Goal: Task Accomplishment & Management: Use online tool/utility

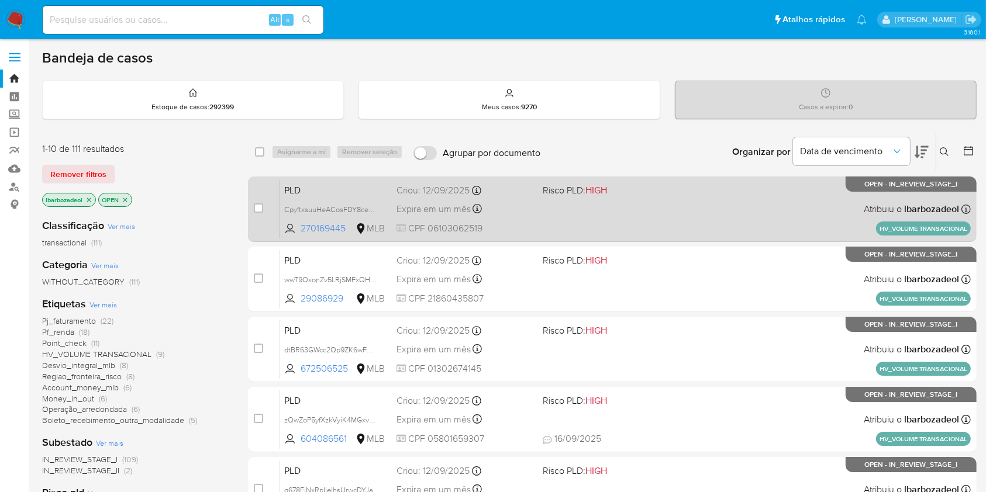
drag, startPoint x: 0, startPoint y: 0, endPoint x: 571, endPoint y: 230, distance: 615.8
click at [571, 230] on div "PLD CpyftxsuuHeACosFDY8ceScS 270169445 MLB Risco PLD: HIGH Criou: 12/09/2025 Cr…" at bounding box center [624, 208] width 691 height 59
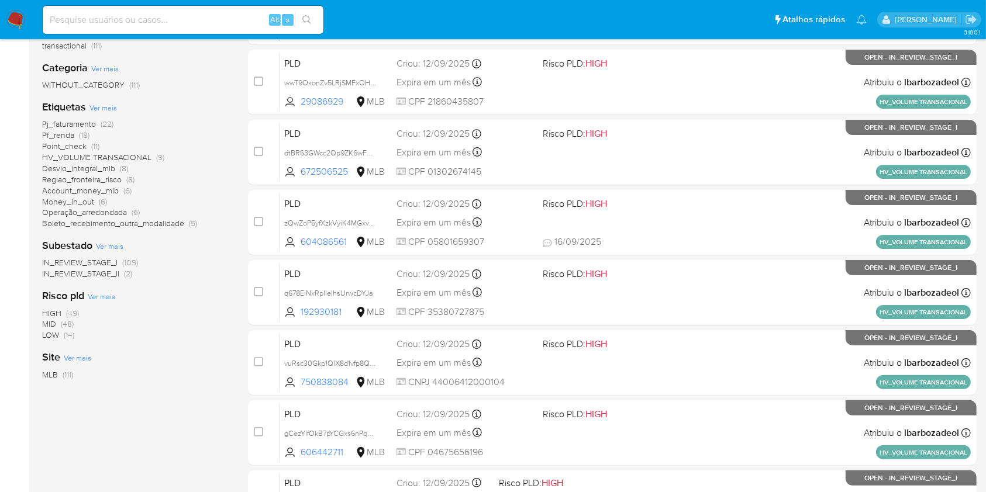
scroll to position [225, 0]
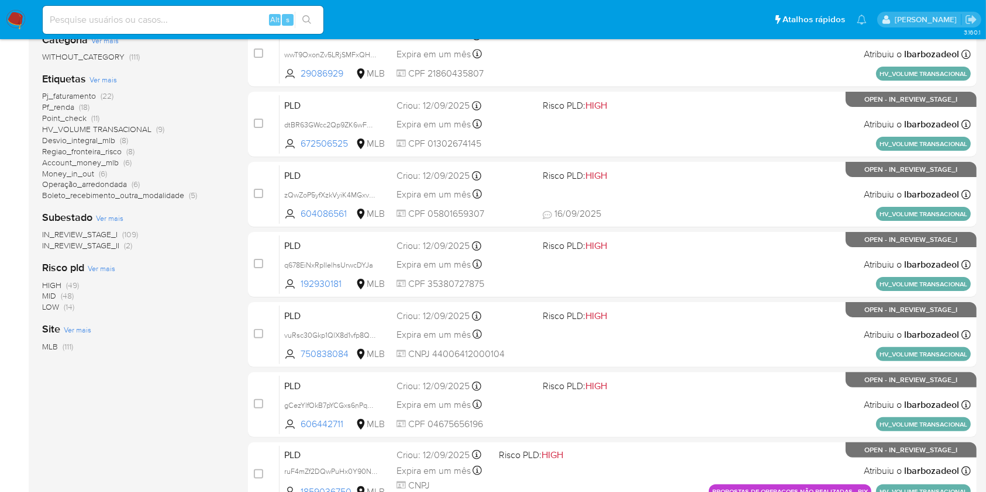
click at [70, 283] on span "(49)" at bounding box center [72, 285] width 13 height 12
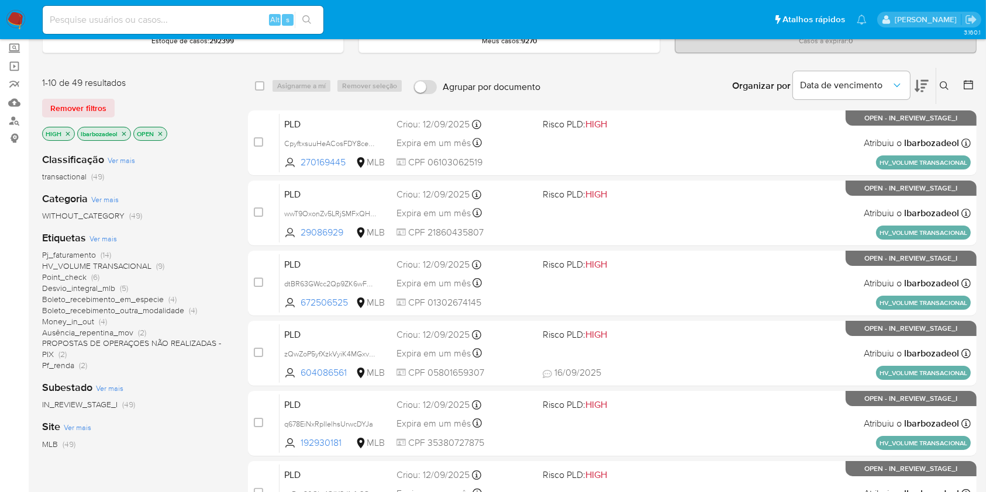
scroll to position [65, 0]
click at [137, 264] on span "HV_VOLUME TRANSACIONAL" at bounding box center [96, 267] width 109 height 12
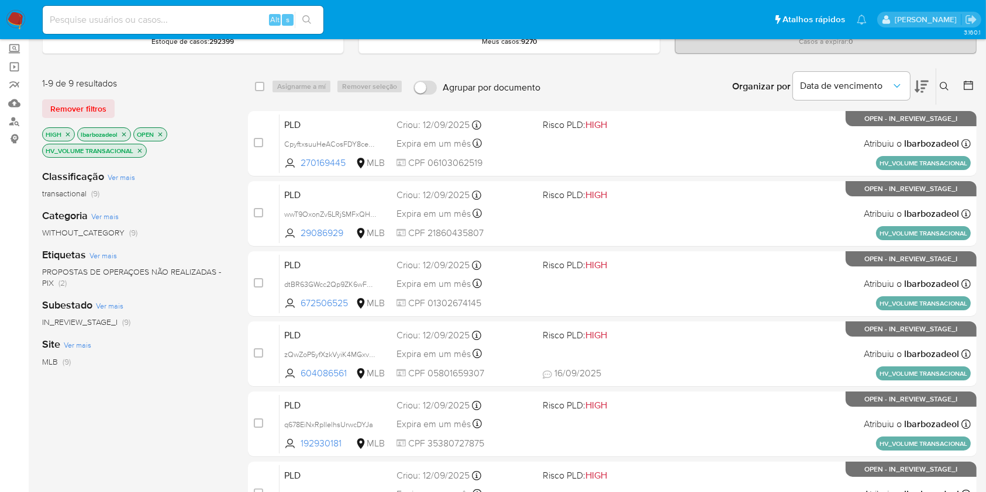
scroll to position [70, 0]
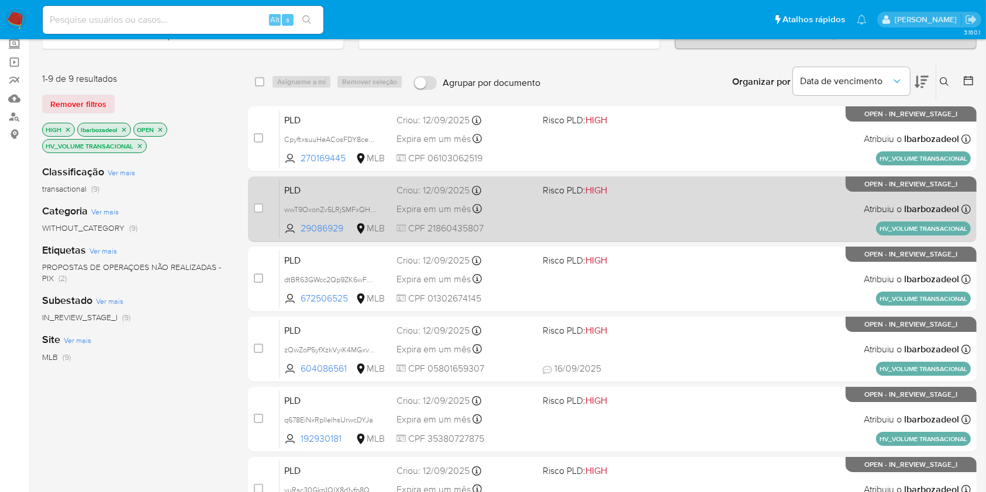
click at [610, 208] on span at bounding box center [610, 209] width 136 height 2
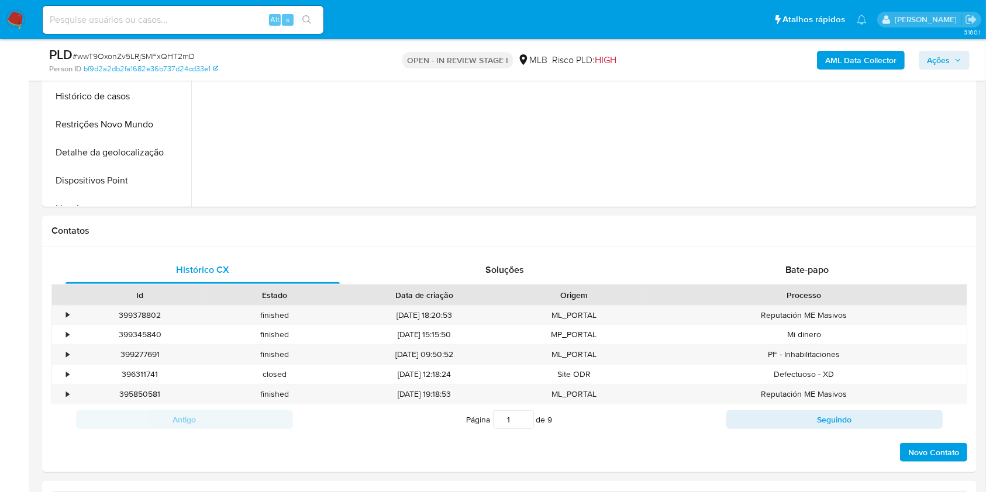
select select "10"
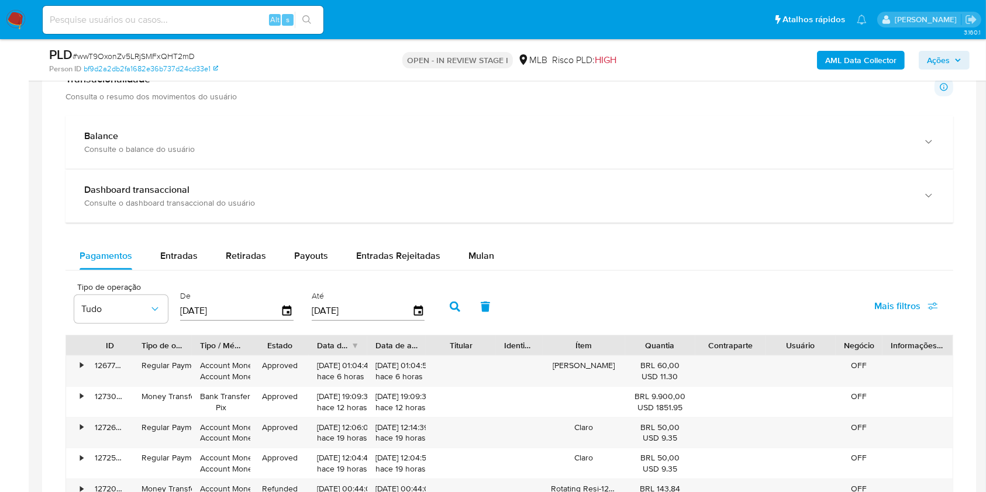
scroll to position [839, 0]
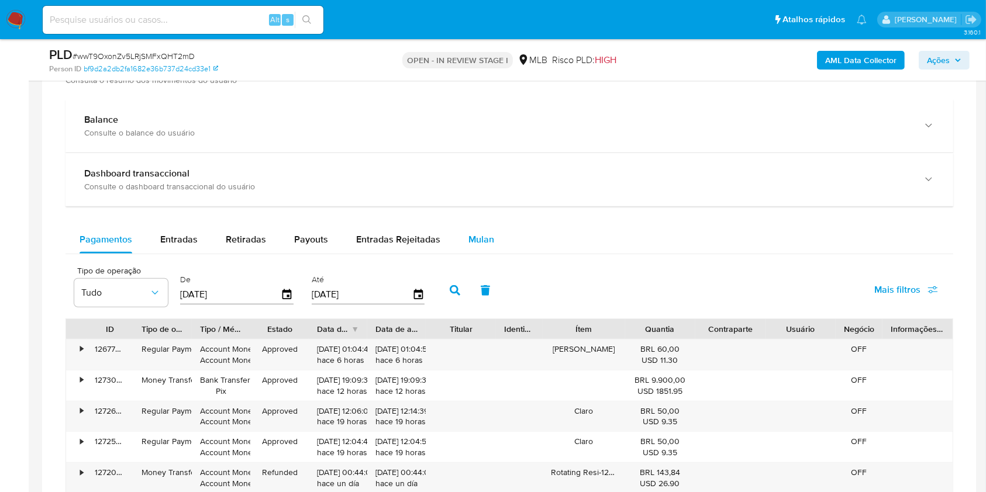
click at [480, 227] on div "Mulan" at bounding box center [481, 240] width 26 height 28
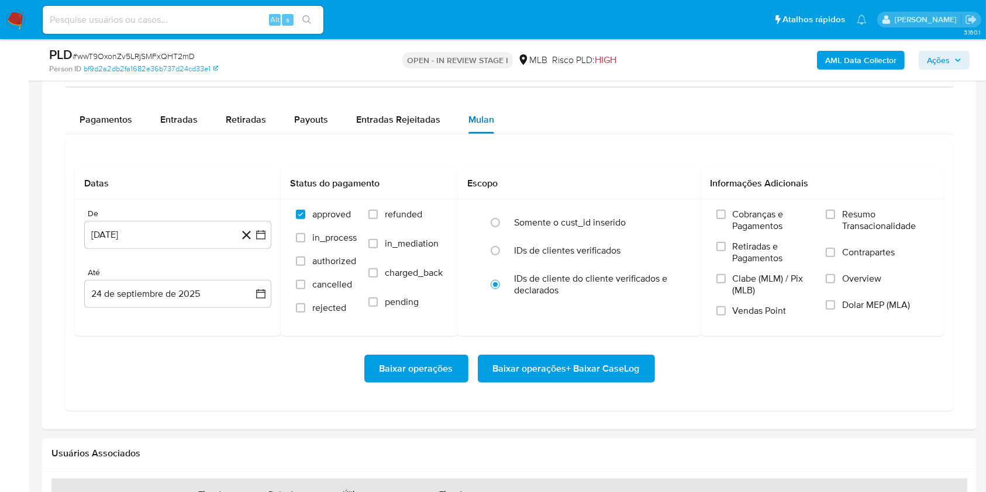
scroll to position [947, 0]
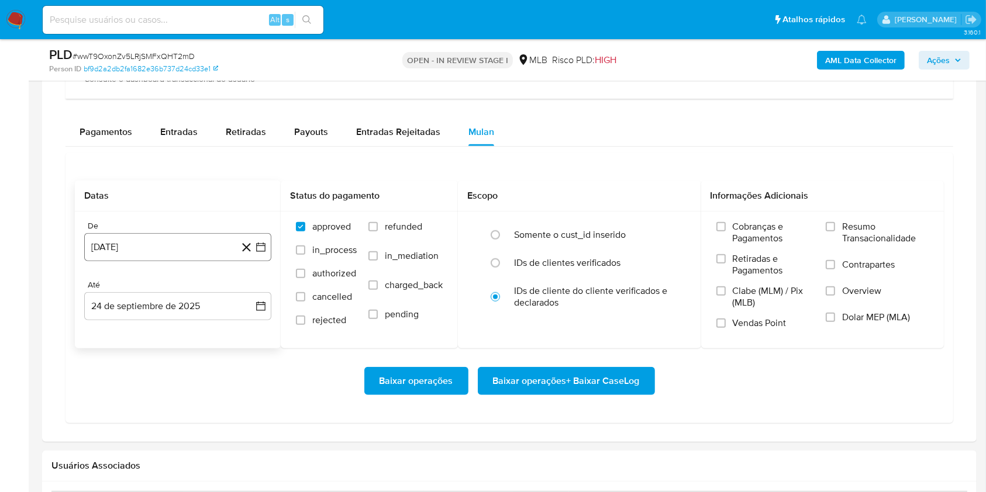
click at [182, 248] on button "24 de agosto de 2024" at bounding box center [177, 247] width 187 height 28
click at [189, 288] on span "agosto 2024" at bounding box center [172, 290] width 53 height 12
click at [249, 290] on icon "Año siguiente" at bounding box center [248, 289] width 14 height 14
click at [171, 400] on span "ago" at bounding box center [177, 397] width 15 height 9
click at [195, 327] on button "1" at bounding box center [201, 332] width 19 height 19
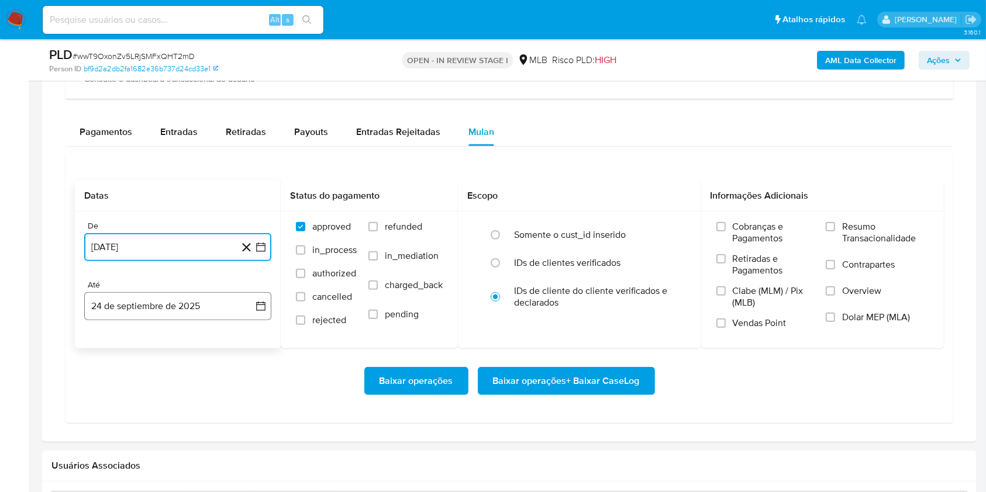
click at [171, 304] on button "24 de septiembre de 2025" at bounding box center [177, 306] width 187 height 28
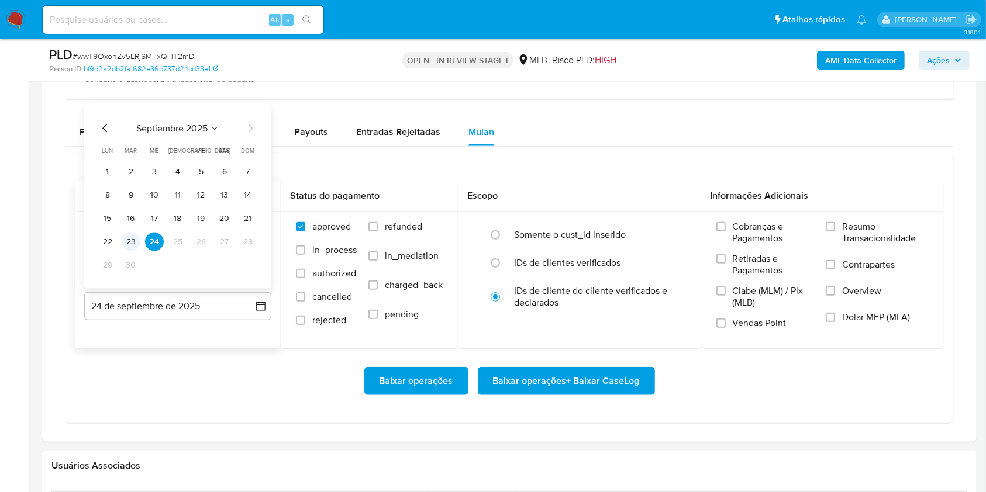
click at [134, 240] on button "23" at bounding box center [131, 242] width 19 height 19
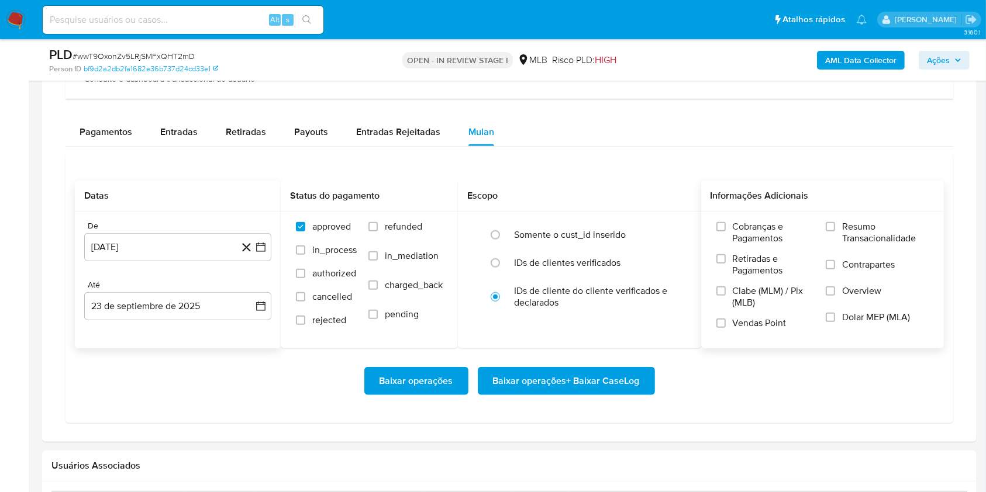
click at [852, 234] on span "Resumo Transacionalidade" at bounding box center [885, 232] width 87 height 23
click at [835, 231] on input "Resumo Transacionalidade" at bounding box center [829, 226] width 9 height 9
click at [620, 382] on span "Baixar operações + Baixar CaseLog" at bounding box center [566, 381] width 147 height 26
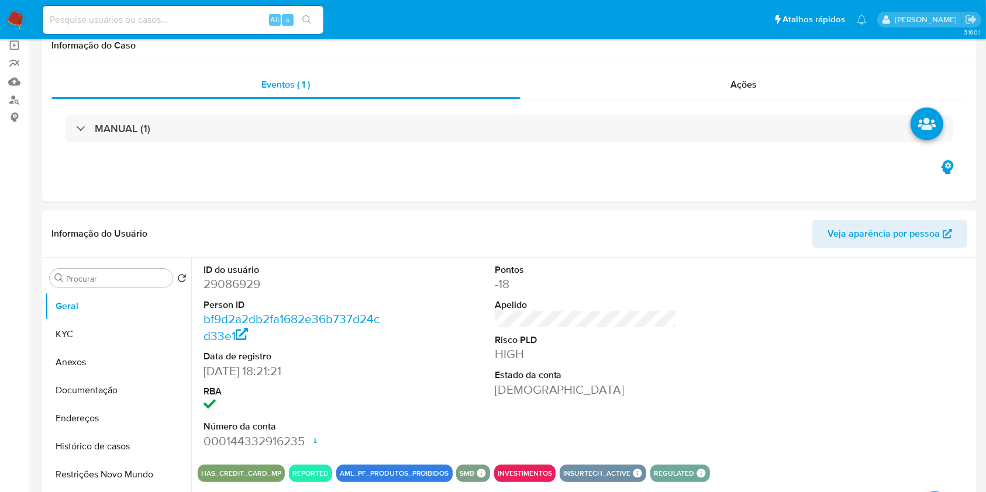
scroll to position [0, 0]
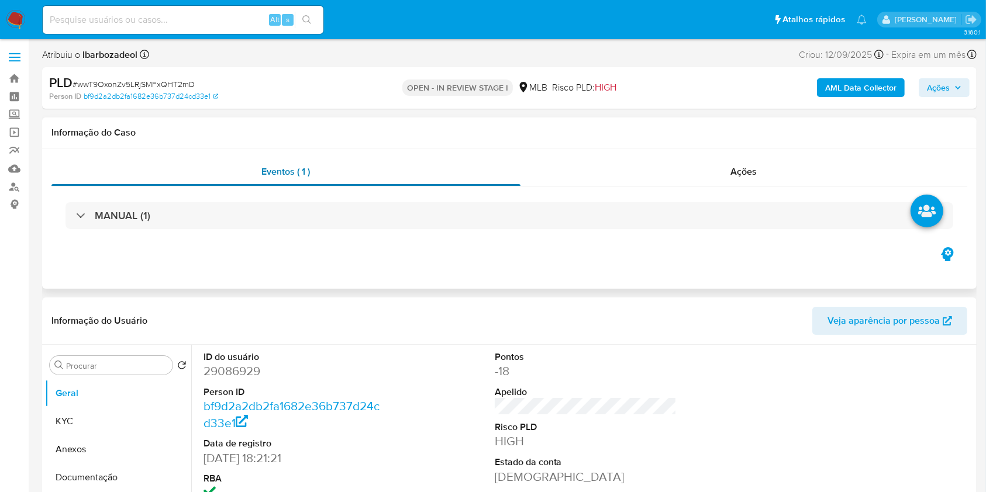
drag, startPoint x: 620, startPoint y: 382, endPoint x: 406, endPoint y: 167, distance: 303.8
click at [405, 167] on div "Eventos ( 1 )" at bounding box center [285, 172] width 469 height 28
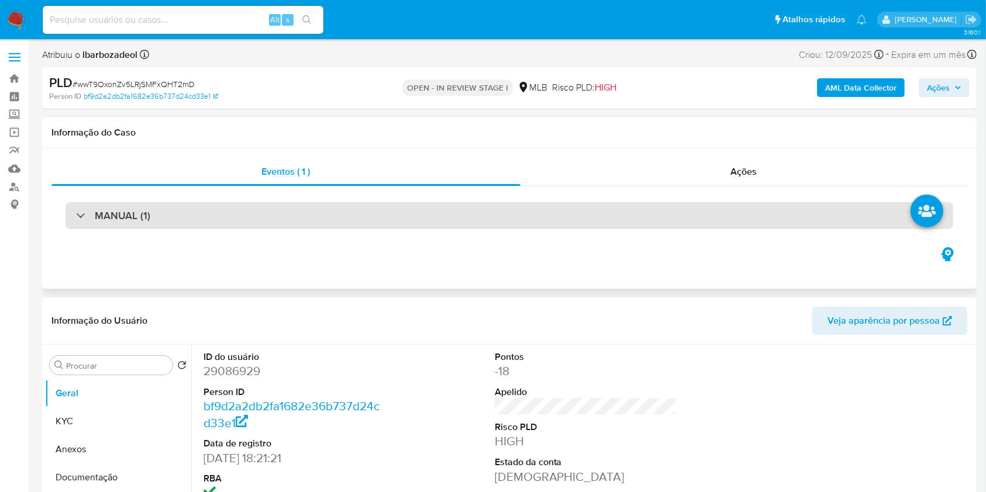
click at [420, 210] on div "MANUAL (1)" at bounding box center [508, 215] width 887 height 27
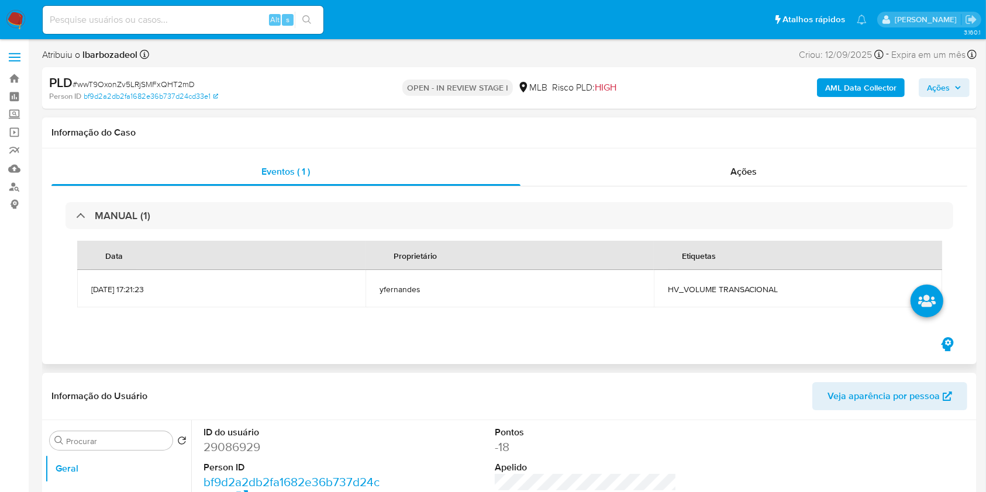
click at [706, 284] on span "HV_VOLUME TRANSACIONAL" at bounding box center [798, 289] width 260 height 11
click at [709, 288] on span "HV_VOLUME TRANSACIONAL" at bounding box center [798, 289] width 260 height 11
copy span "HV_VOLUME TRANSACIONAL"
click at [960, 82] on span "Ações" at bounding box center [944, 88] width 34 height 16
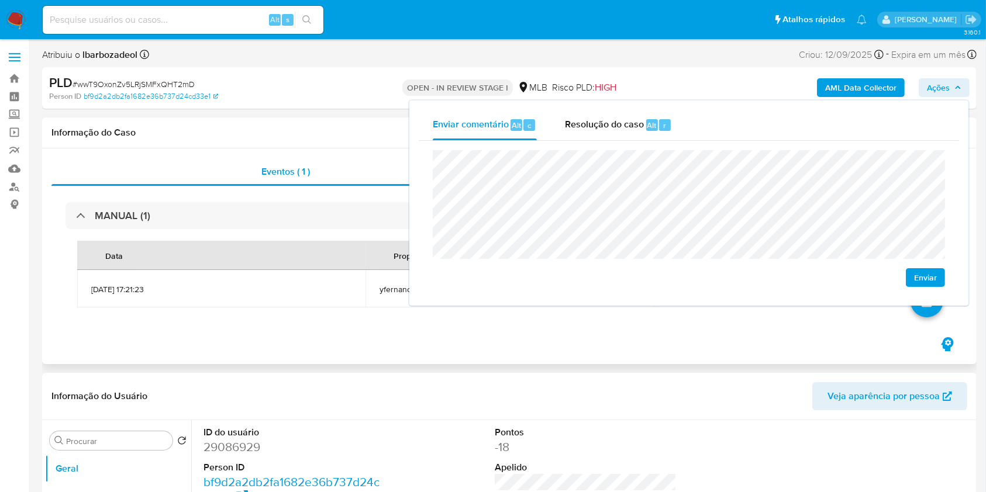
click at [378, 144] on div "Informação do Caso" at bounding box center [509, 132] width 934 height 31
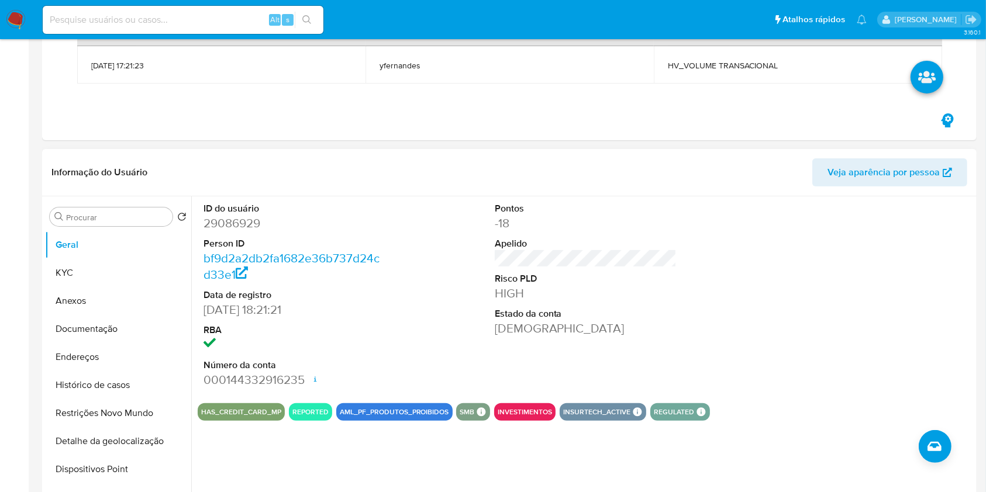
scroll to position [246, 0]
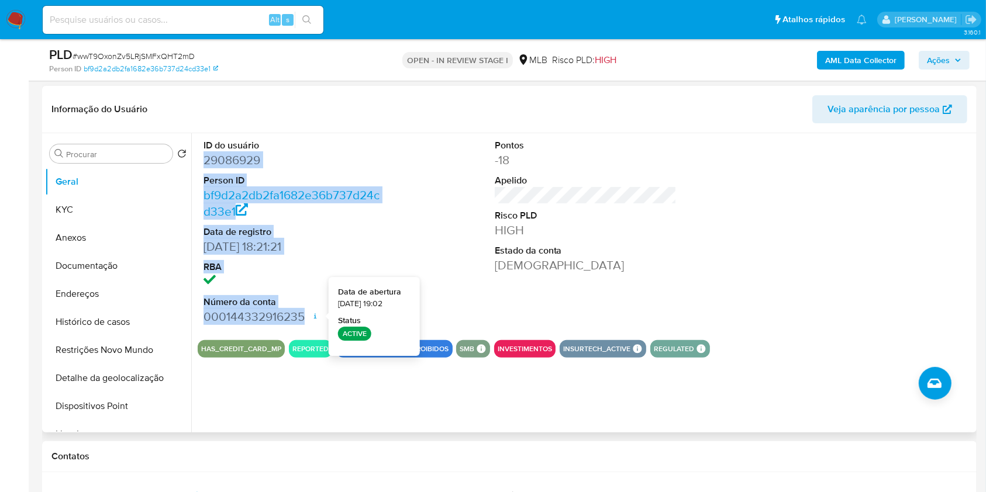
drag, startPoint x: 203, startPoint y: 157, endPoint x: 320, endPoint y: 320, distance: 200.3
click at [323, 323] on dl "ID do usuário 29086929 Person ID bf9d2a2db2fa1682e36b737d24cd33e1 Data de regis…" at bounding box center [294, 232] width 182 height 186
copy dl "29086929 Person ID bf9d2a2db2fa1682e36b737d24cd33e1 Data de registro 09/07/2007…"
click at [941, 56] on span "Ações" at bounding box center [938, 60] width 23 height 19
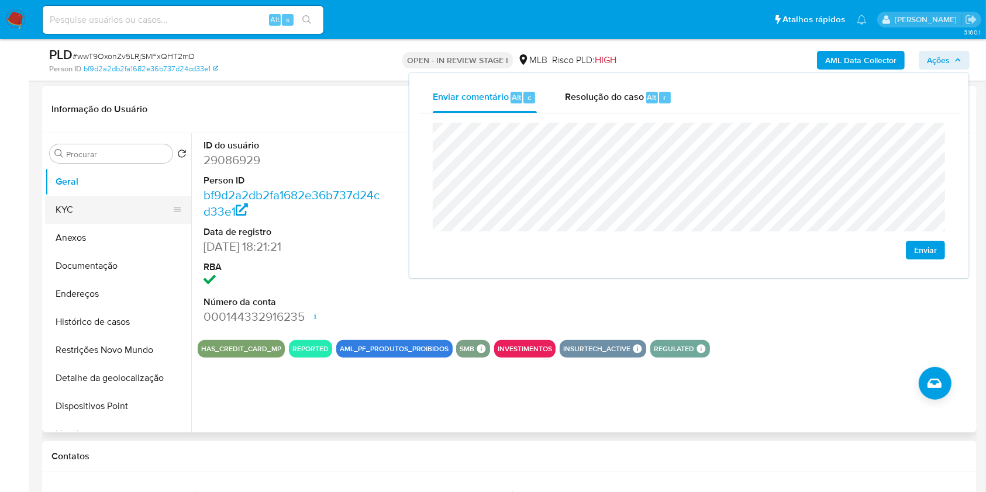
click at [65, 210] on button "KYC" at bounding box center [113, 210] width 137 height 28
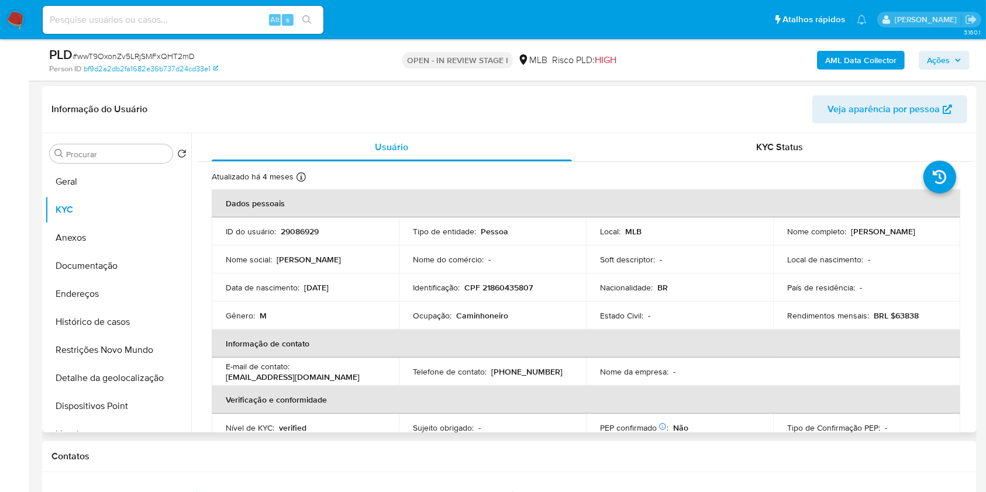
click at [501, 284] on p "CPF 21860435807" at bounding box center [498, 287] width 68 height 11
copy p "21860435807"
click at [931, 63] on span "Ações" at bounding box center [938, 60] width 23 height 19
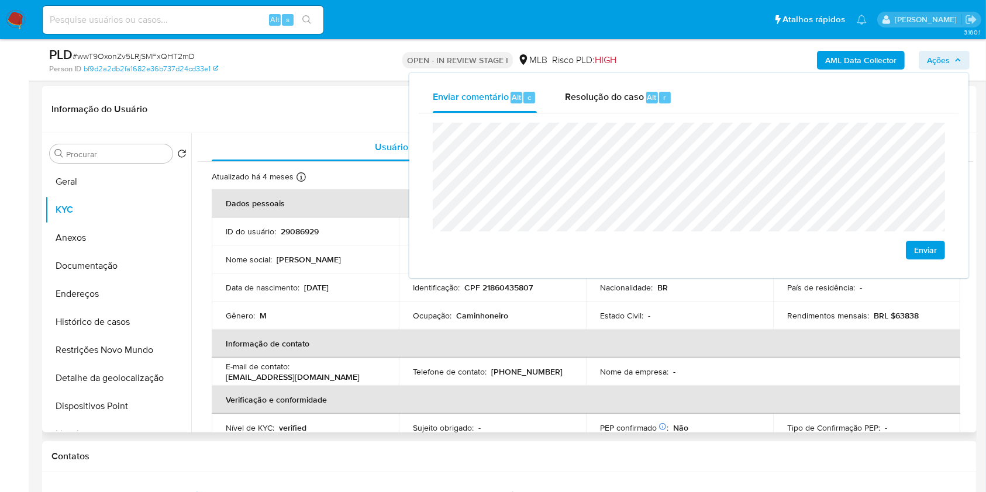
click at [369, 287] on div "Data de nascimento : 06/11/1980" at bounding box center [305, 287] width 159 height 11
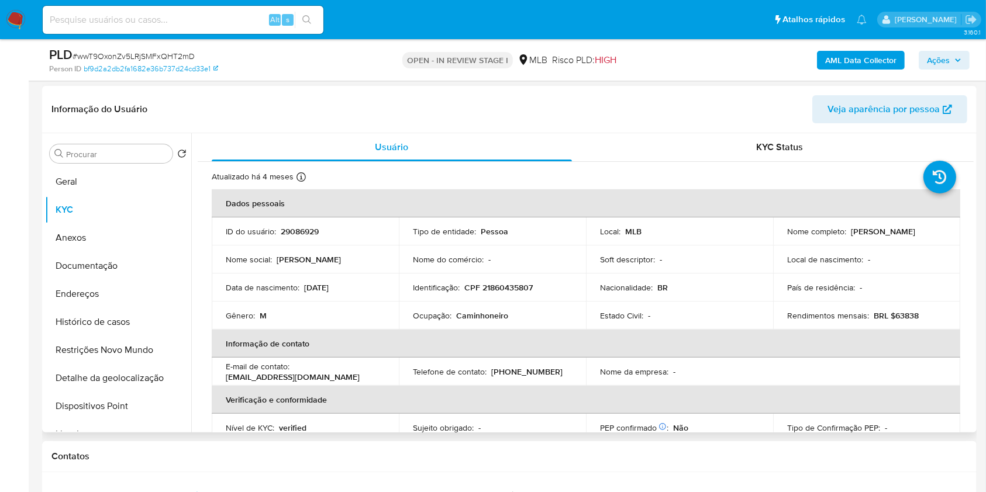
click at [468, 320] on p "Caminhoneiro" at bounding box center [482, 315] width 52 height 11
copy p "Caminhoneiro"
click at [953, 63] on span "Ações" at bounding box center [944, 60] width 34 height 16
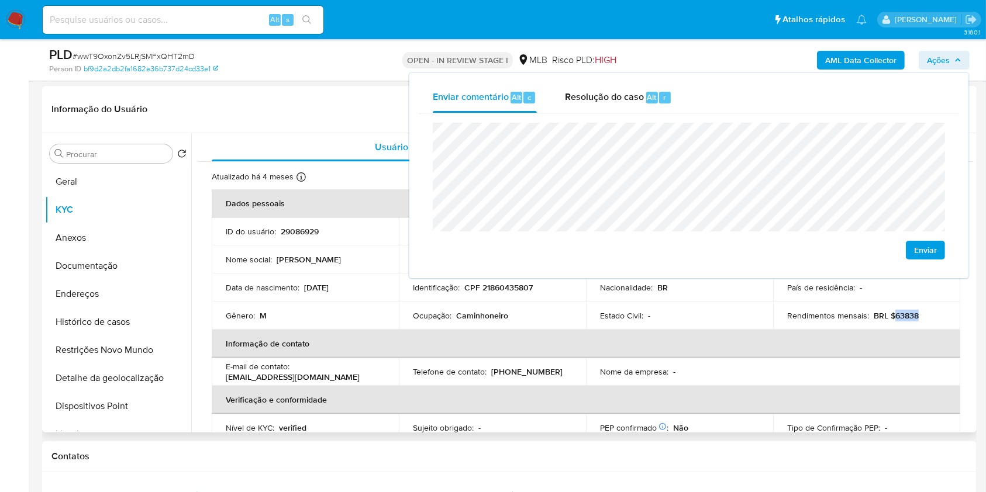
drag, startPoint x: 890, startPoint y: 315, endPoint x: 948, endPoint y: 315, distance: 57.3
click at [948, 315] on td "Rendimentos mensais : BRL $63838" at bounding box center [866, 316] width 187 height 28
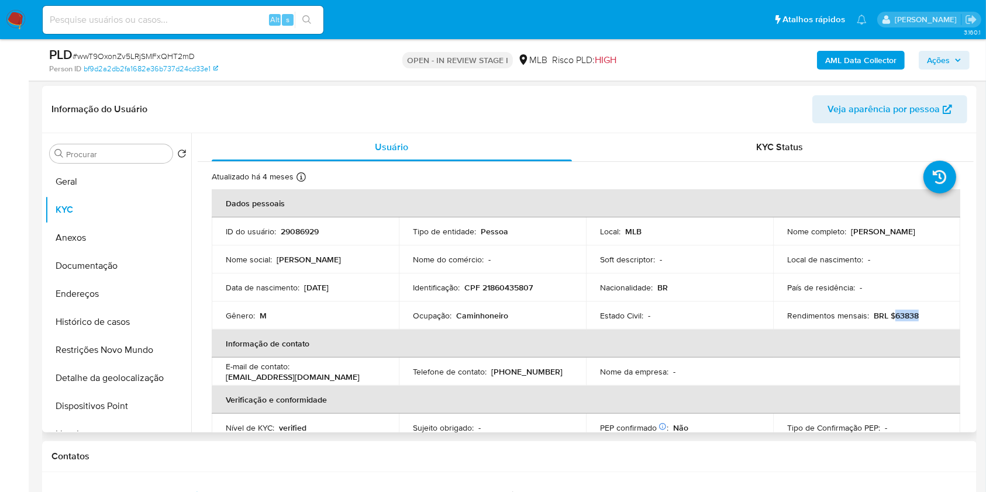
copy p "63838"
click at [944, 59] on span "Ações" at bounding box center [938, 60] width 23 height 19
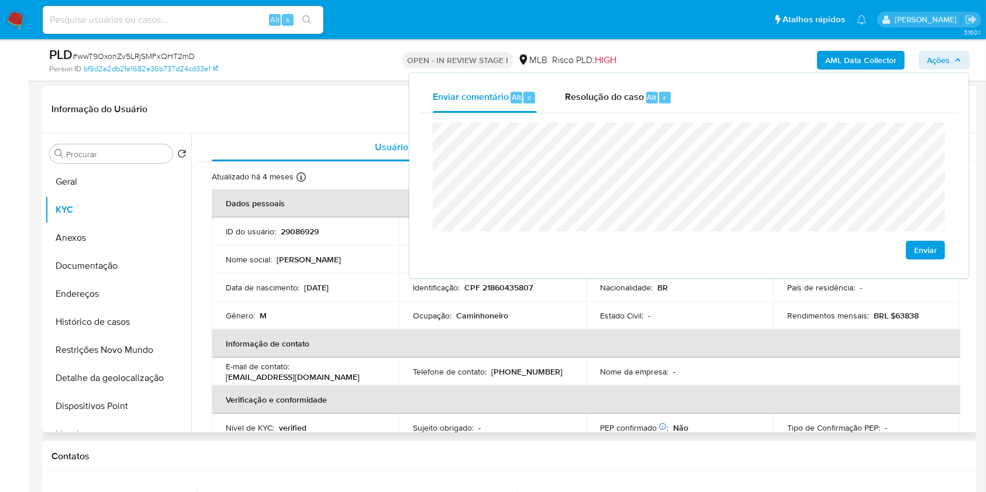
click at [746, 333] on th "Informação de contato" at bounding box center [586, 344] width 748 height 28
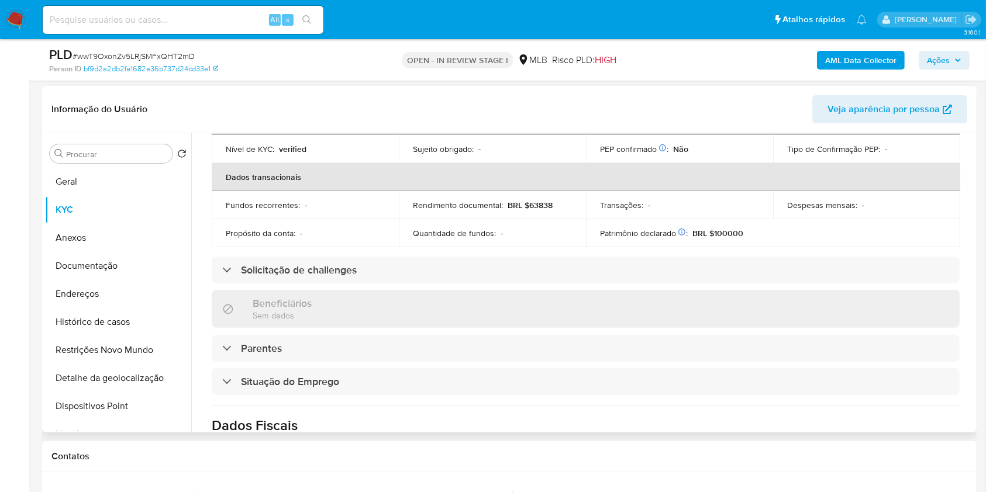
scroll to position [497, 0]
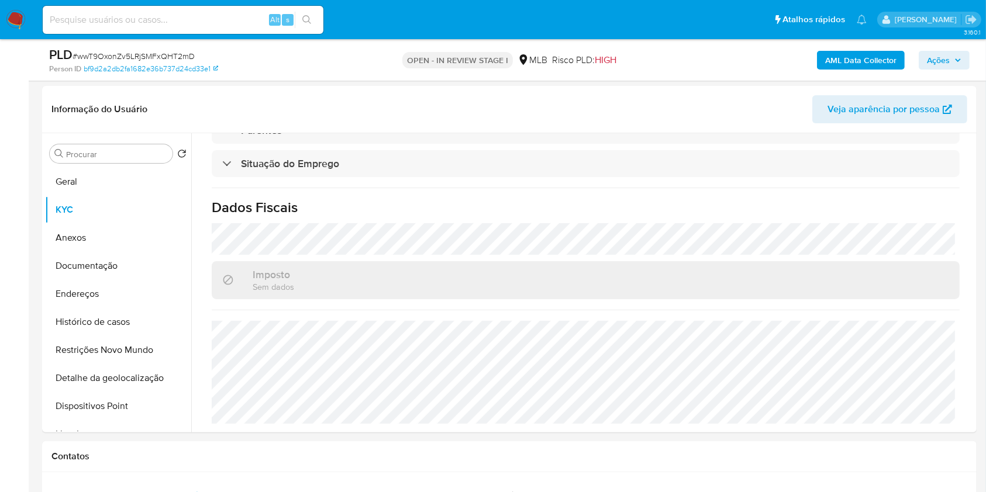
click at [924, 65] on button "Ações" at bounding box center [943, 60] width 51 height 19
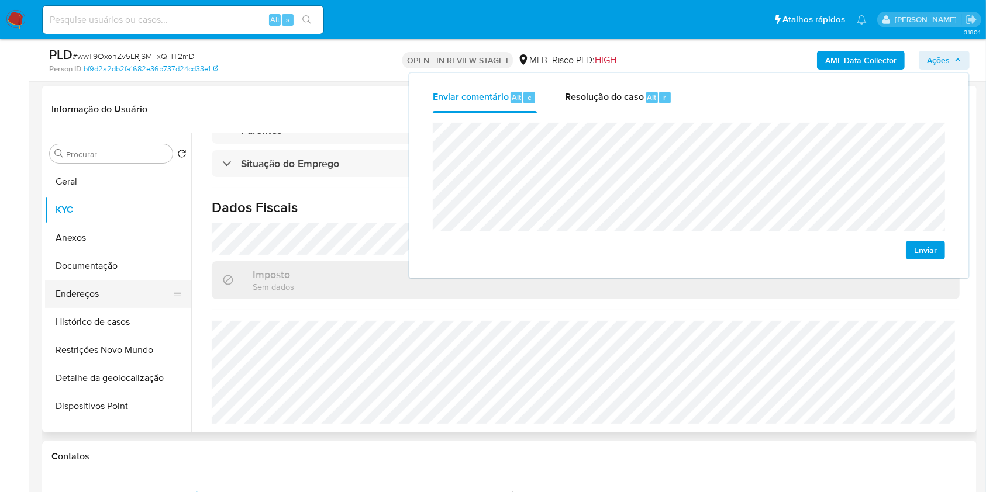
click at [125, 292] on button "Endereços" at bounding box center [113, 294] width 137 height 28
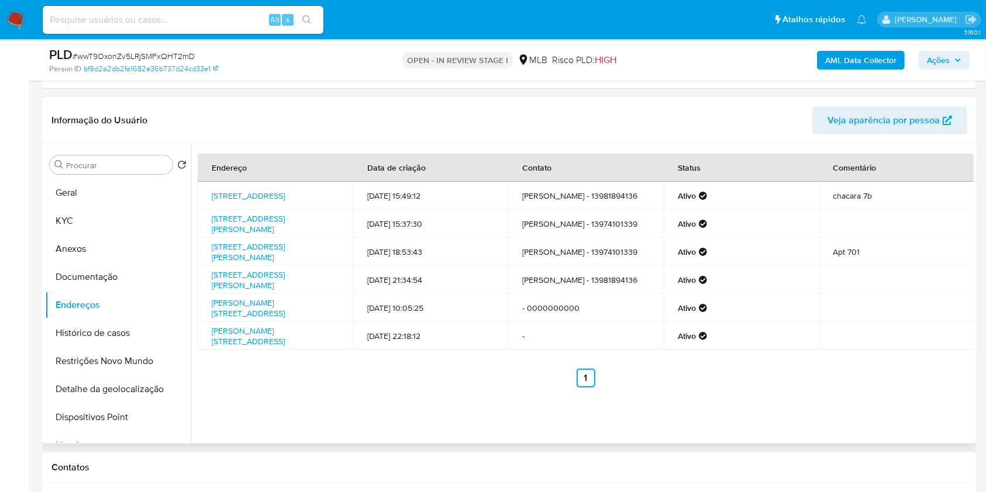
scroll to position [234, 0]
click at [245, 192] on link "Rua 211 3, Iguatama, Minas Gerais, 38910000, Brasil 3" at bounding box center [248, 197] width 73 height 12
click at [246, 220] on link "Rua Ananias Alves Teixeira 99, Arcos, Minas Gerais, 35600086, Brasil 99" at bounding box center [248, 224] width 73 height 22
click at [239, 260] on link "Avenida Presidente Getúlio Vargas 109, São Vicente, São Paulo, 11310100, Brasil…" at bounding box center [248, 252] width 73 height 22
click at [244, 282] on link "Rua João Pedro Teixeira 261, Arcos, Minas Gerais, 35600050, Brasil 261" at bounding box center [248, 280] width 73 height 22
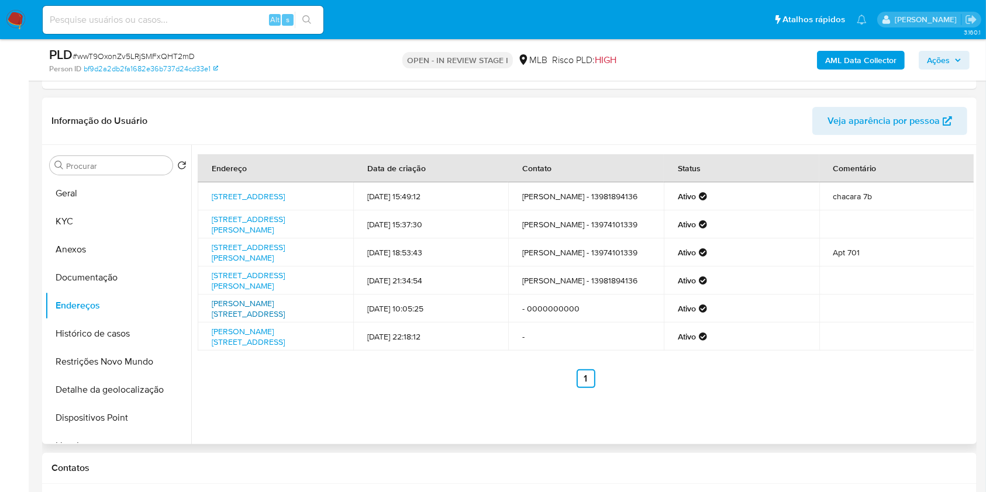
click at [237, 310] on link "Jarbas Rocha 621, Registro, São Paulo, 11900000, Brasil 621" at bounding box center [248, 309] width 73 height 22
click at [241, 343] on link "Luiz Gama 124 Ap 12, Santos, São Paulo, , Brasil 12" at bounding box center [248, 337] width 73 height 22
click at [126, 276] on button "Documentação" at bounding box center [113, 278] width 137 height 28
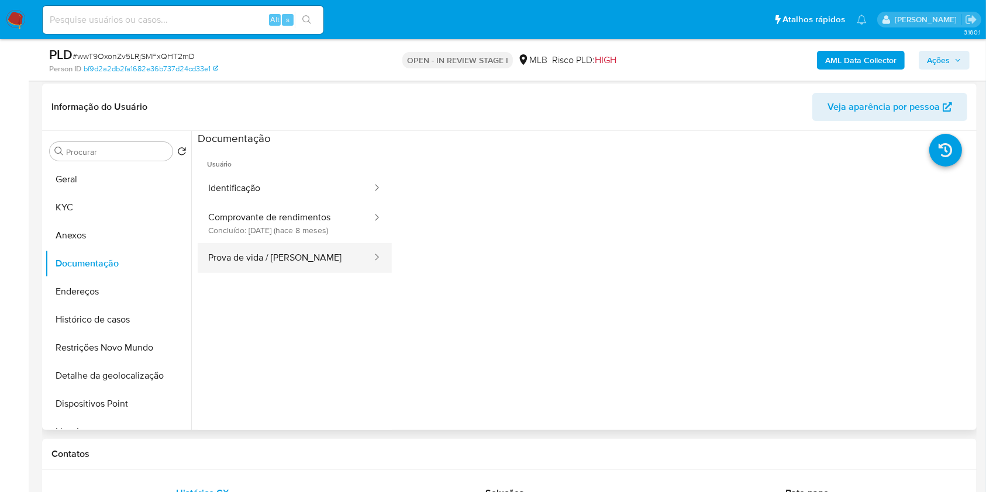
click at [307, 252] on button "Prova de vida / Selfie" at bounding box center [285, 258] width 175 height 30
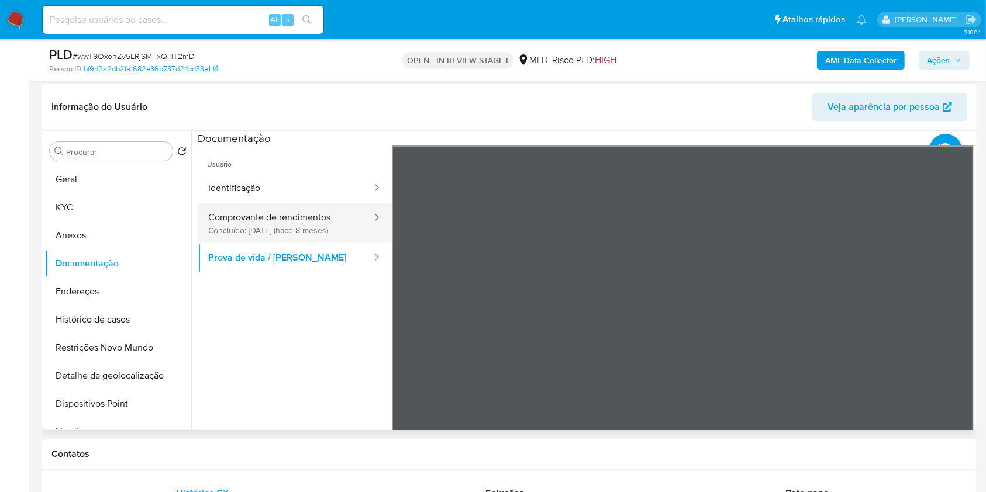
click at [369, 231] on div at bounding box center [373, 223] width 19 height 40
click at [347, 222] on button "Comprovante de rendimentos Concluído: 24/01/2025 (hace 8 meses)" at bounding box center [285, 223] width 175 height 40
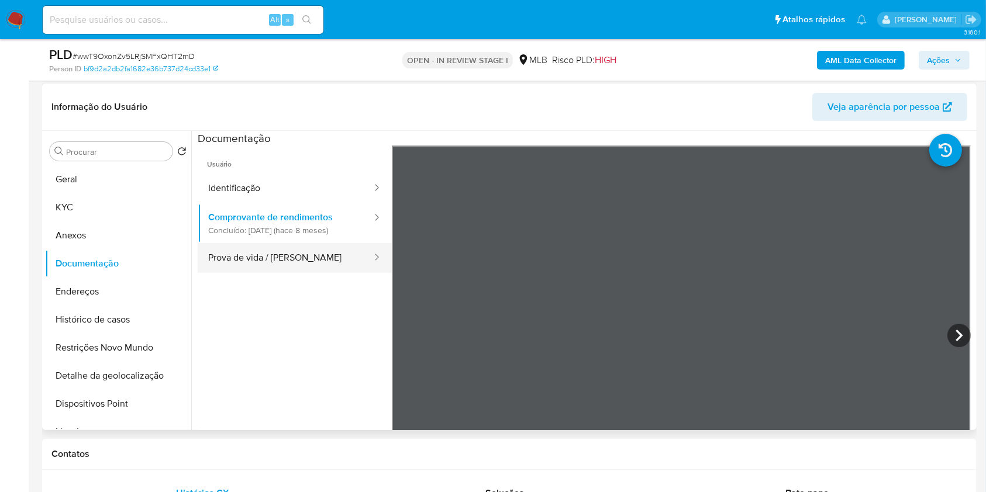
click at [331, 259] on button "Prova de vida / Selfie" at bounding box center [285, 258] width 175 height 30
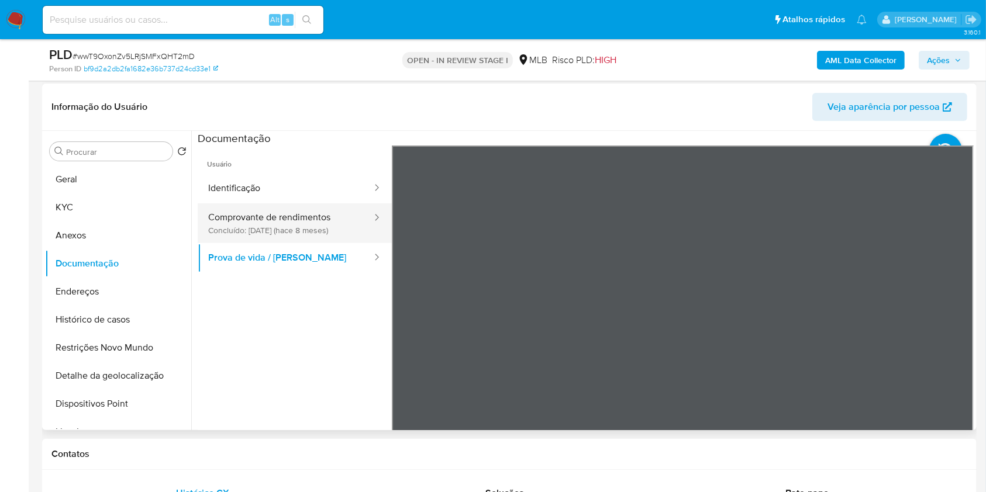
click at [328, 230] on button "Comprovante de rendimentos Concluído: 24/01/2025 (hace 8 meses)" at bounding box center [285, 223] width 175 height 40
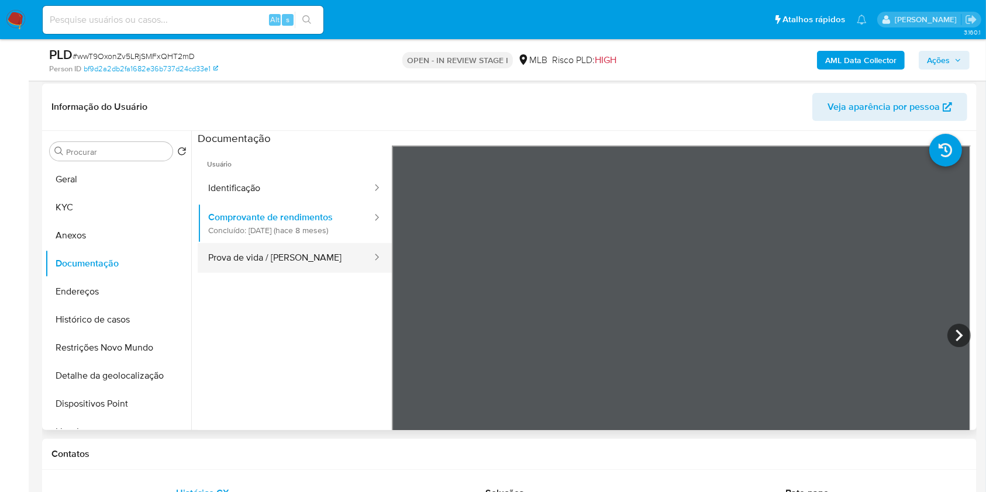
scroll to position [5, 0]
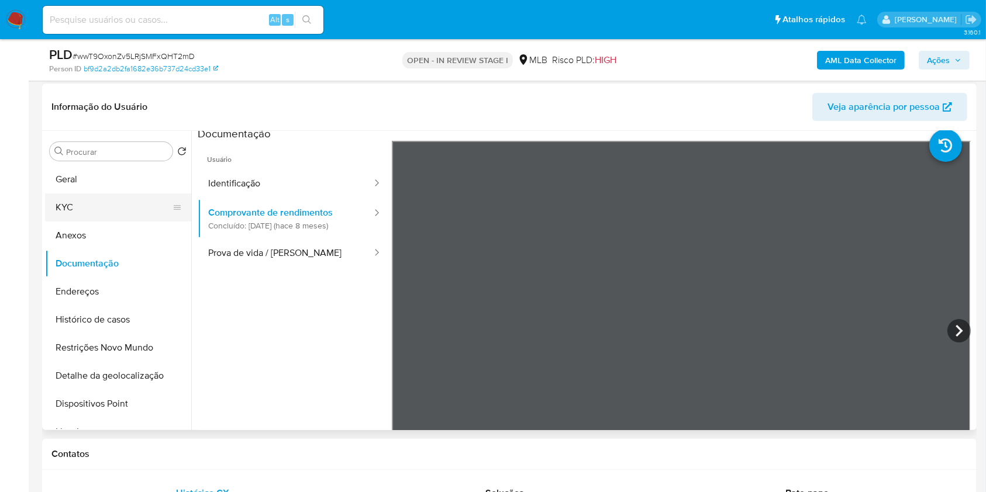
click at [120, 213] on button "KYC" at bounding box center [113, 207] width 137 height 28
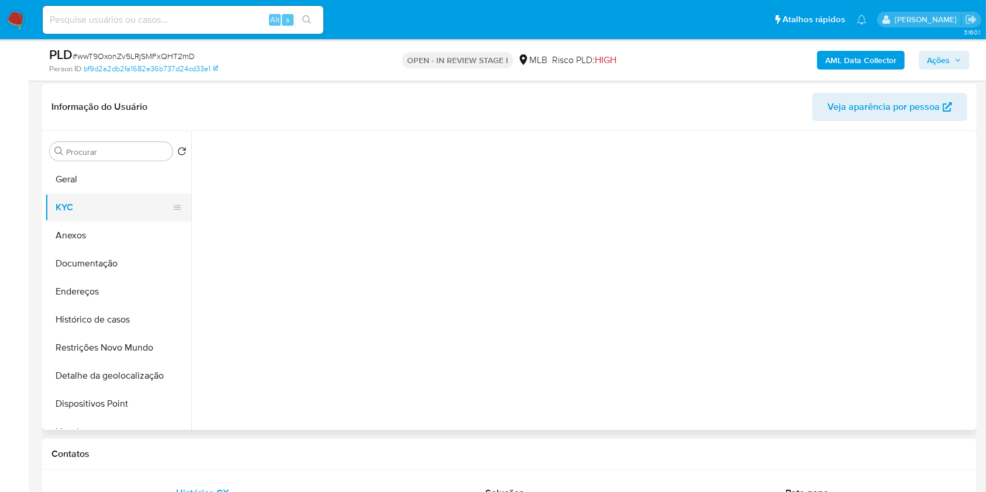
scroll to position [0, 0]
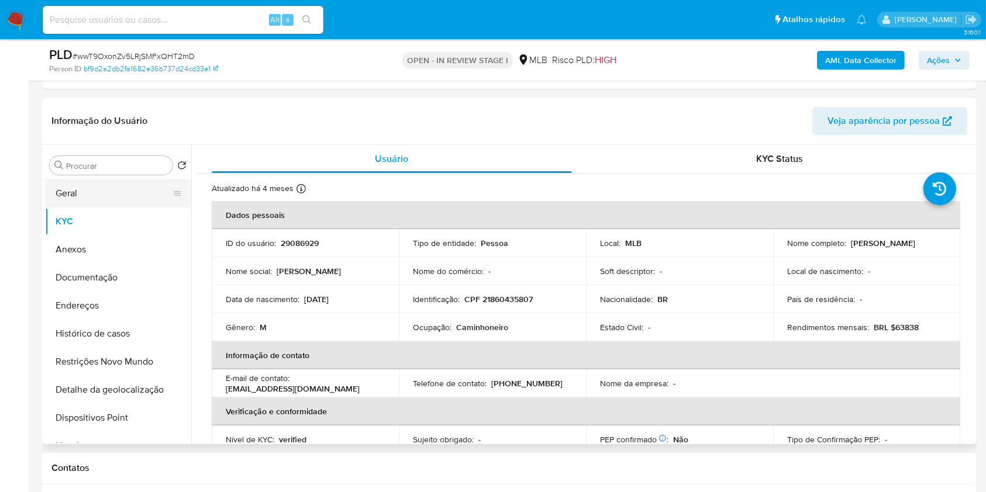
click at [112, 185] on button "Geral" at bounding box center [113, 193] width 137 height 28
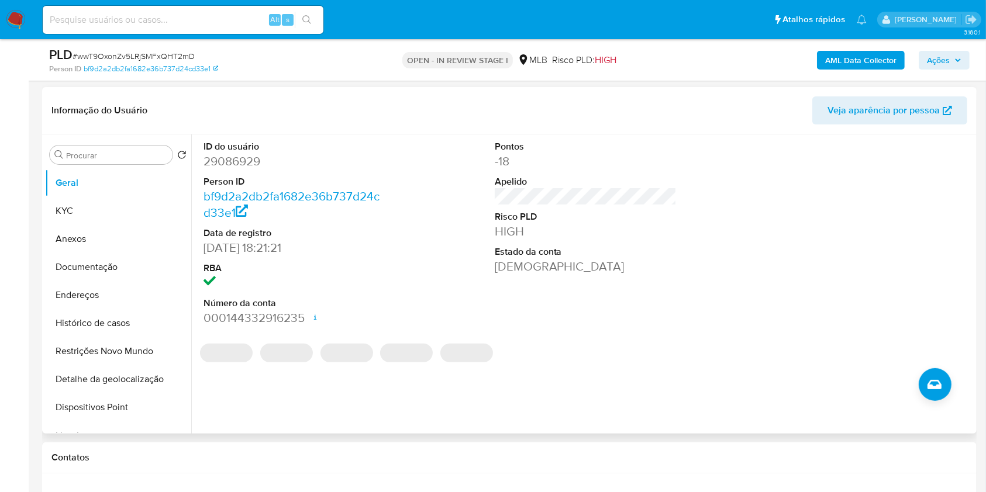
scroll to position [246, 0]
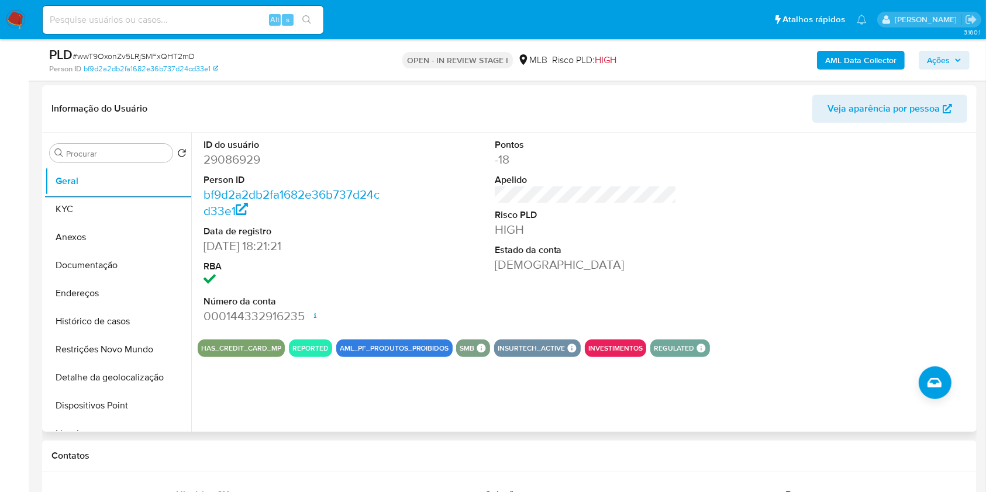
click at [192, 338] on div "ID do usuário 29086929 Person ID bf9d2a2db2fa1682e36b737d24cd33e1 Data de regis…" at bounding box center [582, 282] width 782 height 299
click at [102, 316] on button "Histórico de casos" at bounding box center [113, 321] width 137 height 28
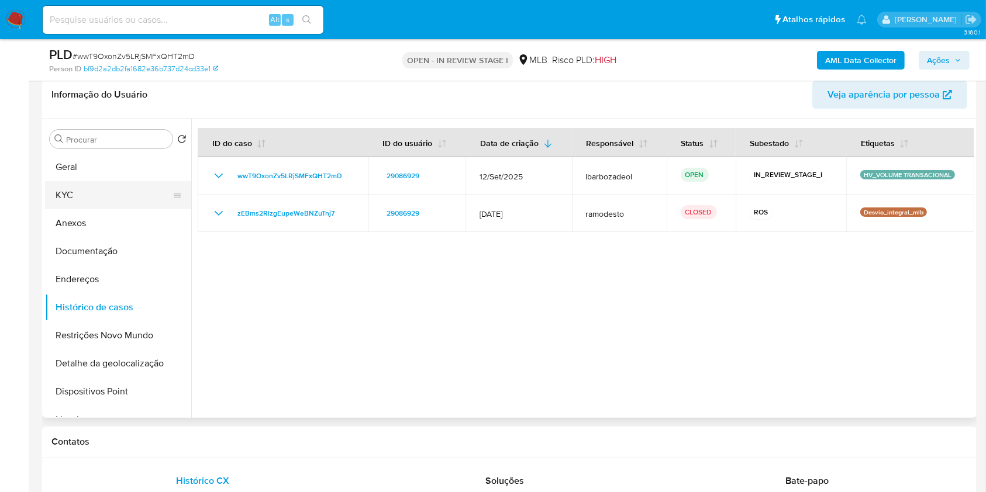
click at [84, 194] on button "KYC" at bounding box center [113, 195] width 137 height 28
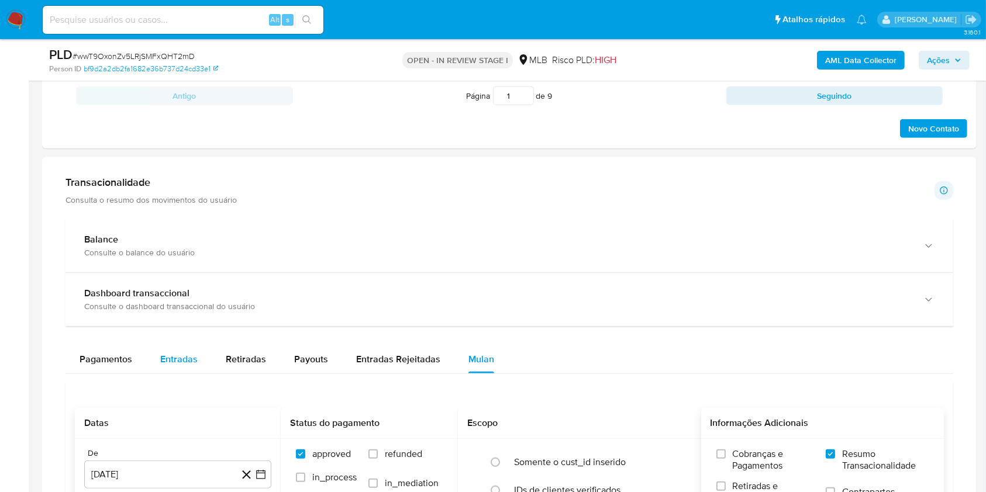
click at [187, 360] on span "Entradas" at bounding box center [178, 358] width 37 height 13
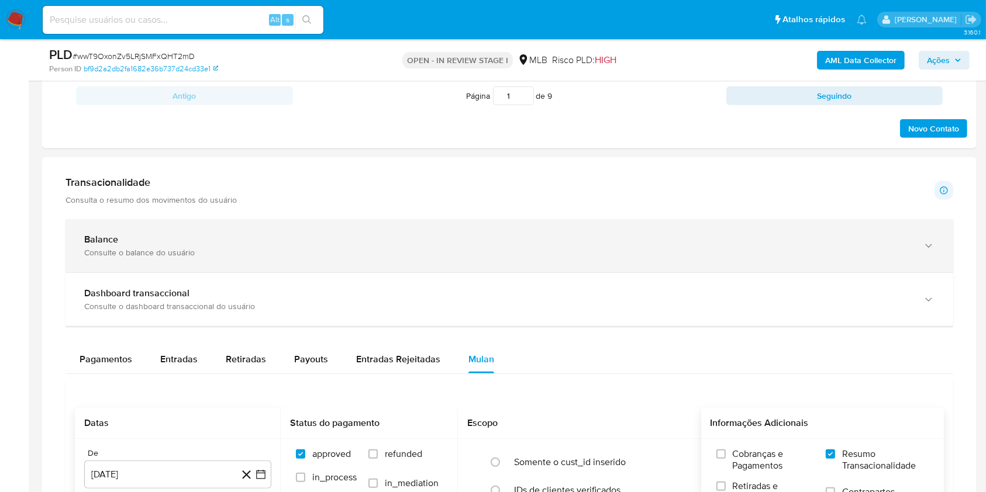
select select "10"
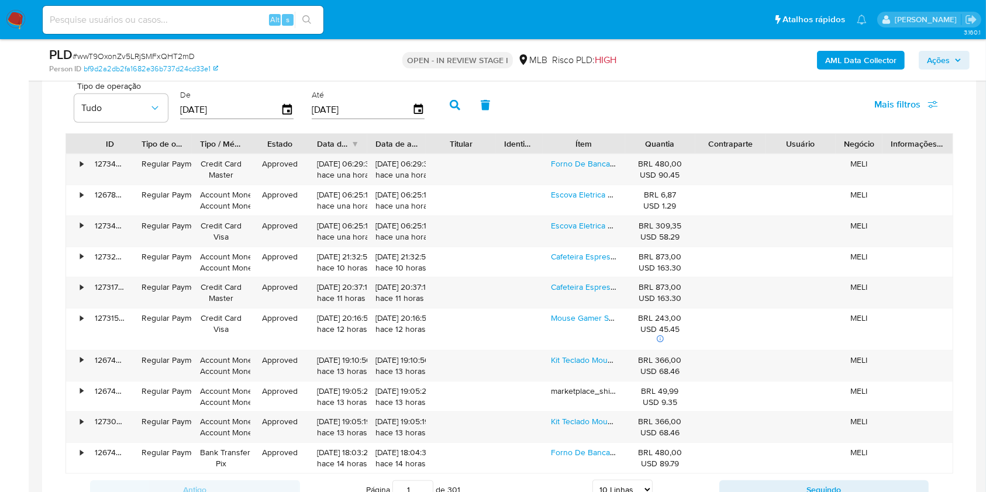
scroll to position [1101, 0]
drag, startPoint x: 569, startPoint y: 251, endPoint x: 572, endPoint y: 239, distance: 11.9
click at [569, 251] on link "Cafeteira Espresso Mondial Dolce Latte Com Reservatório De Leite C-28-ecl" at bounding box center [688, 256] width 274 height 12
click at [575, 219] on link "Escova Eletrica Philips Colgate Sonicpro 35 2 Unidades" at bounding box center [651, 225] width 200 height 12
click at [576, 167] on link "Forno De Bancada Elétrico Mondial Grand Family Ii Fr-52 Cor Preto" at bounding box center [671, 163] width 241 height 12
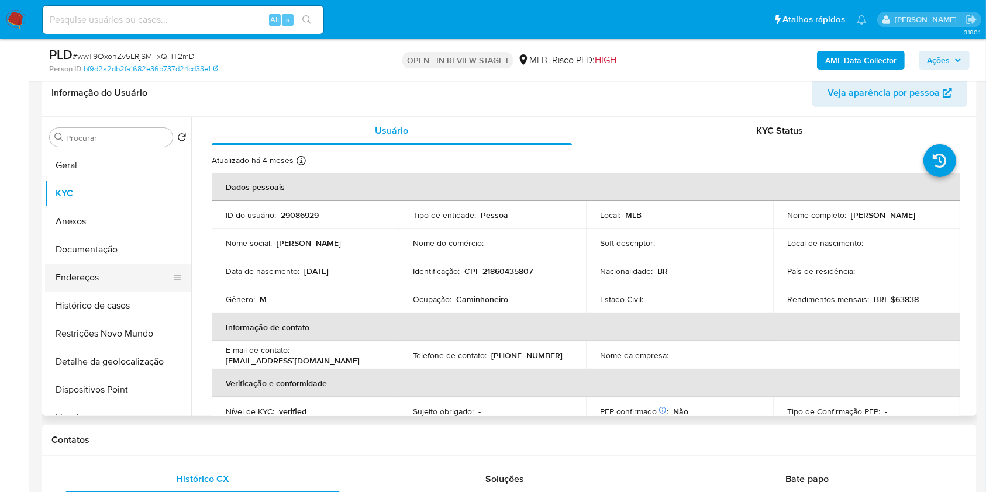
scroll to position [261, 0]
click at [160, 302] on button "Histórico de casos" at bounding box center [113, 306] width 137 height 28
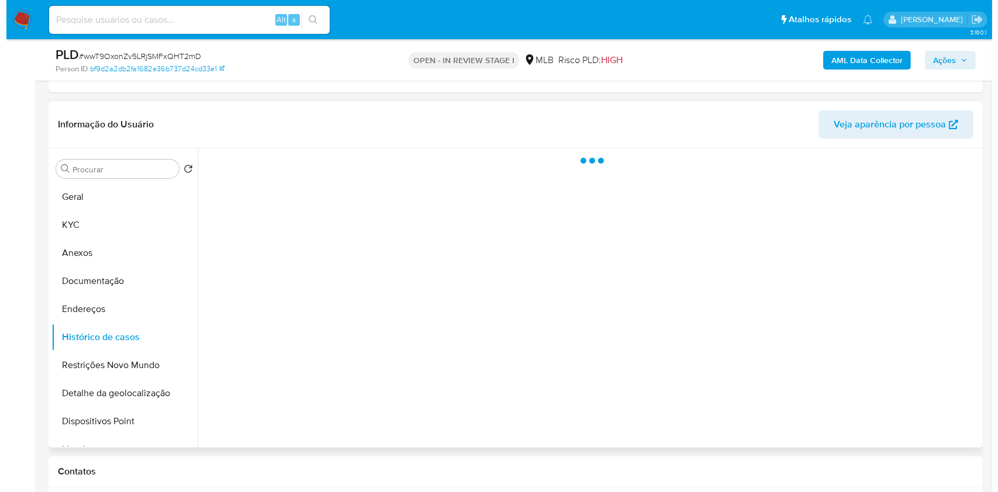
scroll to position [208, 0]
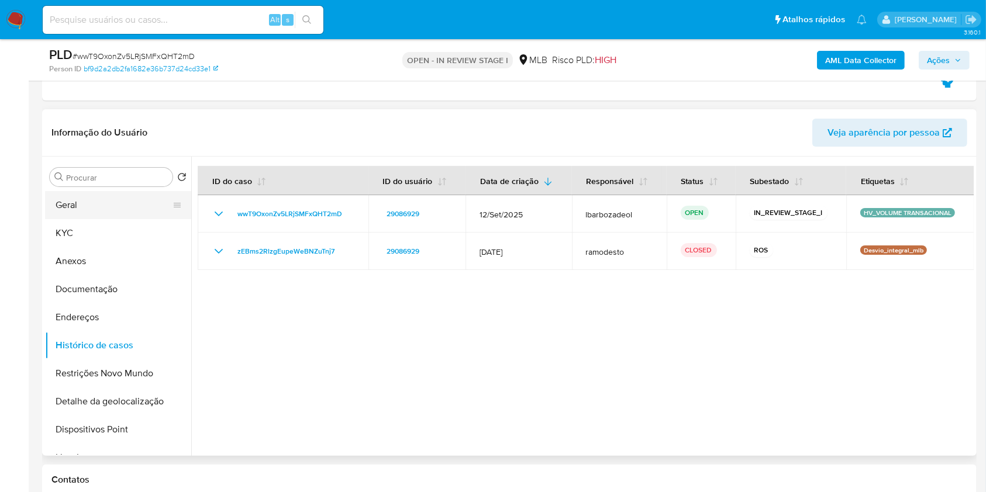
click at [108, 206] on button "Geral" at bounding box center [113, 205] width 137 height 28
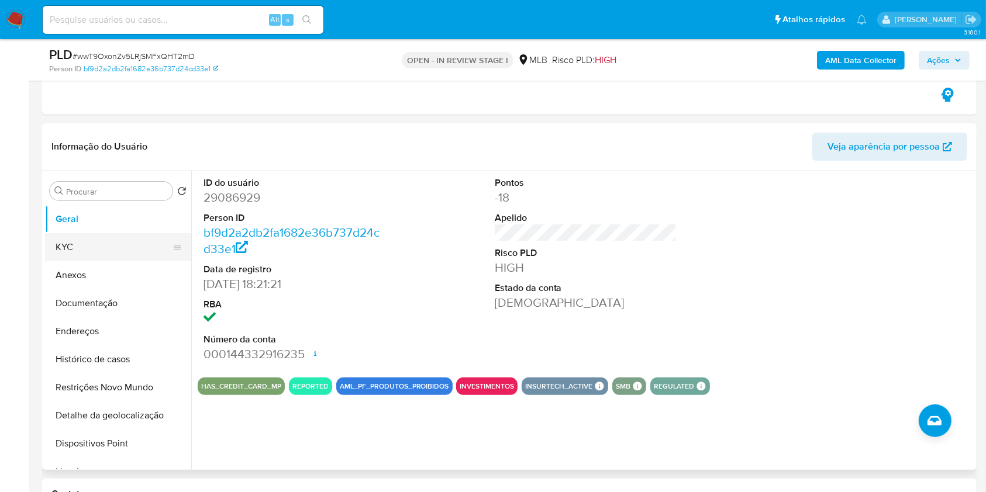
click at [113, 244] on button "KYC" at bounding box center [113, 247] width 137 height 28
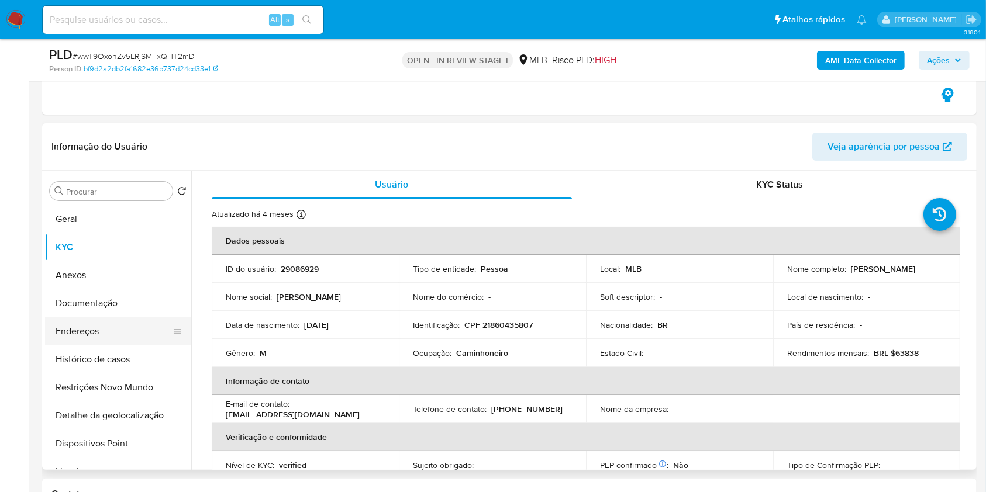
click at [115, 337] on button "Endereços" at bounding box center [113, 331] width 137 height 28
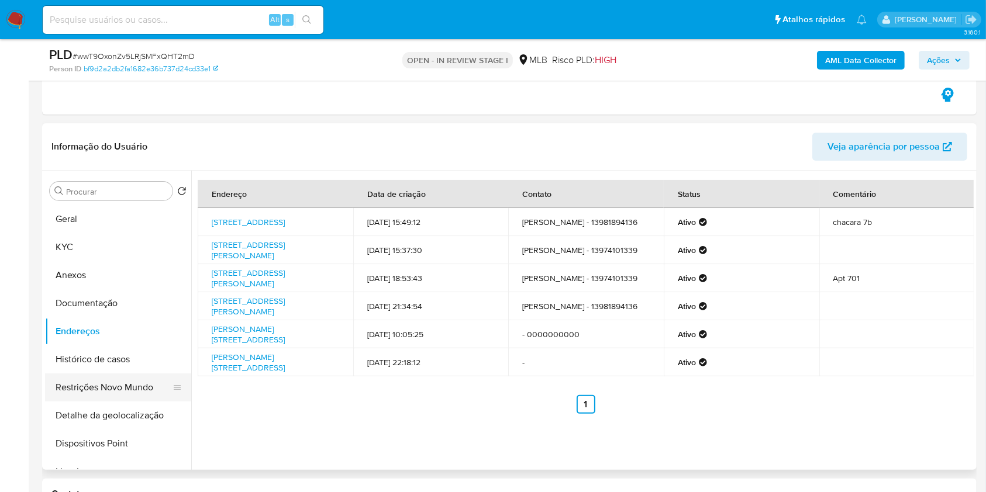
click at [148, 400] on button "Restrições Novo Mundo" at bounding box center [113, 388] width 137 height 28
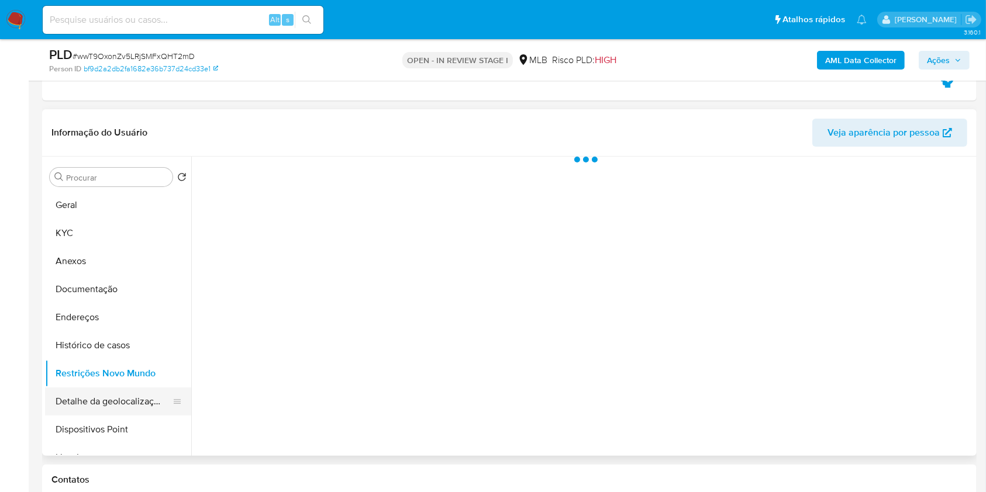
click at [141, 405] on button "Detalhe da geolocalização" at bounding box center [113, 402] width 137 height 28
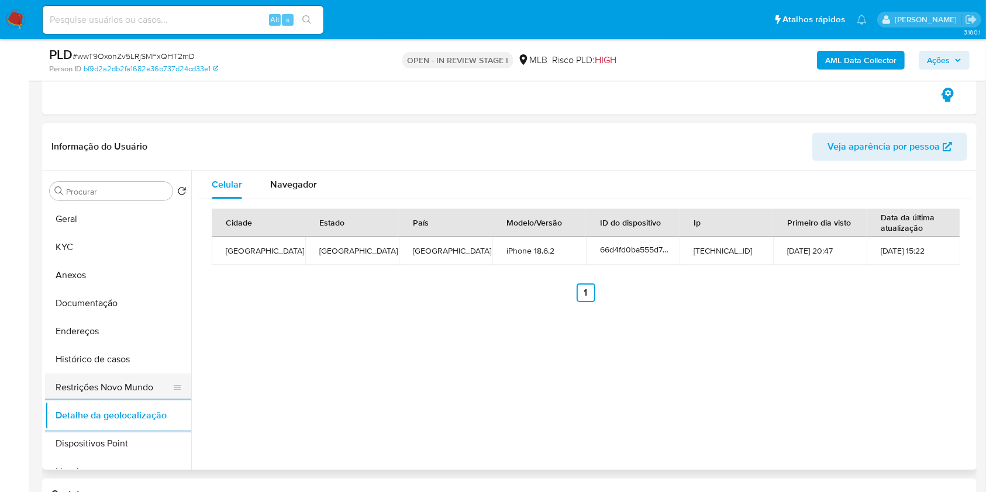
click at [115, 381] on button "Restrições Novo Mundo" at bounding box center [113, 388] width 137 height 28
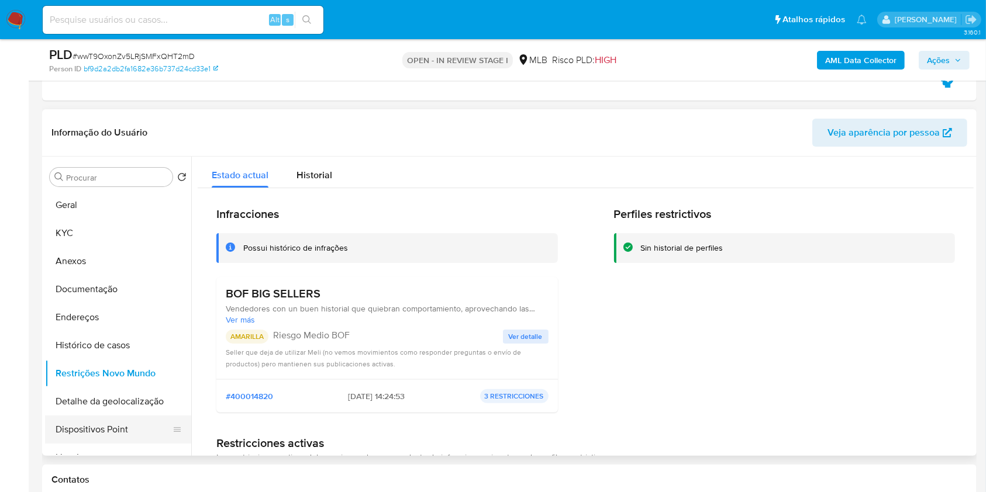
click at [131, 423] on button "Dispositivos Point" at bounding box center [113, 430] width 137 height 28
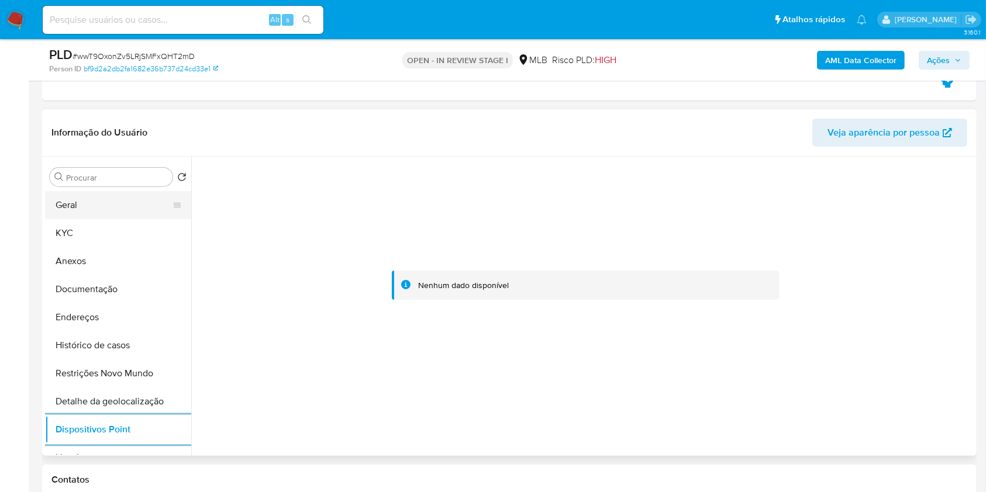
click at [106, 207] on button "Geral" at bounding box center [113, 205] width 137 height 28
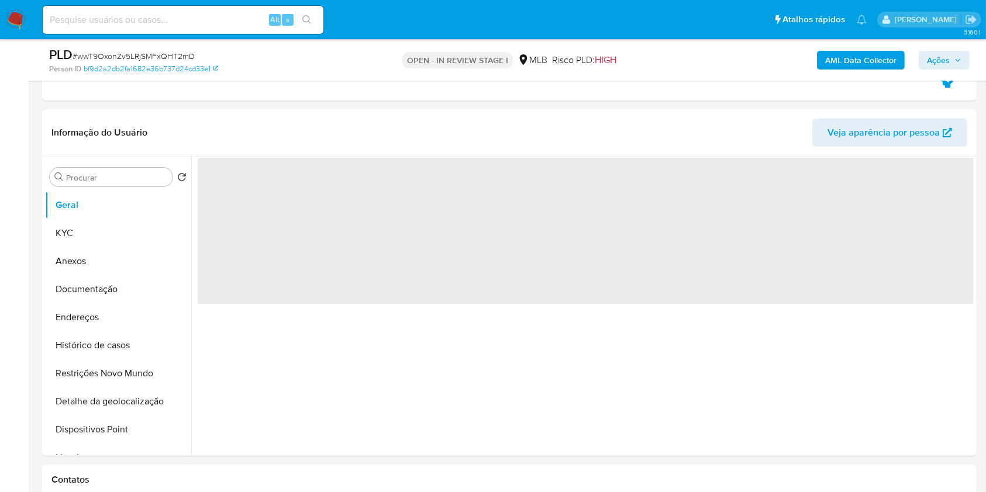
click at [954, 54] on span "Ações" at bounding box center [944, 60] width 34 height 16
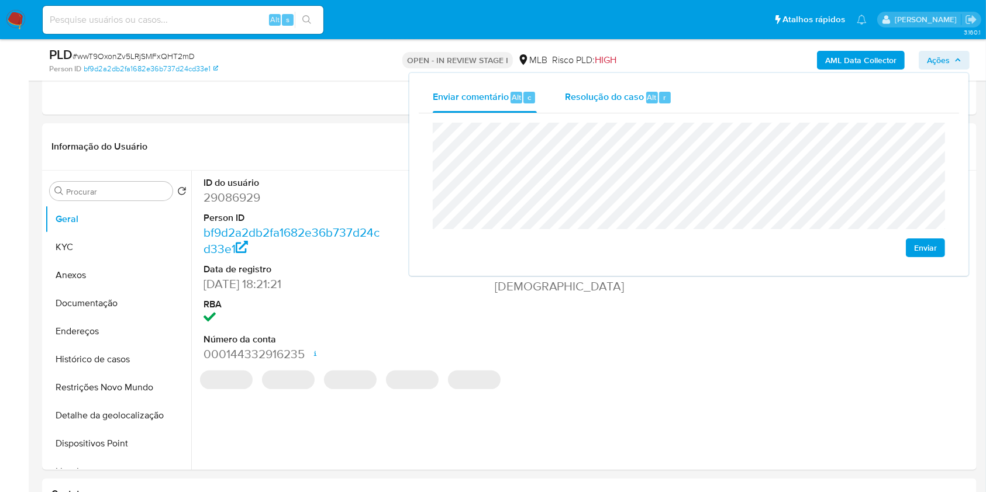
click at [628, 106] on div "Resolução do caso Alt r" at bounding box center [618, 97] width 107 height 30
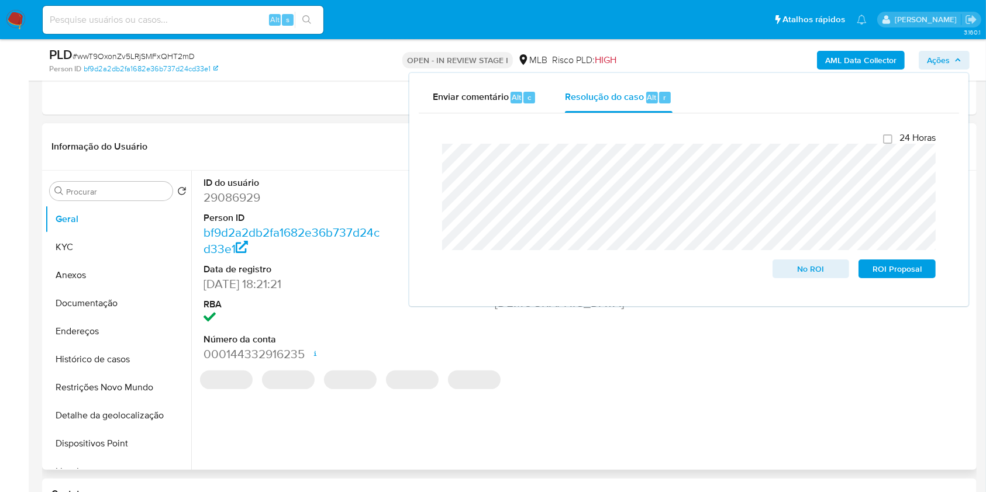
click at [364, 151] on header "Informação do Usuário Veja aparência por pessoa" at bounding box center [508, 147] width 915 height 28
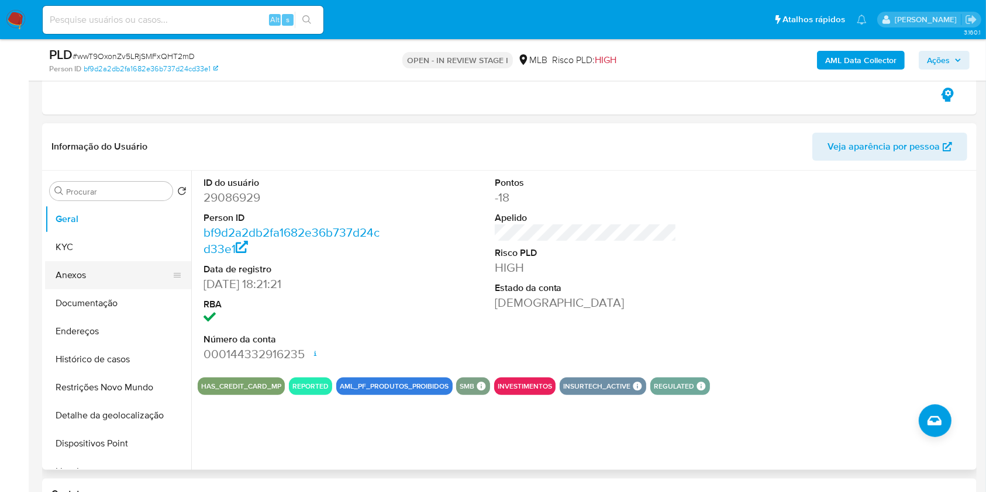
click at [125, 266] on button "Anexos" at bounding box center [113, 275] width 137 height 28
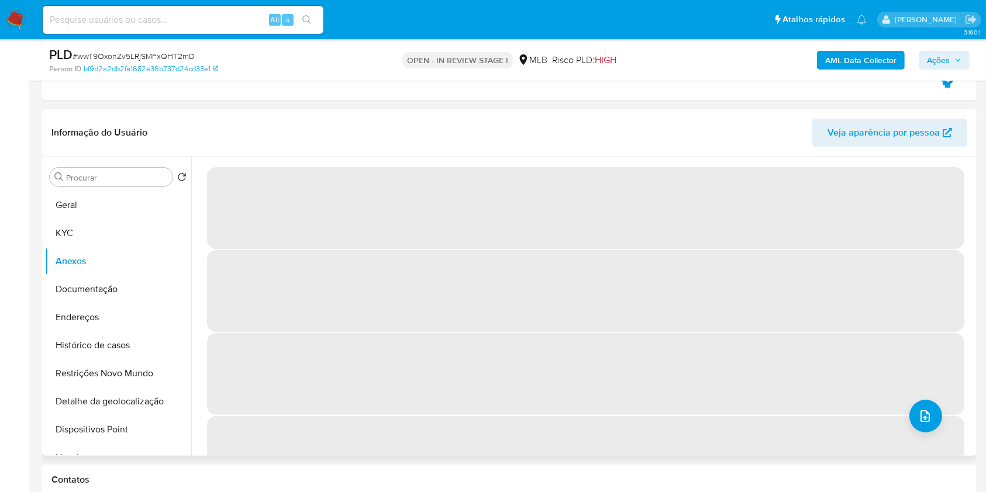
drag, startPoint x: 52, startPoint y: 224, endPoint x: 180, endPoint y: 189, distance: 132.7
click at [53, 224] on button "KYC" at bounding box center [118, 233] width 146 height 28
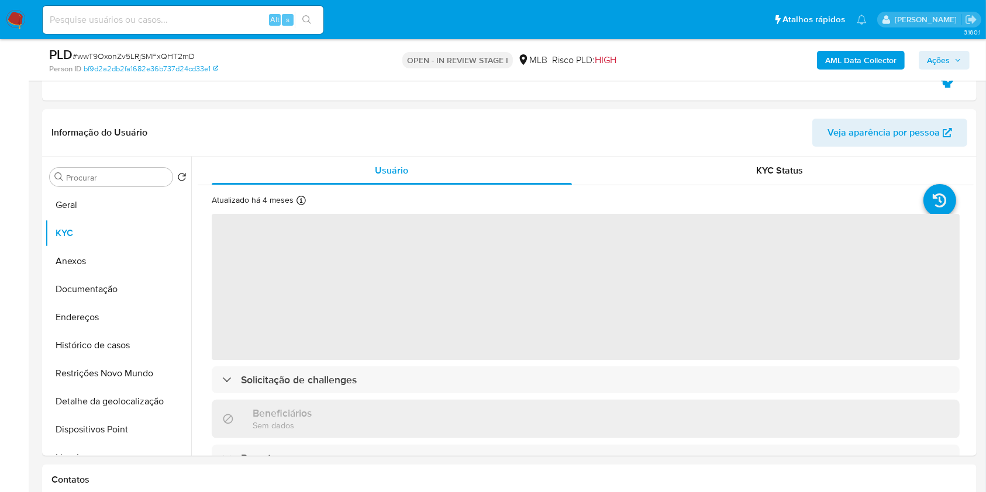
click at [862, 57] on b "AML Data Collector" at bounding box center [860, 60] width 71 height 19
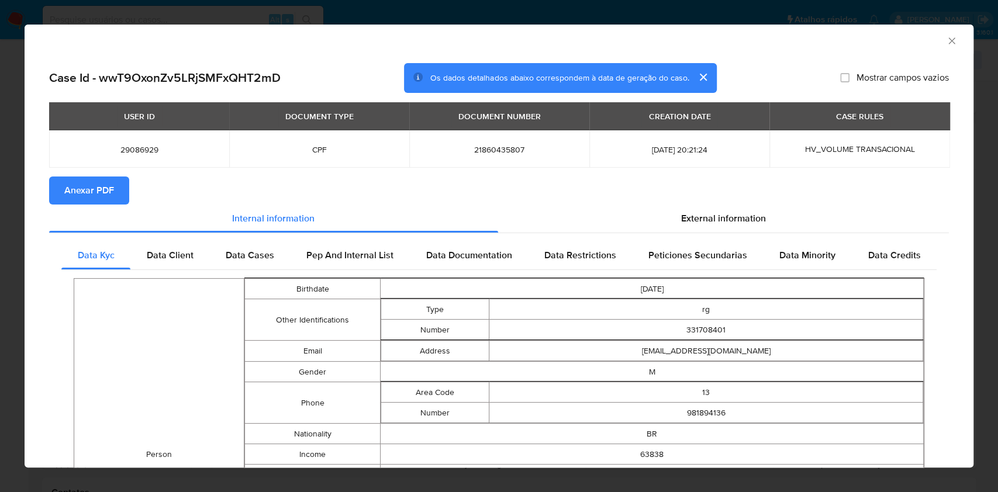
click at [103, 200] on span "Anexar PDF" at bounding box center [89, 191] width 50 height 26
click at [946, 46] on icon "Fechar a janela" at bounding box center [952, 41] width 12 height 12
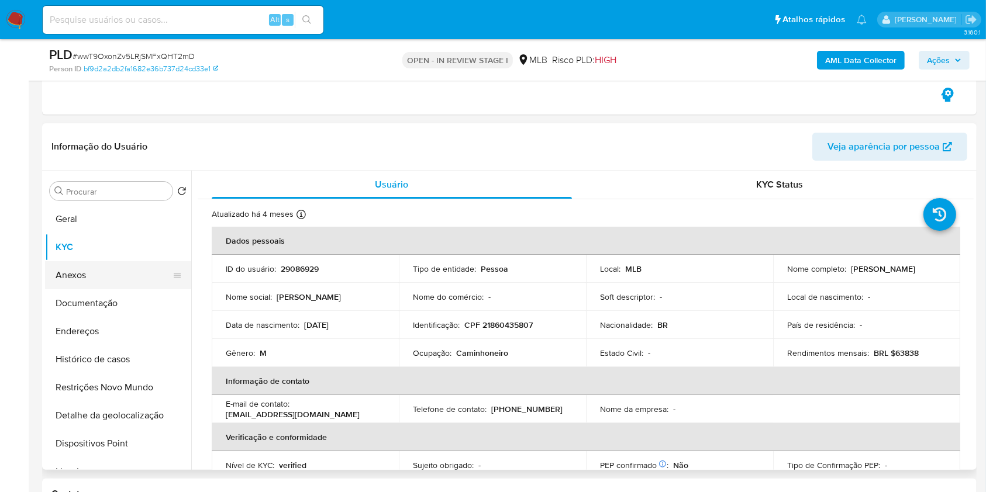
click at [77, 272] on button "Anexos" at bounding box center [113, 275] width 137 height 28
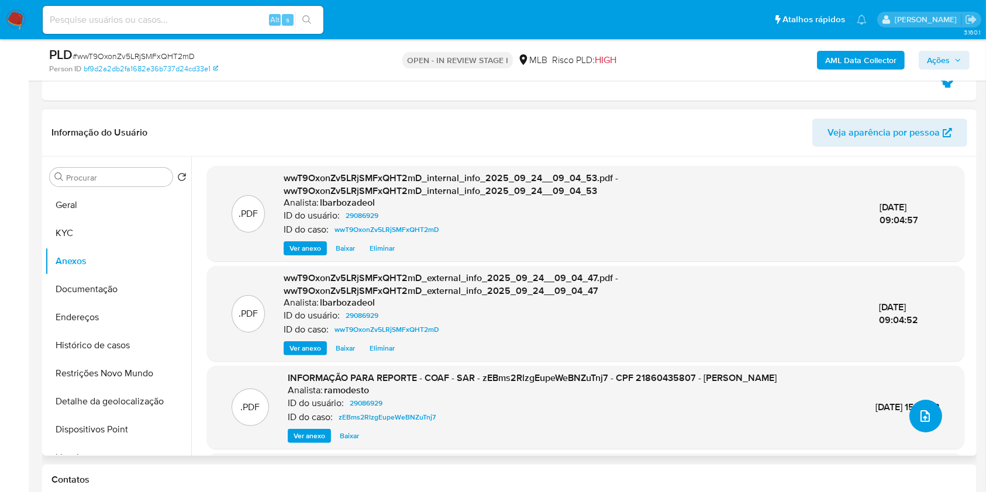
click at [922, 416] on icon "upload-file" at bounding box center [925, 416] width 14 height 14
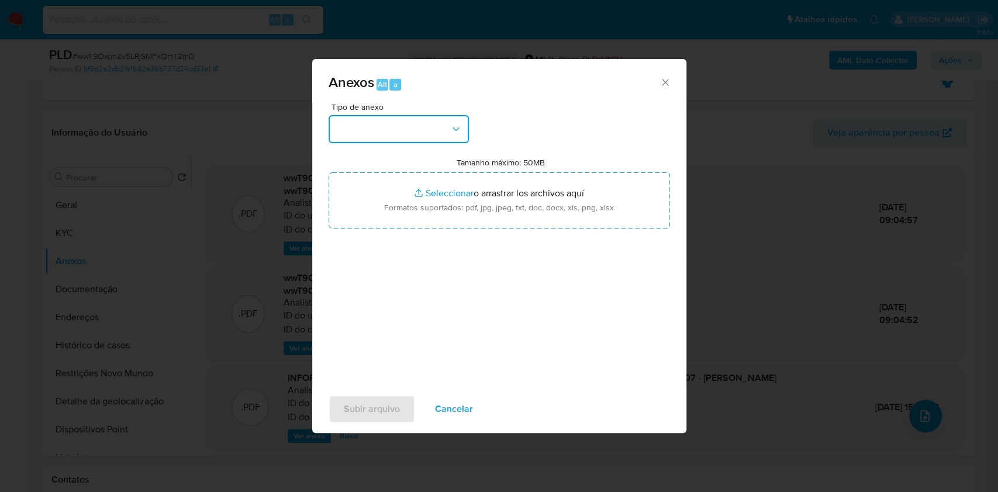
click at [456, 133] on icon "button" at bounding box center [456, 129] width 12 height 12
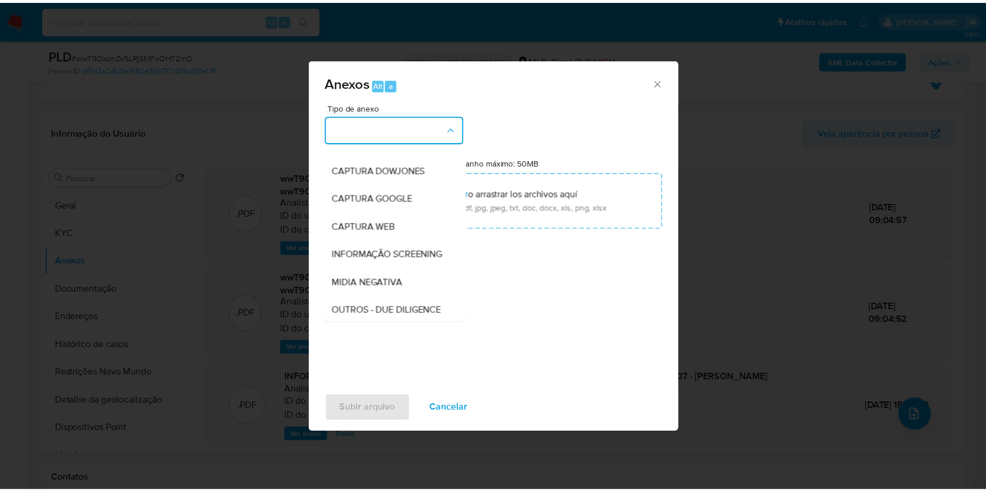
scroll to position [179, 0]
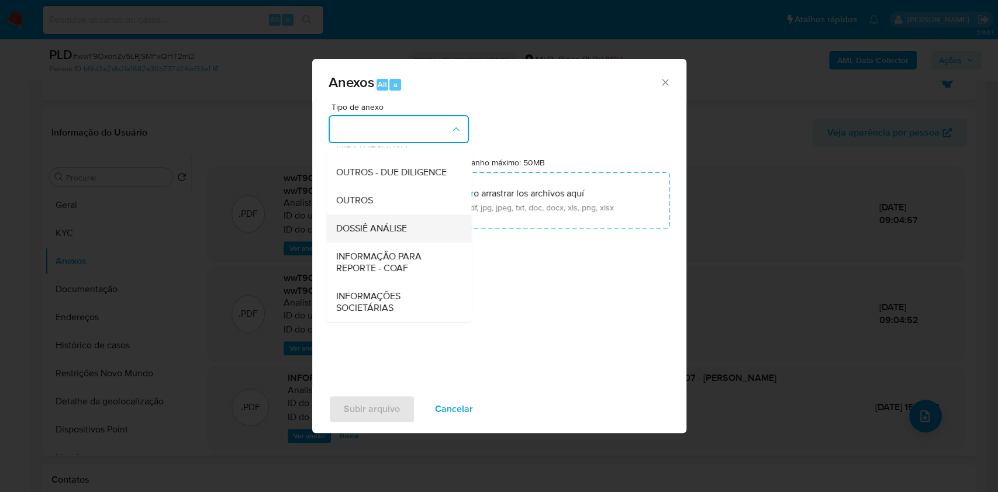
click at [438, 229] on div "DOSSIÊ ANÁLISE" at bounding box center [395, 229] width 119 height 28
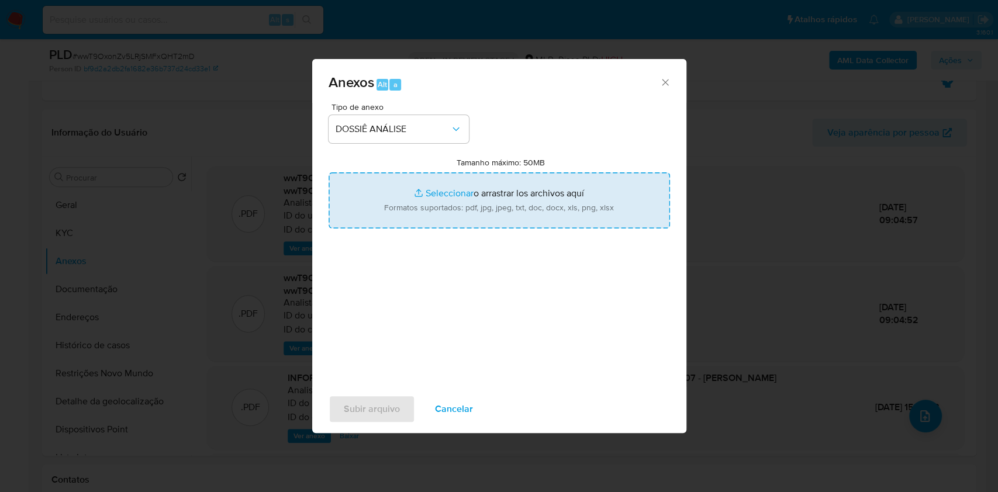
click at [449, 194] on input "Tamanho máximo: 50MB Seleccionar archivos" at bounding box center [499, 200] width 341 height 56
type input "C:\fakepath\2° SAR - XXX - CPF 21860435807 - ERICK SOUZA DA SILVA.pdf"
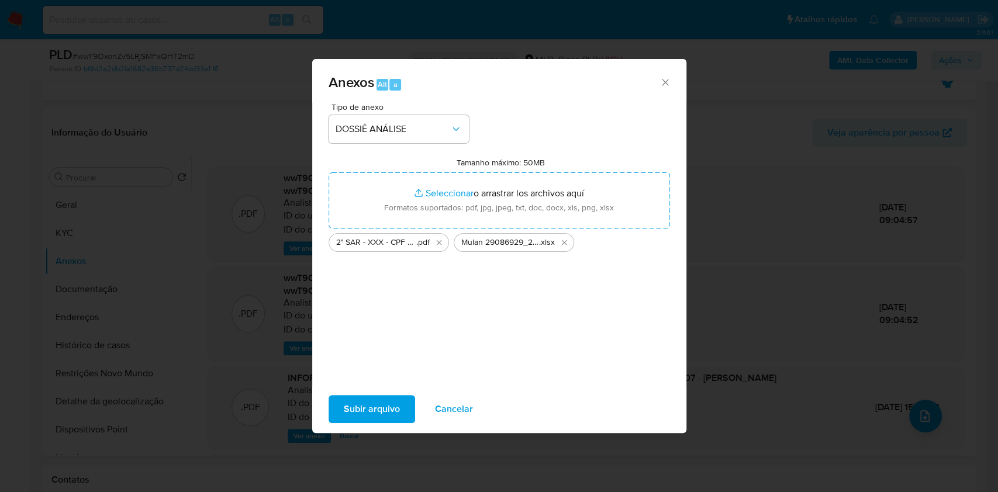
click at [356, 401] on span "Subir arquivo" at bounding box center [372, 409] width 56 height 26
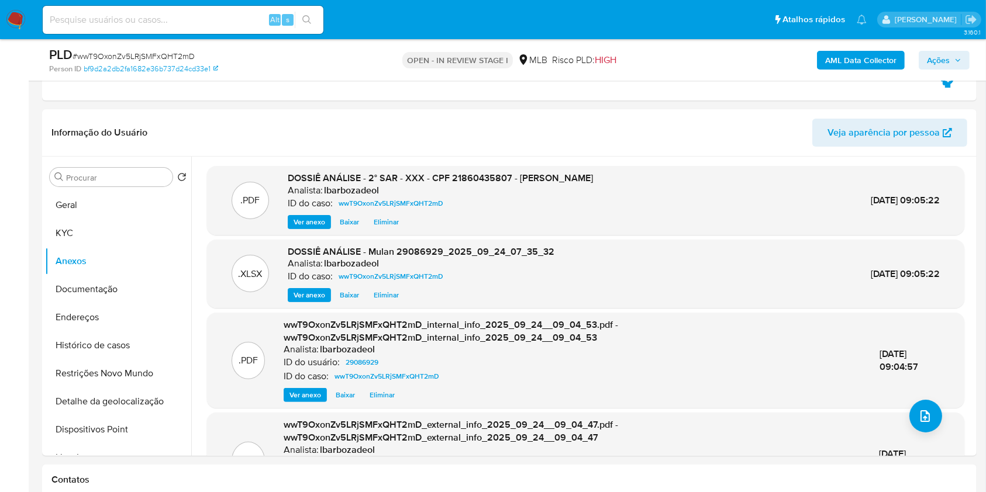
click at [930, 63] on span "Ações" at bounding box center [938, 60] width 23 height 19
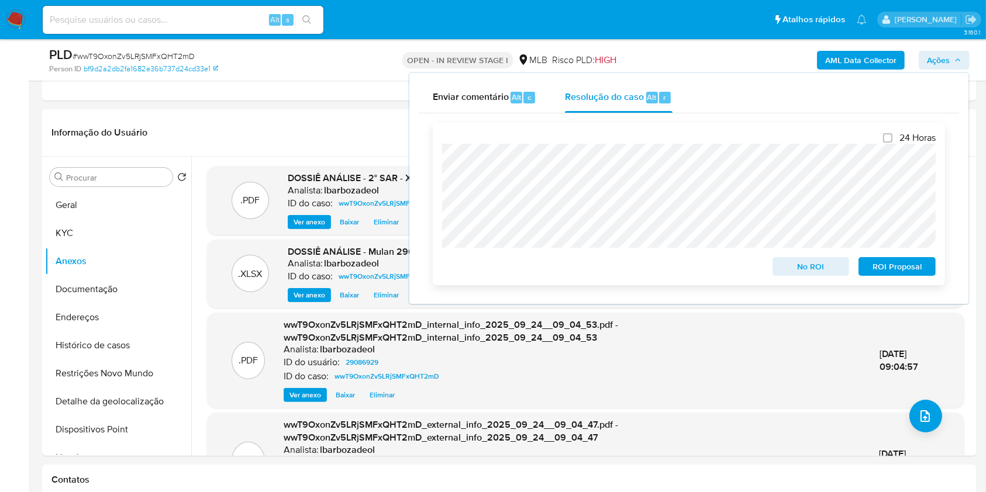
click at [877, 274] on span "ROI Proposal" at bounding box center [896, 266] width 61 height 16
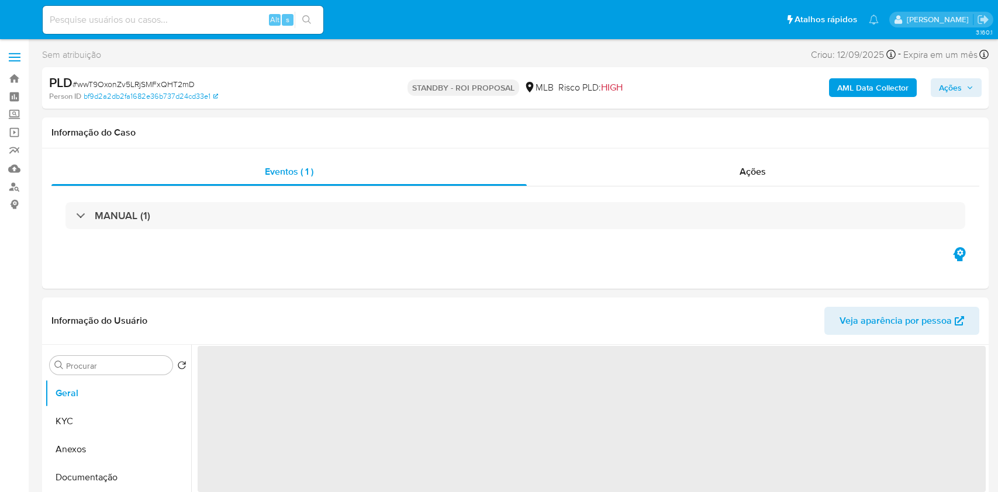
select select "10"
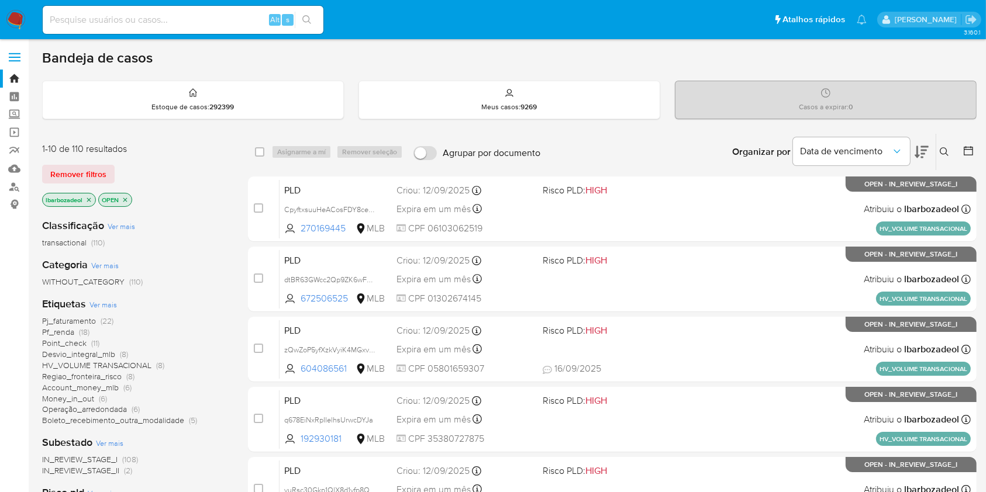
click at [91, 198] on icon "close-filter" at bounding box center [89, 200] width 4 height 4
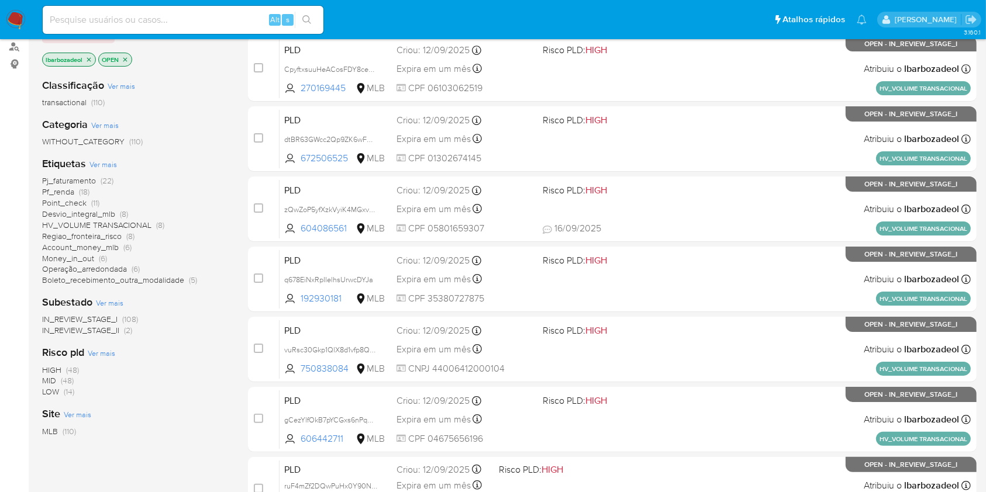
scroll to position [141, 0]
click at [71, 367] on span "(48)" at bounding box center [72, 370] width 13 height 12
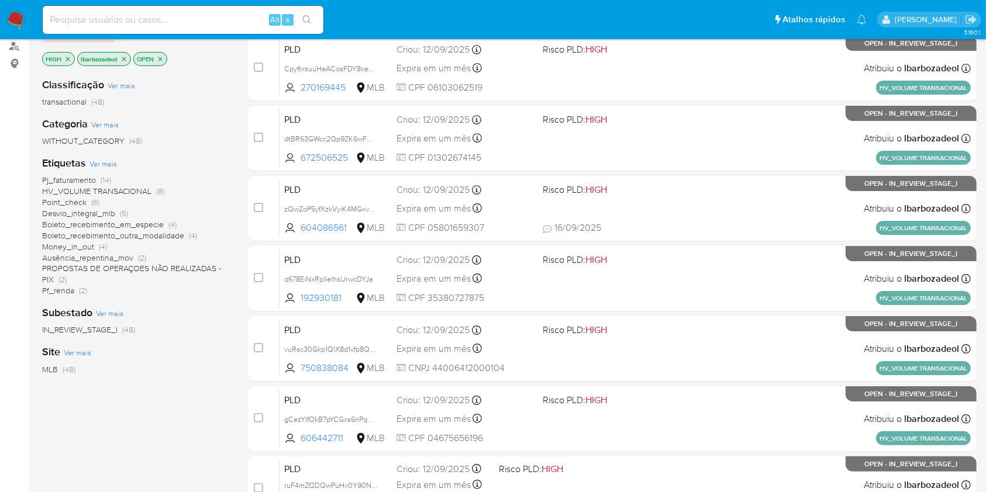
click at [89, 175] on span "Pj_faturamento" at bounding box center [69, 180] width 54 height 12
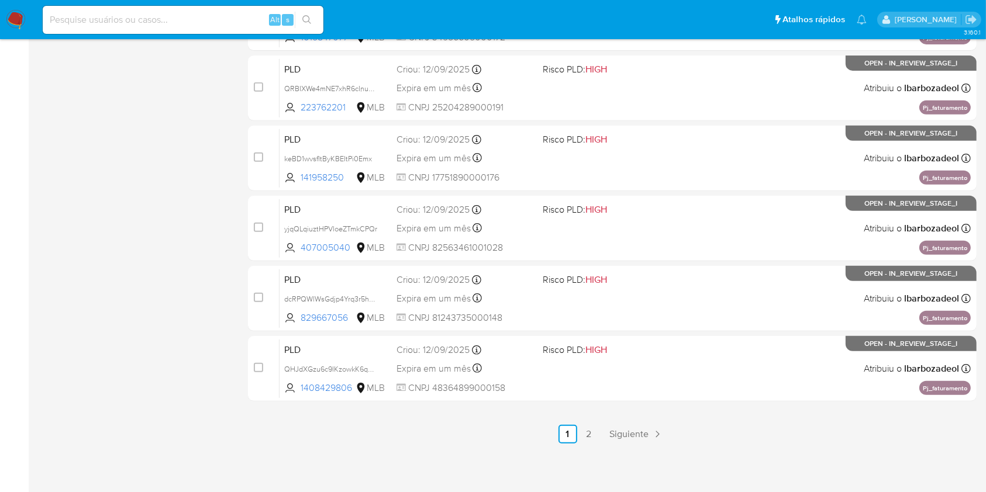
scroll to position [472, 0]
click at [641, 430] on span "Siguiente" at bounding box center [629, 433] width 39 height 9
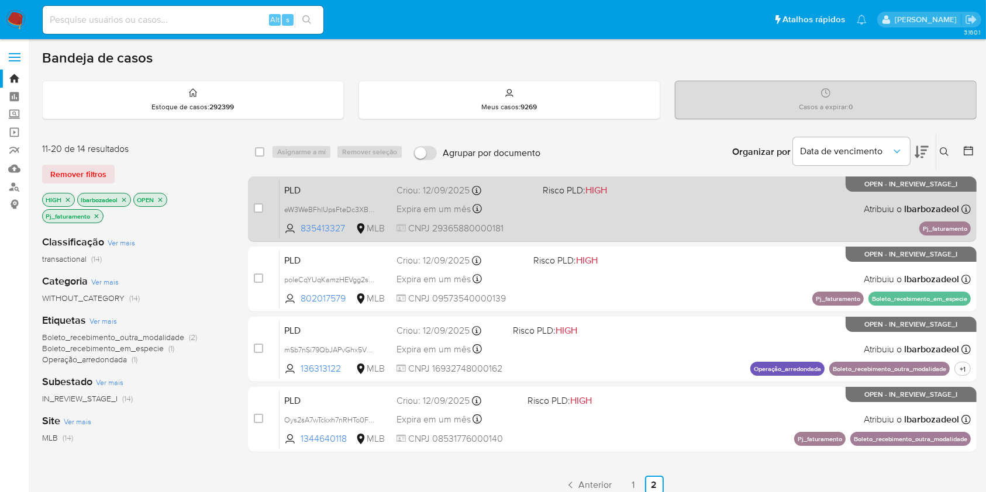
click at [621, 225] on div "PLD eW3WeBFhlUpsFteDc3XB8NGG 835413327 MLB Risco PLD: HIGH Criou: 12/09/2025 Cr…" at bounding box center [624, 208] width 691 height 59
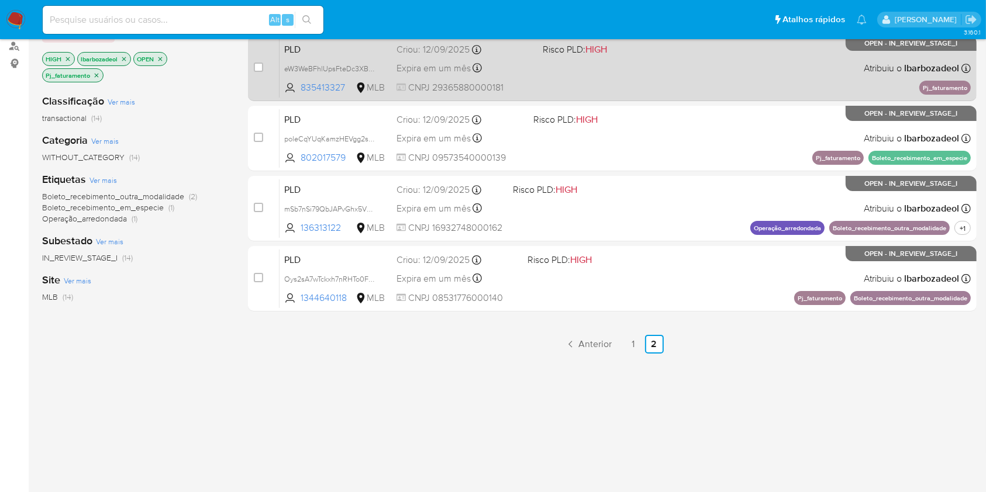
scroll to position [143, 0]
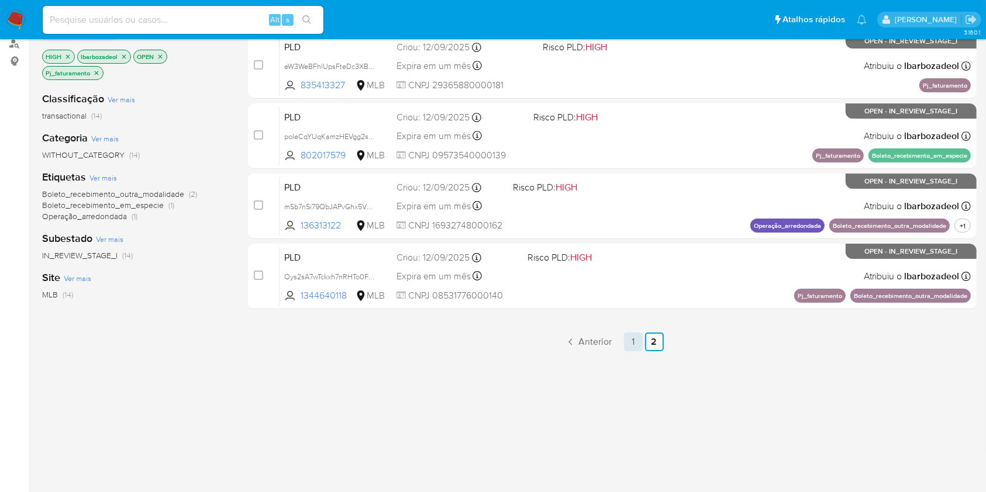
click at [625, 339] on link "1" at bounding box center [633, 342] width 19 height 19
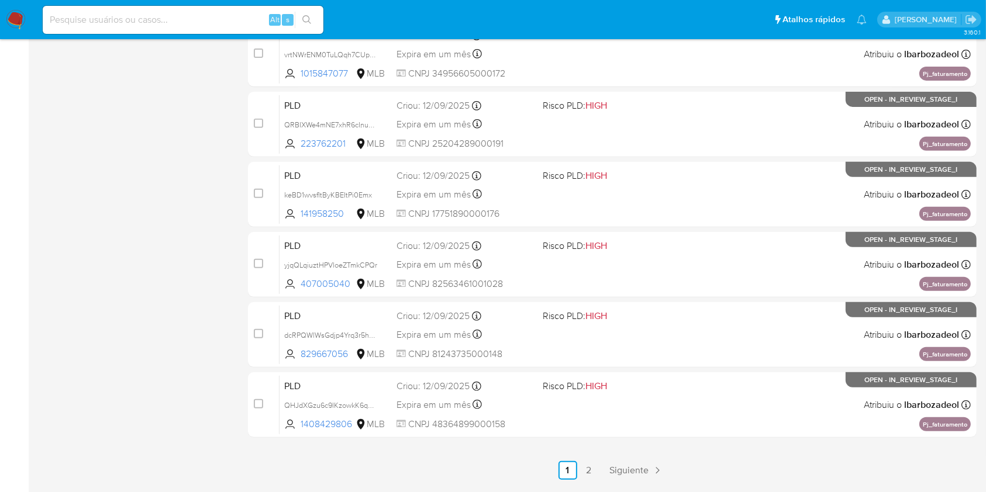
scroll to position [472, 0]
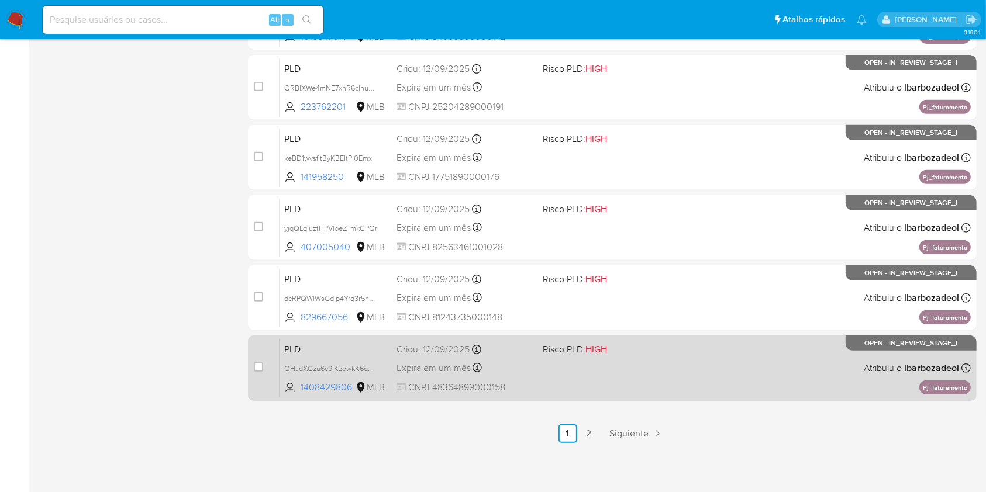
click at [661, 371] on div "PLD QHJdXGzu6c9IKzowkK6qBNSJ 1408429806 MLB Risco PLD: HIGH Criou: 12/09/2025 C…" at bounding box center [624, 367] width 691 height 59
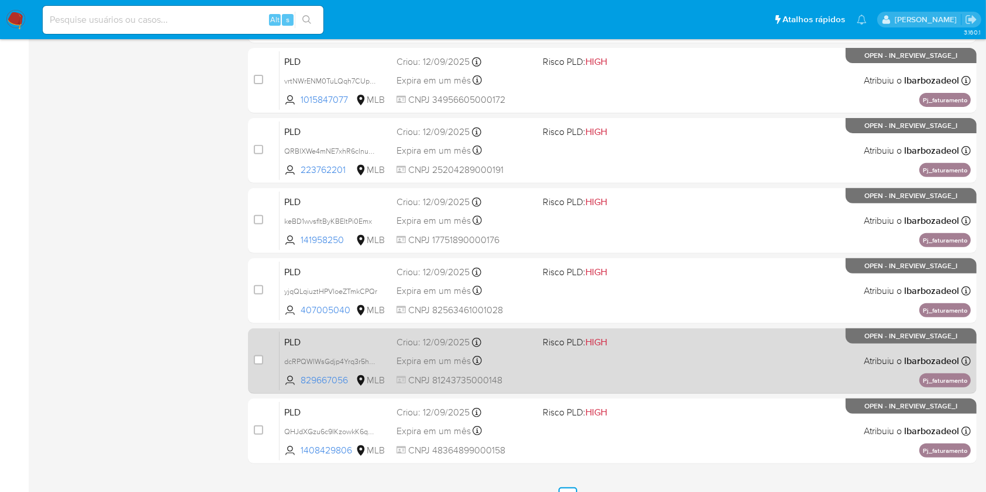
scroll to position [408, 0]
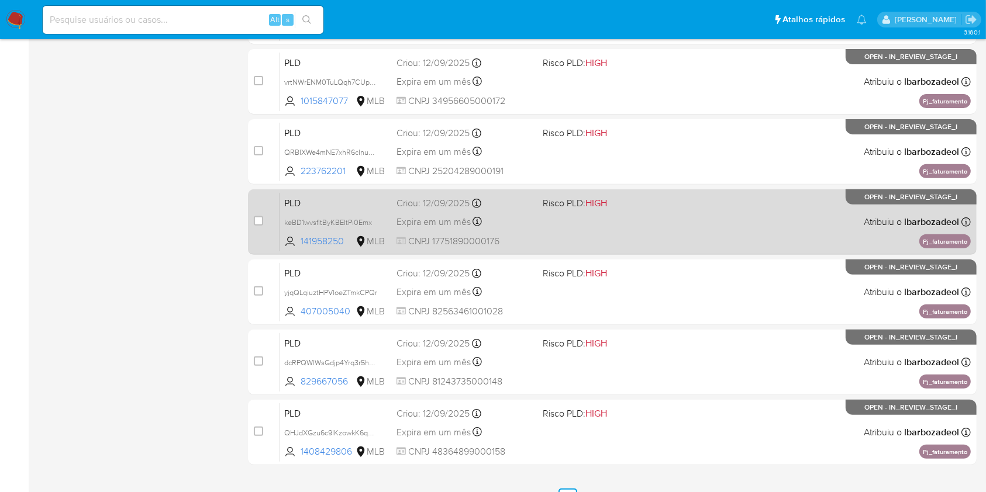
click at [568, 217] on div "PLD keBD1wvsfItByKBEItPi0Emx 141958250 MLB Risco PLD: HIGH Criou: 12/09/2025 Cr…" at bounding box center [624, 221] width 691 height 59
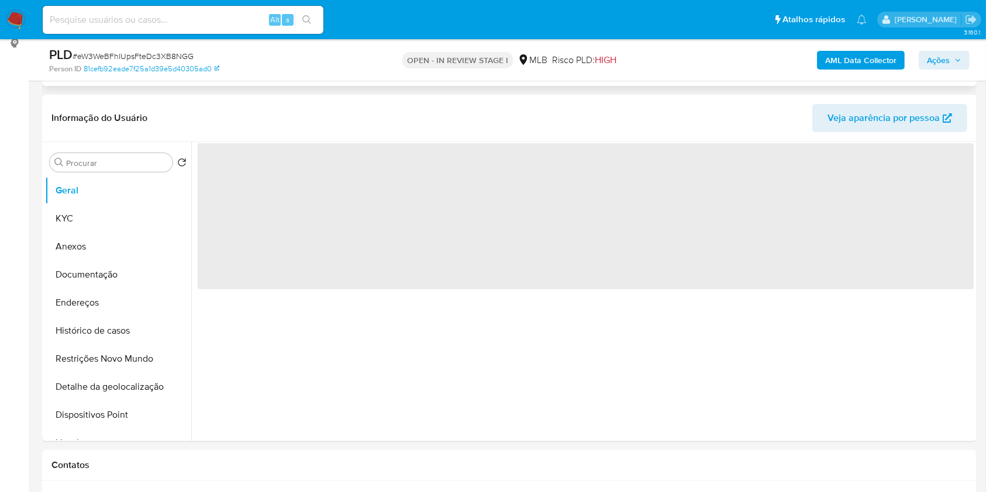
scroll to position [163, 0]
select select "10"
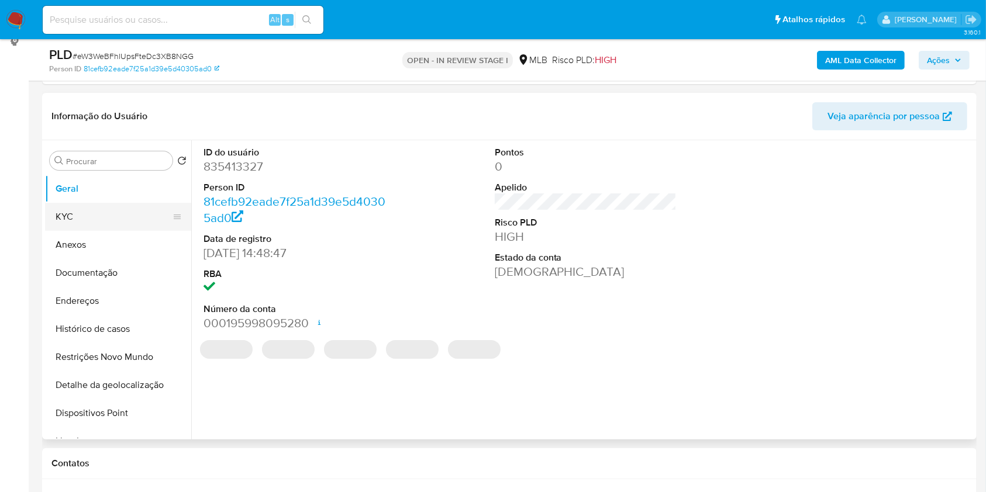
click at [108, 213] on button "KYC" at bounding box center [113, 217] width 137 height 28
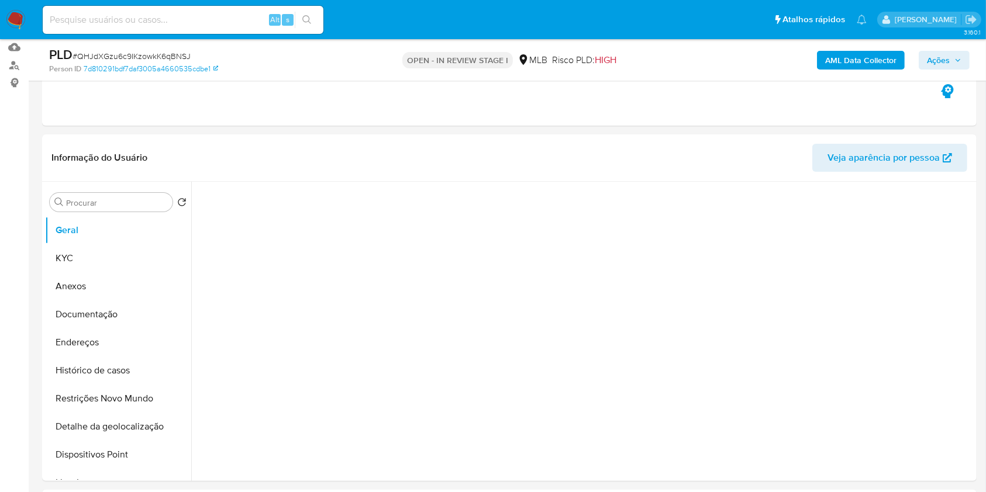
select select "10"
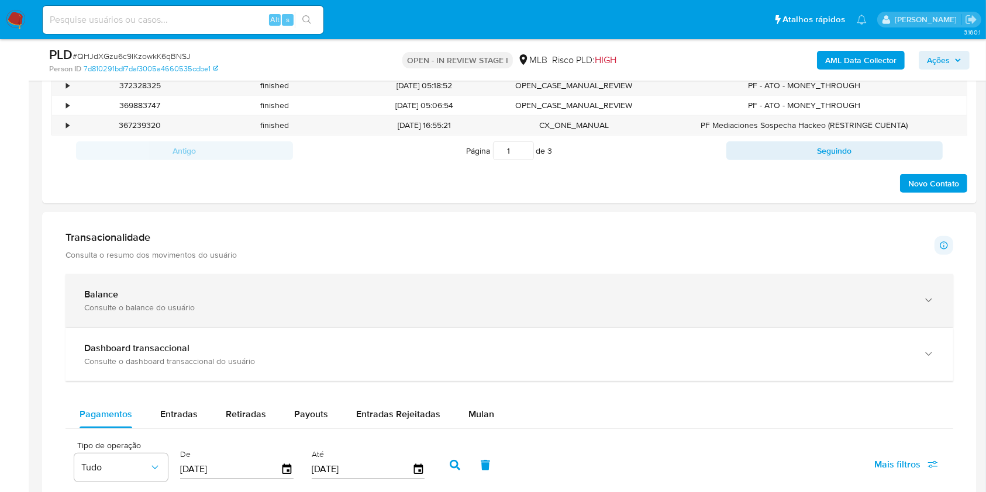
scroll to position [792, 0]
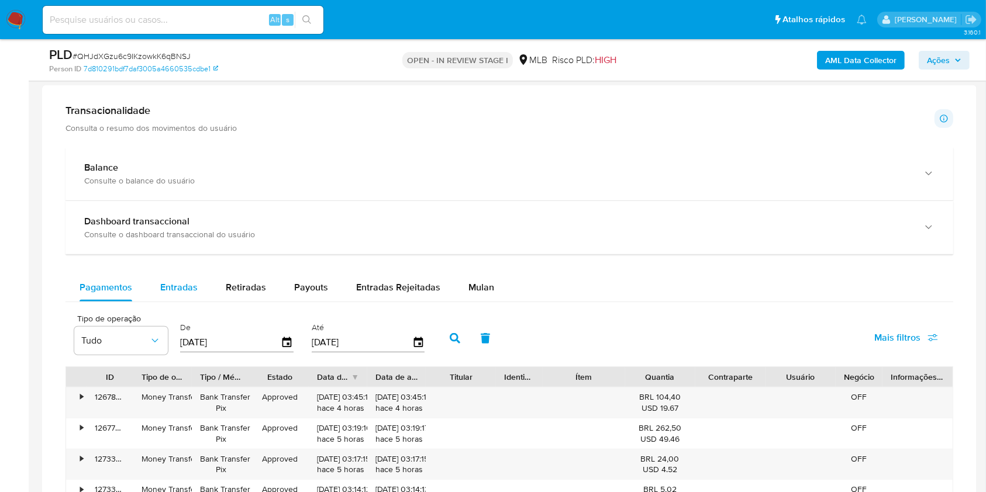
click at [182, 300] on div "Entradas" at bounding box center [178, 288] width 37 height 28
select select "10"
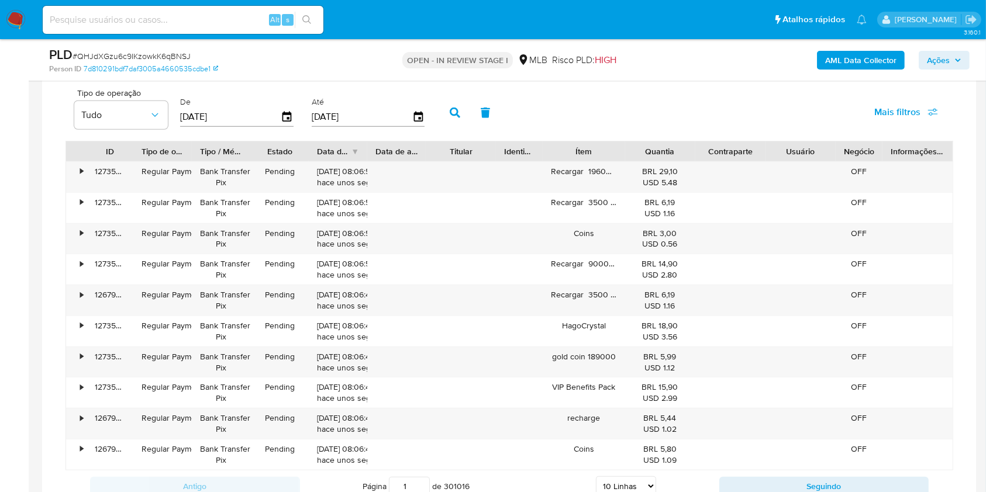
scroll to position [1018, 0]
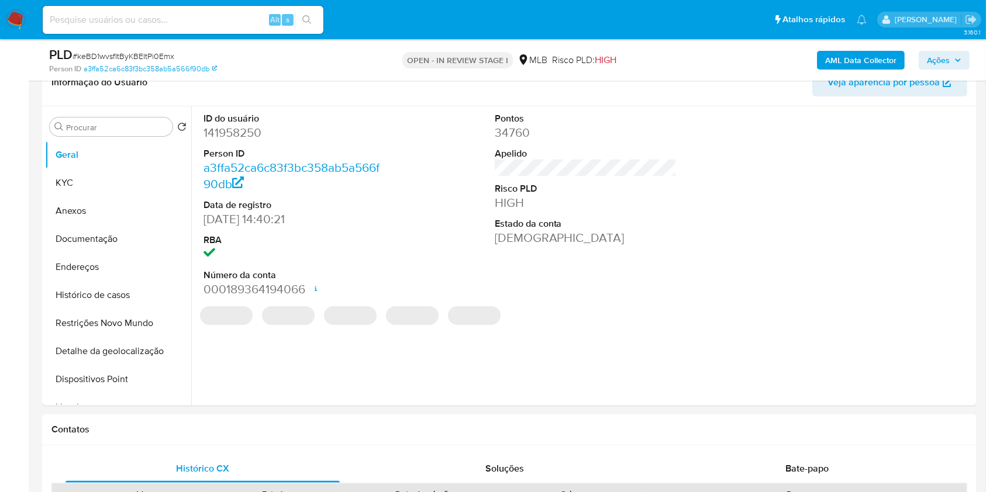
select select "10"
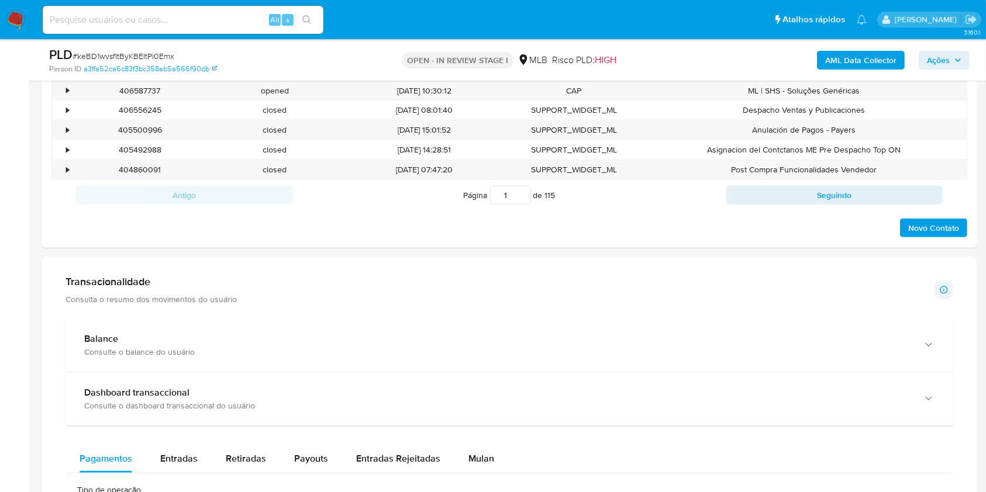
scroll to position [622, 0]
click at [186, 455] on span "Entradas" at bounding box center [178, 456] width 37 height 13
select select "10"
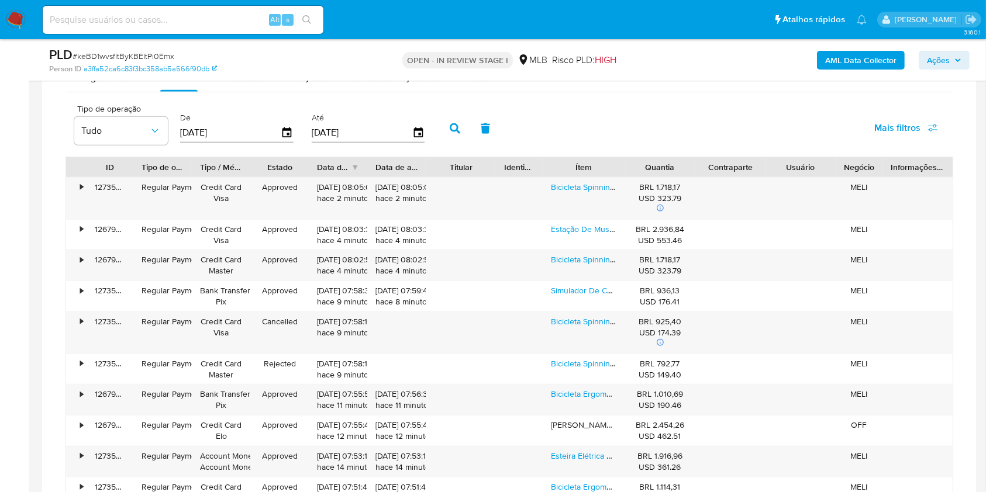
scroll to position [966, 0]
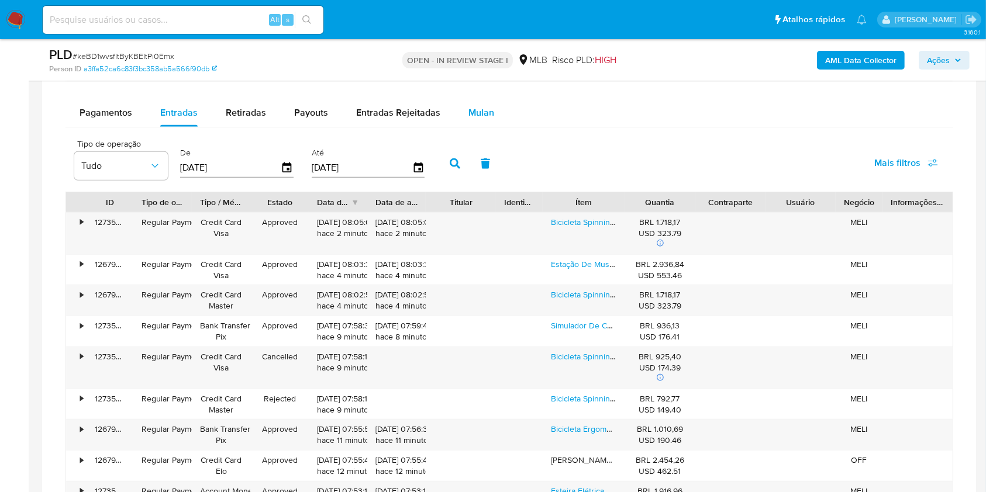
click at [483, 110] on span "Mulan" at bounding box center [481, 112] width 26 height 13
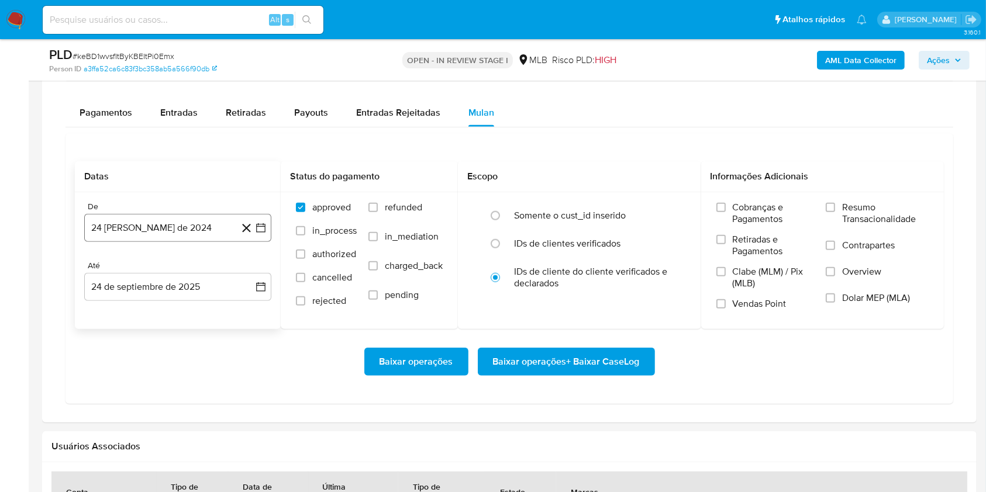
click at [173, 231] on button "24 [PERSON_NAME] de 2024" at bounding box center [177, 228] width 187 height 28
click at [187, 274] on span "agosto 2024" at bounding box center [172, 270] width 53 height 12
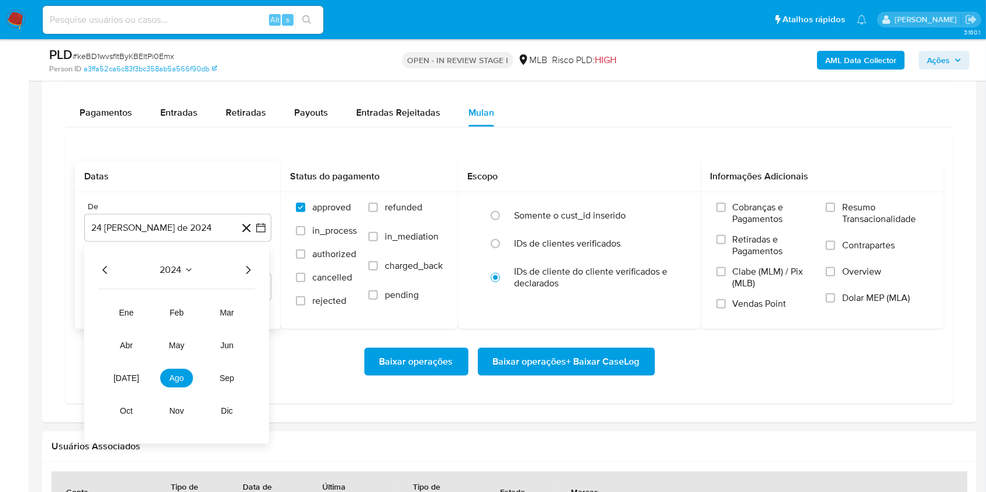
click at [248, 267] on icon "Año siguiente" at bounding box center [248, 270] width 5 height 8
click at [170, 375] on span "ago" at bounding box center [177, 378] width 15 height 9
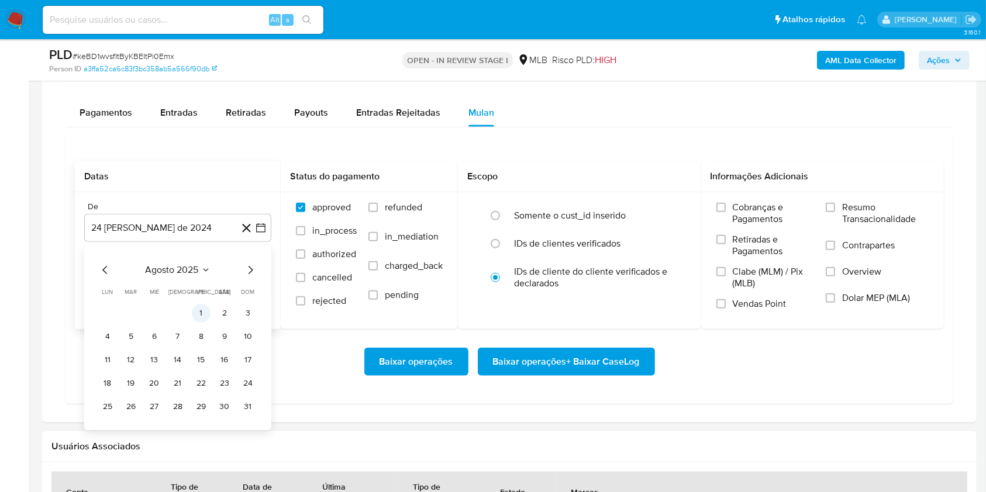
click at [203, 313] on button "1" at bounding box center [201, 313] width 19 height 19
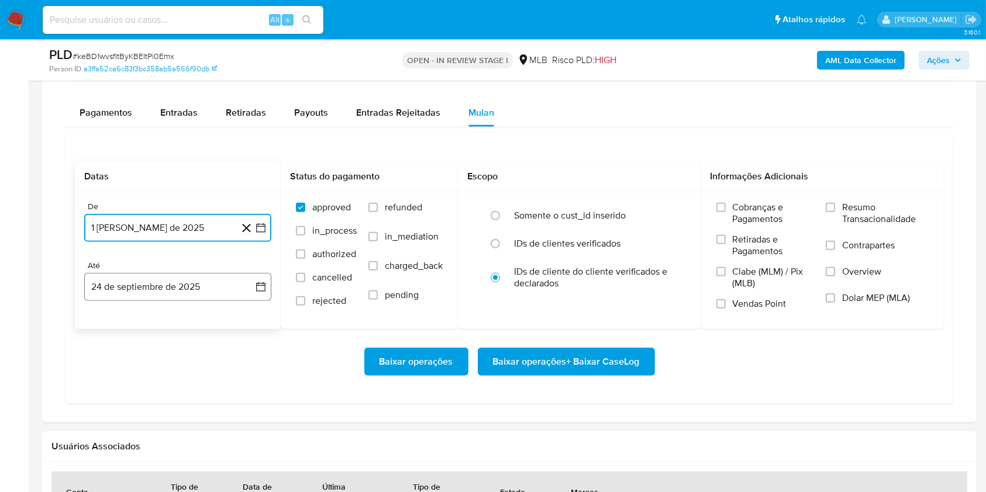
click at [185, 292] on button "24 de septiembre de 2025" at bounding box center [177, 287] width 187 height 28
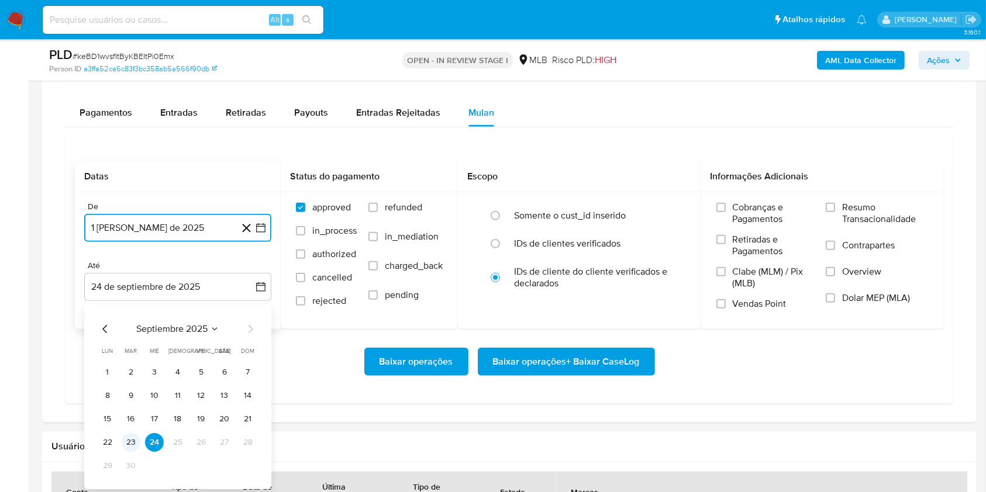
click at [133, 442] on button "23" at bounding box center [131, 442] width 19 height 19
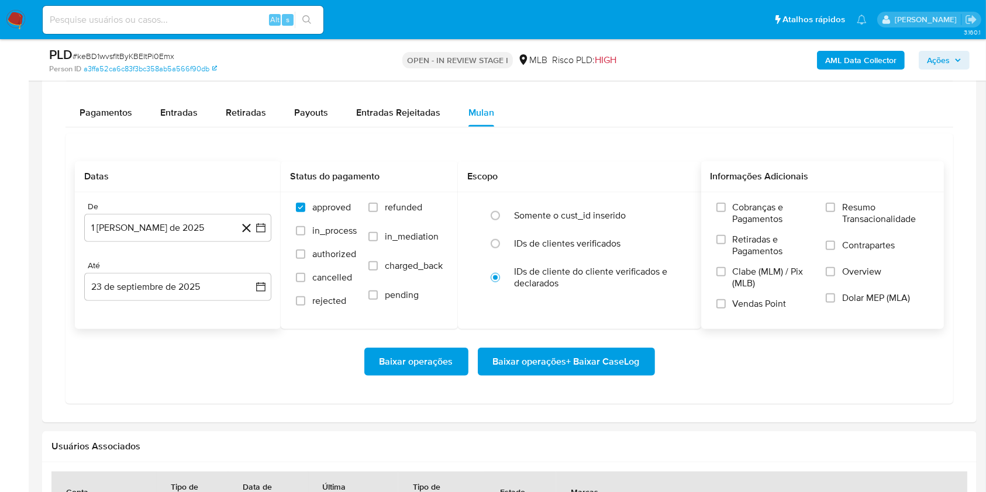
click at [847, 202] on span "Resumo Transacionalidade" at bounding box center [885, 213] width 87 height 23
click at [835, 203] on input "Resumo Transacionalidade" at bounding box center [829, 207] width 9 height 9
click at [587, 372] on span "Baixar operações + Baixar CaseLog" at bounding box center [566, 362] width 147 height 26
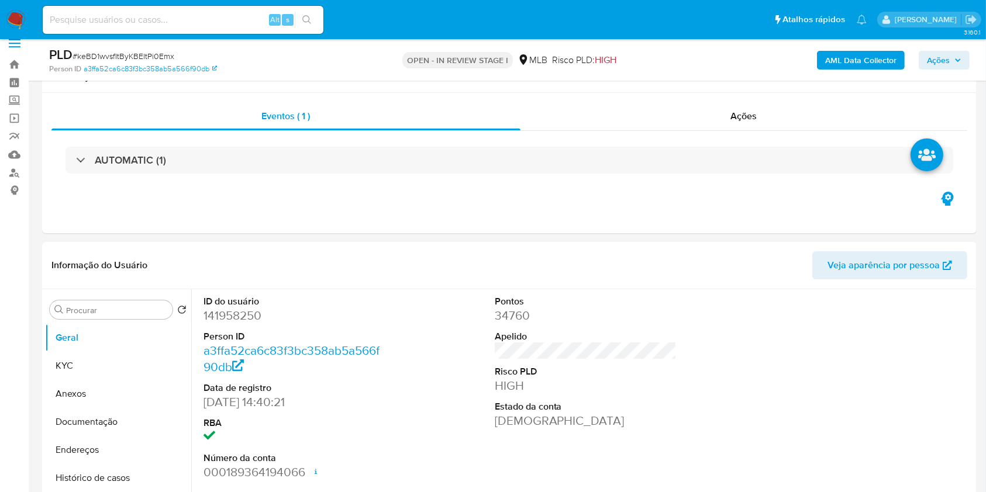
scroll to position [0, 0]
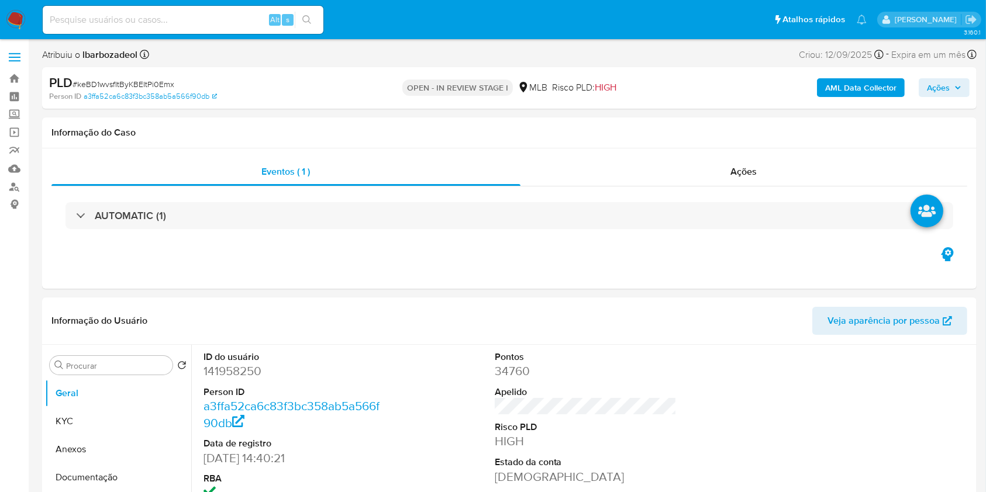
click at [469, 225] on div "AUTOMATIC (1)" at bounding box center [508, 215] width 887 height 27
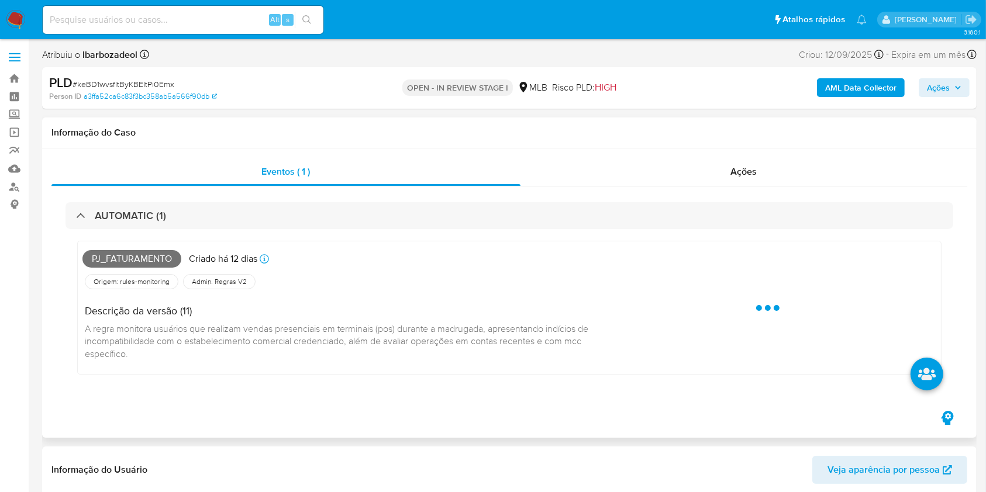
click at [150, 256] on span "Pj_faturamento" at bounding box center [131, 259] width 99 height 18
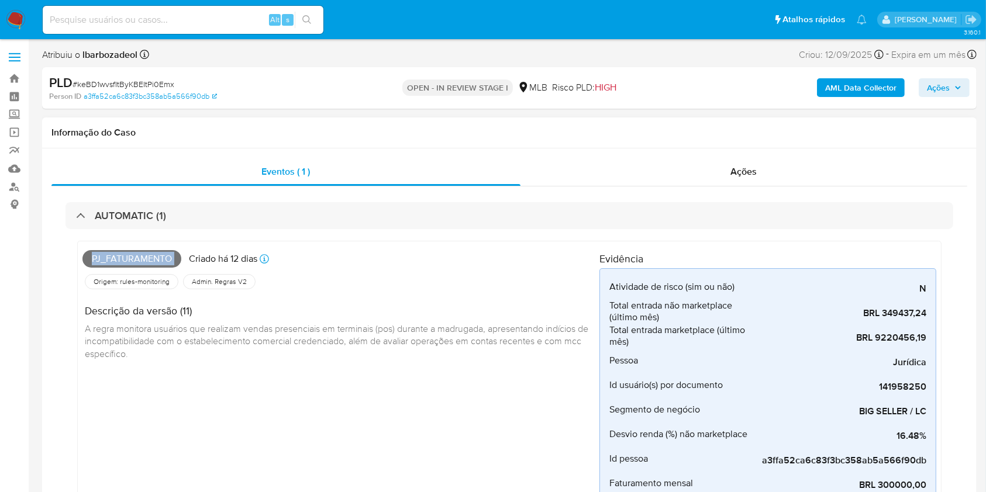
copy span "Pj_faturamento"
click at [949, 96] on button "Ações" at bounding box center [943, 87] width 51 height 19
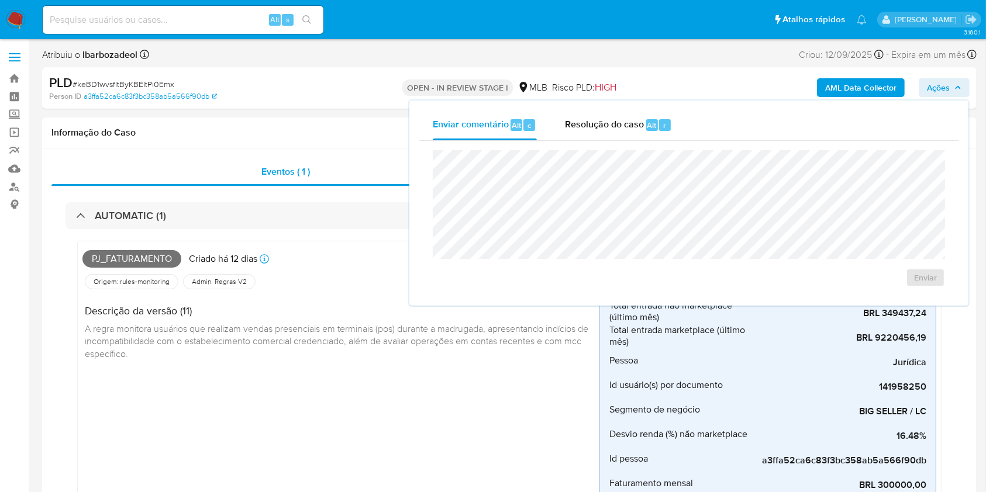
click at [738, 133] on div "Enviar comentário Alt c Resolução do caso Alt r" at bounding box center [689, 125] width 540 height 30
click at [462, 373] on div "Pj_faturamento [PERSON_NAME] 12 [PERSON_NAME] [PERSON_NAME]: [DATE] 00:25:37 Or…" at bounding box center [340, 423] width 517 height 354
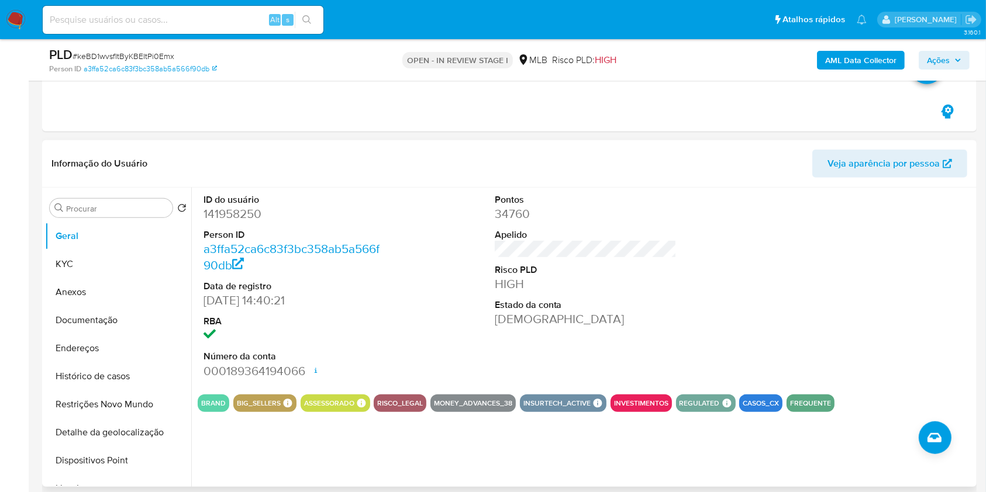
scroll to position [496, 0]
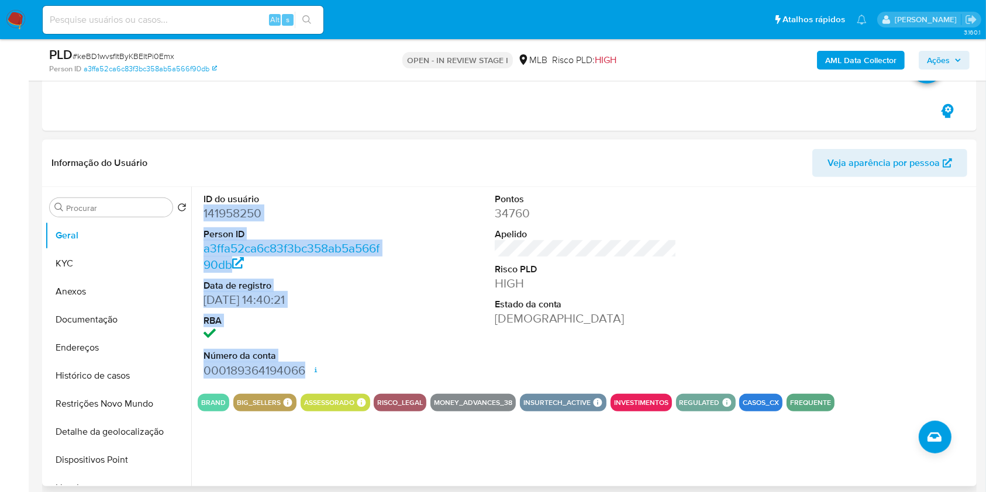
drag, startPoint x: 304, startPoint y: 373, endPoint x: 201, endPoint y: 212, distance: 191.4
click at [201, 212] on div "ID do usuário 141958250 Person ID a3ffa52ca6c83f3bc358ab5a566f90db Data de regi…" at bounding box center [295, 286] width 194 height 198
copy dl "141958250 Person ID a3ffa52ca6c83f3bc358ab5a566f90db Data de registro [DATE] 14…"
click at [962, 67] on button "Ações" at bounding box center [943, 60] width 51 height 19
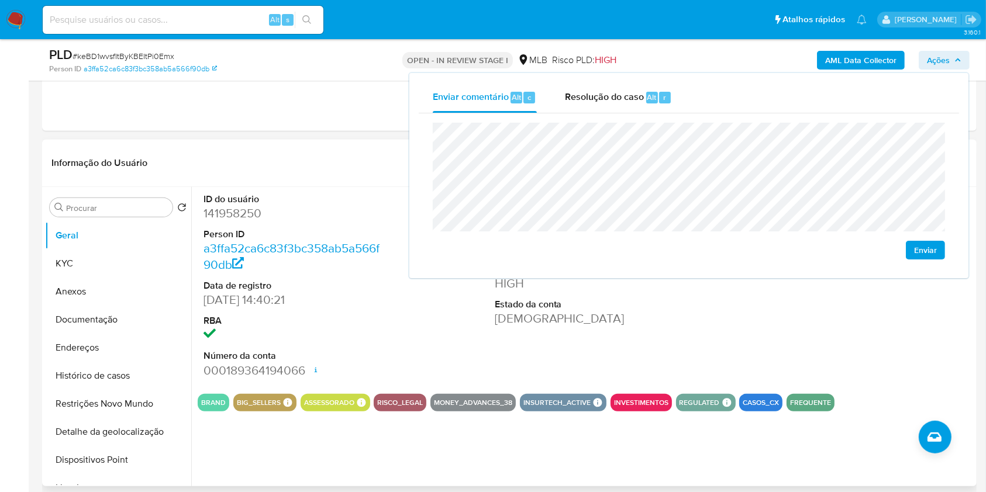
click at [781, 327] on div at bounding box center [876, 286] width 194 height 198
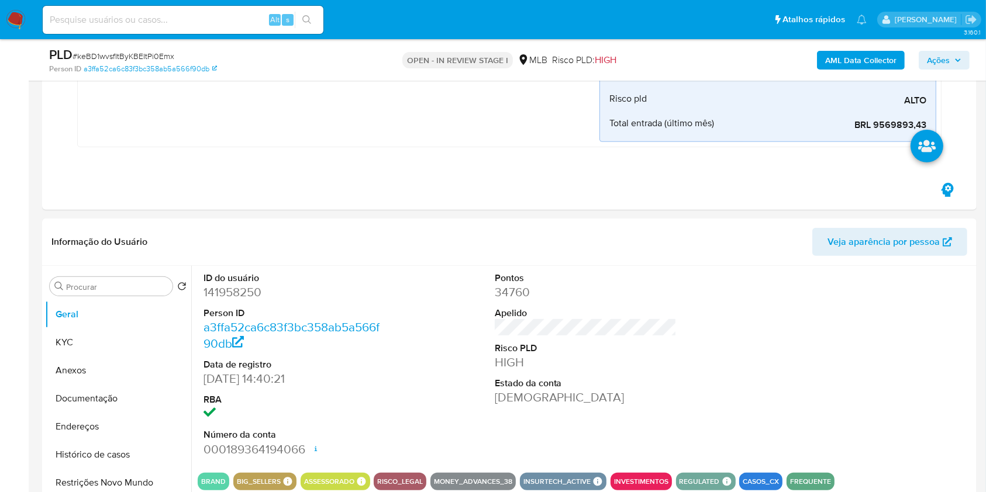
scroll to position [421, 0]
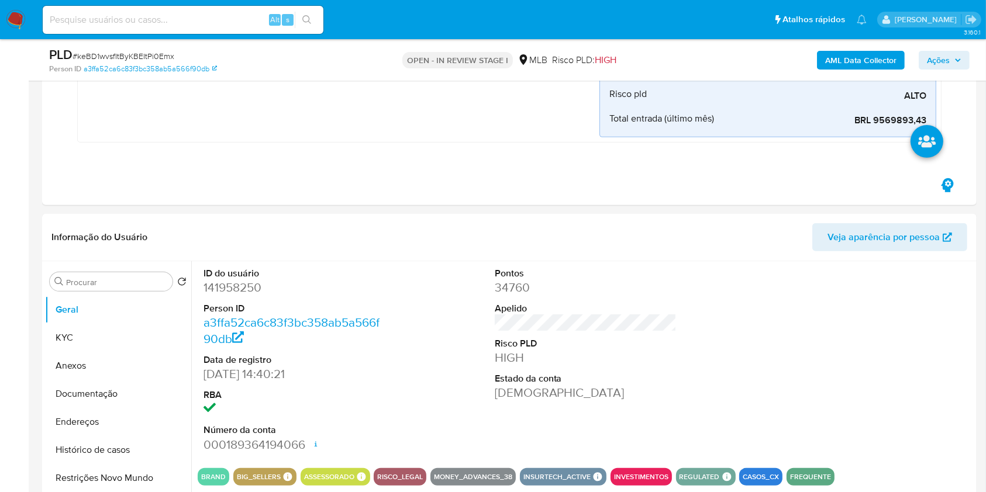
drag, startPoint x: 33, startPoint y: 178, endPoint x: 57, endPoint y: 176, distance: 23.5
click at [942, 58] on span "Ações" at bounding box center [938, 60] width 23 height 19
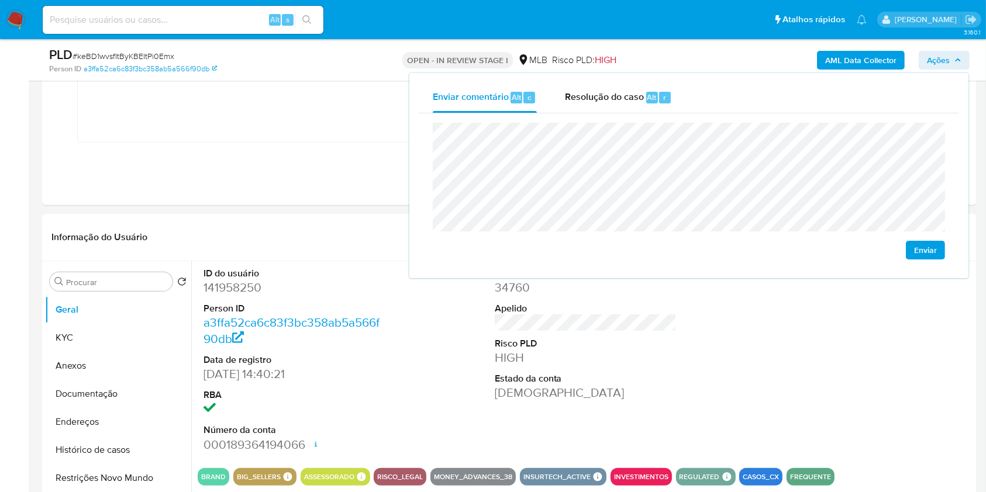
click at [942, 59] on span "Ações" at bounding box center [938, 60] width 23 height 19
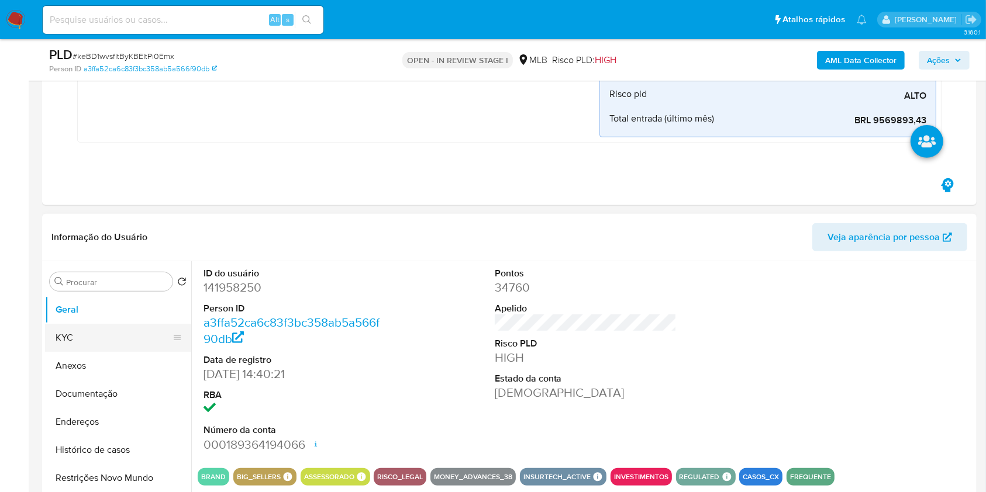
click at [122, 337] on button "KYC" at bounding box center [113, 338] width 137 height 28
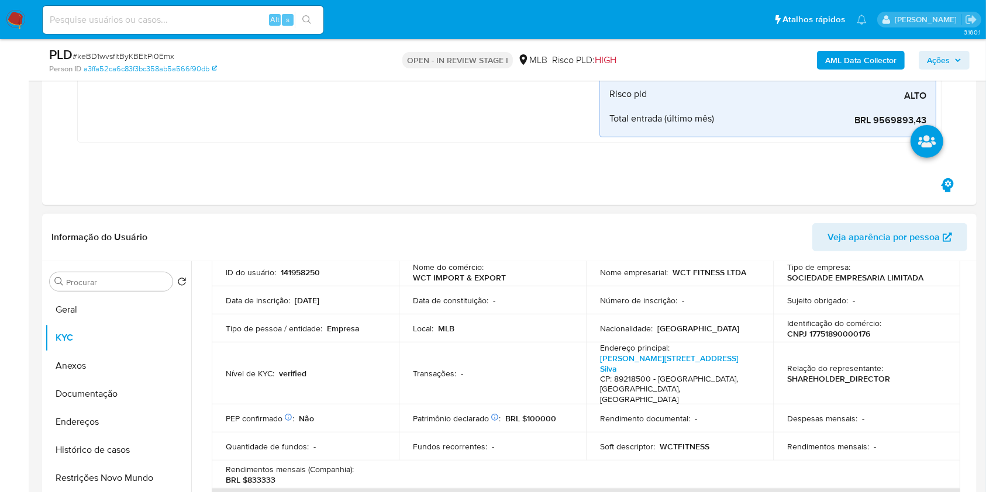
scroll to position [53, 0]
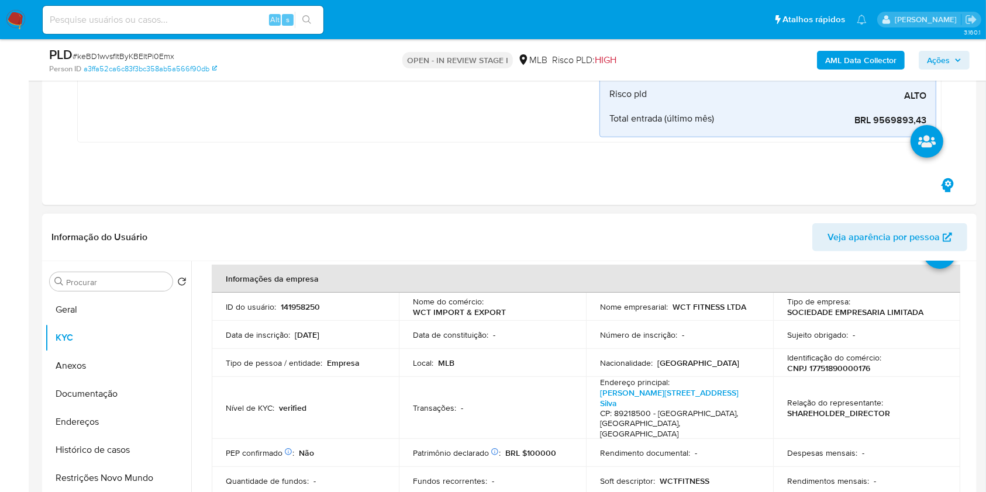
click at [818, 363] on p "CNPJ 17751890000176" at bounding box center [828, 368] width 83 height 11
copy p "17751890000176"
click at [939, 56] on span "Ações" at bounding box center [938, 60] width 23 height 19
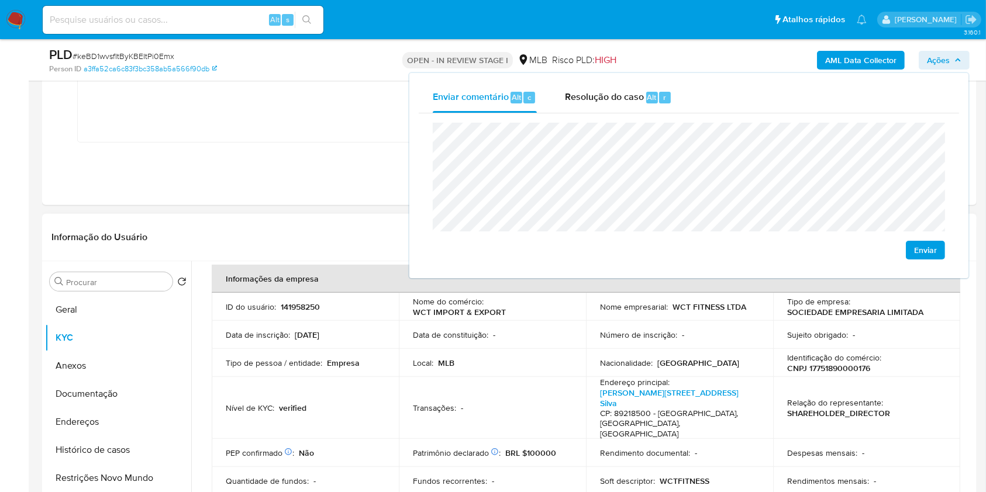
click at [385, 354] on td "Tipo de pessoa / entidade : Empresa" at bounding box center [305, 363] width 187 height 28
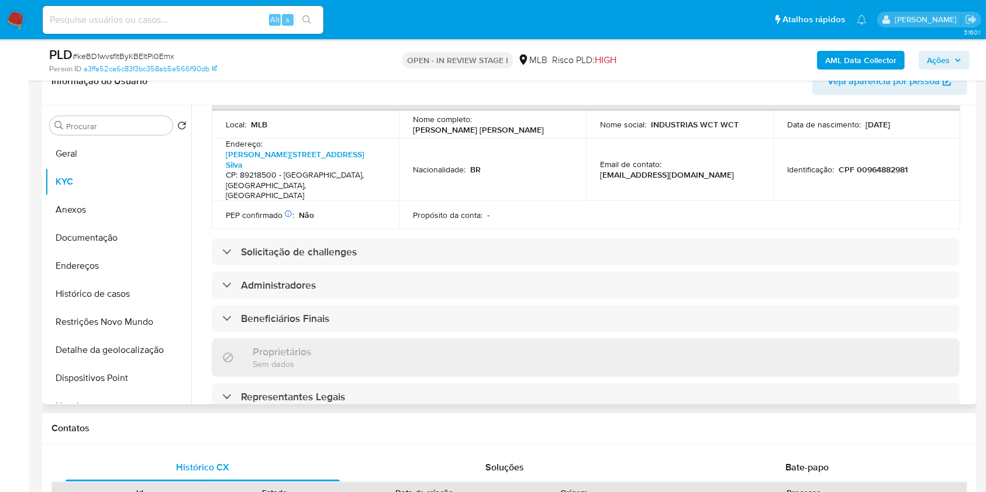
scroll to position [491, 0]
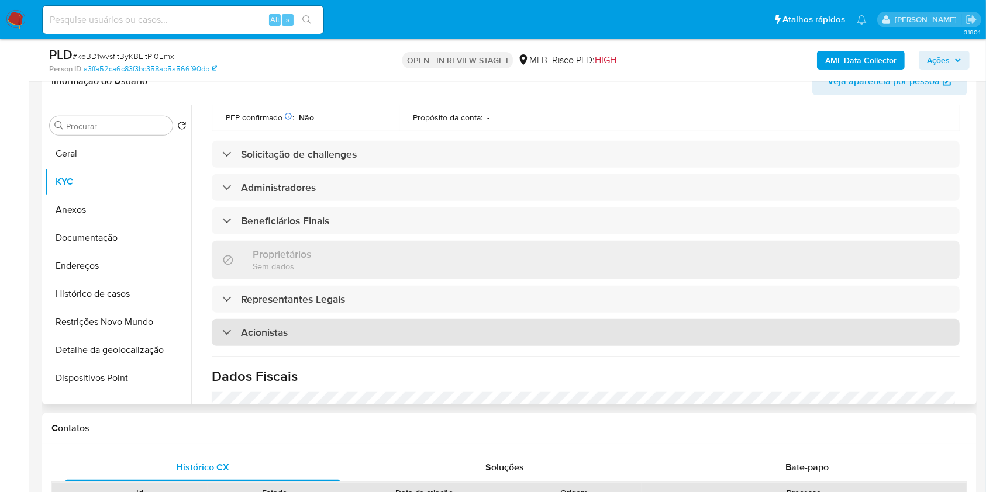
click at [376, 319] on div "Acionistas" at bounding box center [586, 332] width 748 height 27
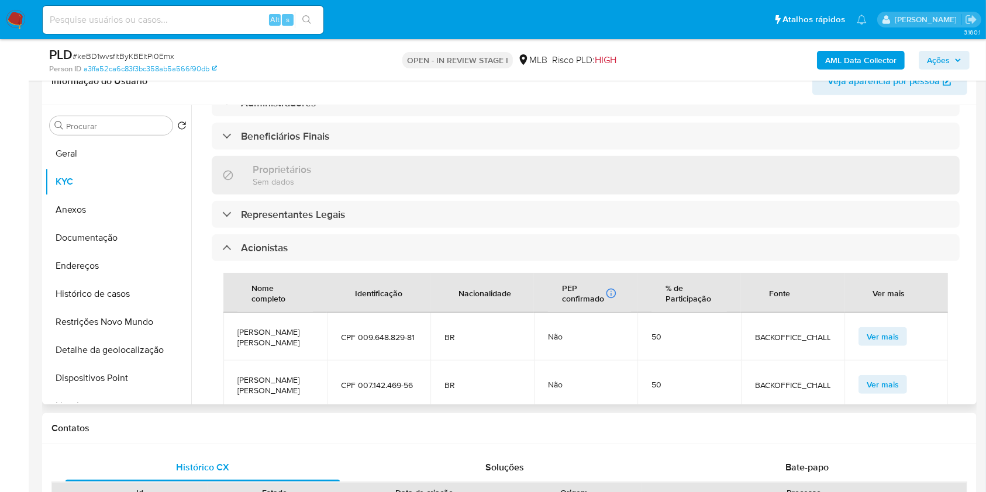
scroll to position [576, 0]
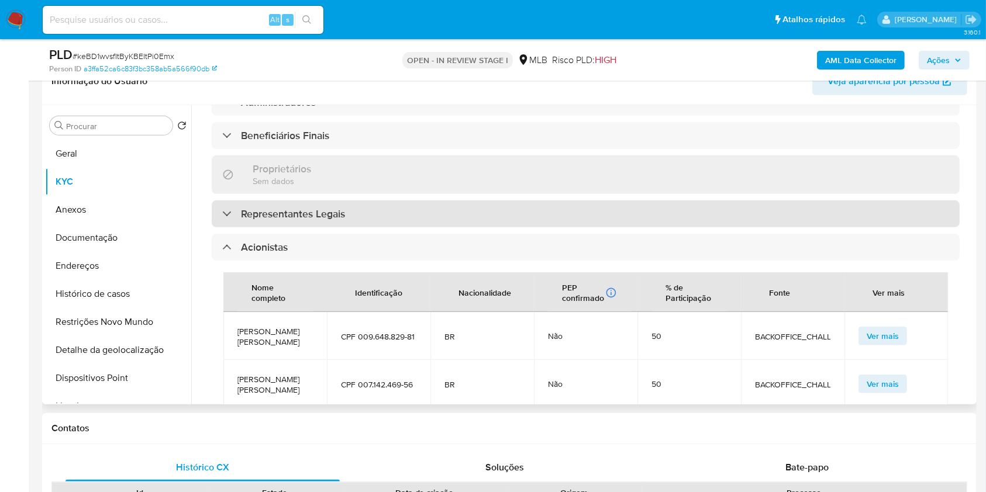
click at [372, 201] on div "Representantes Legais" at bounding box center [586, 214] width 748 height 27
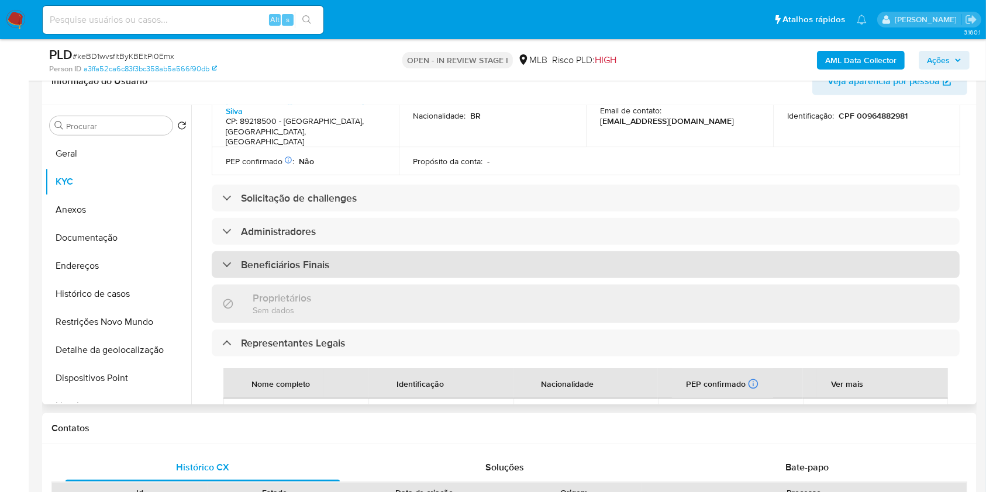
scroll to position [447, 0]
click at [390, 251] on div "Beneficiários Finais" at bounding box center [586, 264] width 748 height 27
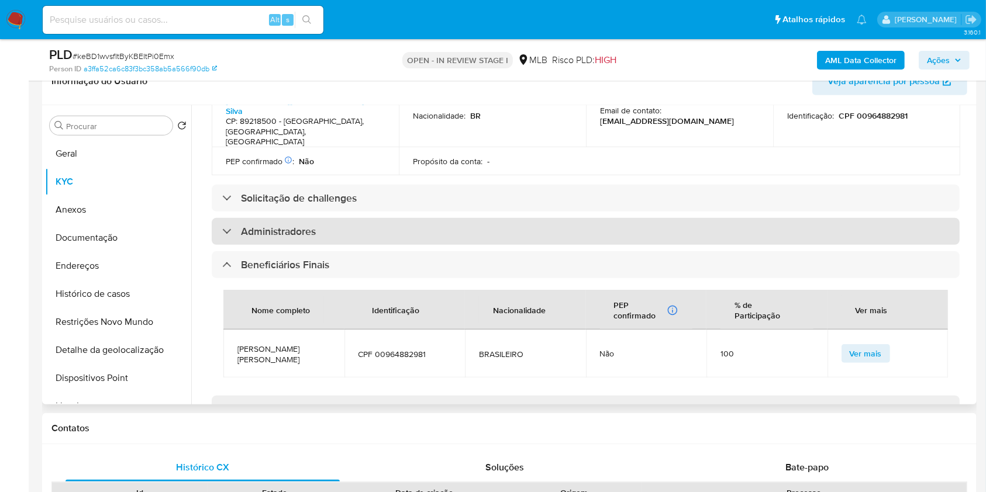
click at [404, 218] on div "Administradores" at bounding box center [586, 231] width 748 height 27
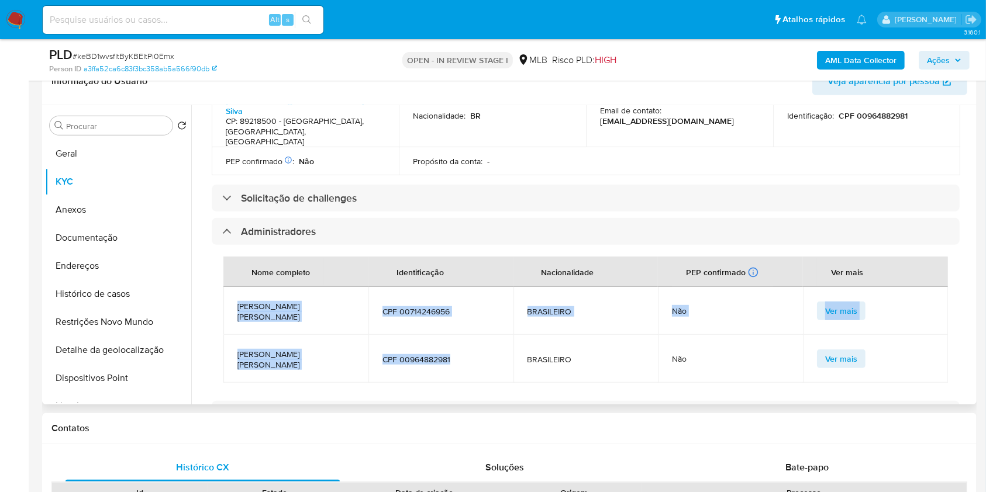
drag, startPoint x: 454, startPoint y: 300, endPoint x: 239, endPoint y: 262, distance: 217.9
click at [239, 287] on tbody "MARCO FERNANDO DA LUZ CPF 00714246956 BRASILEIRO Não Ver mais MARCELO DIEGO DA …" at bounding box center [585, 335] width 724 height 96
click at [239, 301] on span "MARCO FERNANDO DA LUZ" at bounding box center [295, 311] width 117 height 21
drag, startPoint x: 237, startPoint y: 266, endPoint x: 468, endPoint y: 306, distance: 234.4
click at [468, 306] on tbody "MARCO FERNANDO DA LUZ CPF 00714246956 BRASILEIRO Não Ver mais MARCELO DIEGO DA …" at bounding box center [585, 335] width 724 height 96
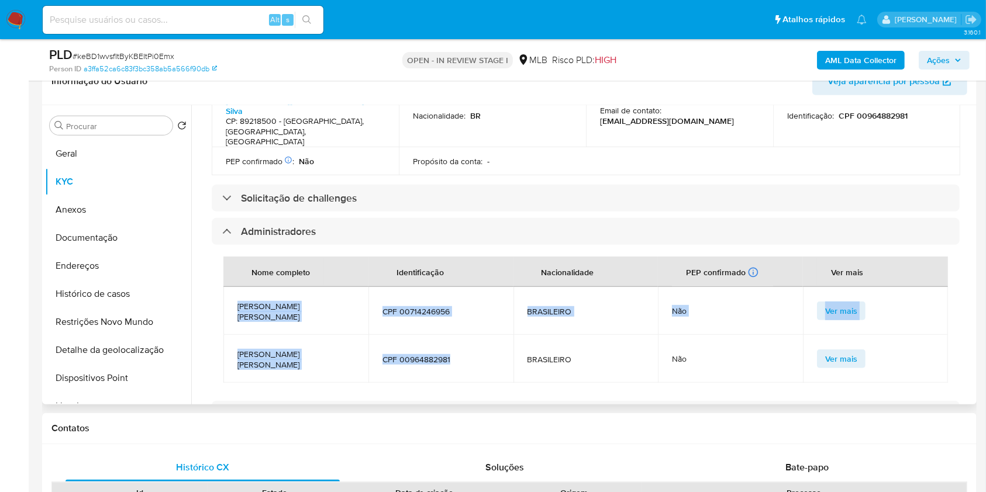
copy tbody "MARCO FERNANDO DA LUZ CPF 00714246956 BRASILEIRO Não Ver mais MARCELO DIEGO DA …"
click at [946, 57] on span "Ações" at bounding box center [938, 60] width 23 height 19
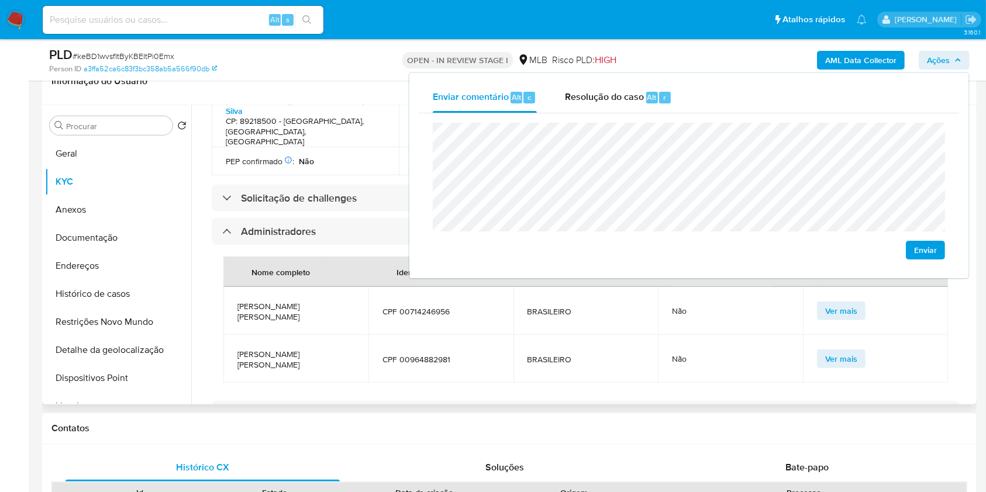
click at [346, 257] on th "Nome completo" at bounding box center [295, 272] width 145 height 30
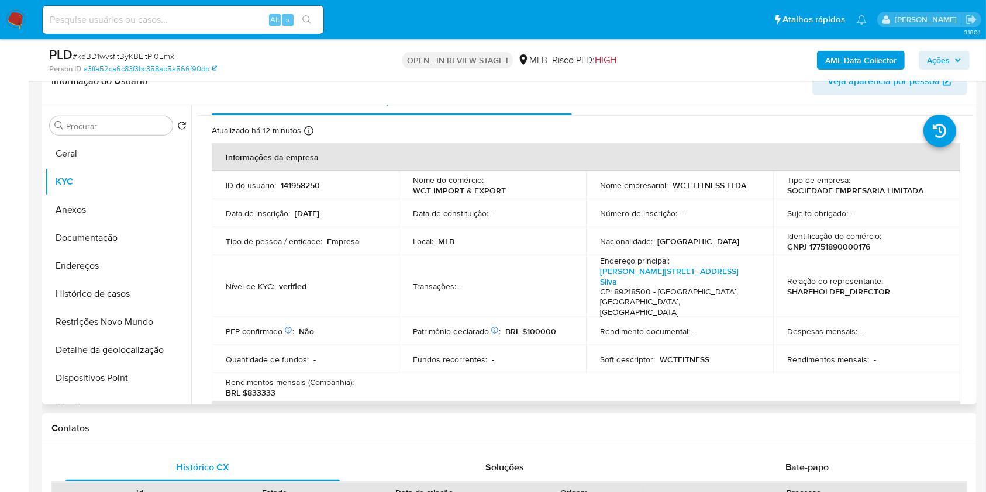
scroll to position [19, 0]
drag, startPoint x: 247, startPoint y: 369, endPoint x: 296, endPoint y: 369, distance: 48.5
click at [296, 376] on div "Rendimentos mensais (Companhia) : BRL $833333" at bounding box center [305, 386] width 159 height 21
copy p "833333"
click at [122, 231] on button "Documentação" at bounding box center [113, 238] width 137 height 28
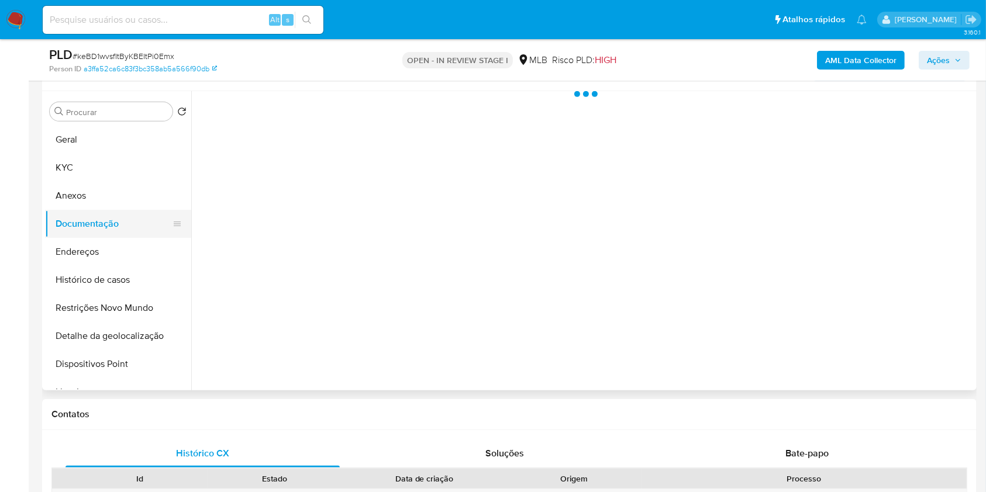
scroll to position [0, 0]
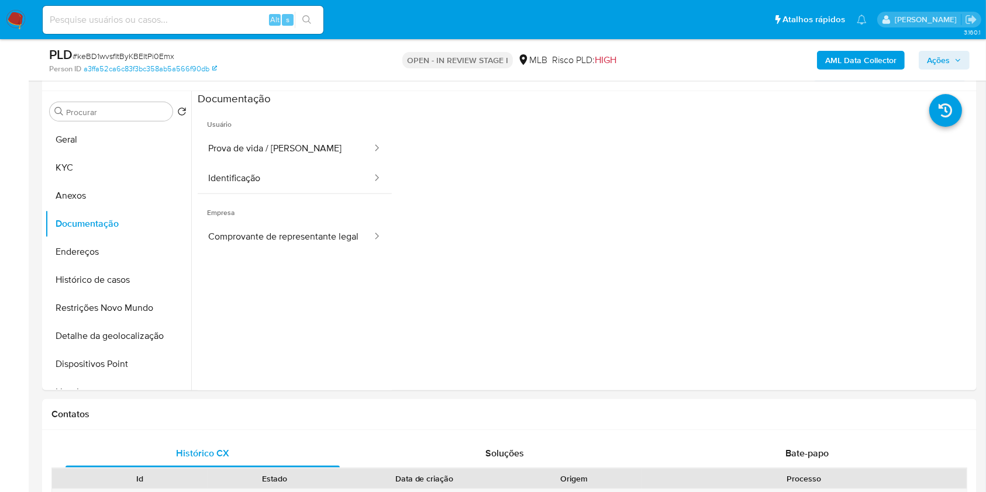
click at [954, 53] on span "Ações" at bounding box center [944, 60] width 34 height 16
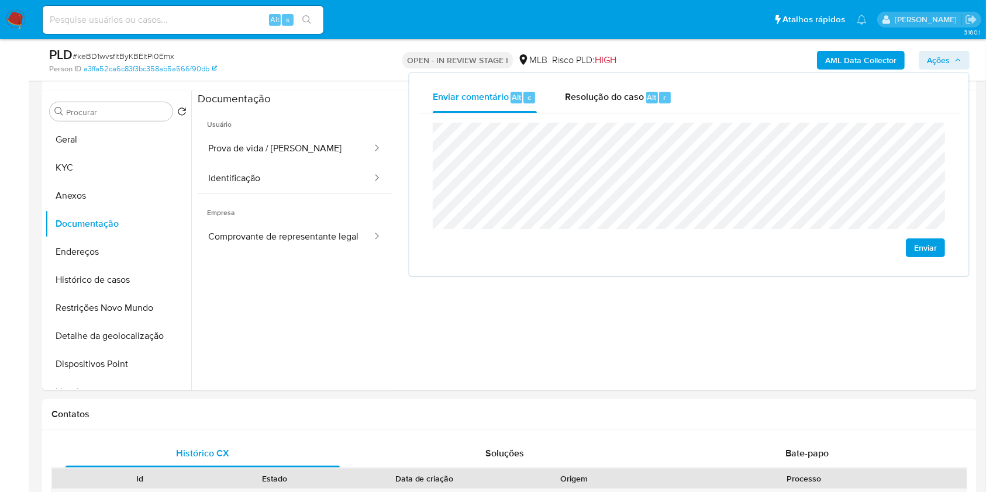
click at [0, 0] on lt-span "econômica" at bounding box center [0, 0] width 0 height 0
click at [129, 253] on button "Endereços" at bounding box center [113, 252] width 137 height 28
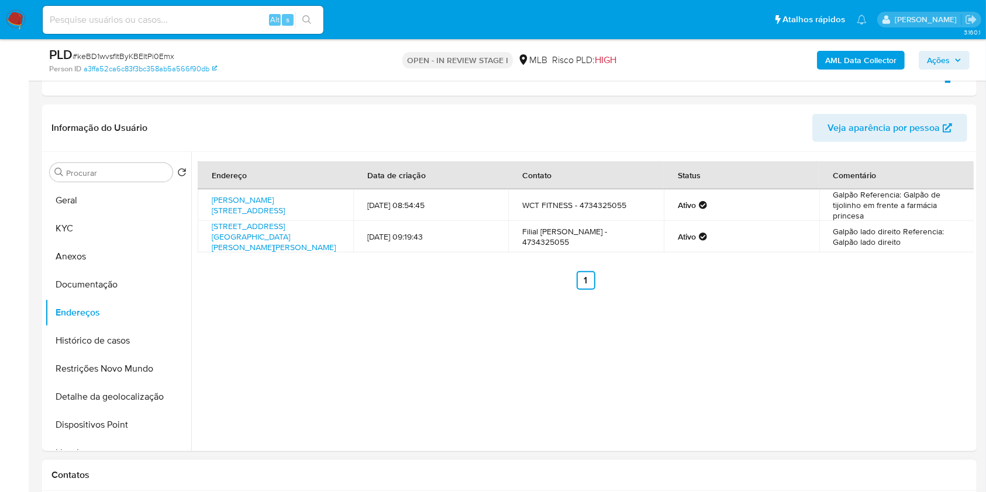
scroll to position [530, 0]
click at [254, 196] on link "Rua Guilherme 533, Joinville, Santa Catarina, 89218500, Brasil 533" at bounding box center [248, 206] width 73 height 22
click at [253, 233] on link "Rua Tenente Antônio João 4488, Joinville, Santa Catarina, 89223395, Brasil 4488" at bounding box center [274, 238] width 124 height 33
click at [120, 288] on button "Documentação" at bounding box center [113, 286] width 137 height 28
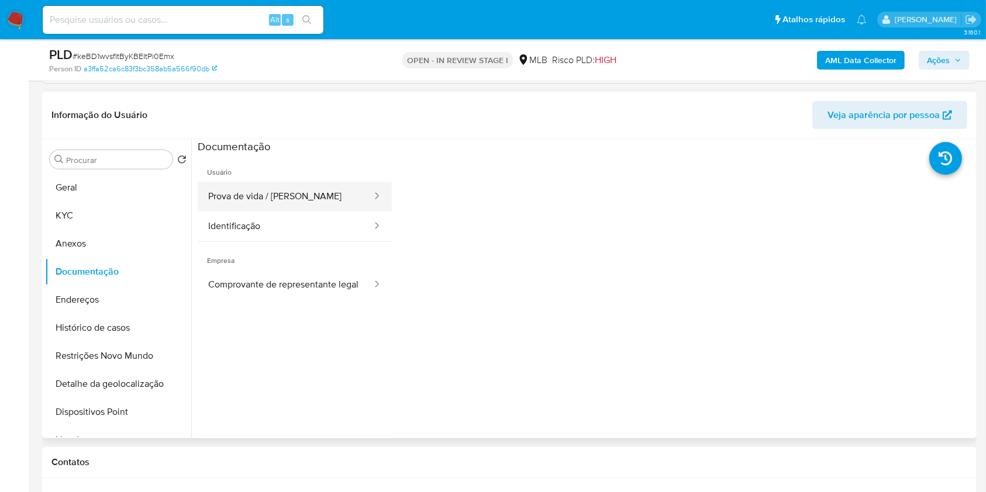
click at [284, 191] on button "Prova de vida / Selfie" at bounding box center [285, 197] width 175 height 30
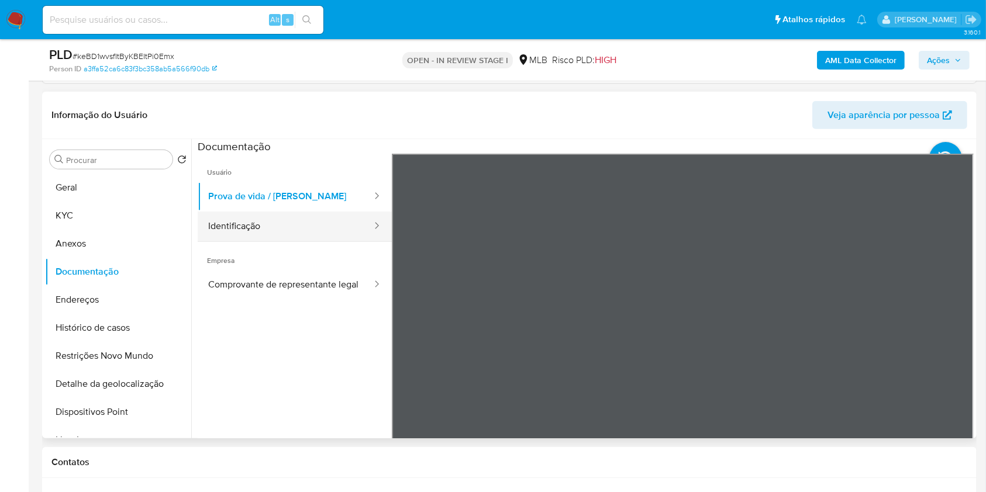
click at [271, 227] on button "Identificação" at bounding box center [285, 227] width 175 height 30
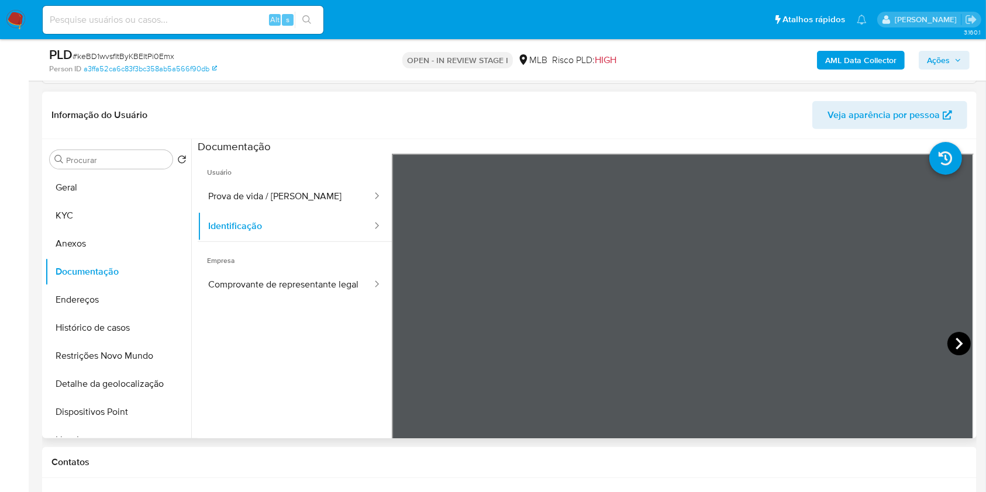
click at [947, 346] on icon at bounding box center [958, 343] width 23 height 23
click at [244, 289] on button "Comprovante de representante legal" at bounding box center [285, 285] width 175 height 30
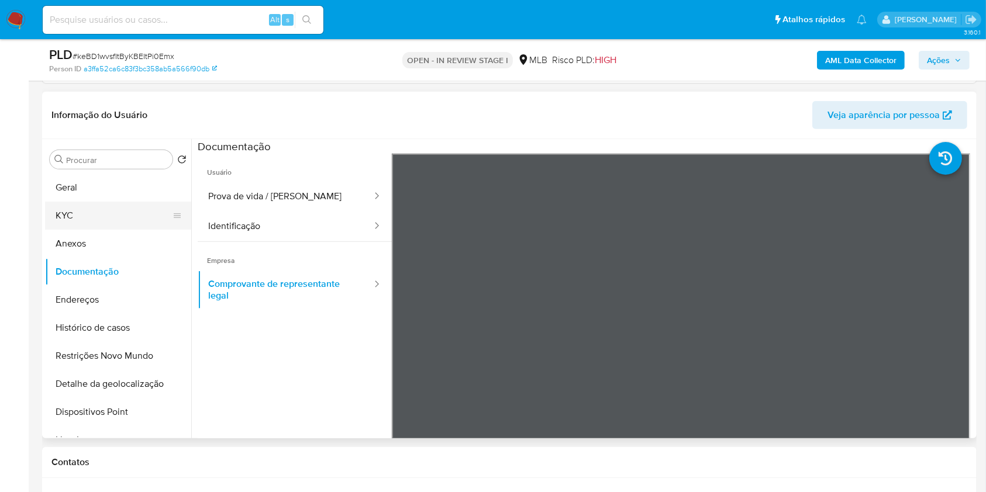
click at [105, 223] on button "KYC" at bounding box center [113, 216] width 137 height 28
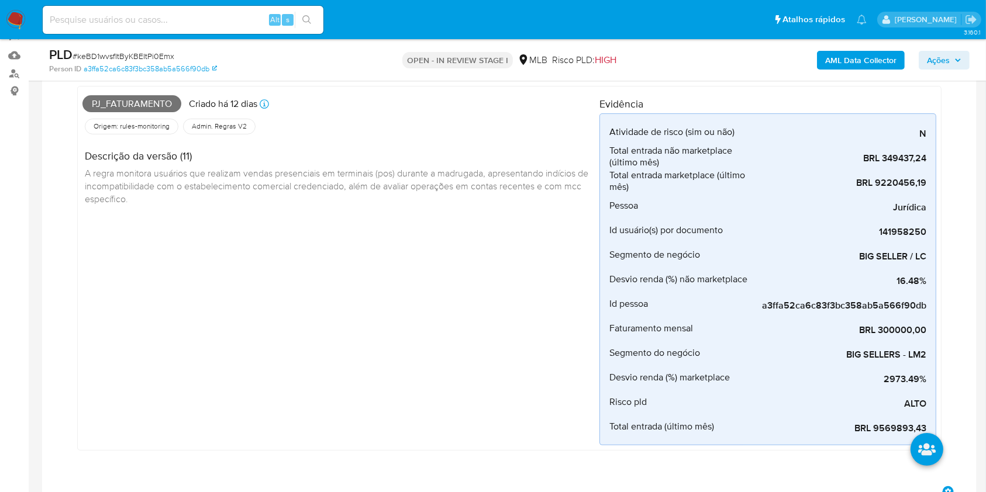
scroll to position [0, 0]
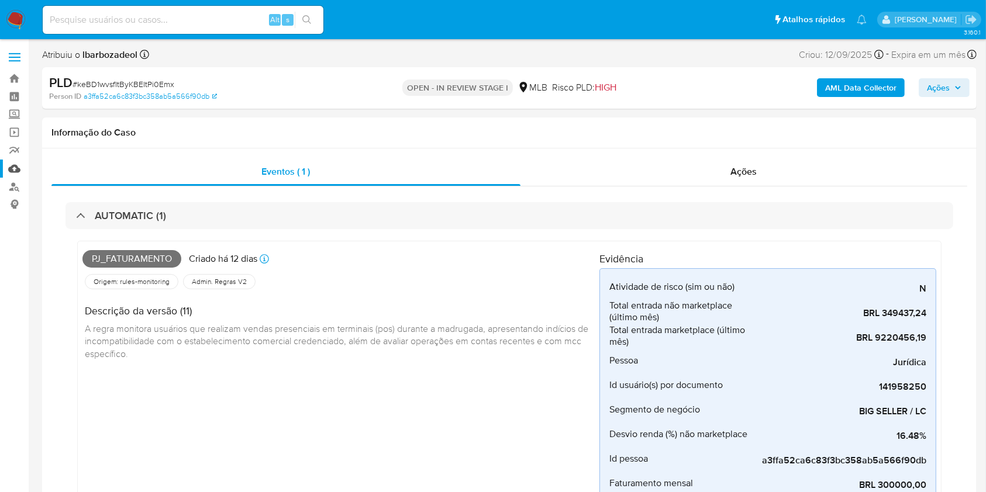
click at [15, 166] on link "Mulan" at bounding box center [69, 169] width 139 height 18
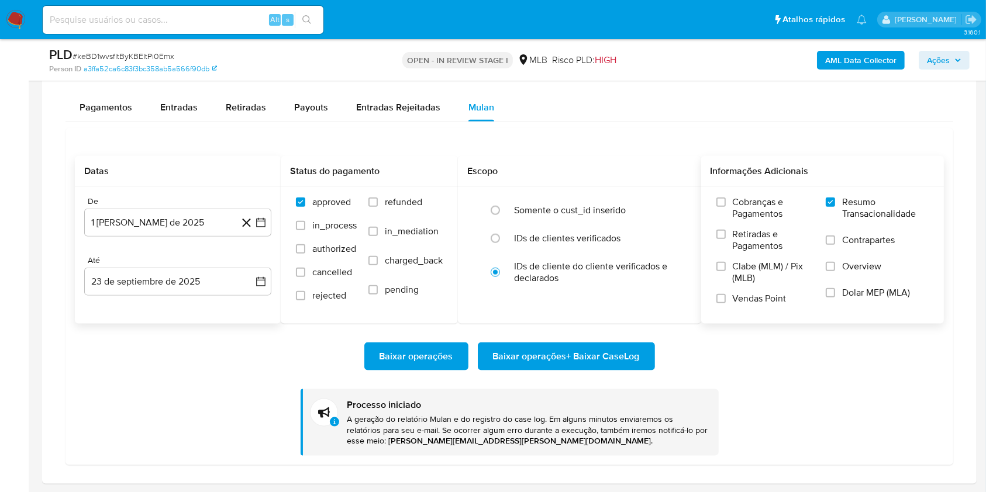
scroll to position [1337, 0]
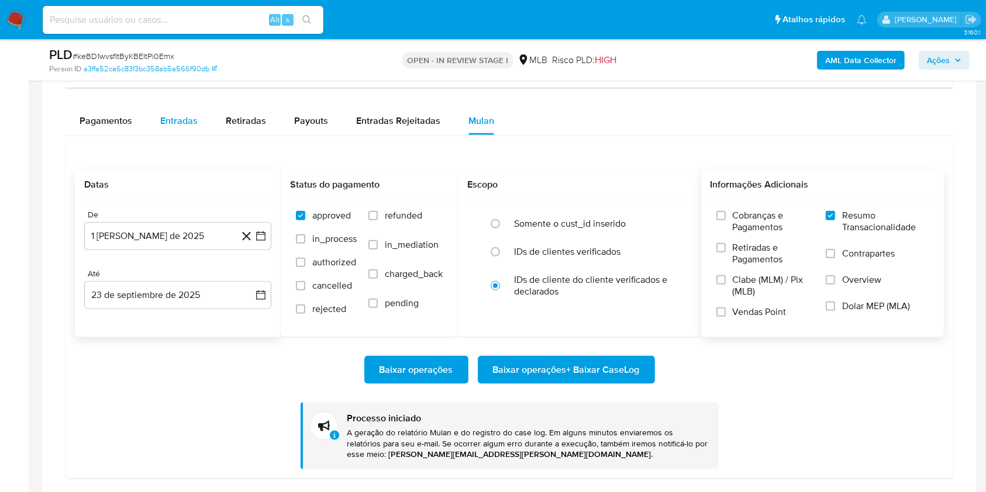
click at [179, 132] on div "Entradas" at bounding box center [178, 121] width 37 height 28
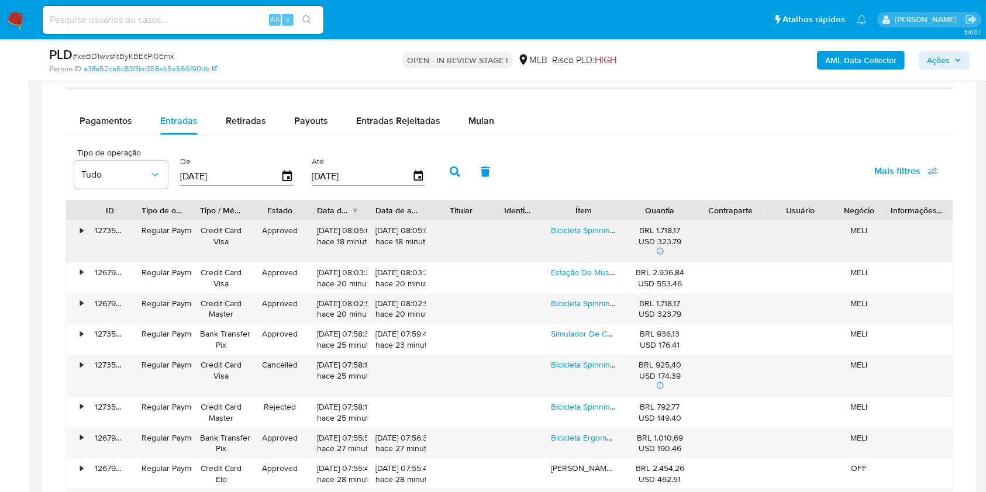
click at [599, 236] on div "Bicicleta Spinning Com Roda De Inércia De 13kg Wct Fitness Cor Preto" at bounding box center [583, 242] width 82 height 42
click at [596, 232] on link "Bicicleta Spinning Com Roda De Inércia De 13kg Wct Fitness Cor Preto" at bounding box center [678, 230] width 255 height 12
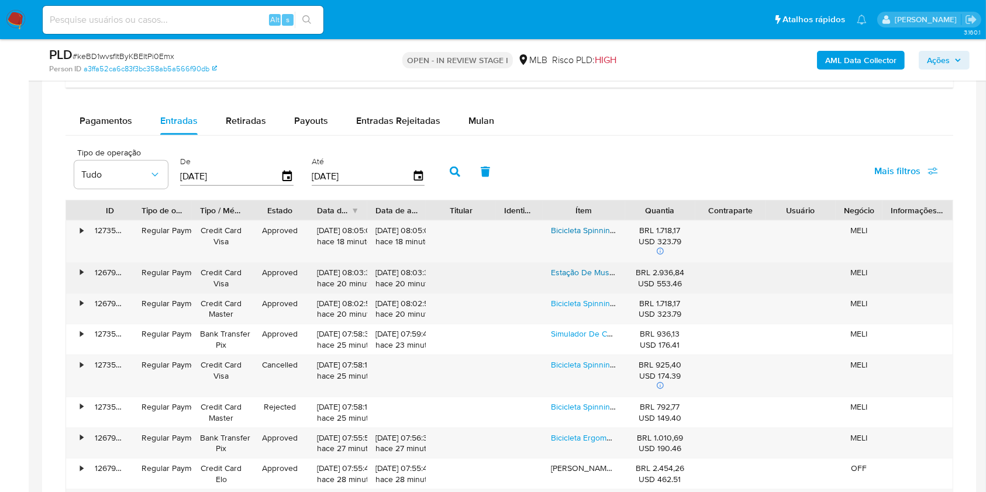
click at [586, 269] on link "Estação De Musculação Com 80kg Aparelho Ginastic Cor Da Estrutura Cinza Cor Do …" at bounding box center [738, 273] width 374 height 12
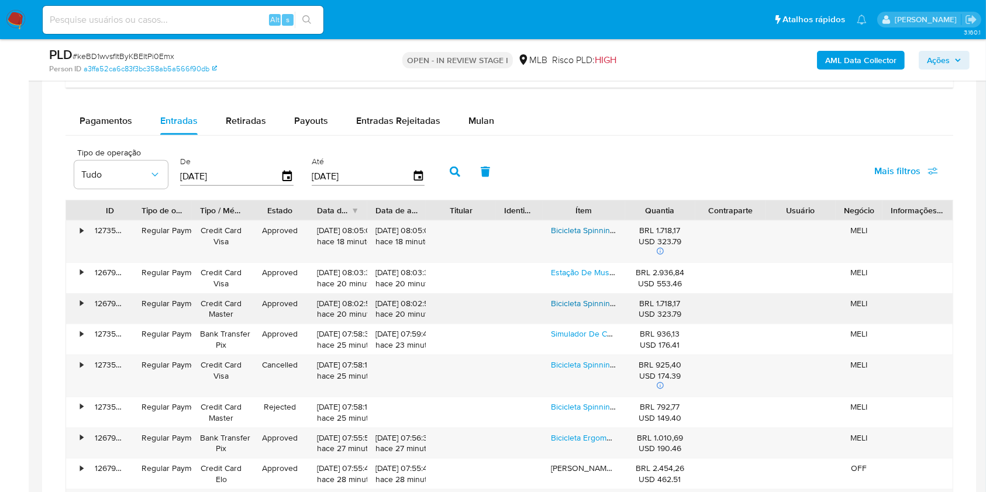
click at [578, 302] on link "Bicicleta Spinning Com Roda De Inércia De 13kg Wct Fitness Cor Preto" at bounding box center [678, 304] width 255 height 12
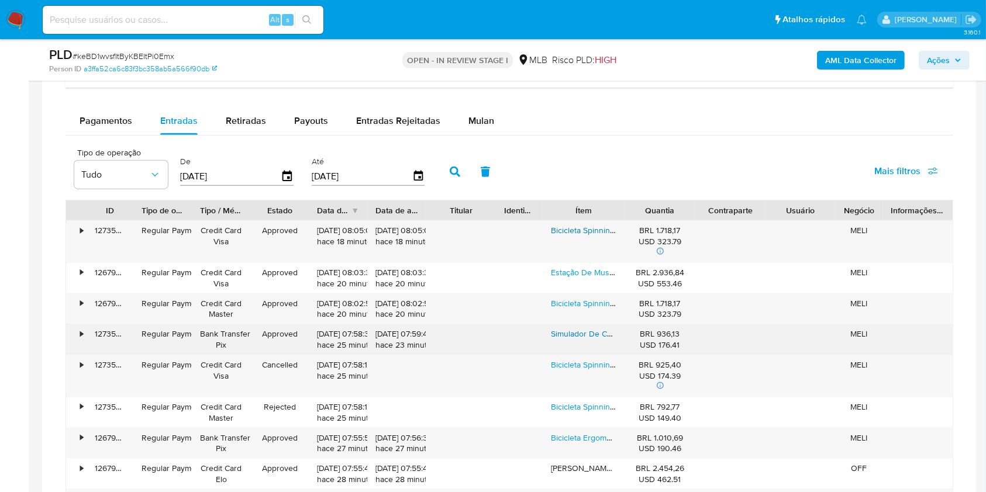
click at [569, 331] on link "Simulador De Caminhada Ginastica Exercicio Wct Fitness Cor Prateado" at bounding box center [678, 334] width 254 height 12
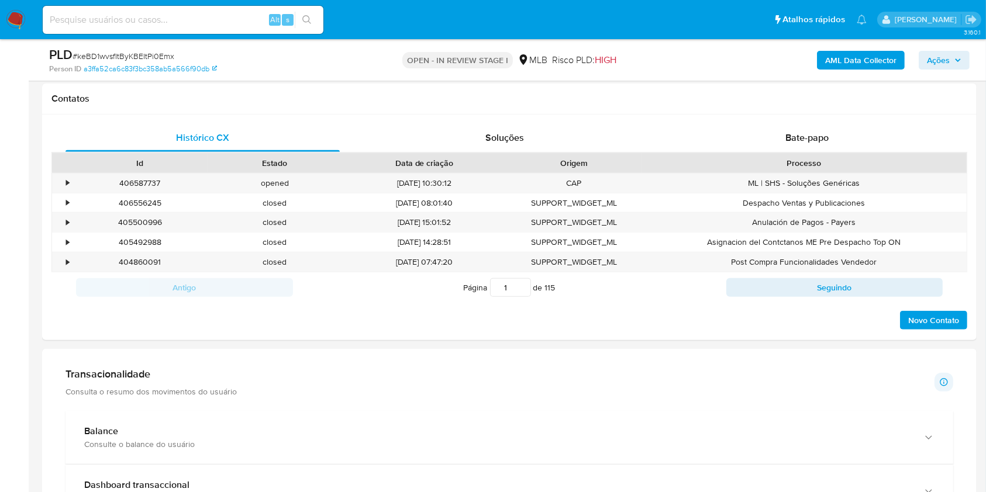
scroll to position [477, 0]
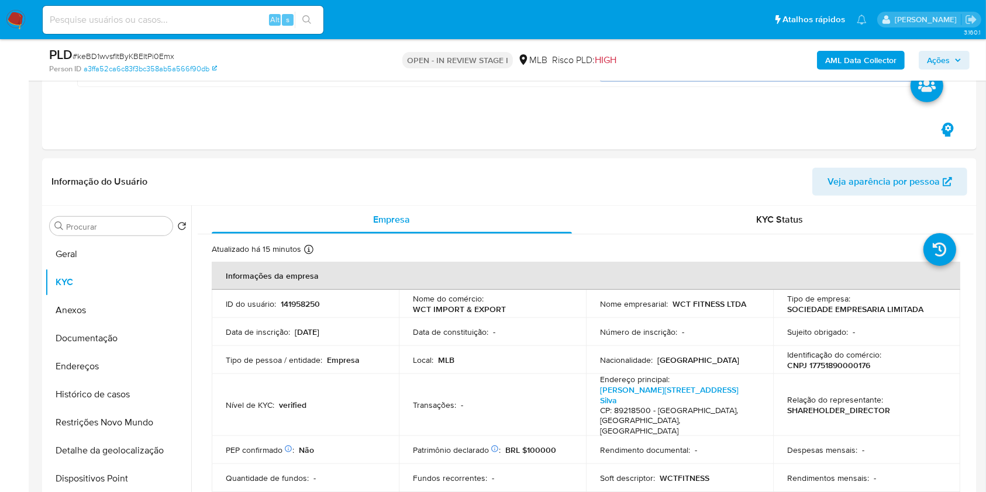
click at [937, 61] on span "Ações" at bounding box center [938, 60] width 23 height 19
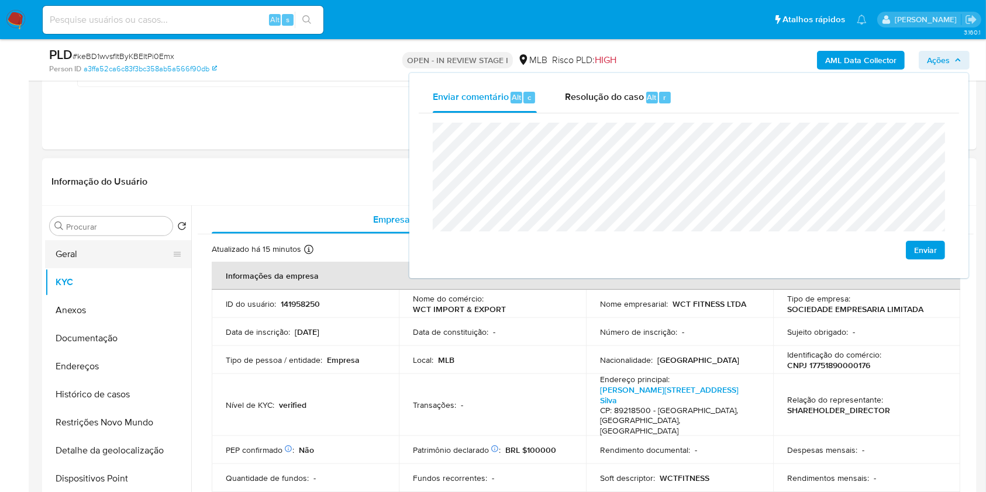
click at [89, 257] on button "Geral" at bounding box center [113, 254] width 137 height 28
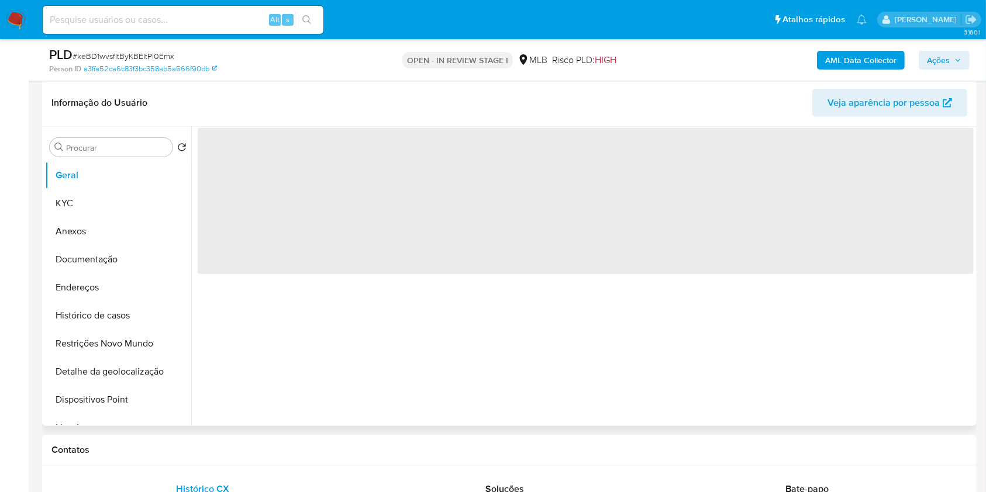
scroll to position [543, 0]
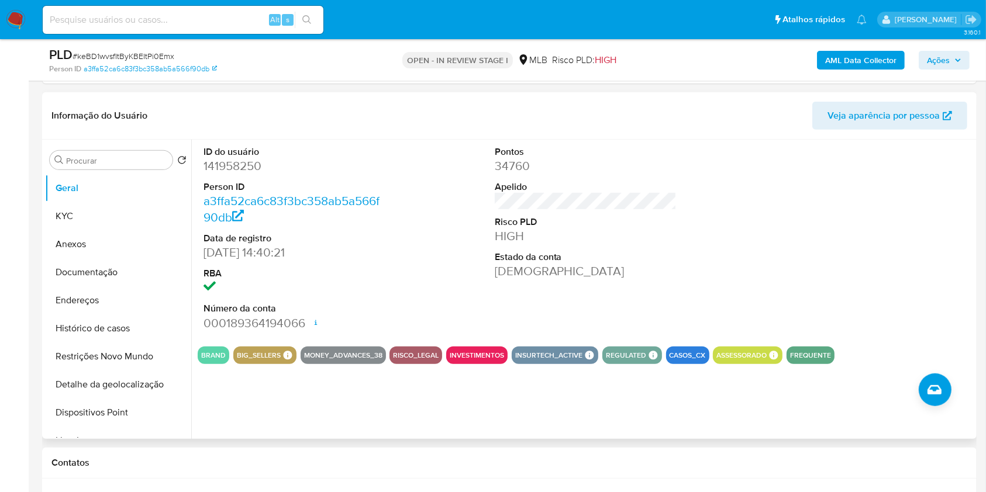
drag, startPoint x: 81, startPoint y: 218, endPoint x: 192, endPoint y: 196, distance: 113.2
click at [83, 218] on button "KYC" at bounding box center [118, 216] width 146 height 28
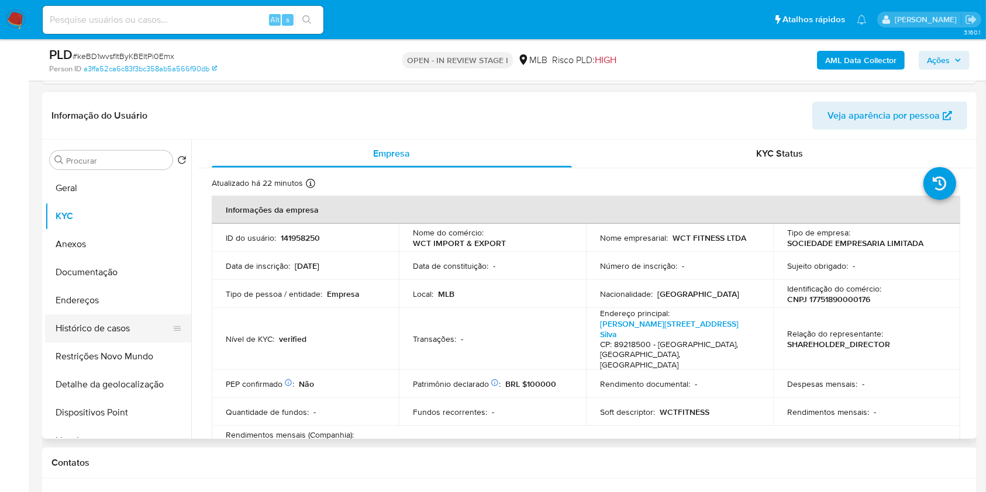
click at [127, 332] on button "Histórico de casos" at bounding box center [113, 328] width 137 height 28
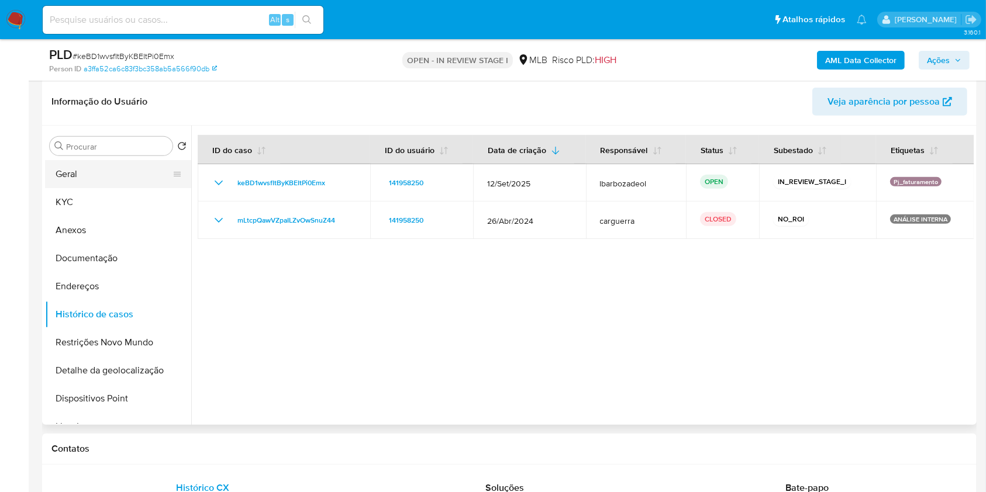
click at [112, 175] on button "Geral" at bounding box center [113, 174] width 137 height 28
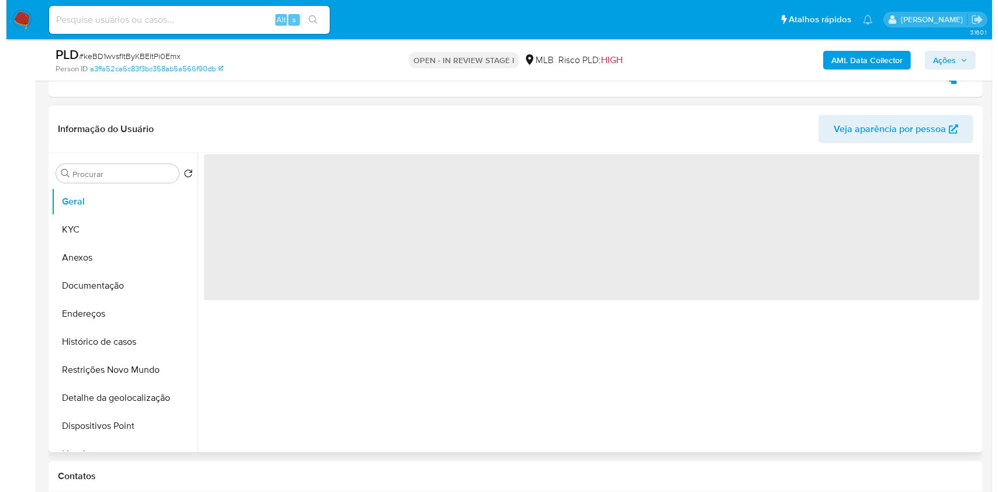
scroll to position [517, 0]
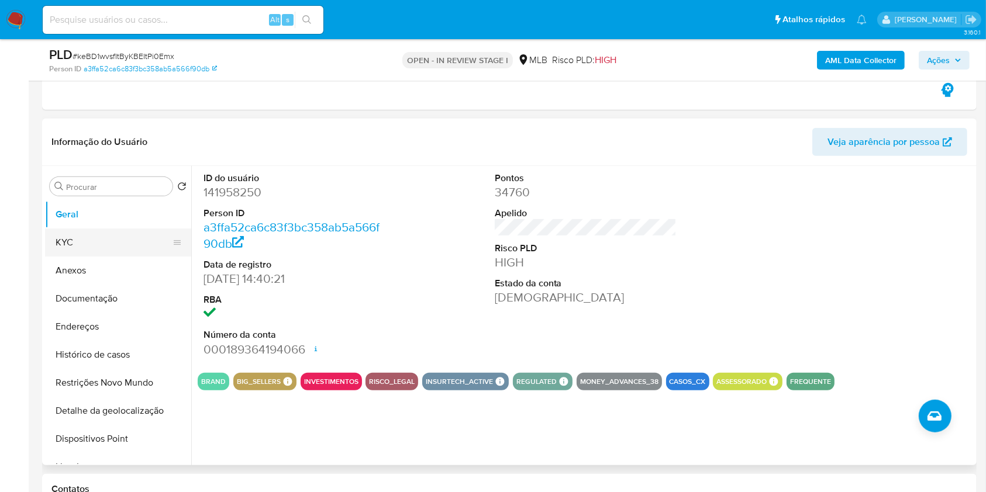
click at [118, 241] on button "KYC" at bounding box center [113, 243] width 137 height 28
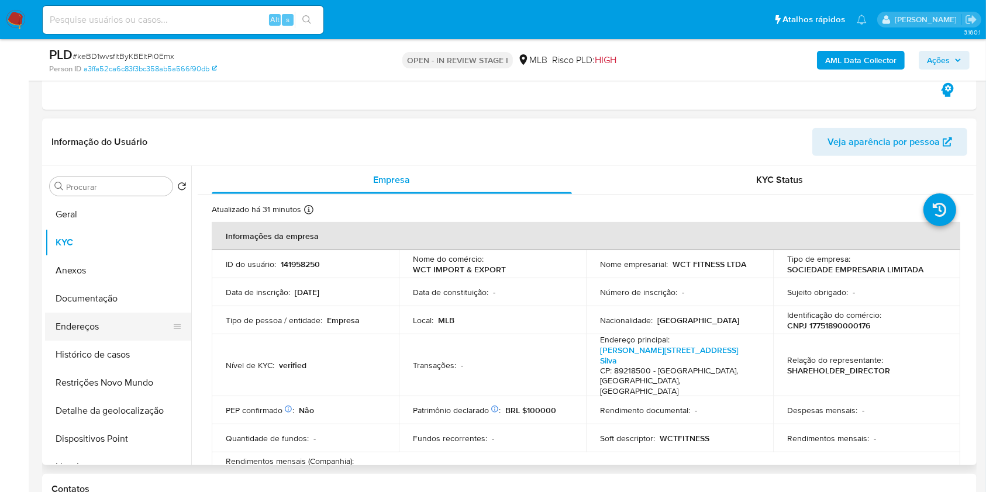
click at [124, 320] on button "Endereços" at bounding box center [113, 327] width 137 height 28
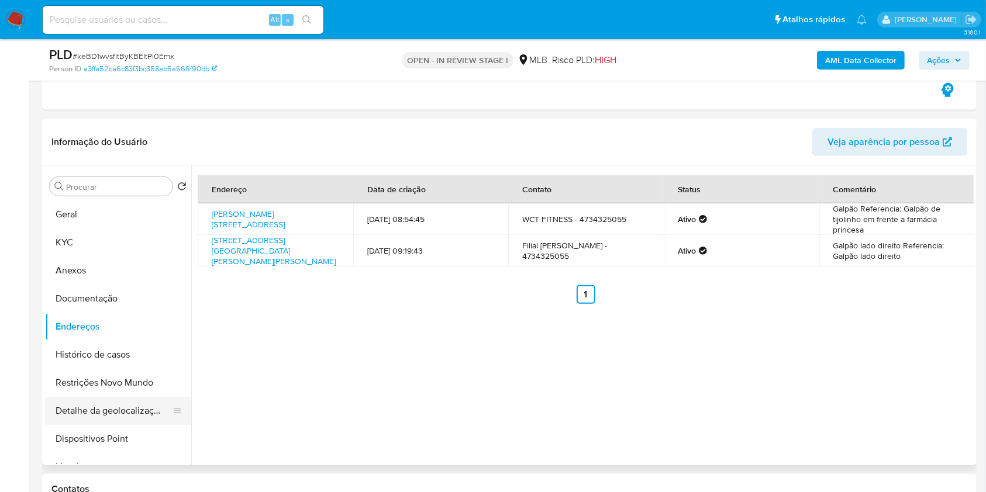
click at [127, 402] on button "Detalhe da geolocalização" at bounding box center [113, 411] width 137 height 28
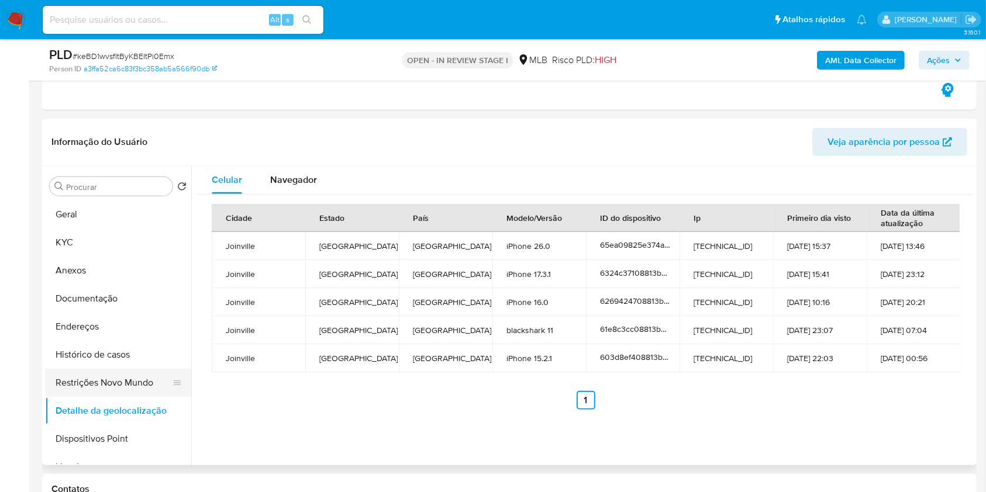
click at [109, 374] on button "Restrições Novo Mundo" at bounding box center [113, 383] width 137 height 28
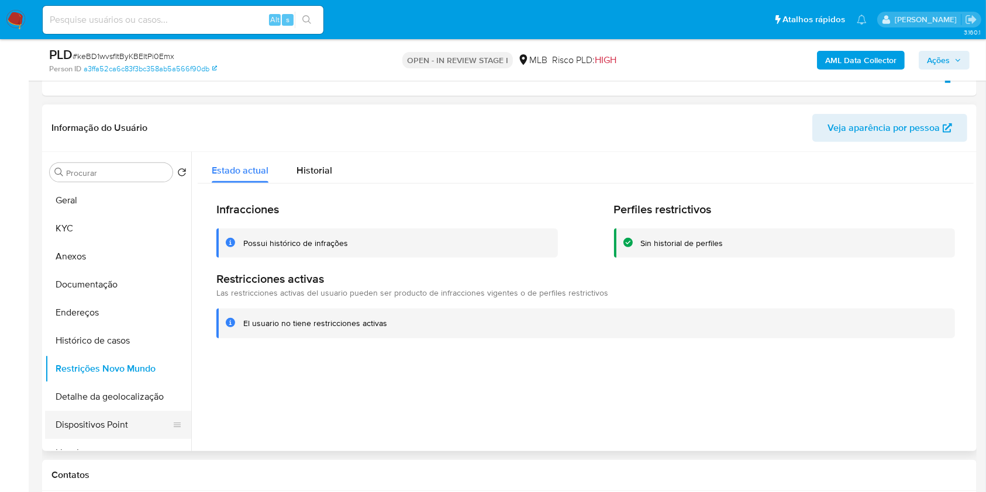
click at [146, 426] on button "Dispositivos Point" at bounding box center [113, 425] width 137 height 28
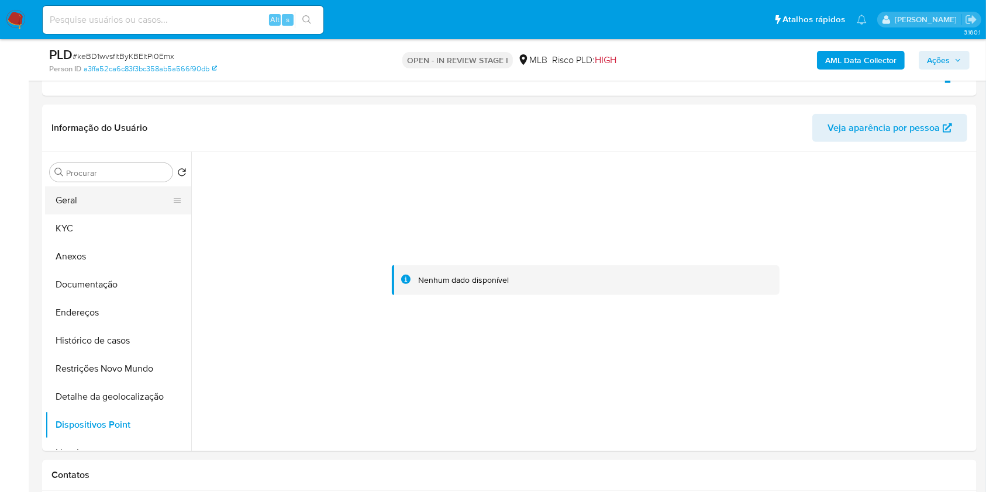
click at [120, 213] on button "Geral" at bounding box center [113, 200] width 137 height 28
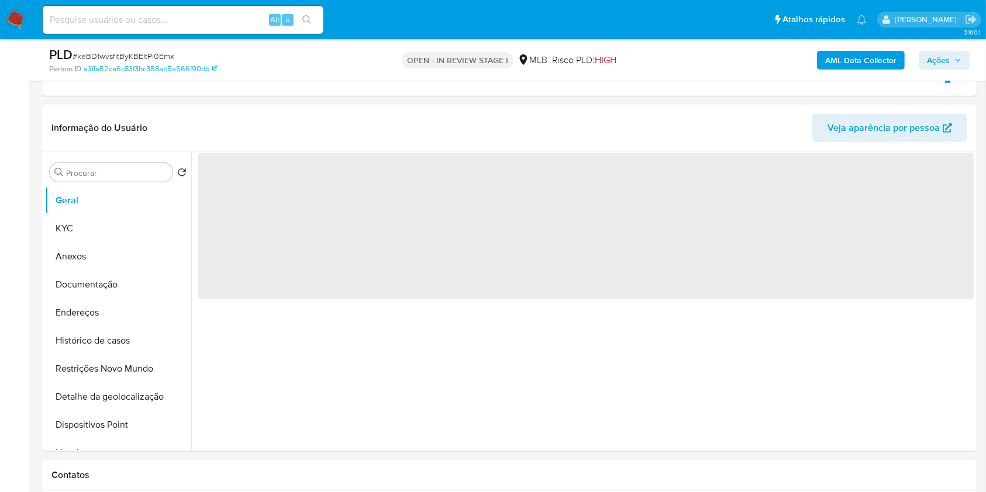
click at [931, 61] on span "Ações" at bounding box center [938, 60] width 23 height 19
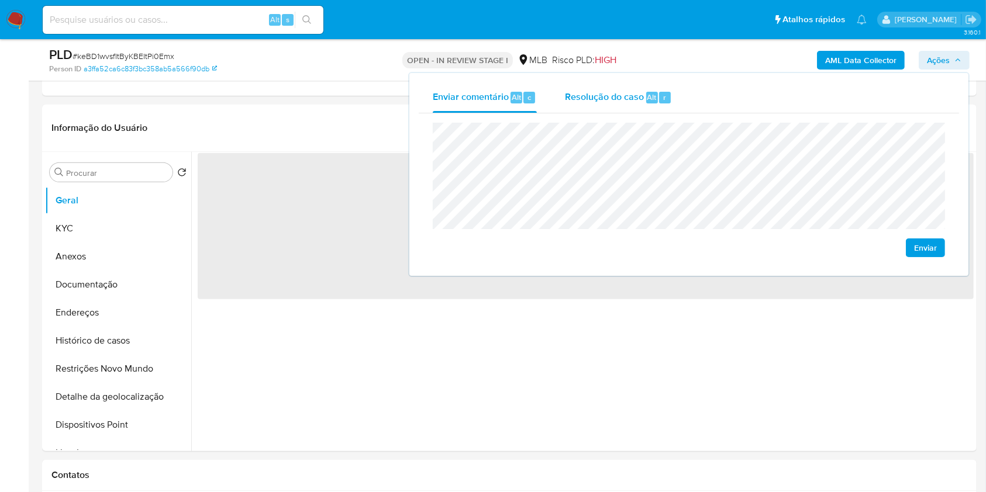
click at [571, 100] on span "Resolução do caso" at bounding box center [604, 96] width 79 height 13
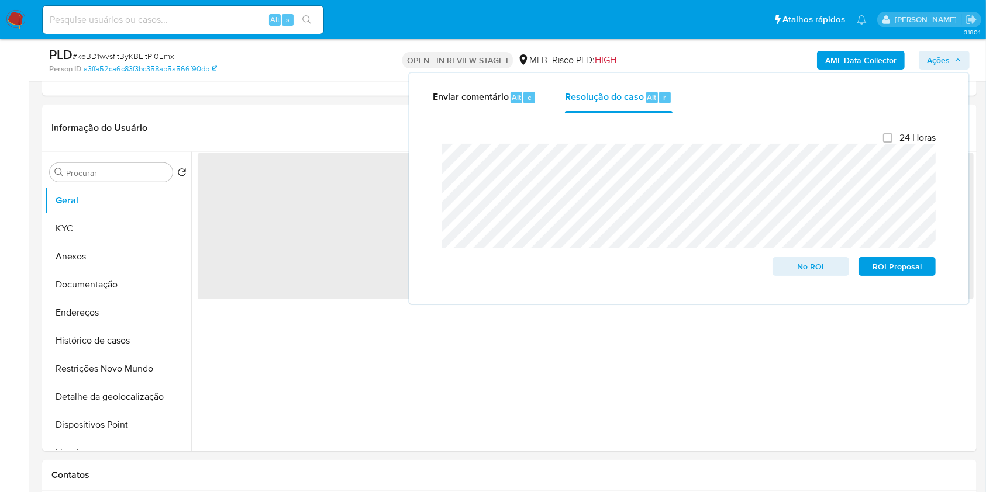
click at [683, 40] on div "PLD # keBD1wvsfItByKBEItPi0Emx Person ID a3ffa52ca6c83f3bc358ab5a566f90db OPEN …" at bounding box center [509, 60] width 934 height 42
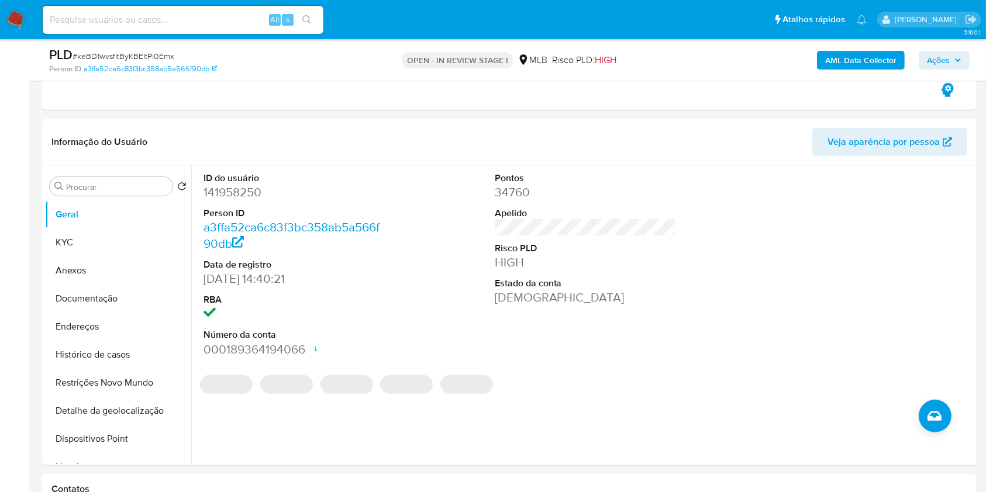
drag, startPoint x: 533, startPoint y: 37, endPoint x: 633, endPoint y: 41, distance: 100.0
click at [534, 37] on nav "Pausado Ver notificaciones Alt s Atalhos rápidos Presiona las siguientes teclas…" at bounding box center [493, 19] width 986 height 39
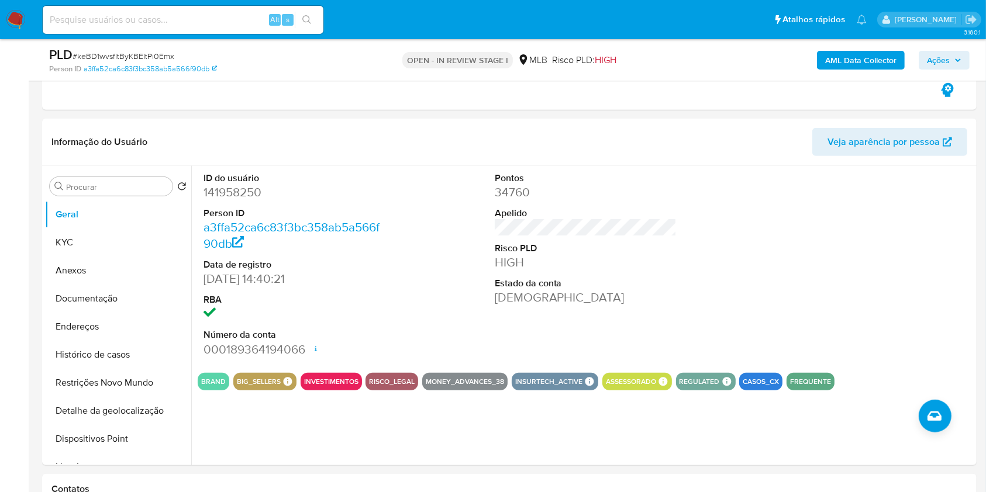
click at [839, 54] on b "AML Data Collector" at bounding box center [860, 60] width 71 height 19
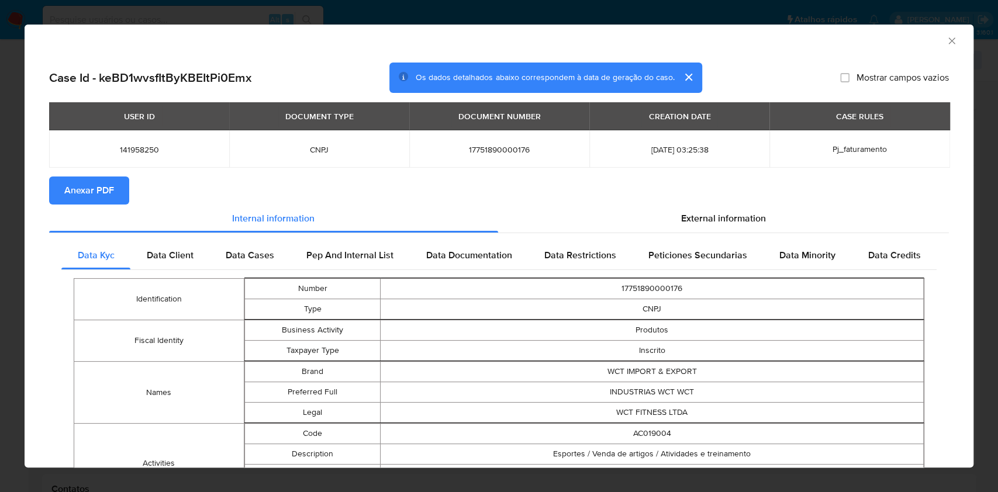
click at [82, 193] on span "Anexar PDF" at bounding box center [89, 191] width 50 height 26
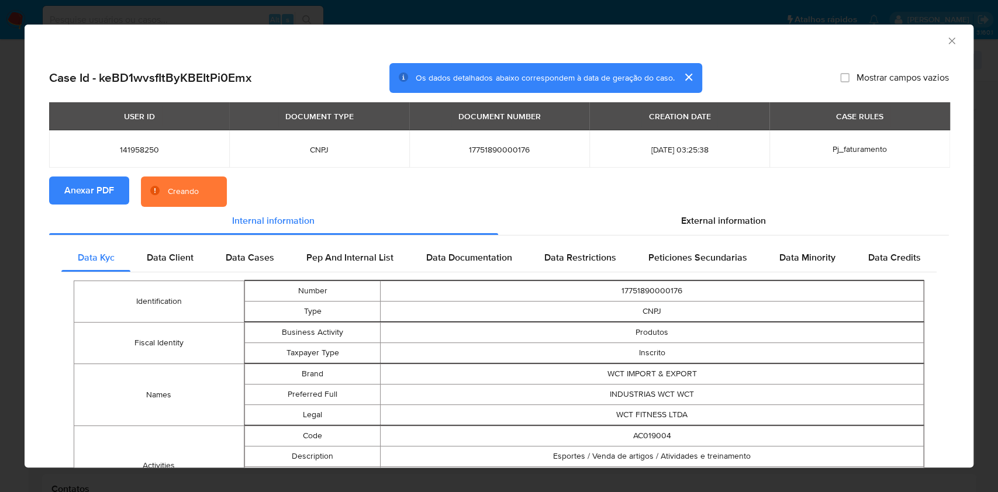
click at [868, 184] on section "Anexar PDF Creando" at bounding box center [499, 192] width 900 height 30
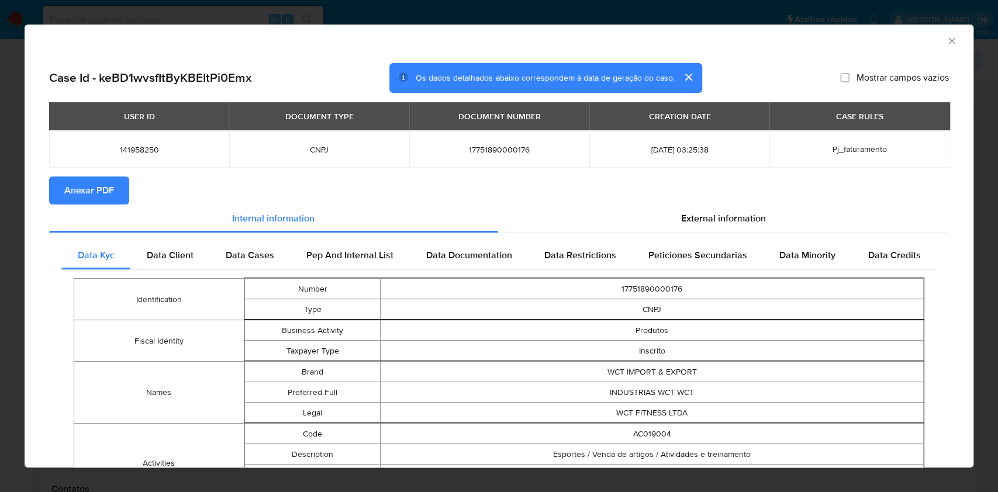
click at [945, 36] on div "AML Data Collector" at bounding box center [499, 39] width 949 height 29
click at [946, 40] on icon "Fechar a janela" at bounding box center [952, 41] width 12 height 12
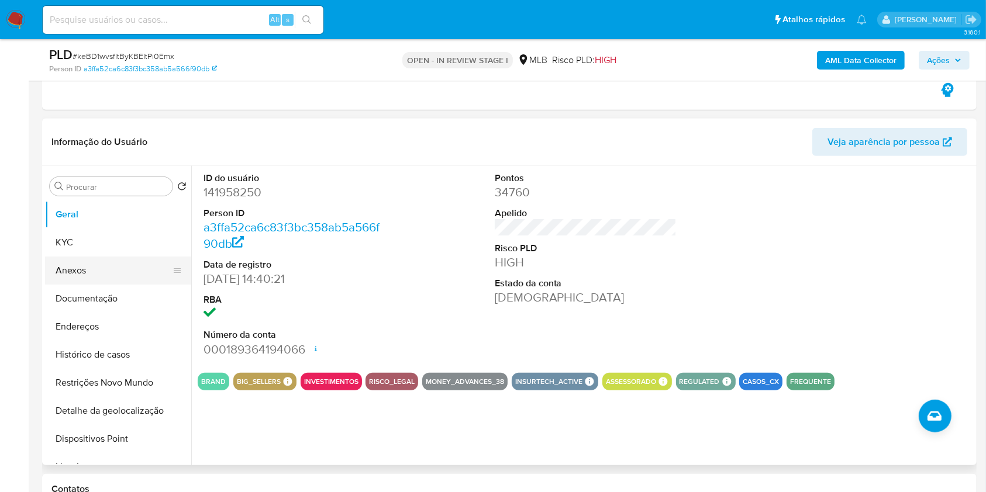
click at [106, 274] on button "Anexos" at bounding box center [113, 271] width 137 height 28
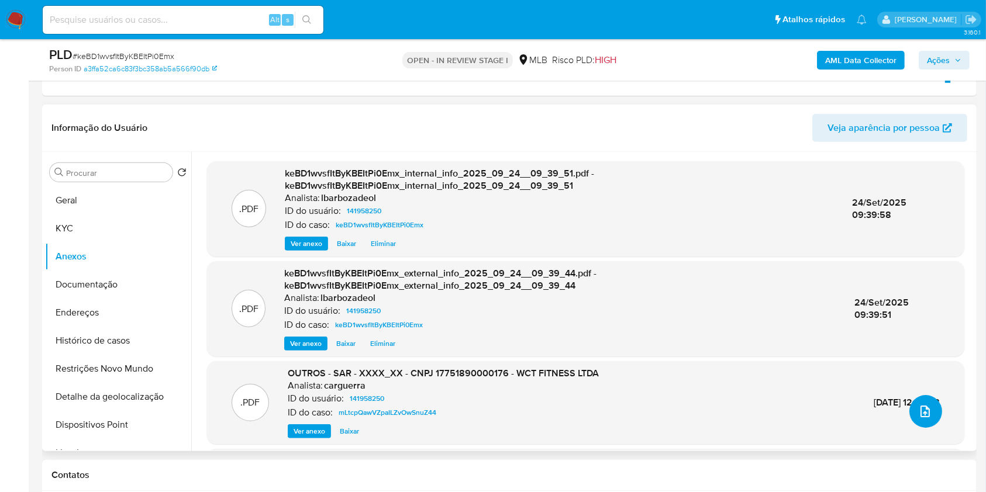
click at [922, 417] on icon "upload-file" at bounding box center [925, 412] width 14 height 14
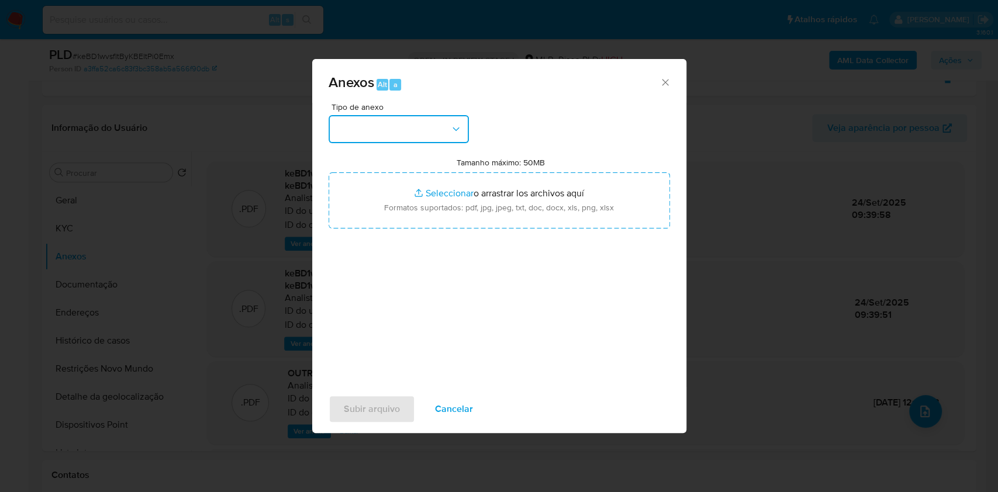
click at [410, 123] on button "button" at bounding box center [399, 129] width 140 height 28
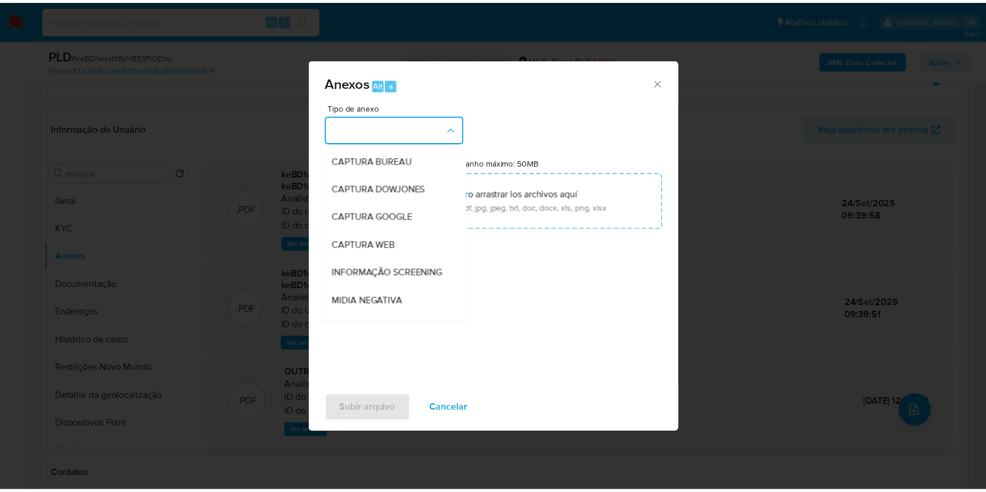
scroll to position [179, 0]
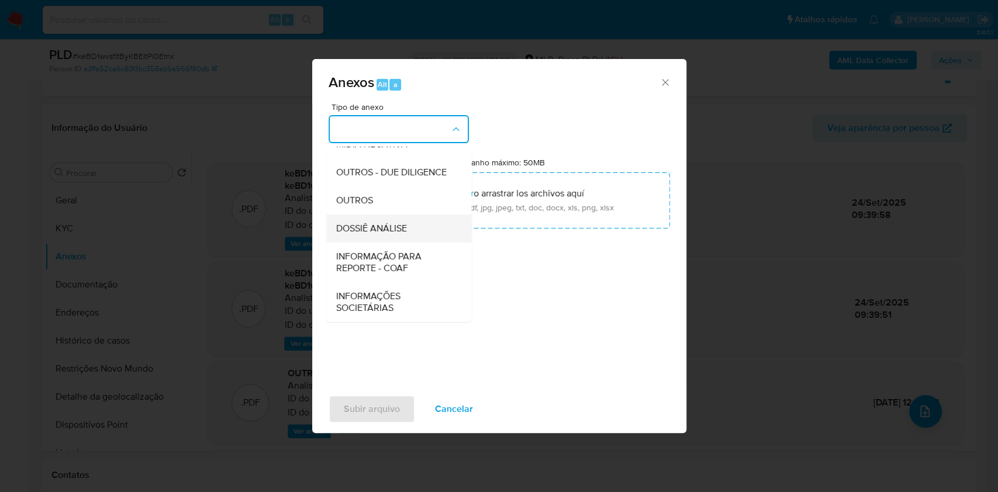
click at [425, 227] on div "DOSSIÊ ANÁLISE" at bounding box center [395, 229] width 119 height 28
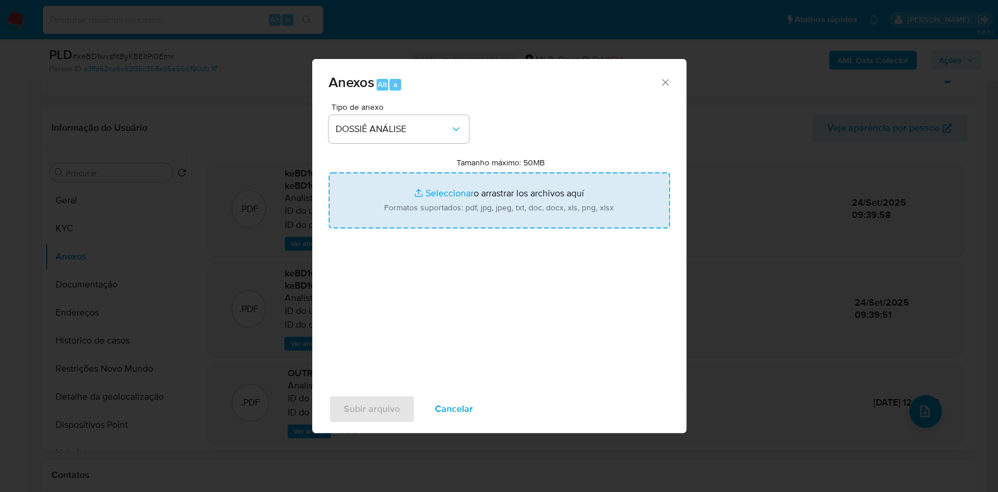
click at [436, 208] on input "Tamanho máximo: 50MB Seleccionar archivos" at bounding box center [499, 200] width 341 height 56
type input "C:\fakepath\Declinio - XXXX - CNPJ 17751890000176 - WCT FITNESS LTDA.pdf"
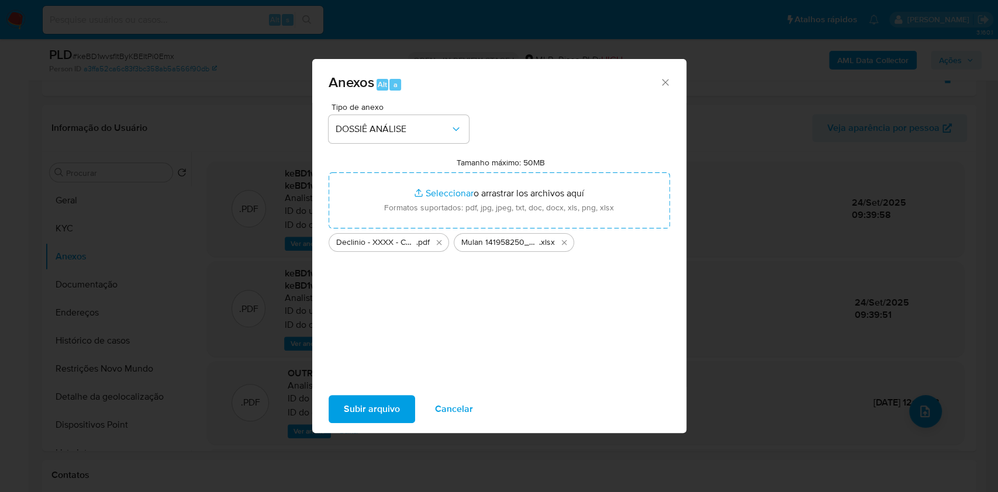
drag, startPoint x: 436, startPoint y: 208, endPoint x: 382, endPoint y: 403, distance: 202.7
click at [382, 403] on span "Subir arquivo" at bounding box center [372, 409] width 56 height 26
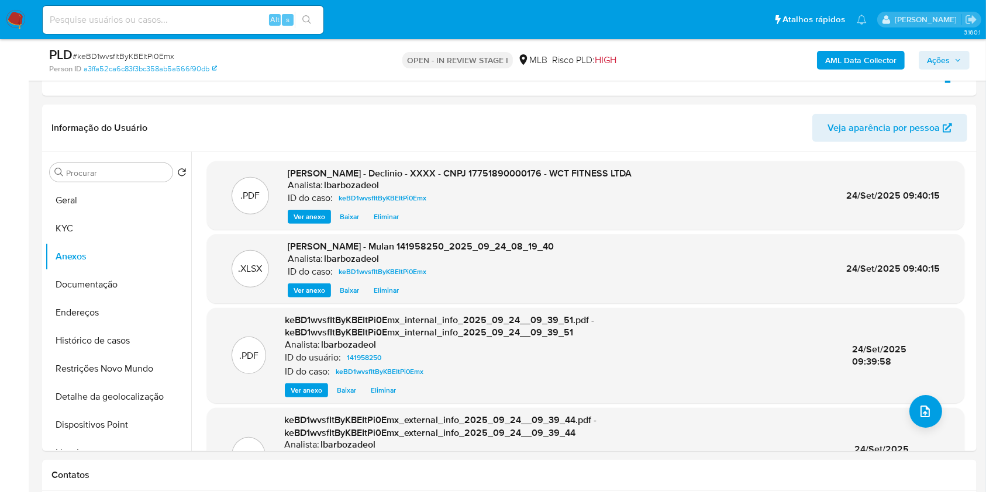
click at [941, 58] on span "Ações" at bounding box center [938, 60] width 23 height 19
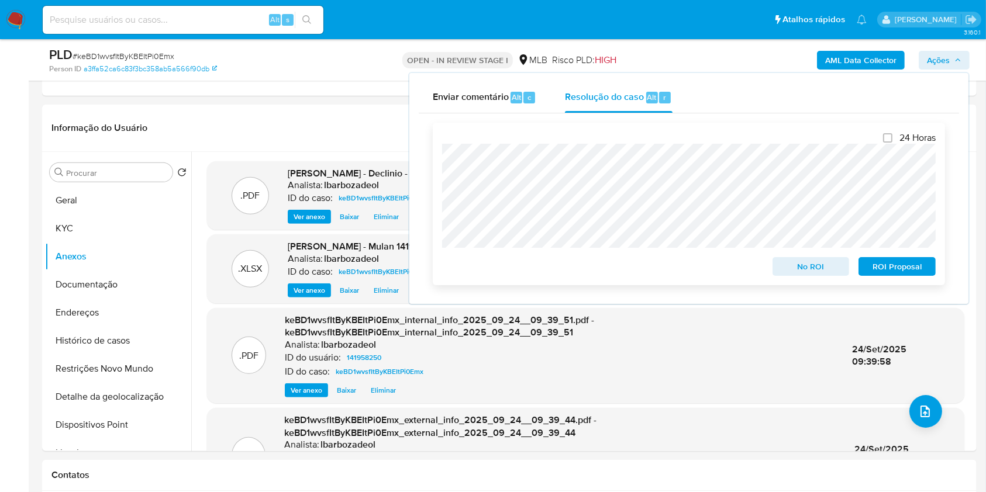
click at [787, 268] on span "No ROI" at bounding box center [810, 266] width 61 height 16
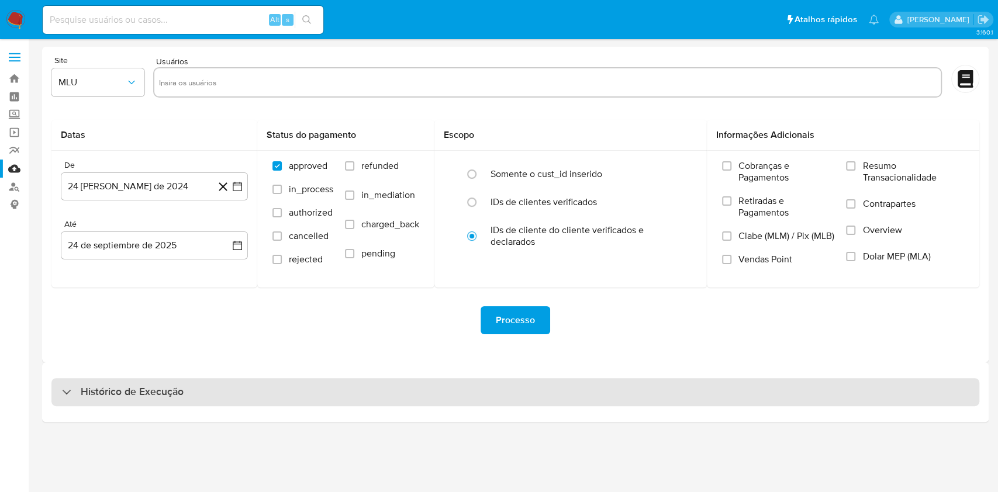
click at [203, 387] on div "Histórico de Execução" at bounding box center [515, 392] width 928 height 28
select select "10"
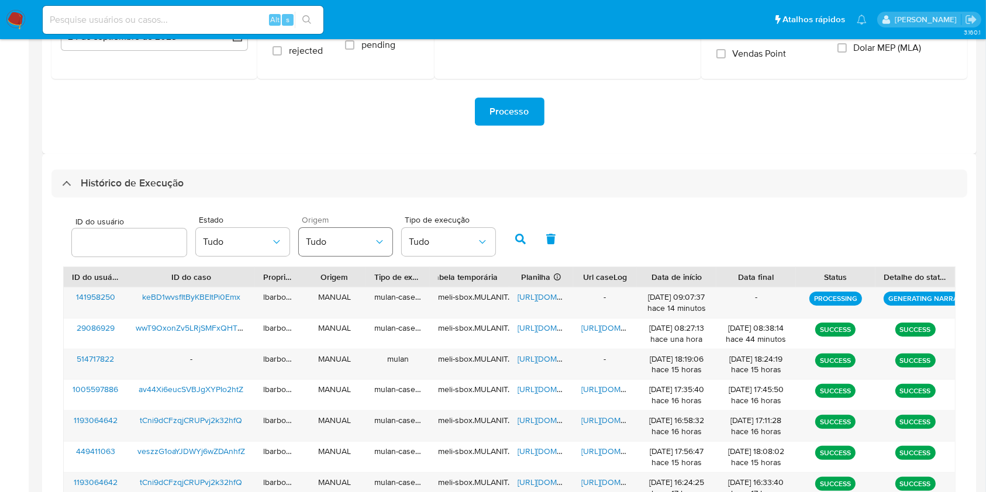
scroll to position [210, 0]
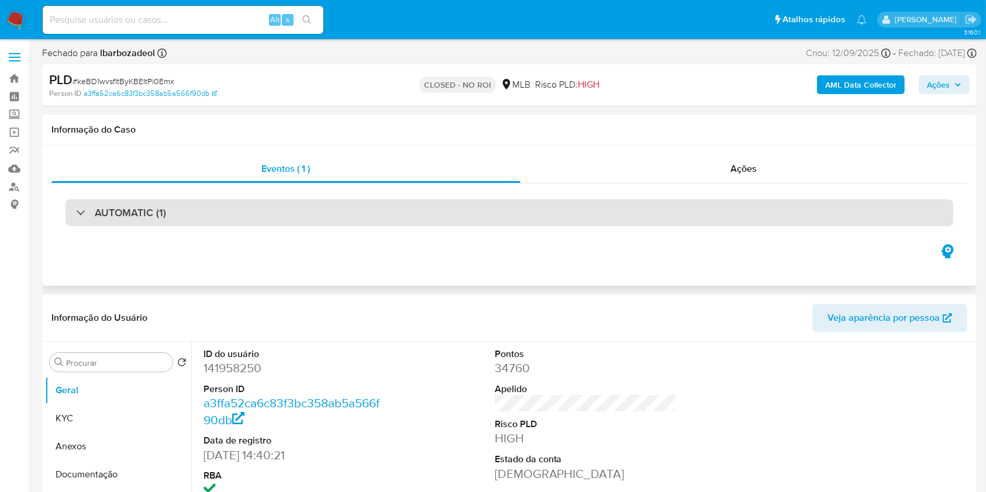
select select "10"
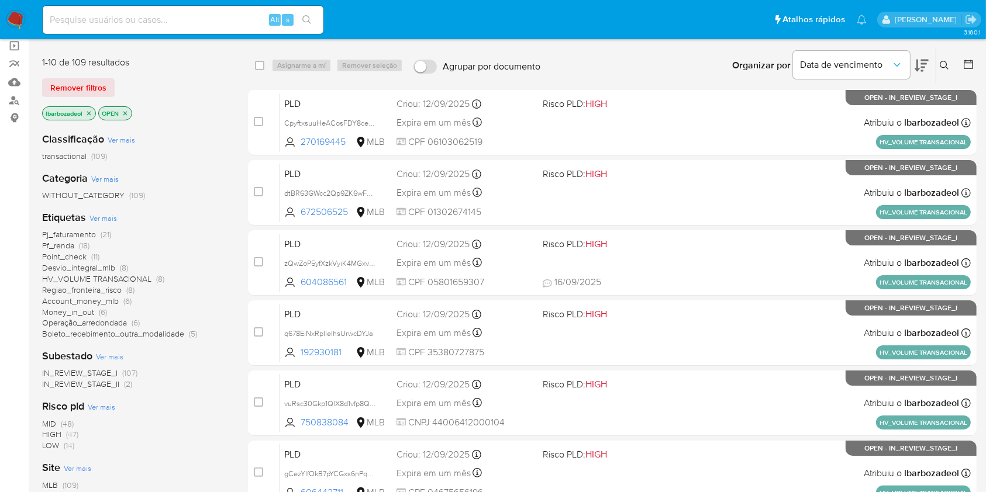
scroll to position [87, 0]
click at [69, 431] on span "(47)" at bounding box center [72, 434] width 12 height 12
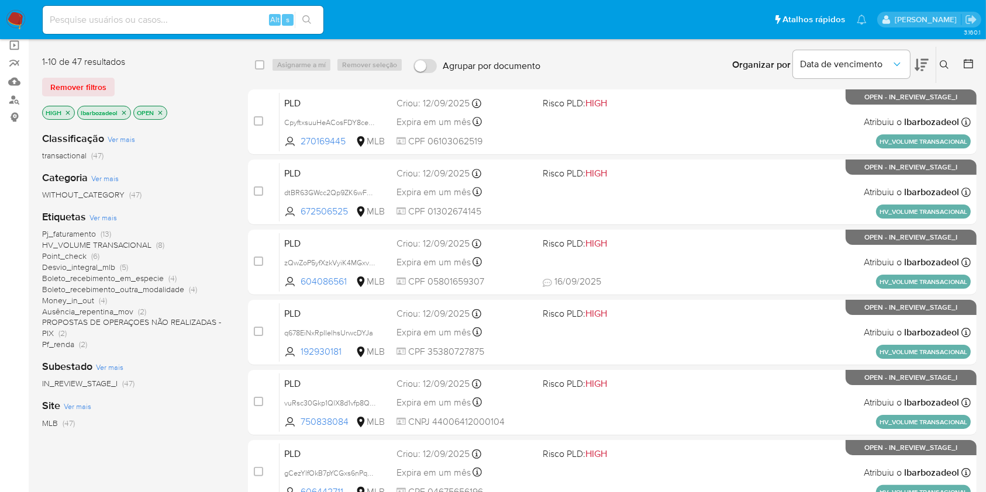
click at [63, 347] on span "Pf_renda" at bounding box center [58, 344] width 32 height 12
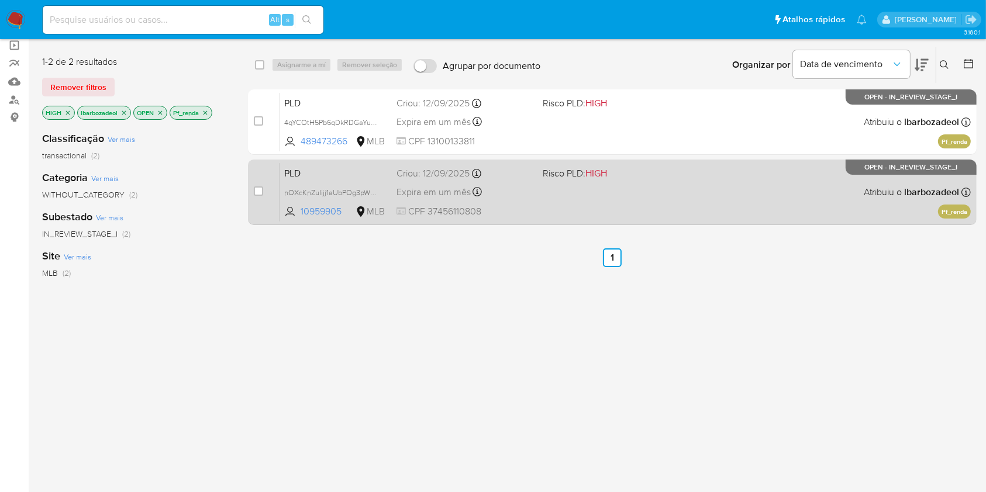
click at [569, 202] on div "PLD nOXcKnZuIijj1aUbPOg3pWNz 10959905 MLB Risco PLD: HIGH Criou: [DATE] Criou: …" at bounding box center [624, 192] width 691 height 59
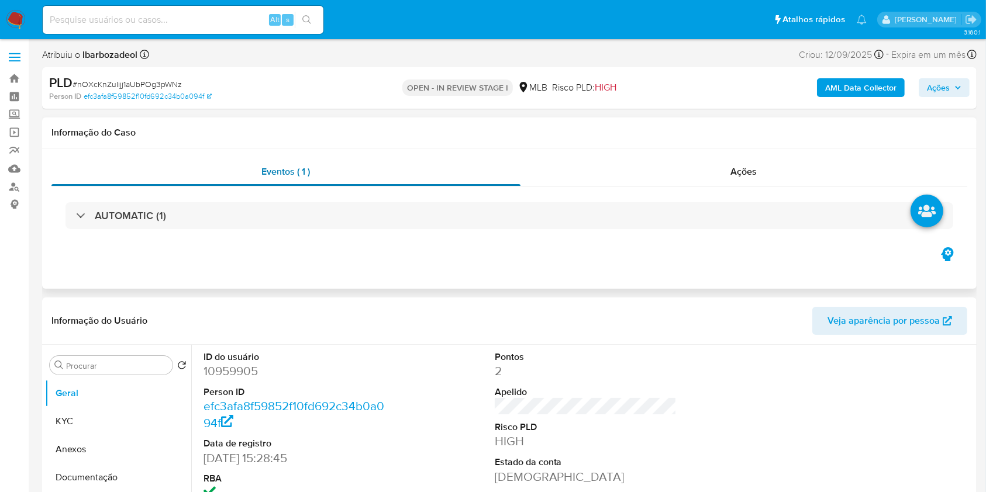
select select "10"
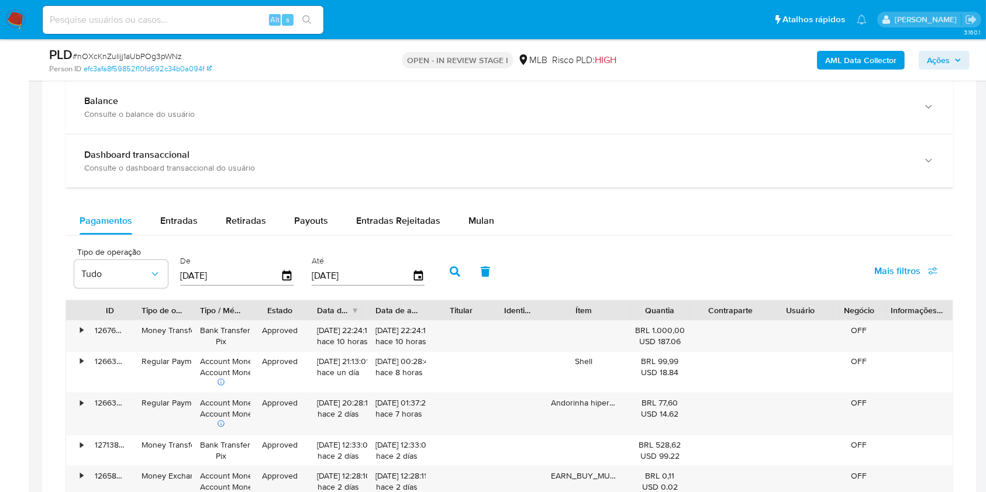
scroll to position [935, 0]
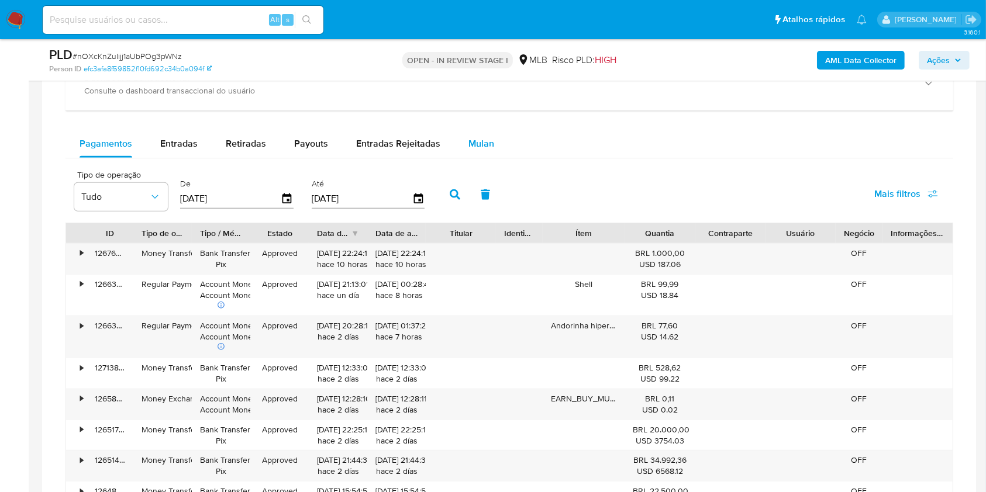
click at [468, 137] on span "Mulan" at bounding box center [481, 143] width 26 height 13
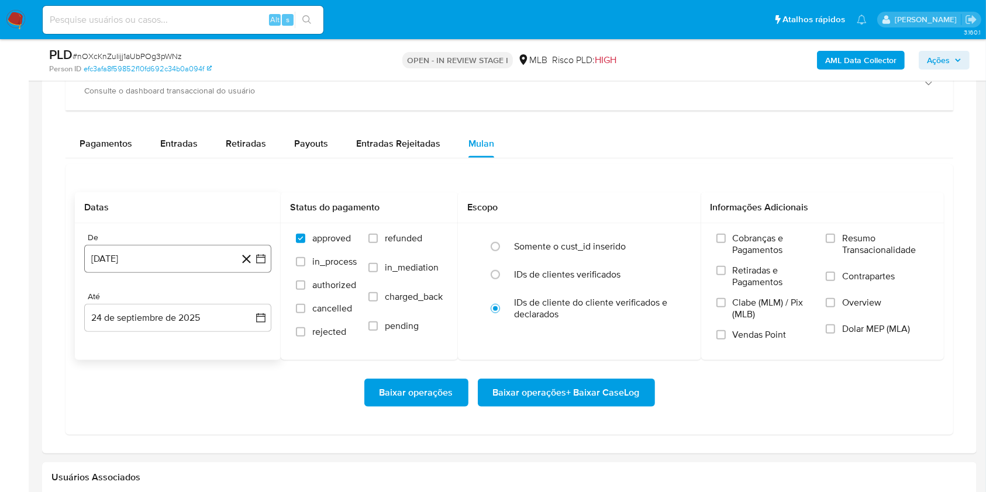
click at [166, 250] on button "[DATE]" at bounding box center [177, 259] width 187 height 28
click at [154, 304] on span "agosto 2024" at bounding box center [172, 301] width 53 height 12
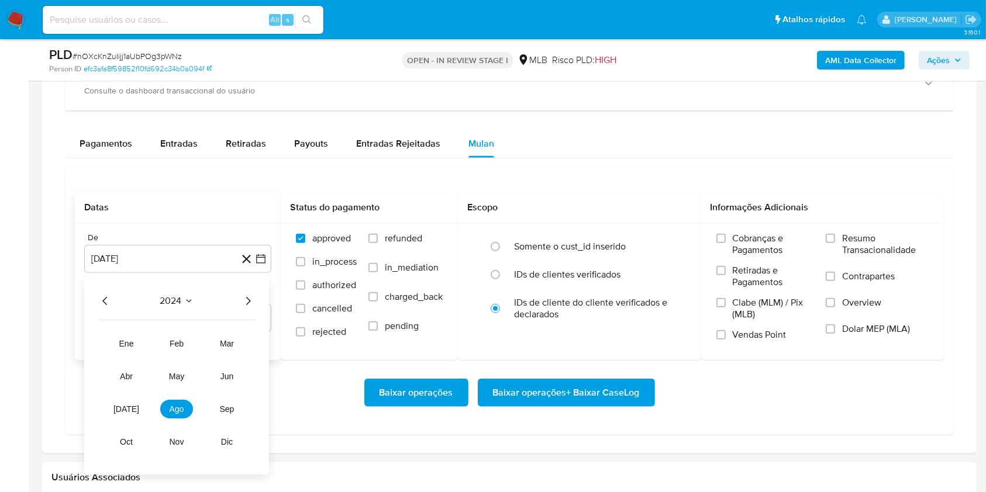
click at [249, 301] on icon "Año siguiente" at bounding box center [248, 301] width 5 height 8
click at [179, 402] on button "ago" at bounding box center [176, 409] width 33 height 19
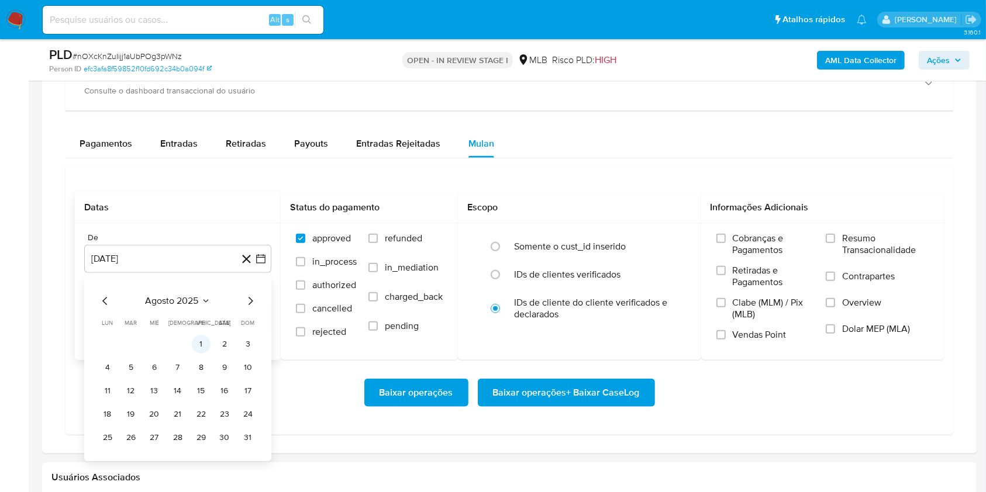
click at [197, 344] on button "1" at bounding box center [201, 344] width 19 height 19
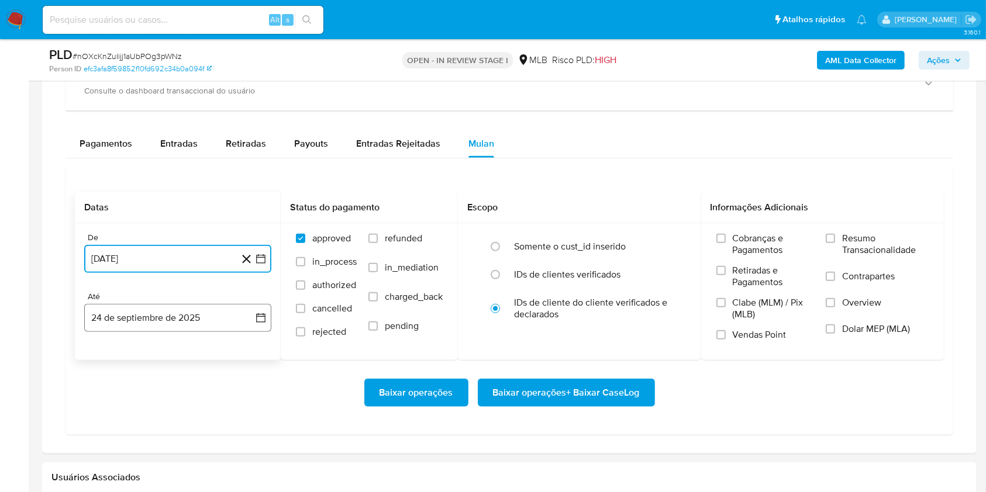
click at [190, 320] on button "24 de septiembre de 2025" at bounding box center [177, 318] width 187 height 28
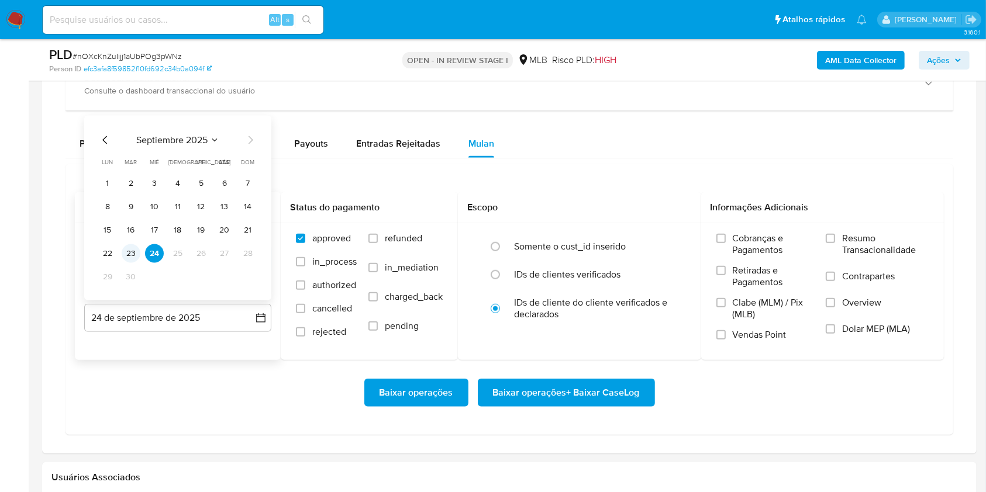
click at [133, 254] on button "23" at bounding box center [131, 253] width 19 height 19
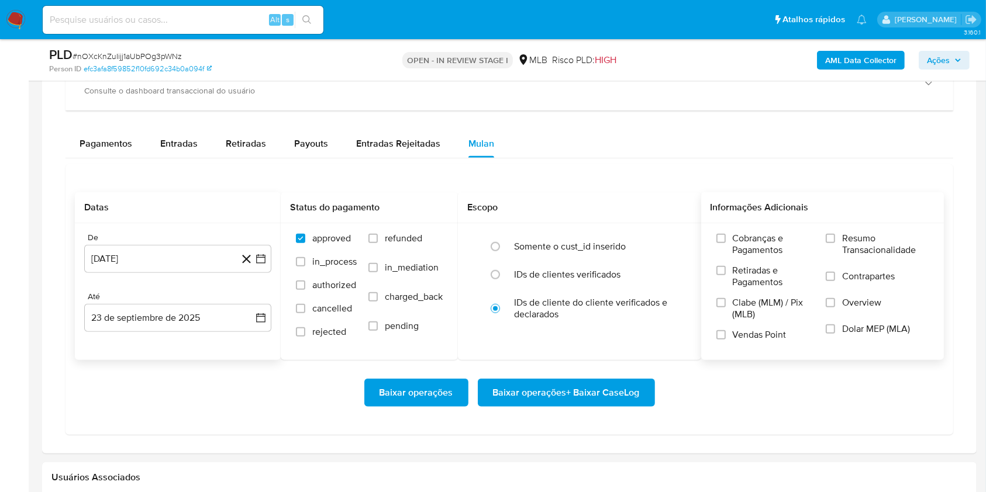
click at [853, 247] on span "Resumo Transacionalidade" at bounding box center [885, 244] width 87 height 23
click at [835, 243] on input "Resumo Transacionalidade" at bounding box center [829, 238] width 9 height 9
click at [613, 405] on span "Baixar operações + Baixar CaseLog" at bounding box center [566, 393] width 147 height 26
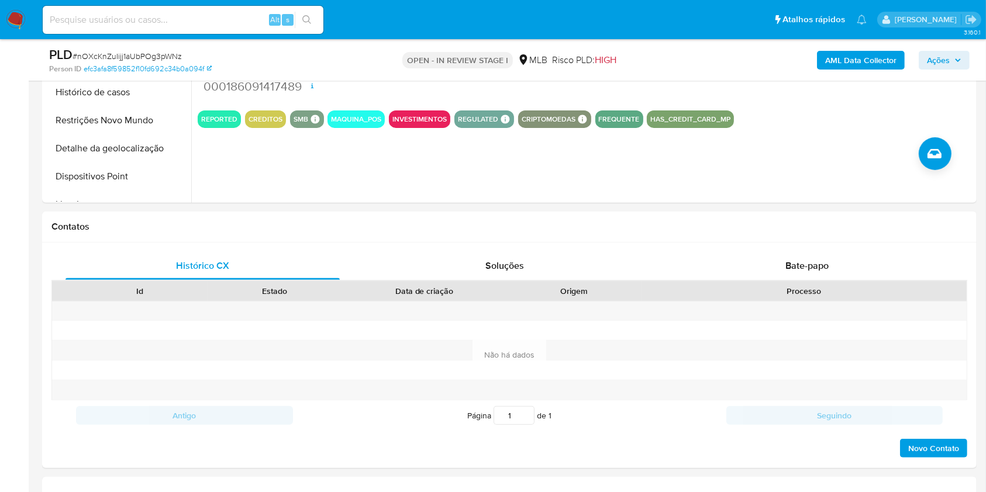
scroll to position [0, 0]
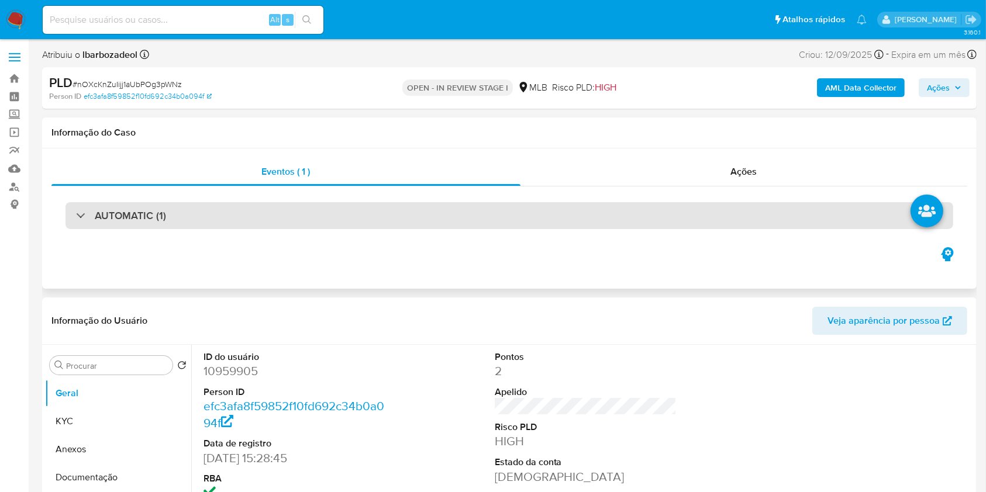
click at [393, 222] on div "AUTOMATIC (1)" at bounding box center [508, 215] width 887 height 27
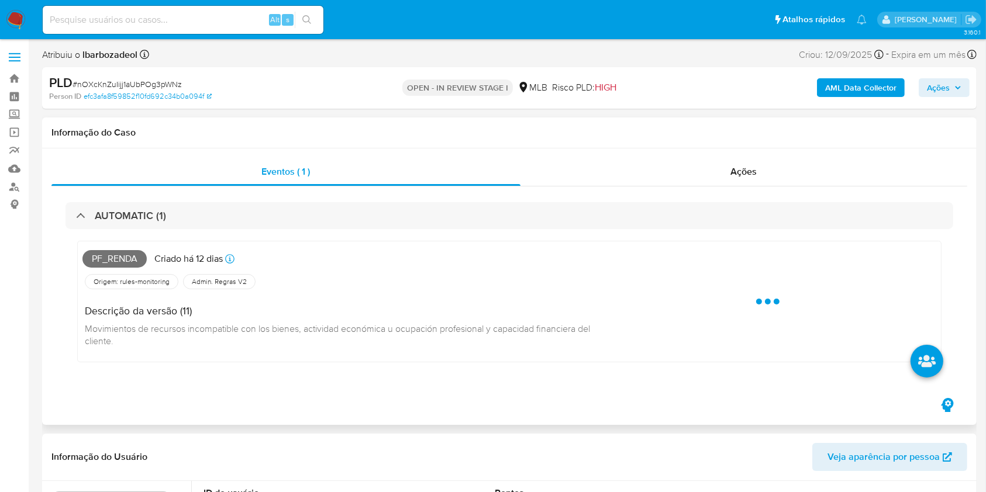
click at [129, 255] on span "Pf_renda" at bounding box center [114, 259] width 64 height 18
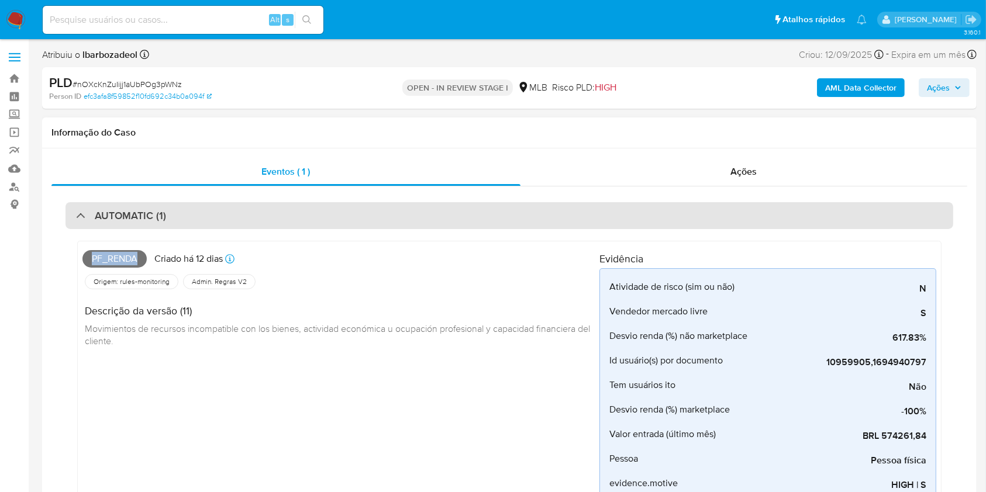
copy span "Pf_renda"
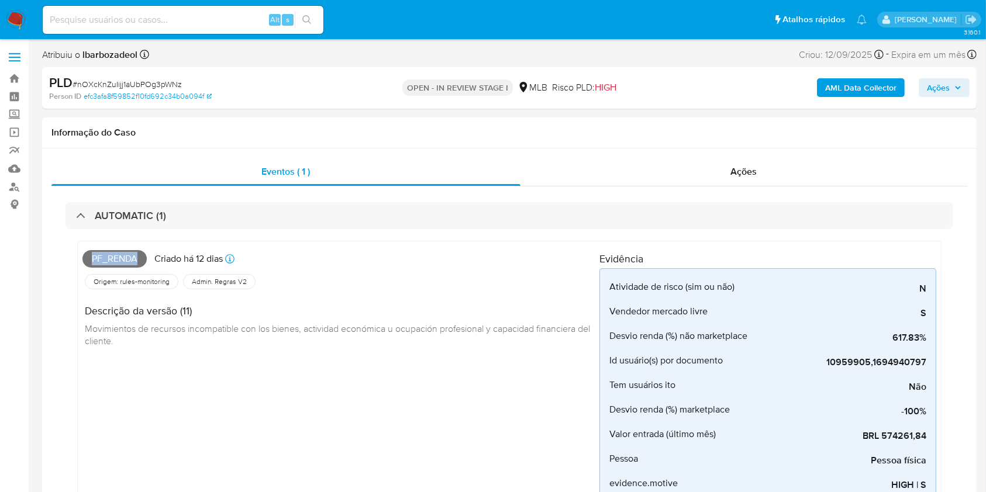
drag, startPoint x: 929, startPoint y: 86, endPoint x: 922, endPoint y: 92, distance: 8.7
click at [930, 85] on span "Ações" at bounding box center [938, 87] width 23 height 19
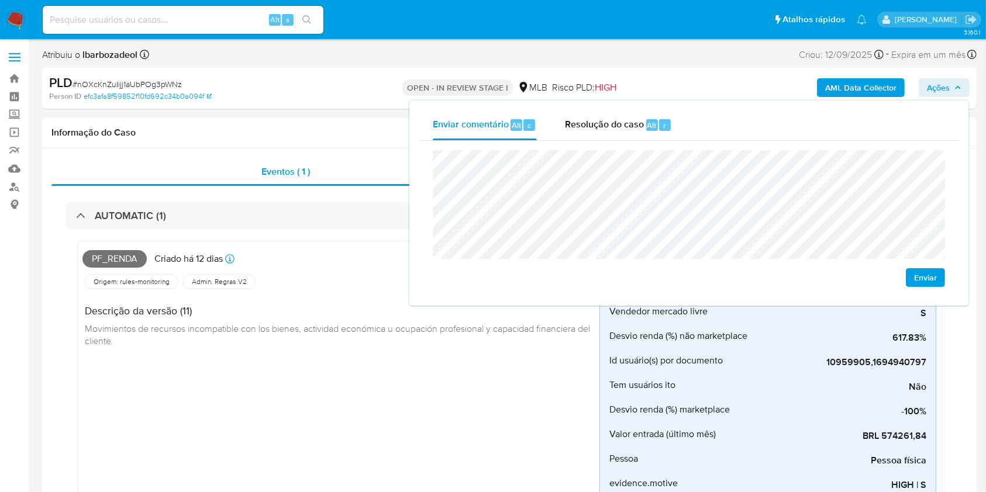
click at [292, 129] on h1 "Informação do Caso" at bounding box center [508, 133] width 915 height 12
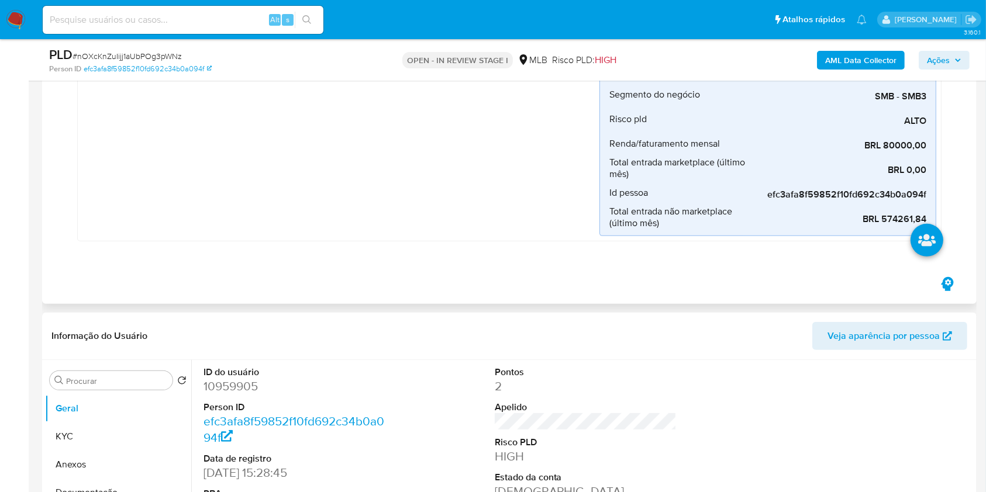
scroll to position [559, 0]
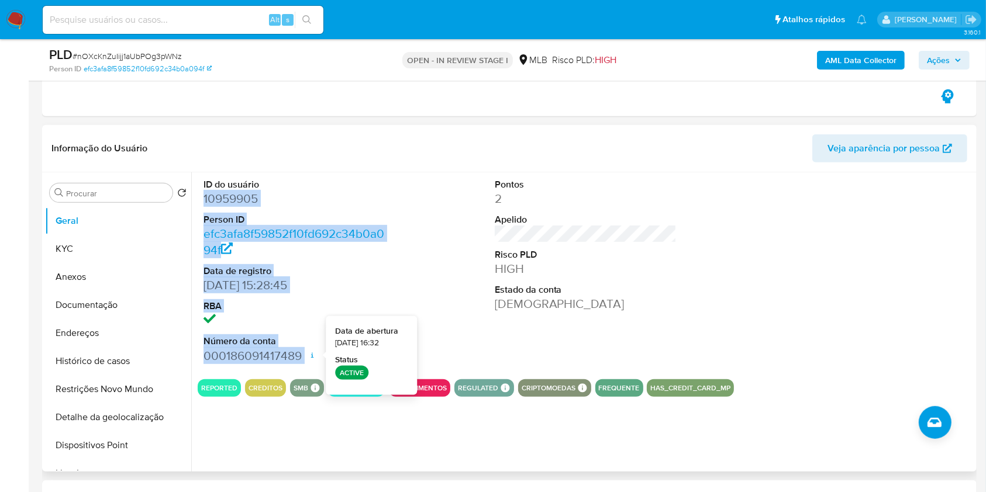
drag, startPoint x: 205, startPoint y: 195, endPoint x: 307, endPoint y: 358, distance: 192.5
click at [307, 358] on dl "ID do usuário 10959905 Person ID efc3afa8f59852f10fd692c34b0a094f Data de regis…" at bounding box center [294, 271] width 182 height 186
copy dl "10959905 Person ID efc3afa8f59852f10fd692c34b0a094f Data de registro 24/11/2011…"
drag, startPoint x: 949, startPoint y: 54, endPoint x: 926, endPoint y: 68, distance: 27.3
click at [948, 54] on span "Ações" at bounding box center [944, 60] width 34 height 16
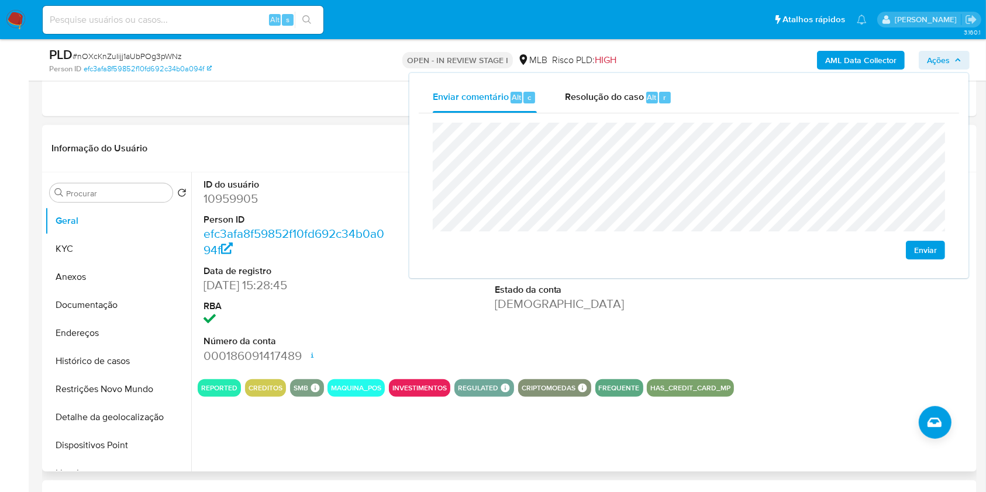
click at [533, 330] on div "Pontos 2 Apelido Risco PLD HIGH Estado da conta Ativa" at bounding box center [586, 271] width 194 height 198
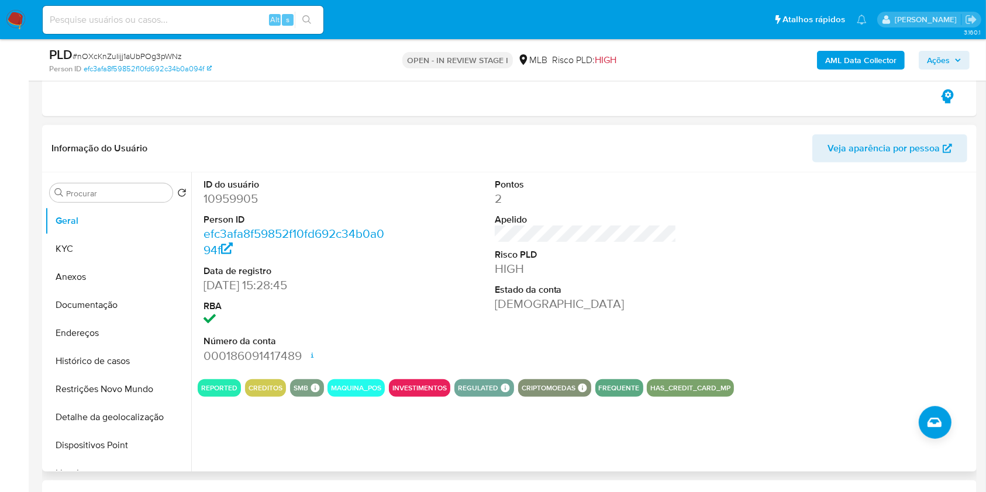
click at [928, 283] on div at bounding box center [876, 271] width 194 height 198
click at [928, 50] on div "AML Data Collector Ações" at bounding box center [817, 59] width 303 height 27
click at [928, 55] on span "Ações" at bounding box center [938, 60] width 23 height 19
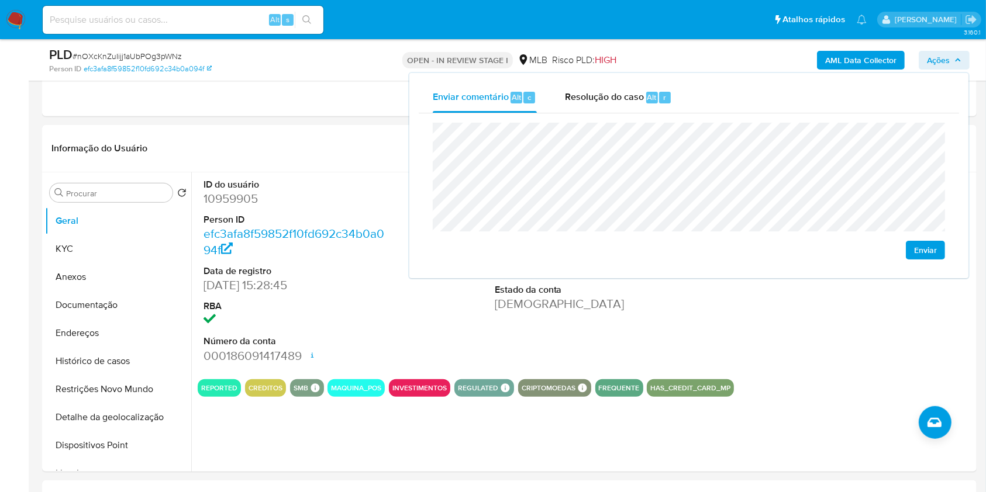
click at [928, 55] on span "Ações" at bounding box center [938, 60] width 23 height 19
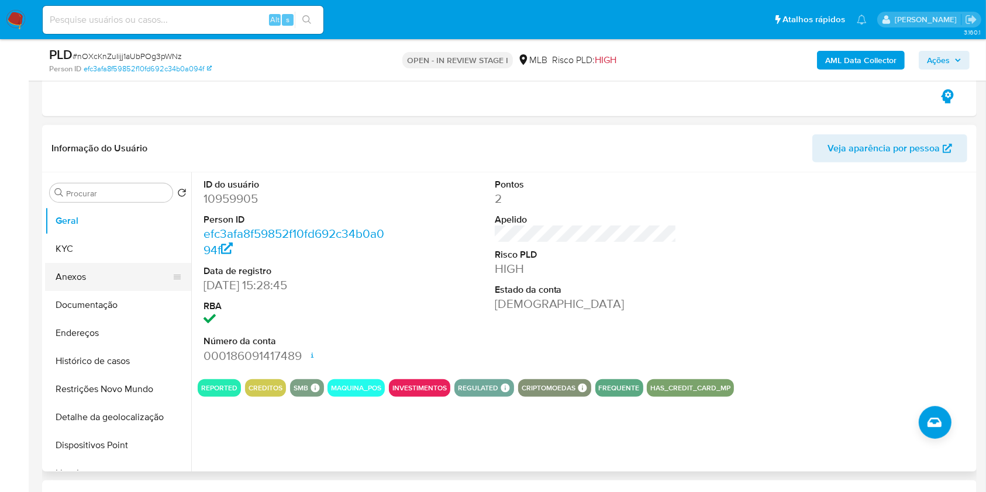
click at [94, 250] on button "KYC" at bounding box center [118, 249] width 146 height 28
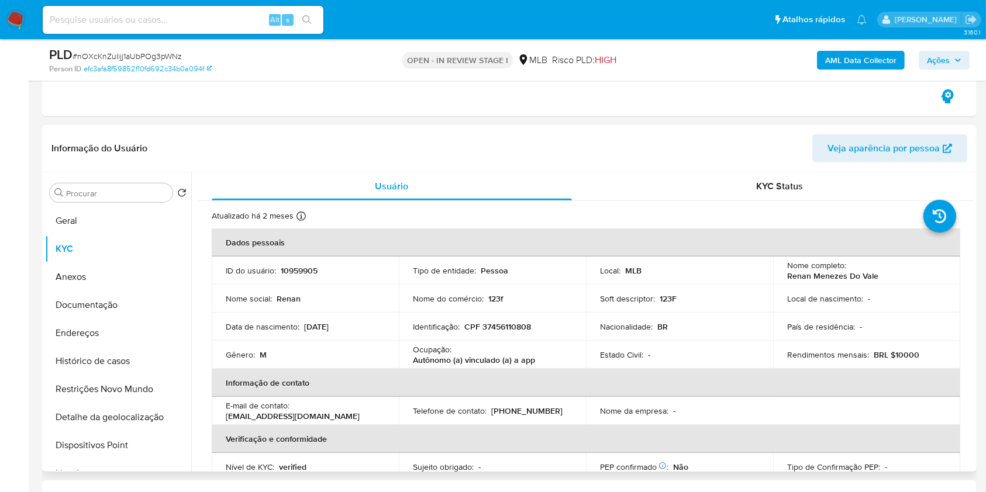
click at [504, 327] on p "CPF 37456110808" at bounding box center [497, 327] width 67 height 11
copy p "37456110808"
click at [928, 61] on span "Ações" at bounding box center [938, 60] width 23 height 19
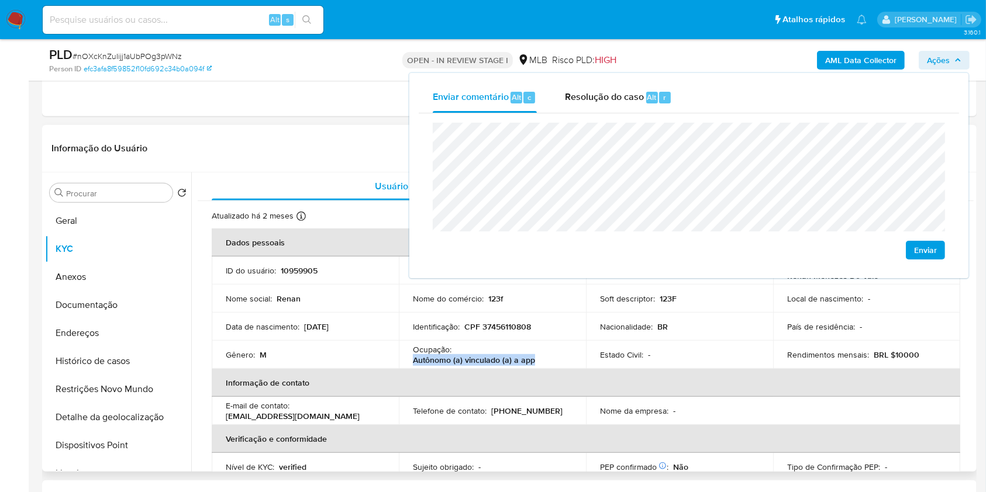
drag, startPoint x: 410, startPoint y: 362, endPoint x: 534, endPoint y: 361, distance: 123.9
click at [534, 361] on td "Ocupação : Autônomo (a) vinculado (a) a app" at bounding box center [492, 355] width 187 height 28
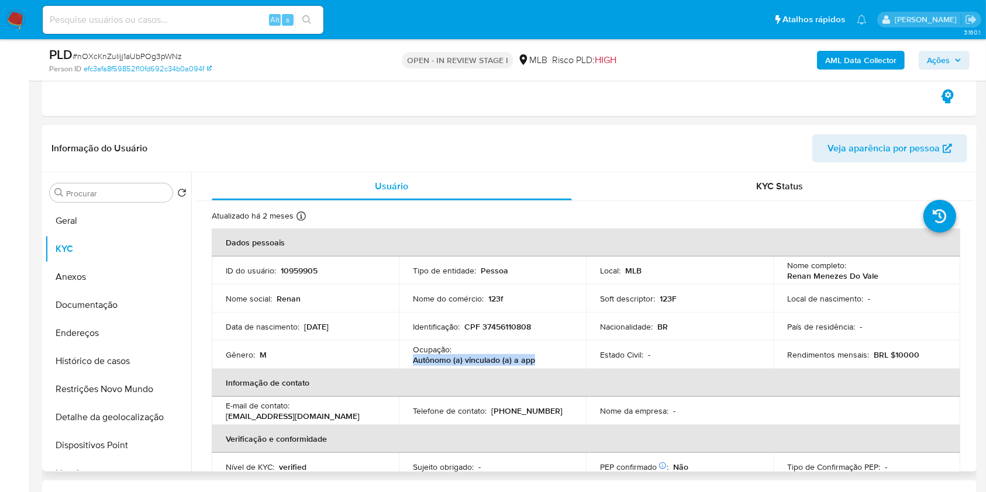
copy p "Autônomo (a) vinculado (a) a app"
click at [946, 54] on span "Ações" at bounding box center [938, 60] width 23 height 19
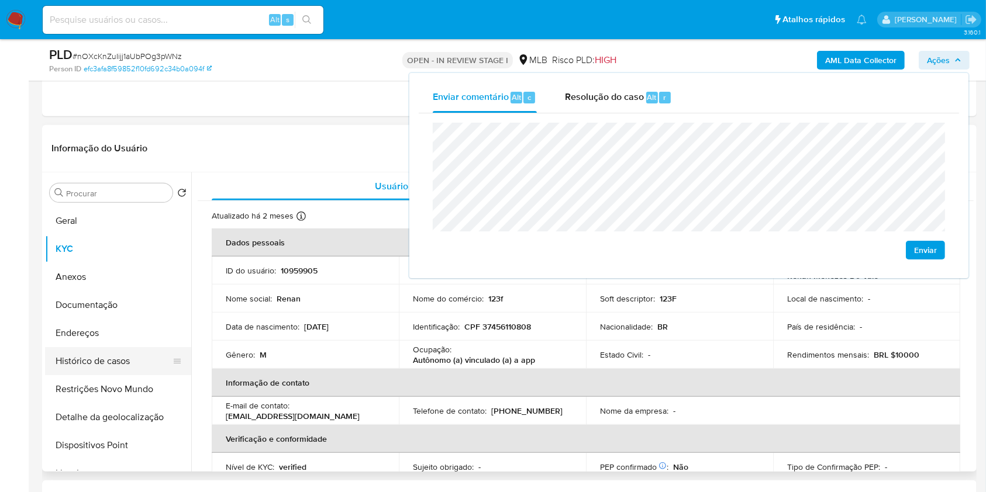
click at [65, 348] on button "Histórico de casos" at bounding box center [113, 361] width 137 height 28
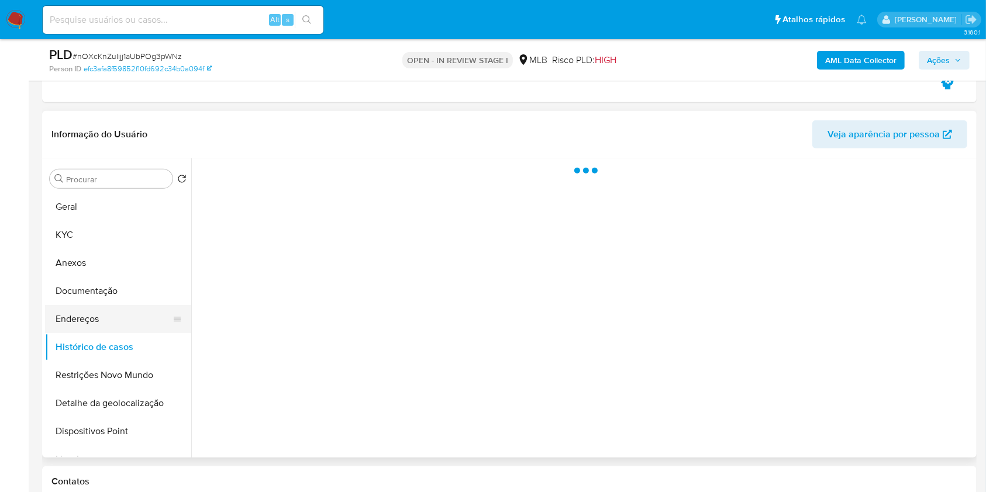
click at [84, 325] on button "Endereços" at bounding box center [113, 319] width 137 height 28
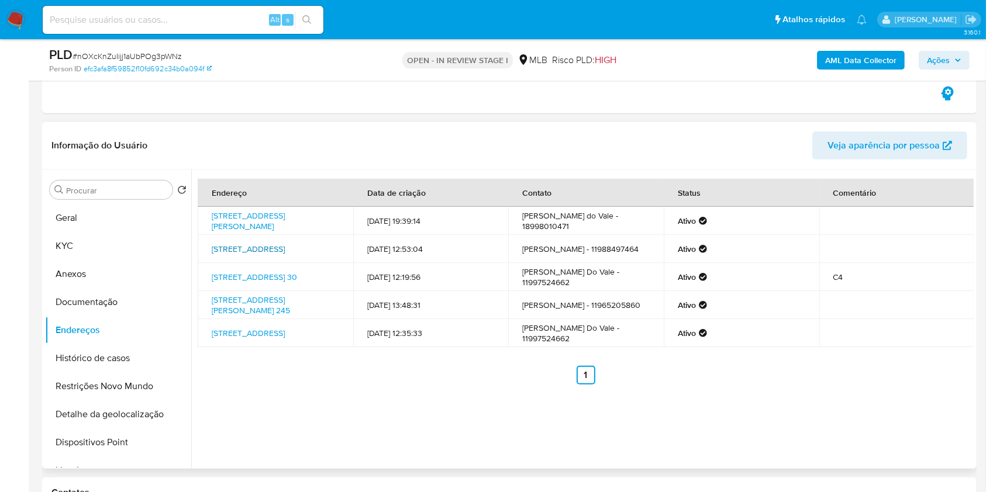
scroll to position [564, 0]
click at [265, 217] on link "Avenida Mario Toda 151, Pacaembu, São Paulo, 17860132, Brasil 151" at bounding box center [248, 219] width 73 height 22
click at [249, 253] on link "Rua Cachoeira Alegre 299, São Paulo, São Paulo, 02672030, Brasil 299" at bounding box center [248, 247] width 73 height 12
click at [261, 278] on link "Rua Andorinha 30, São Paulo, São Paulo, 05210030, Brasil 30" at bounding box center [254, 275] width 85 height 12
click at [254, 306] on link "Rua Ana Luzia Da Conceição 245, São Paulo, São Paulo, 02678005, Brasil 245" at bounding box center [251, 303] width 78 height 22
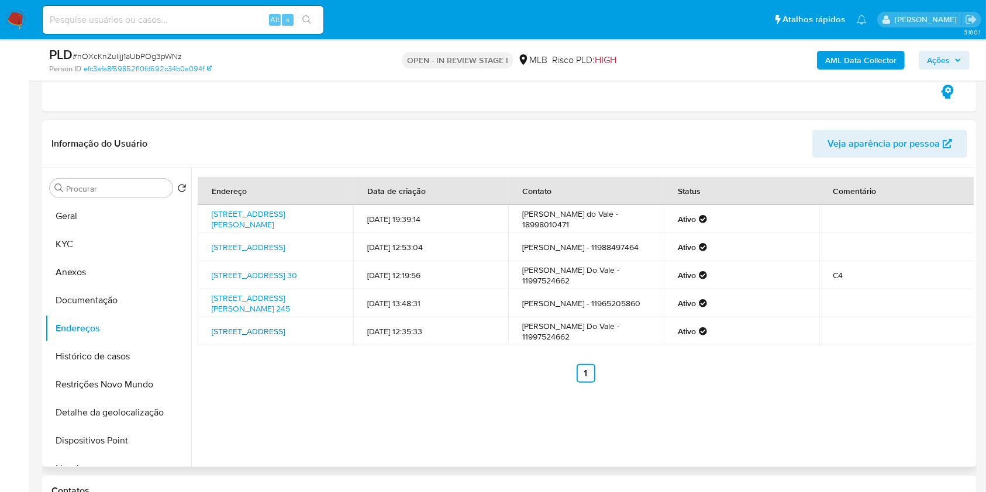
click at [236, 336] on link "Rua Pioneiro 834, Culturama, Mato Grosso Do Sul, 79702000, Brasil 834" at bounding box center [248, 332] width 73 height 12
click at [137, 352] on button "Histórico de casos" at bounding box center [113, 357] width 137 height 28
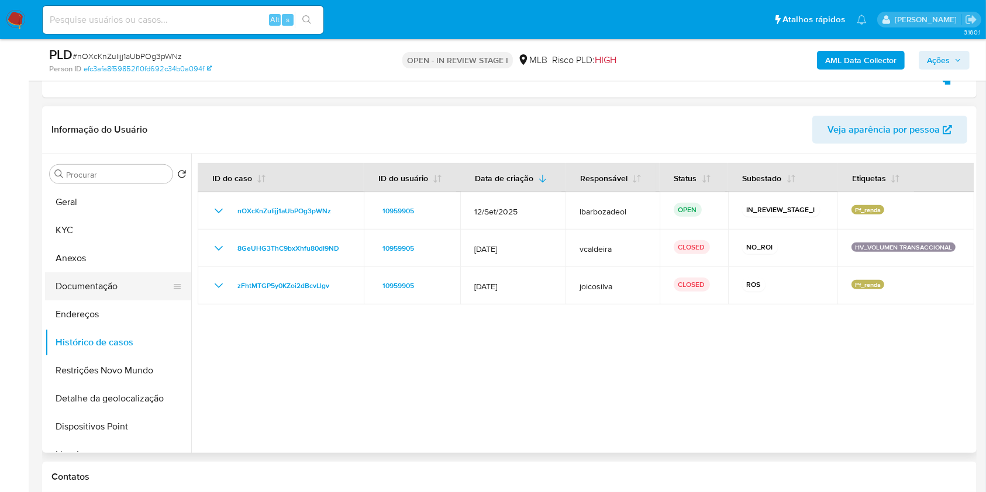
click at [122, 288] on button "Documentação" at bounding box center [113, 286] width 137 height 28
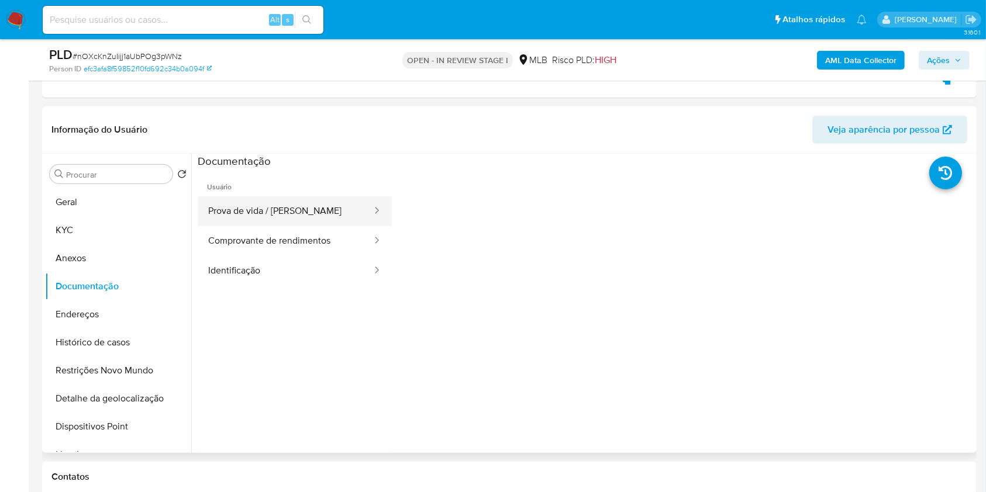
click at [290, 212] on button "Prova de vida / [PERSON_NAME]" at bounding box center [285, 211] width 175 height 30
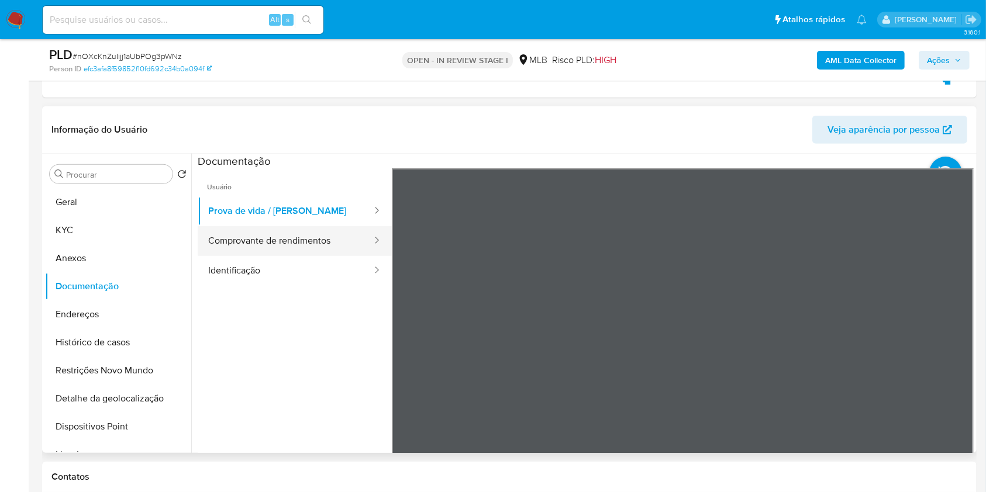
click at [270, 237] on button "Comprovante de rendimentos" at bounding box center [285, 241] width 175 height 30
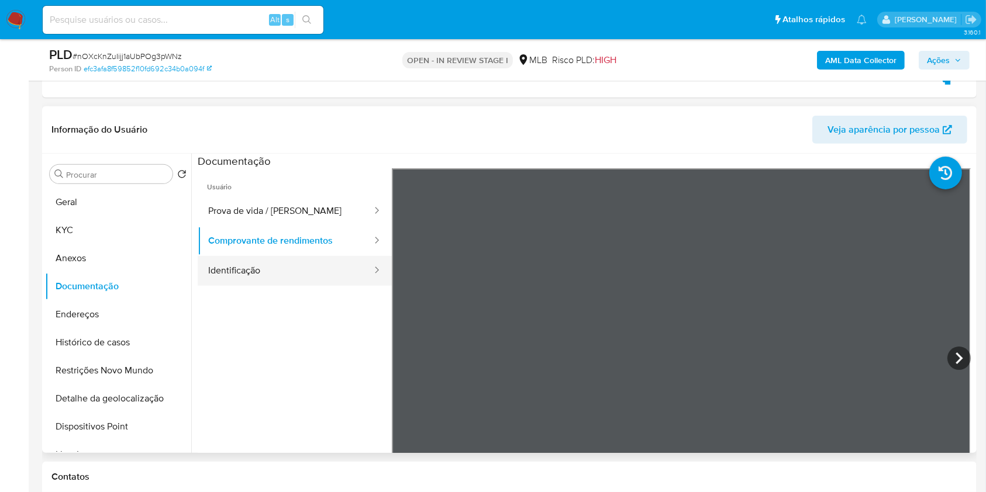
click at [240, 264] on button "Identificação" at bounding box center [285, 271] width 175 height 30
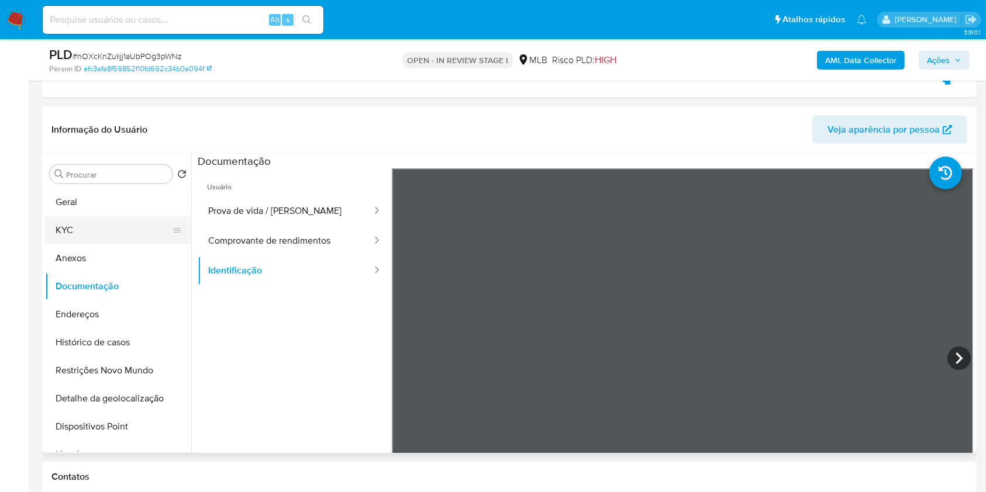
click at [127, 224] on button "KYC" at bounding box center [113, 230] width 137 height 28
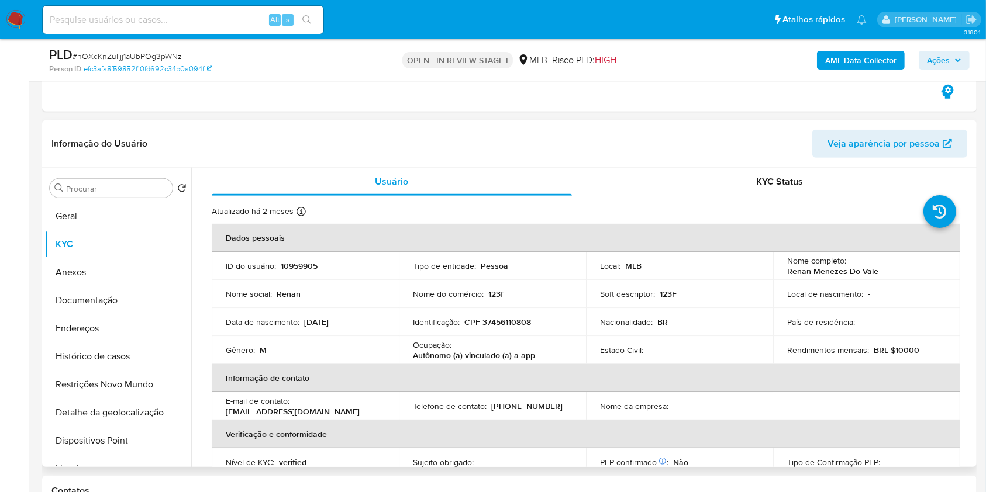
click at [117, 199] on div "Procurar Retornar ao pedido padrão Geral KYC Anexos Documentação Endereços Hist…" at bounding box center [118, 319] width 146 height 298
click at [116, 210] on button "Geral" at bounding box center [113, 216] width 137 height 28
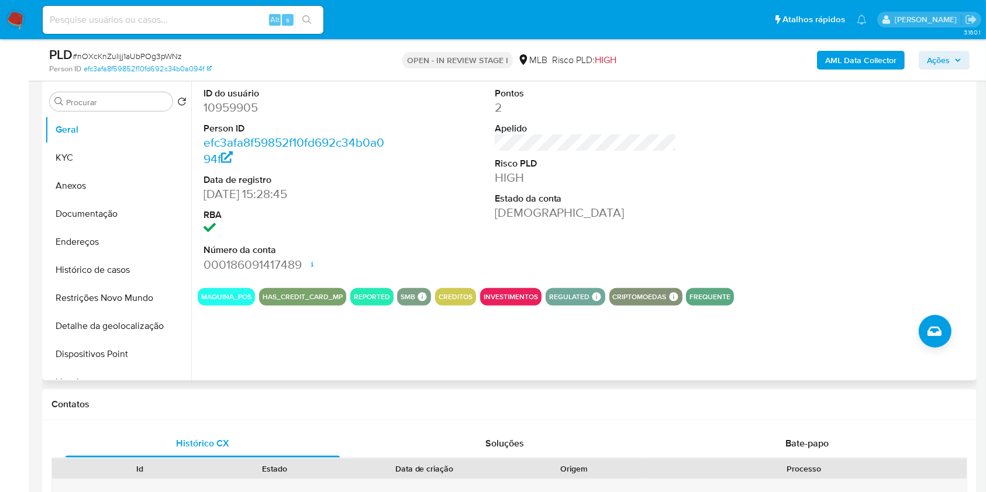
scroll to position [652, 0]
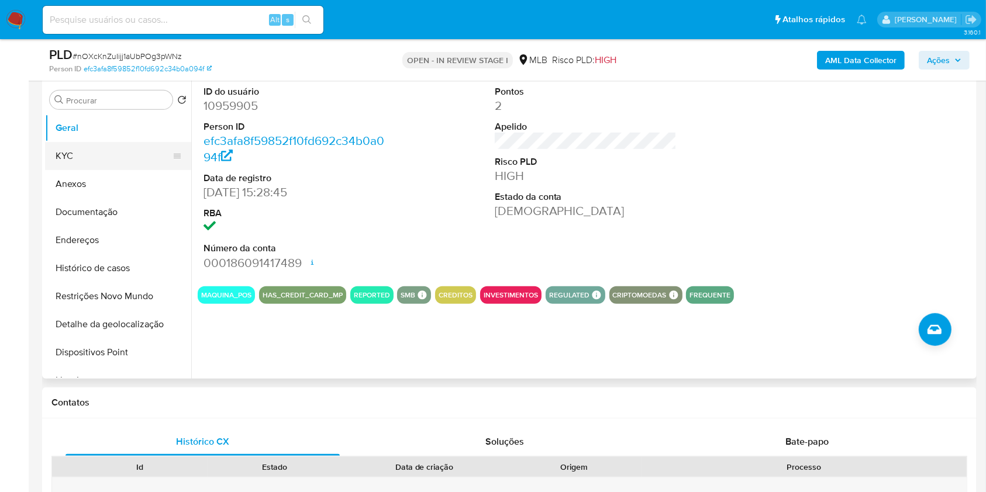
click at [150, 157] on button "KYC" at bounding box center [113, 156] width 137 height 28
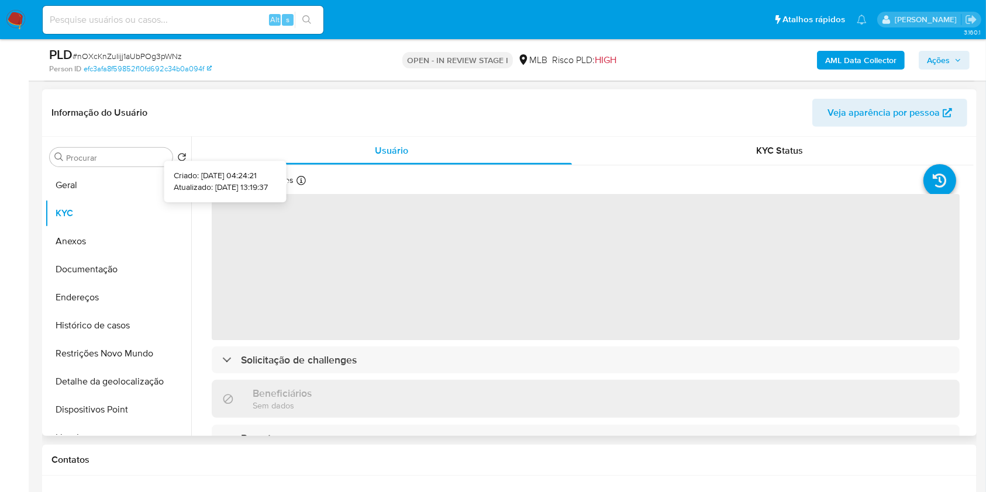
scroll to position [580, 0]
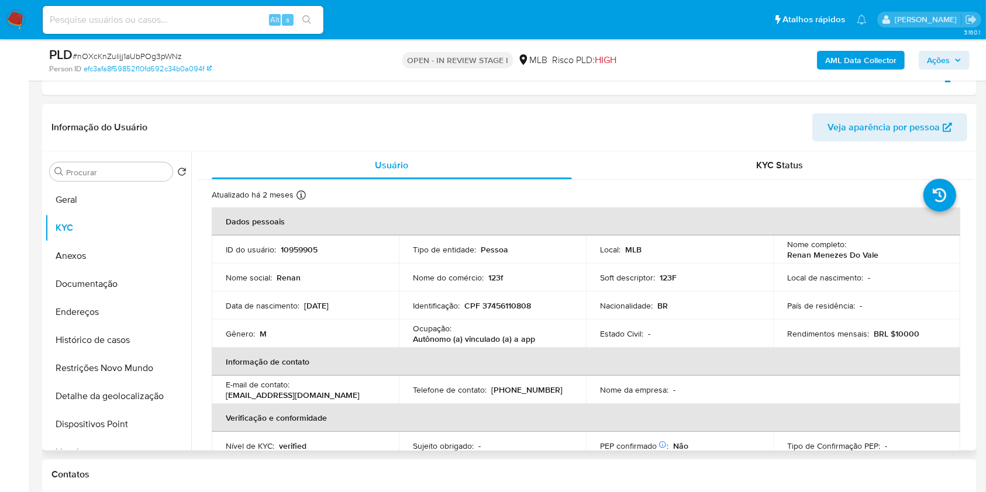
click at [409, 256] on td "Tipo de entidade : Pessoa" at bounding box center [492, 250] width 187 height 28
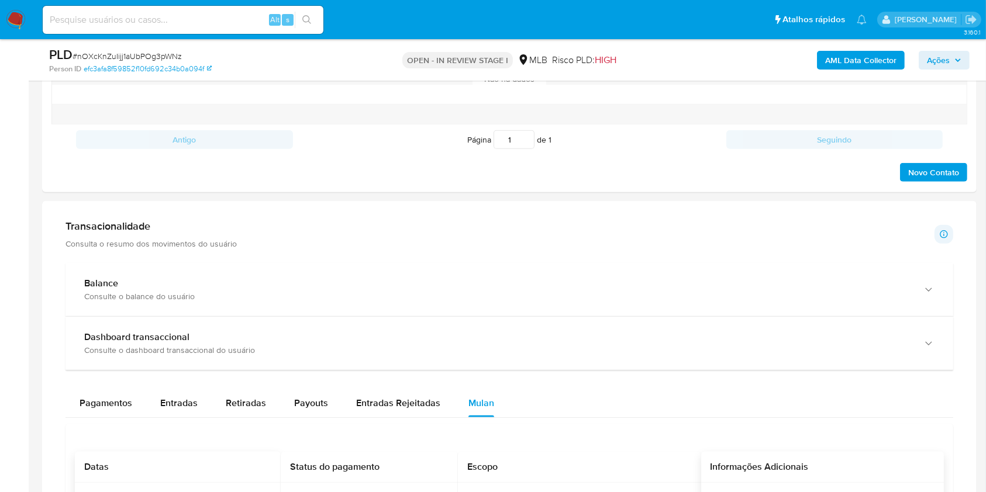
scroll to position [1139, 0]
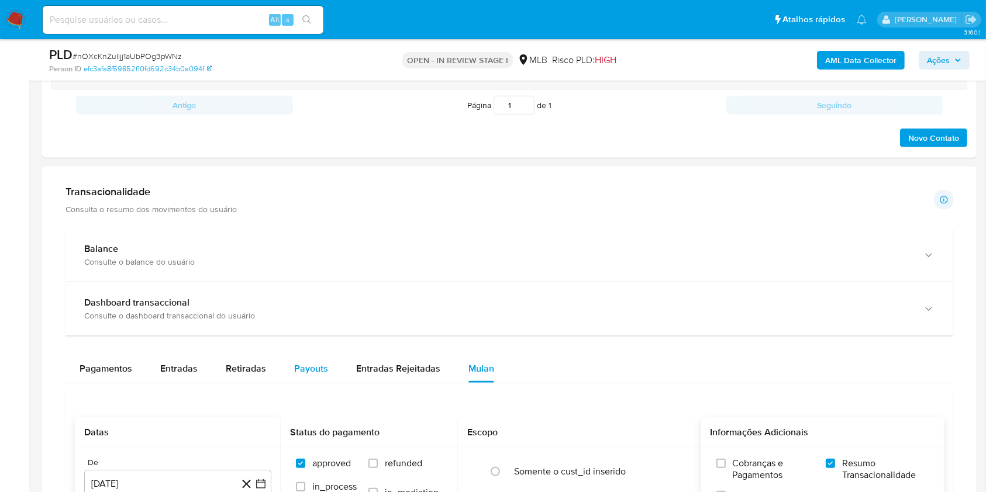
click at [305, 364] on span "Payouts" at bounding box center [311, 368] width 34 height 13
select select "10"
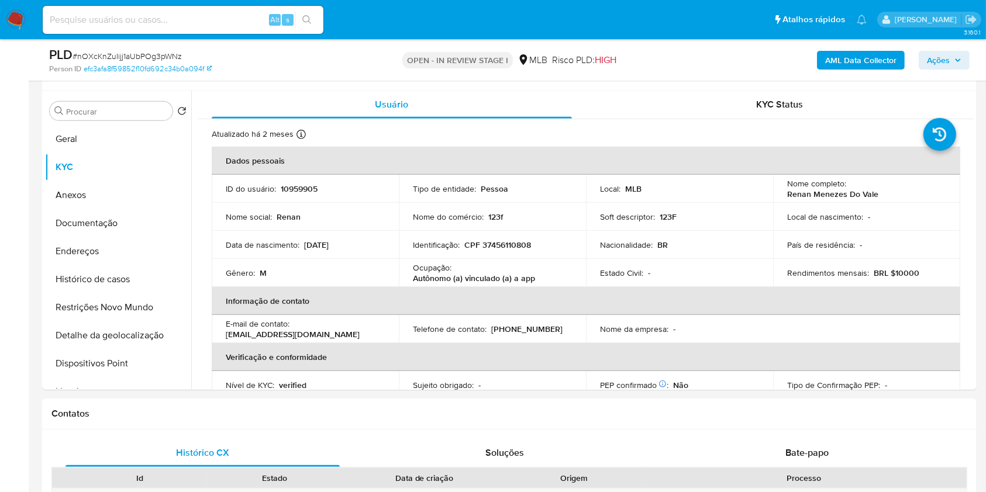
scroll to position [636, 0]
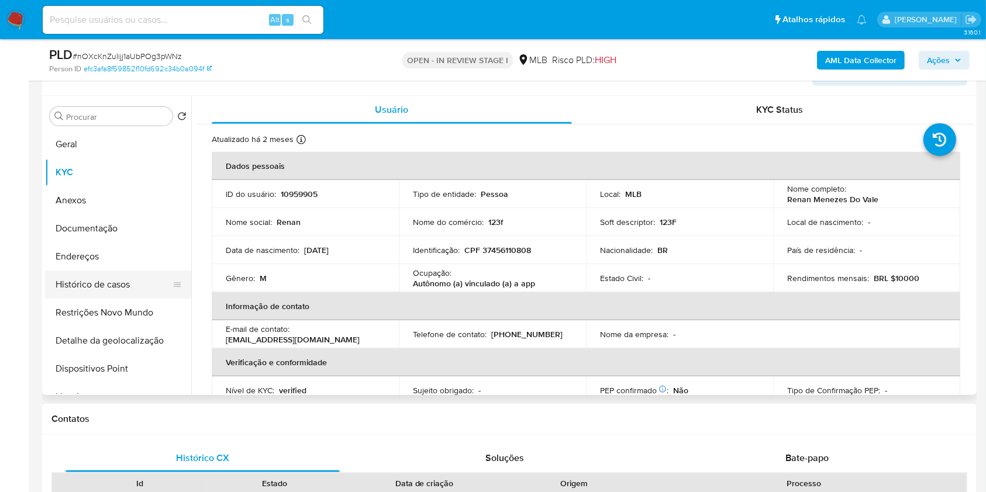
click at [140, 276] on button "Histórico de casos" at bounding box center [113, 285] width 137 height 28
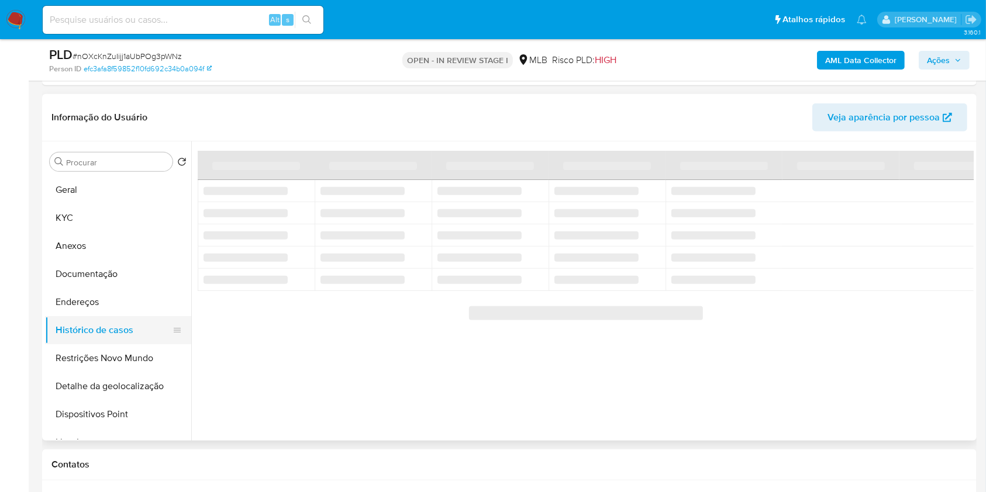
scroll to position [578, 0]
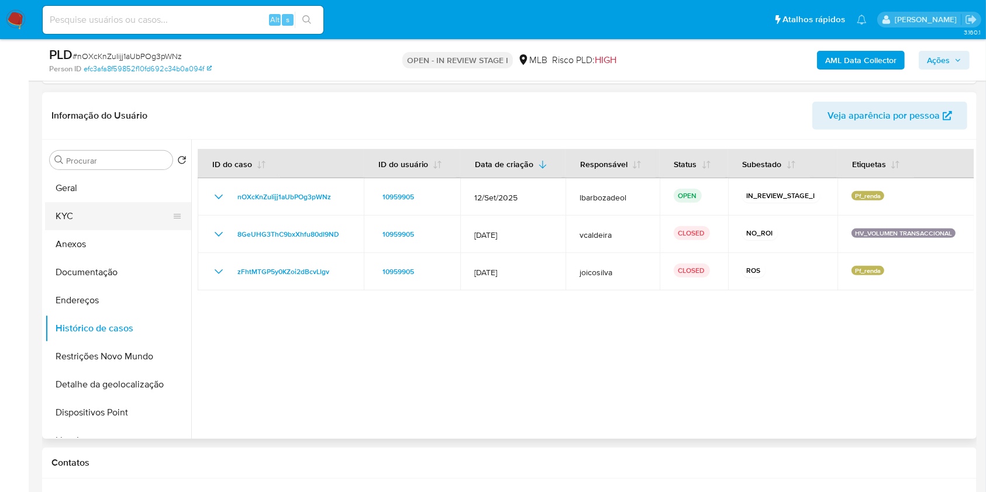
click at [129, 213] on button "KYC" at bounding box center [113, 216] width 137 height 28
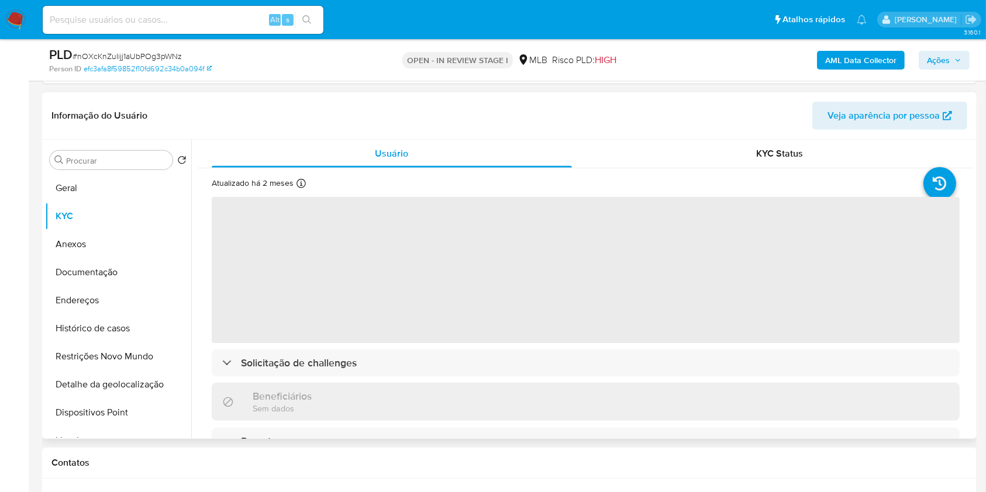
click at [689, 158] on div "KYC Status" at bounding box center [780, 154] width 360 height 28
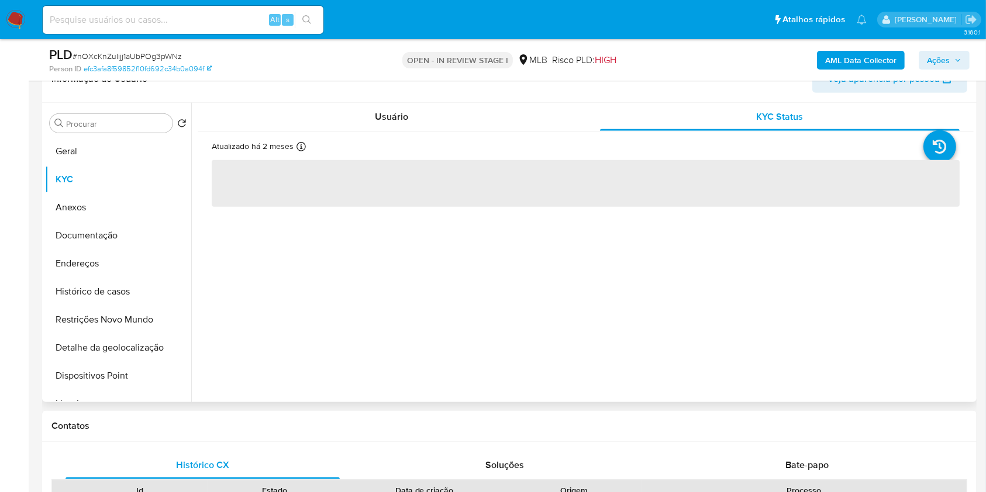
scroll to position [589, 0]
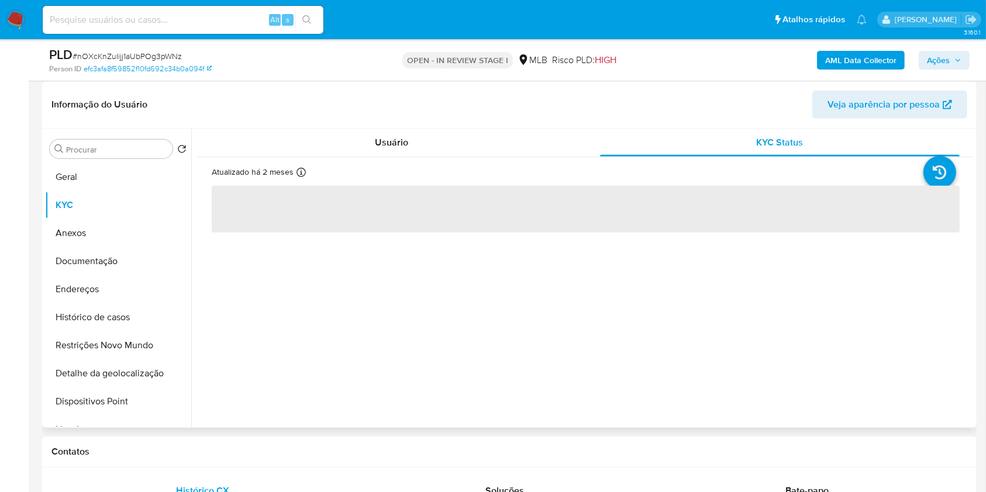
click at [616, 333] on div "Usuário KYC Status Atualizado há 2 meses Criado: 12/03/2020 04:24:21 Atualizado…" at bounding box center [586, 275] width 776 height 293
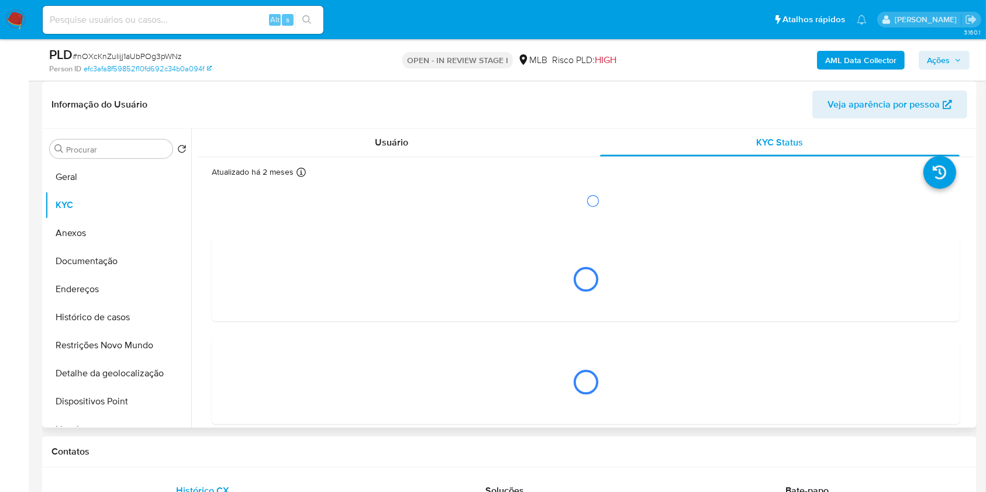
click at [616, 333] on div "Loading... Loading... Loading..." at bounding box center [586, 305] width 748 height 240
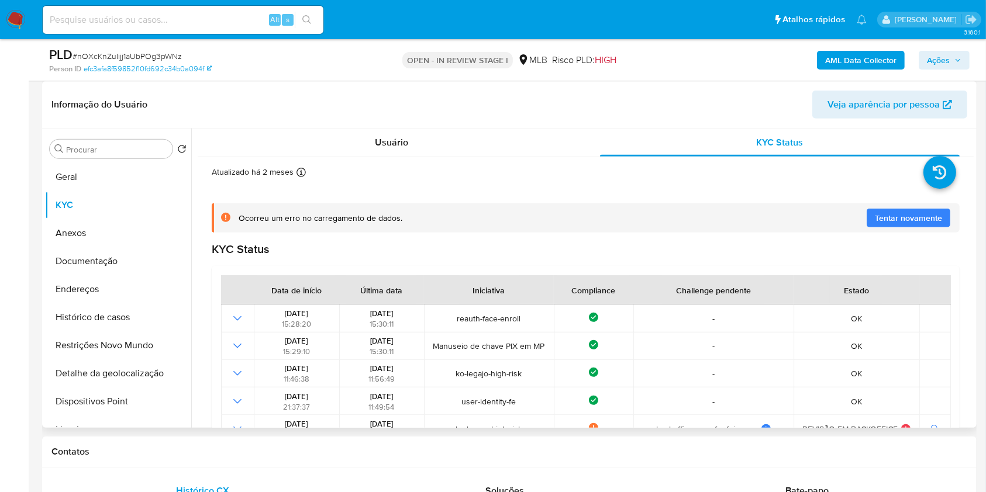
scroll to position [336, 0]
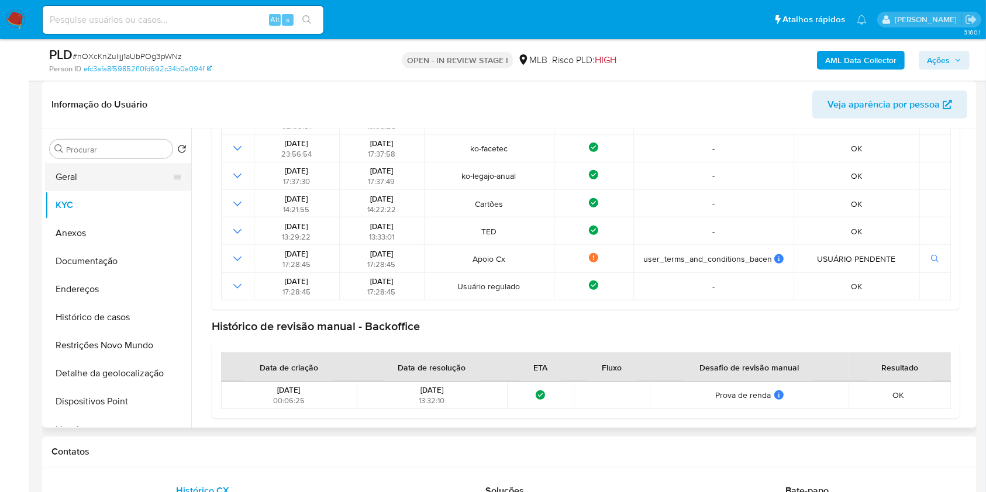
click at [113, 175] on button "Geral" at bounding box center [113, 177] width 137 height 28
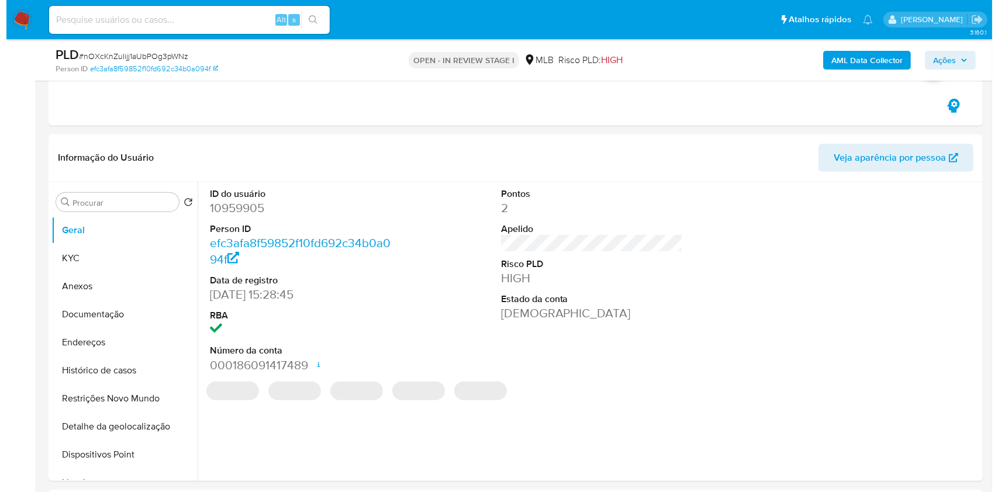
scroll to position [572, 0]
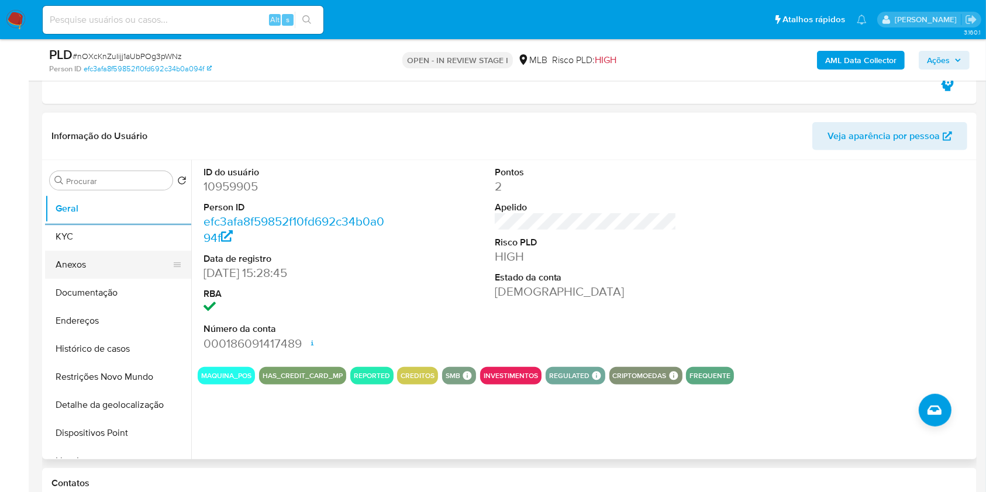
click at [98, 251] on button "Anexos" at bounding box center [113, 265] width 137 height 28
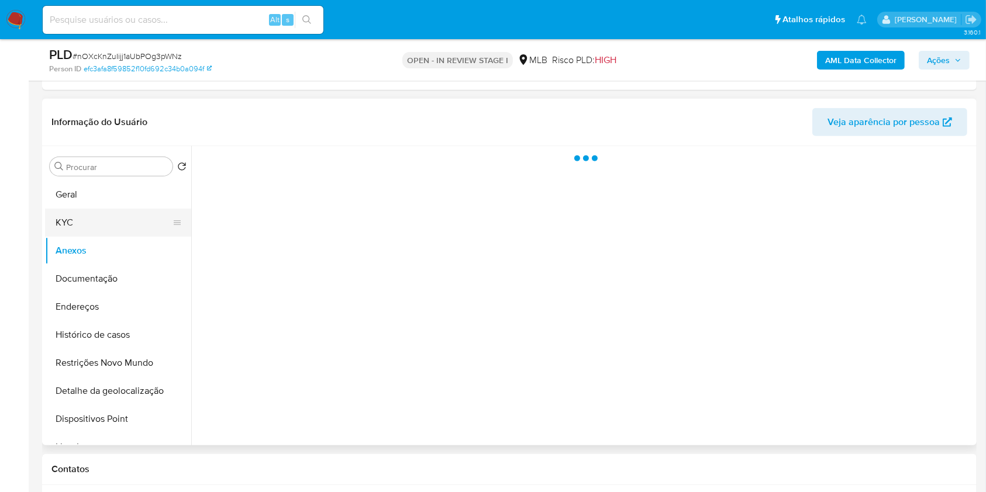
click at [101, 231] on button "KYC" at bounding box center [113, 223] width 137 height 28
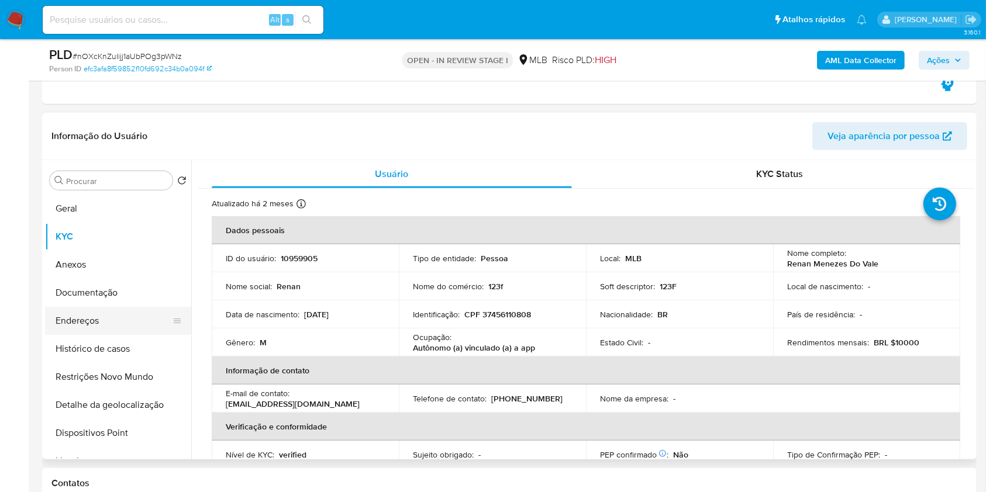
click at [108, 324] on button "Endereços" at bounding box center [113, 321] width 137 height 28
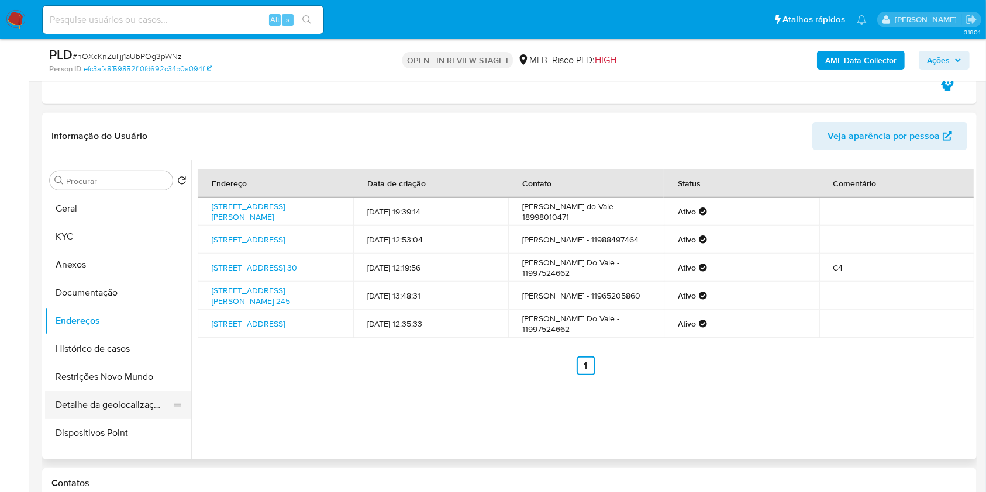
click at [136, 414] on button "Detalhe da geolocalização" at bounding box center [113, 405] width 137 height 28
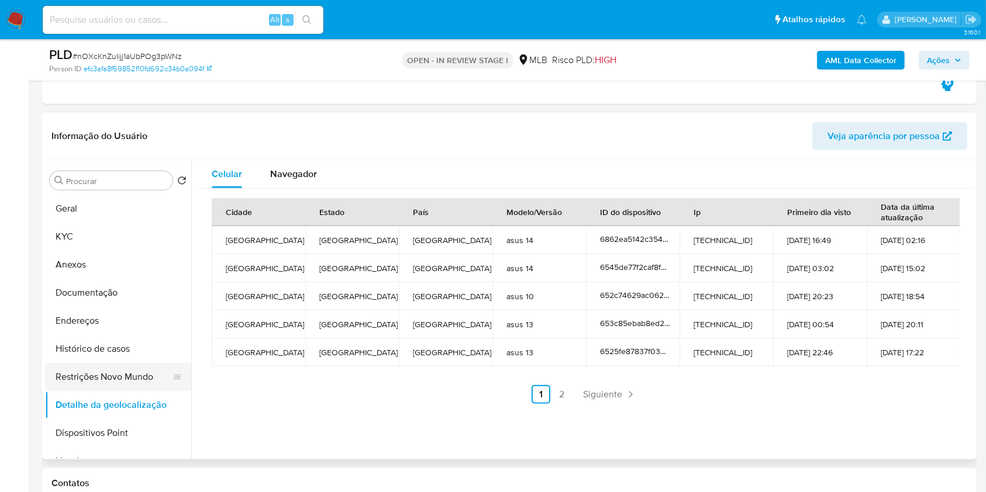
click at [108, 371] on button "Restrições Novo Mundo" at bounding box center [113, 377] width 137 height 28
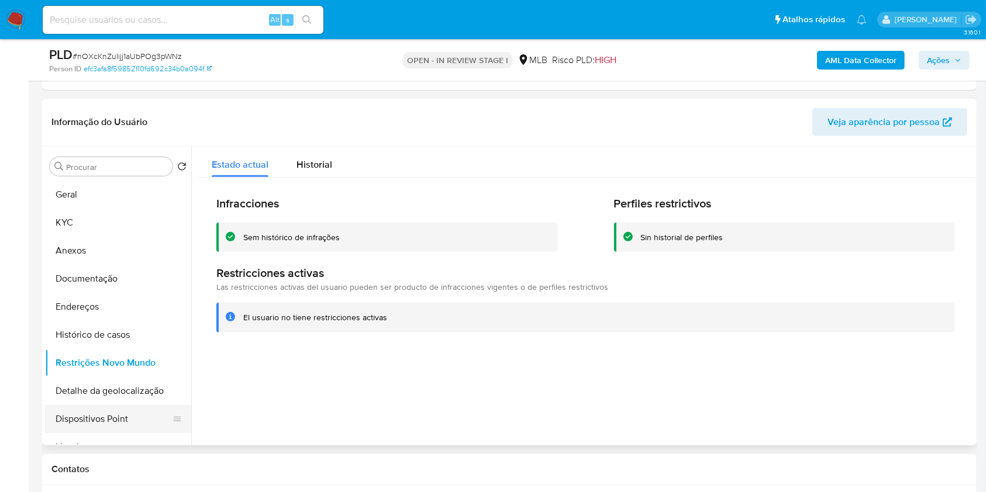
click at [131, 419] on button "Dispositivos Point" at bounding box center [113, 419] width 137 height 28
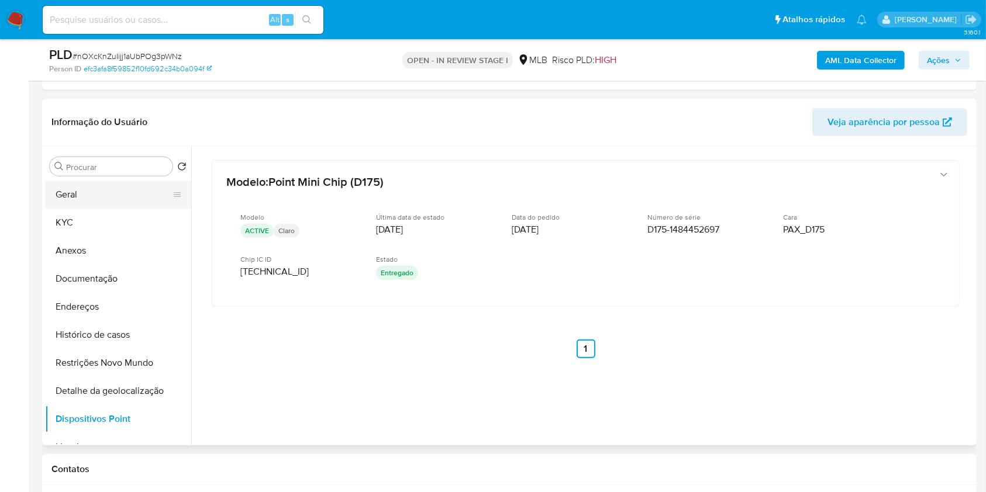
click at [133, 182] on button "Geral" at bounding box center [113, 195] width 137 height 28
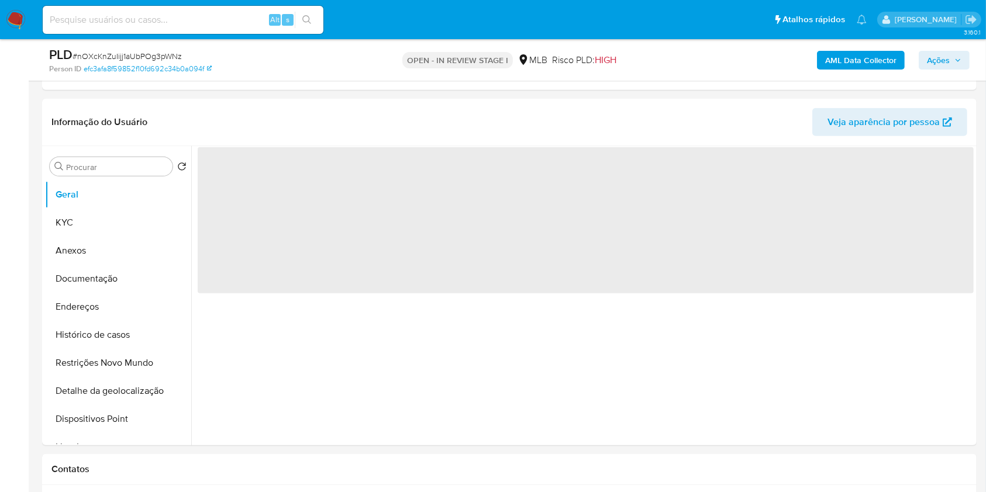
click at [956, 63] on span "Ações" at bounding box center [944, 60] width 34 height 16
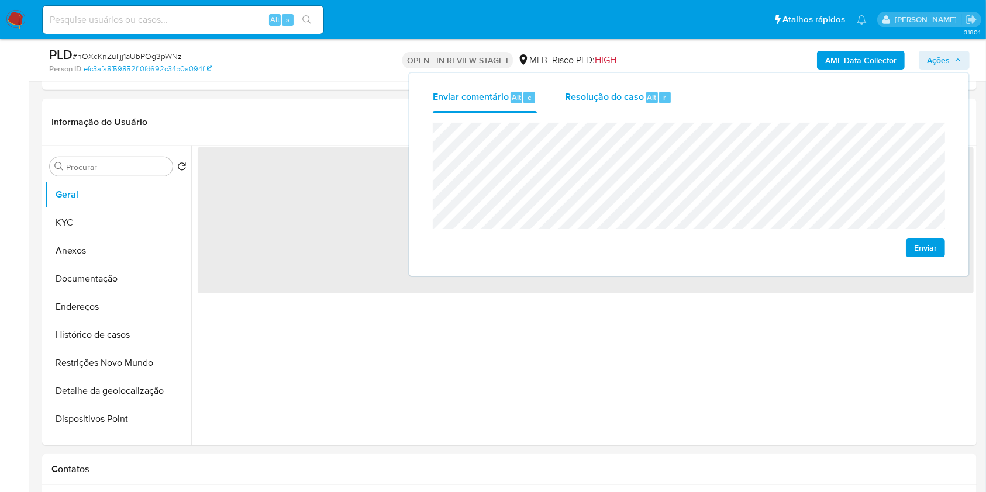
click at [632, 96] on span "Resolução do caso" at bounding box center [604, 96] width 79 height 13
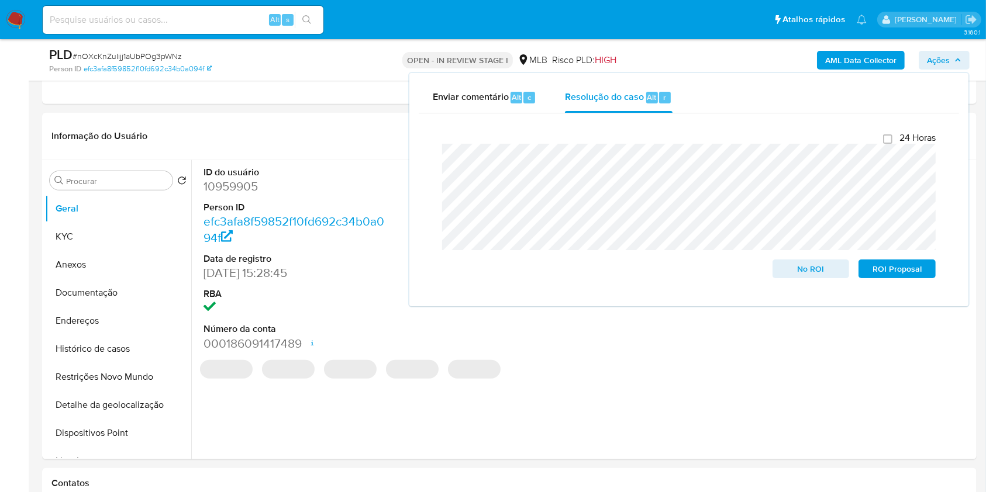
click at [687, 63] on div "AML Data Collector Ações Enviar comentário Alt c Resolução do caso Alt r Fecham…" at bounding box center [817, 59] width 303 height 27
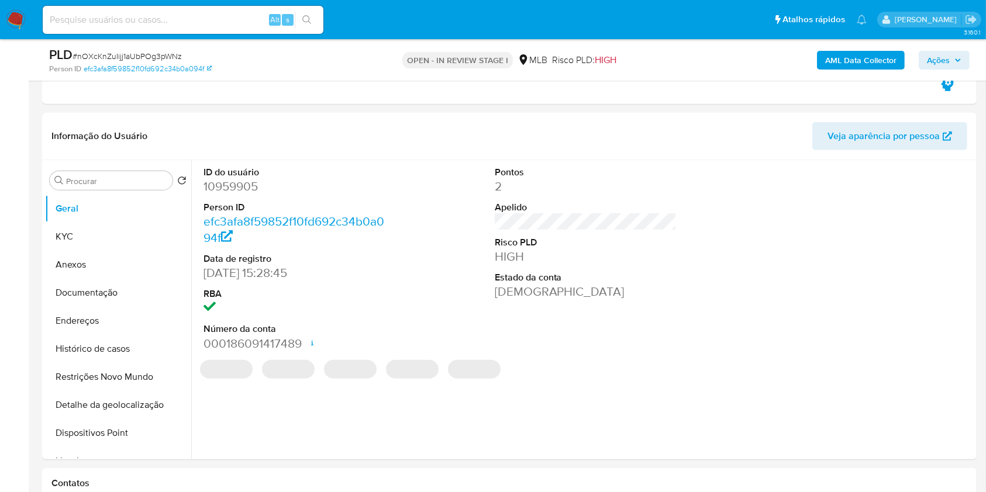
click at [848, 54] on b "AML Data Collector" at bounding box center [860, 60] width 71 height 19
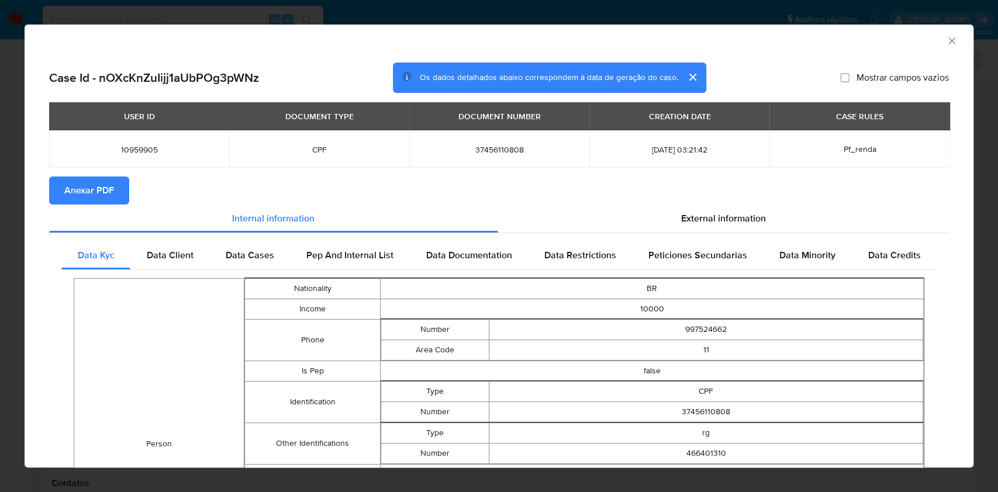
click at [89, 189] on span "Anexar PDF" at bounding box center [89, 191] width 50 height 26
click at [946, 40] on icon "Fechar a janela" at bounding box center [952, 41] width 12 height 12
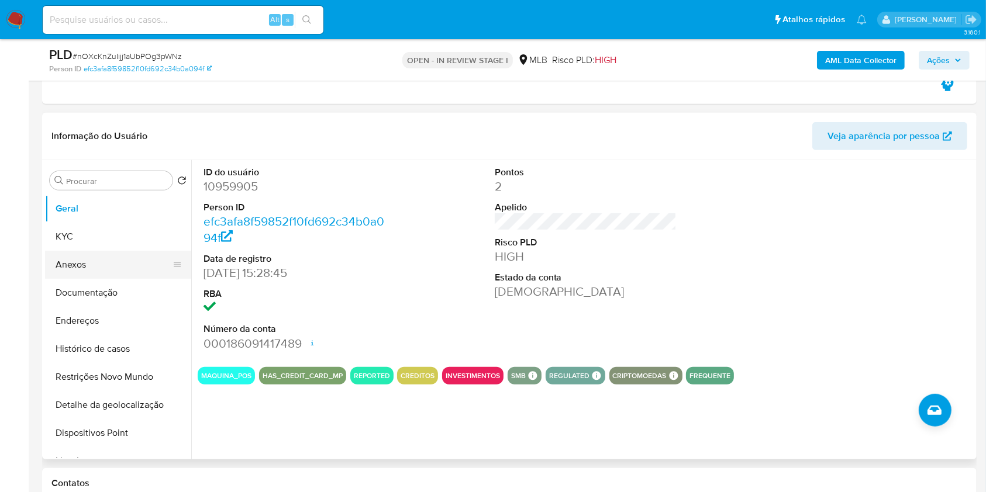
click at [116, 259] on button "Anexos" at bounding box center [113, 265] width 137 height 28
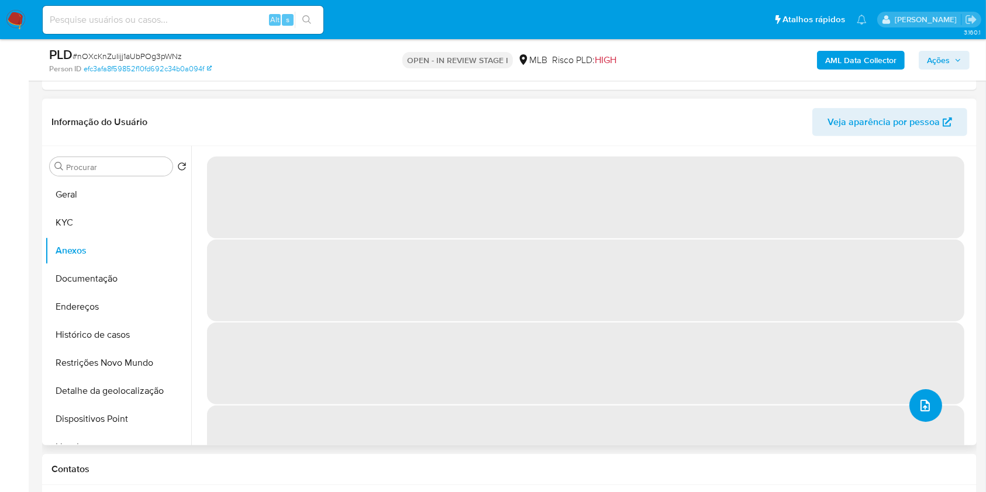
click at [927, 400] on span "upload-file" at bounding box center [925, 406] width 14 height 14
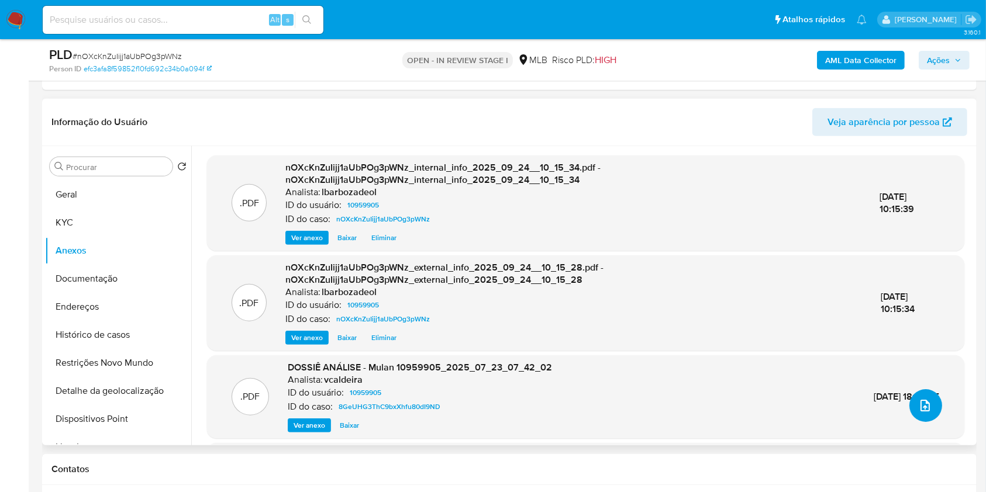
click at [925, 409] on icon "upload-file" at bounding box center [925, 406] width 14 height 14
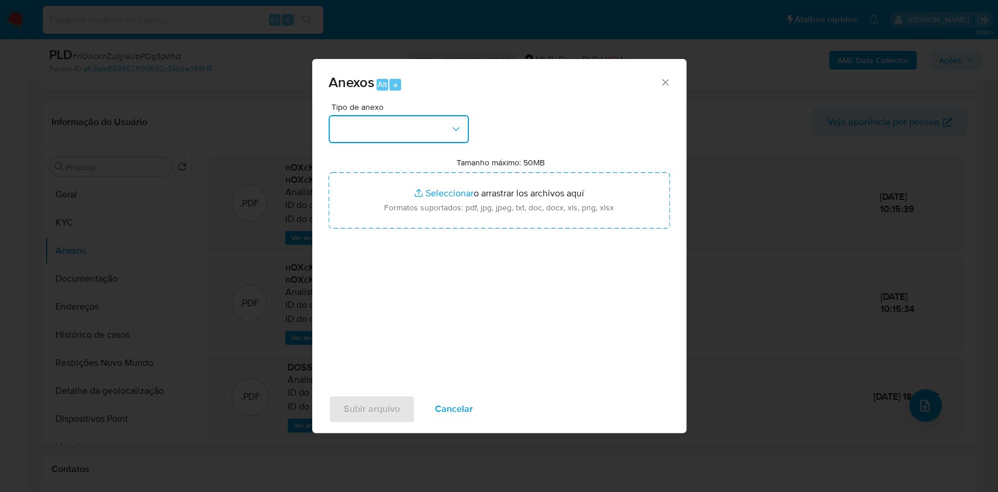
click at [436, 126] on button "button" at bounding box center [399, 129] width 140 height 28
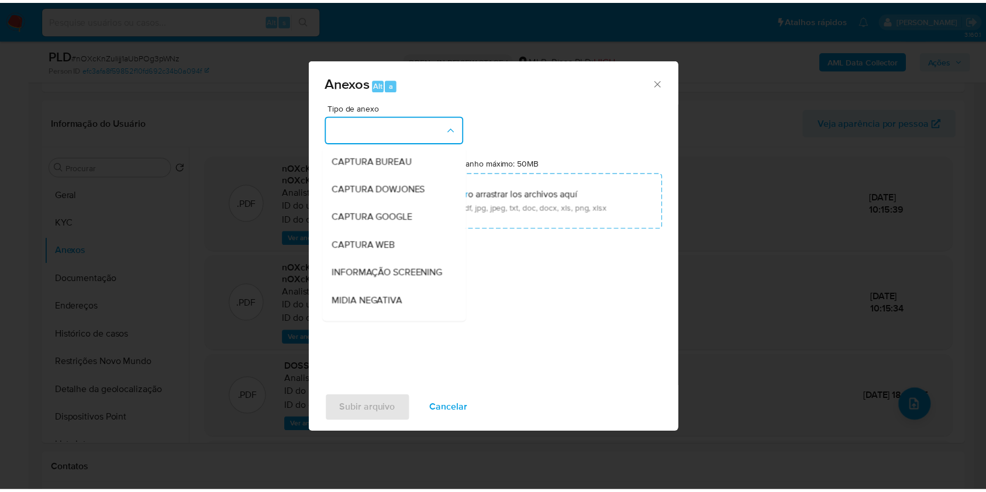
scroll to position [179, 0]
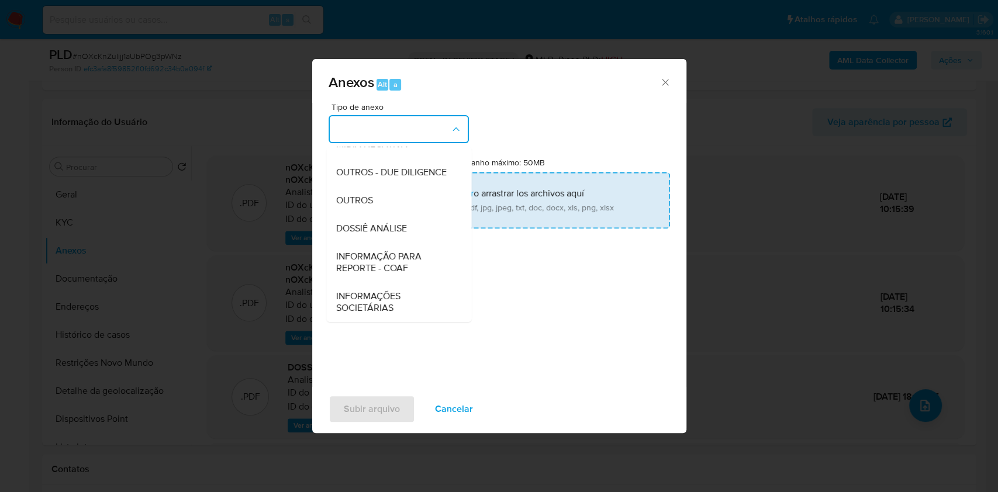
click at [412, 225] on div "DOSSIÊ ANÁLISE" at bounding box center [395, 229] width 119 height 28
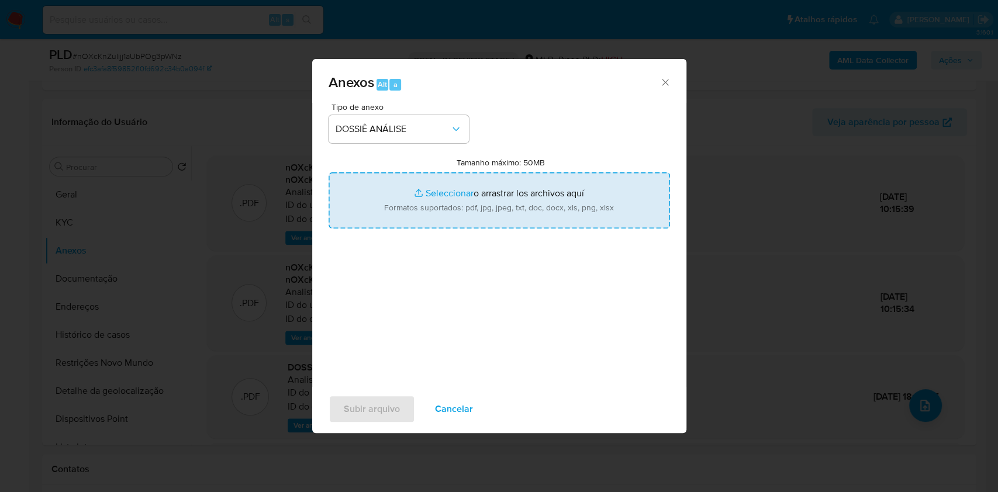
click at [418, 206] on input "Tamanho máximo: 50MB Seleccionar archivos" at bounding box center [499, 200] width 341 height 56
type input "C:\fakepath\2° SAR - XXXX - CPF 37456110808 - RENAN MENEZES DO VALE.pdf"
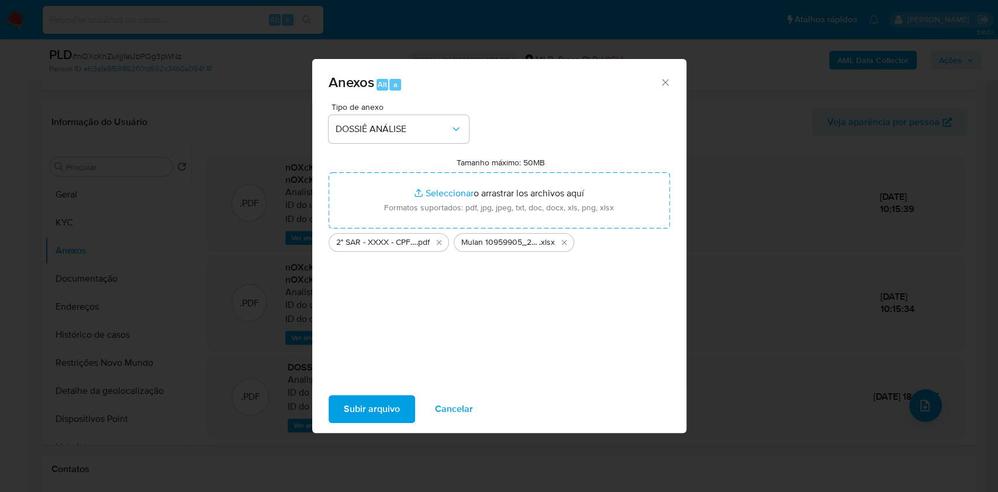
drag, startPoint x: 418, startPoint y: 206, endPoint x: 392, endPoint y: 409, distance: 205.1
click at [392, 409] on span "Subir arquivo" at bounding box center [372, 409] width 56 height 26
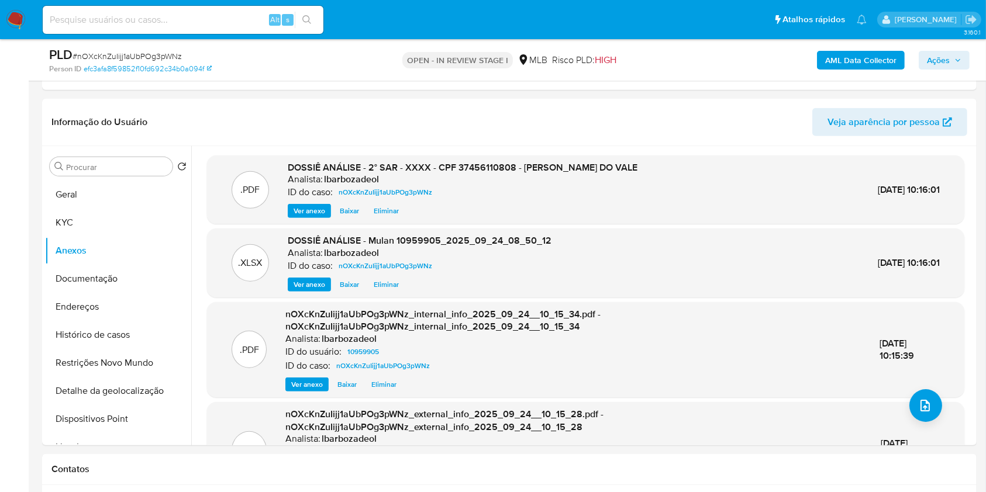
click at [949, 61] on span "Ações" at bounding box center [944, 60] width 34 height 16
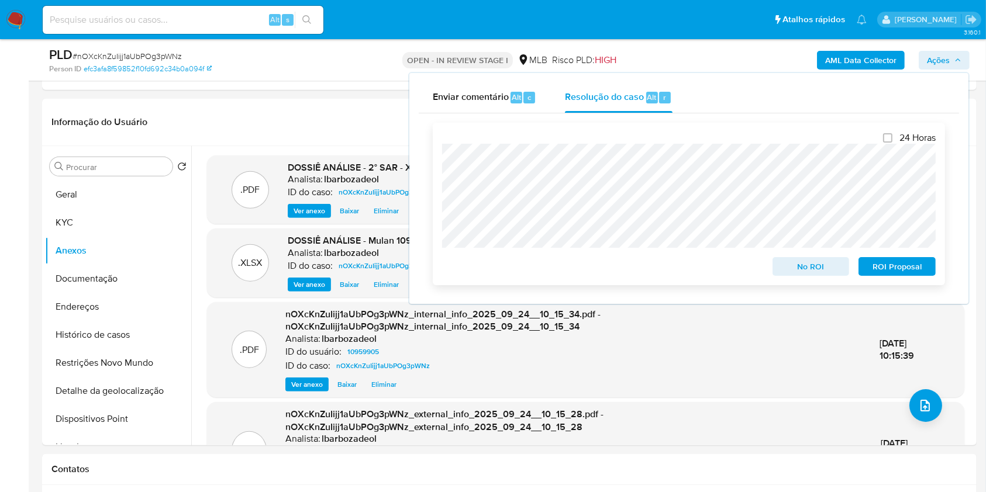
click at [886, 273] on span "ROI Proposal" at bounding box center [896, 266] width 61 height 16
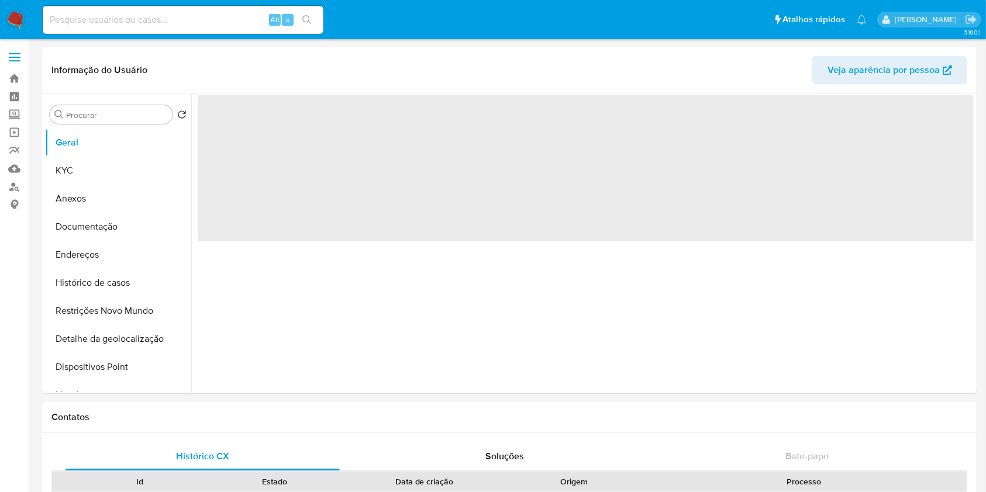
select select "10"
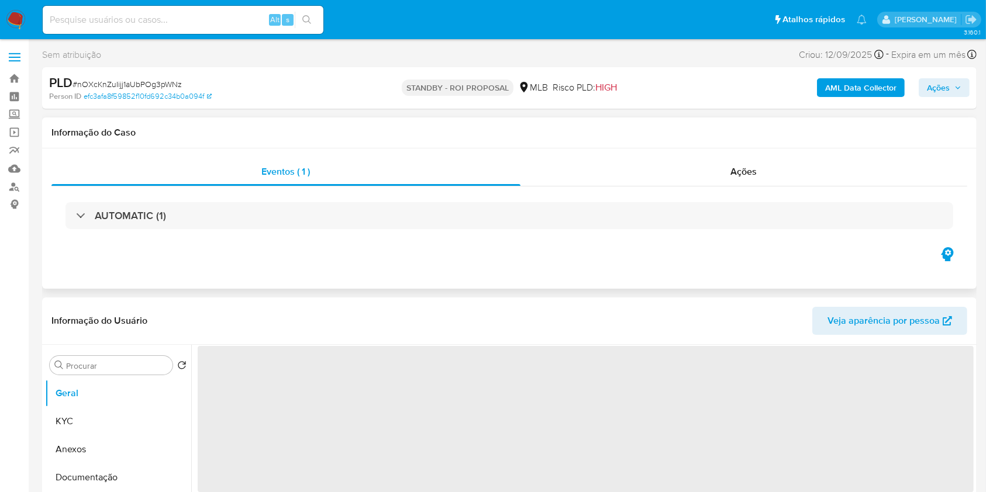
select select "10"
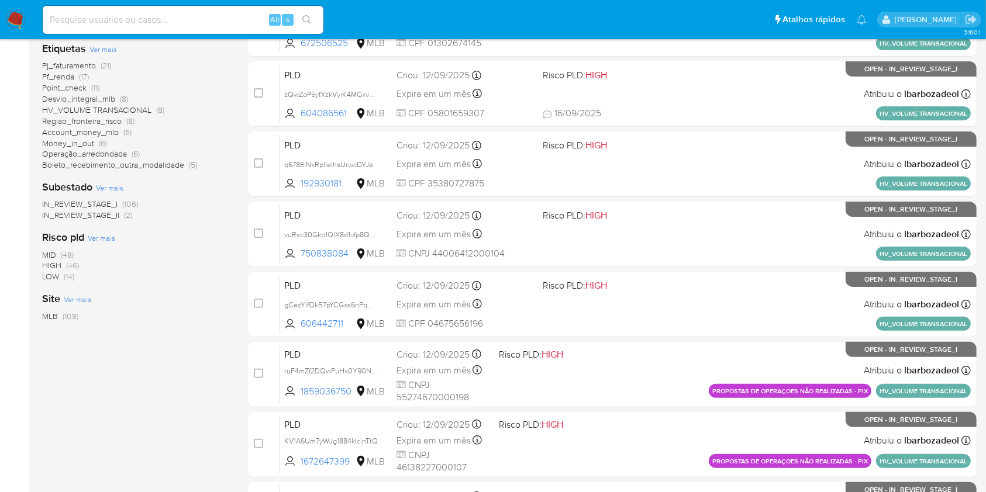
scroll to position [257, 0]
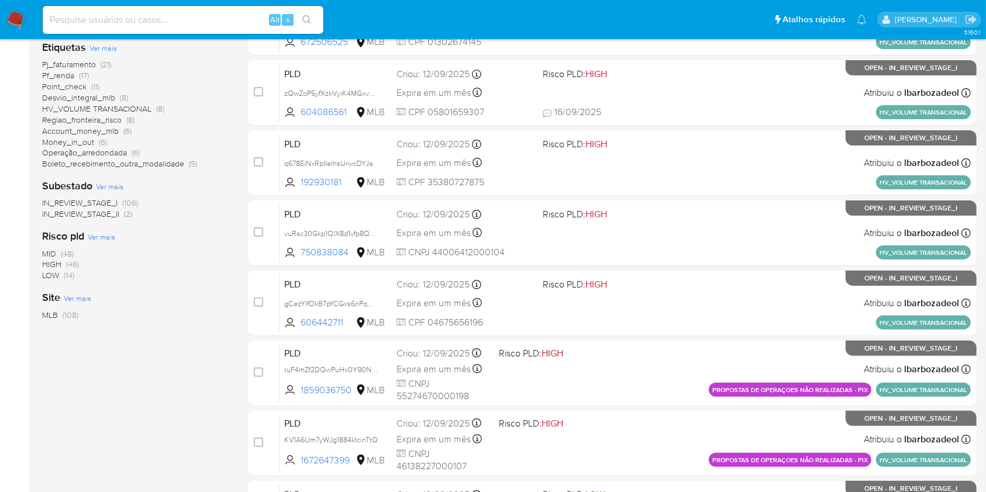
click at [72, 262] on span "(46)" at bounding box center [72, 264] width 13 height 12
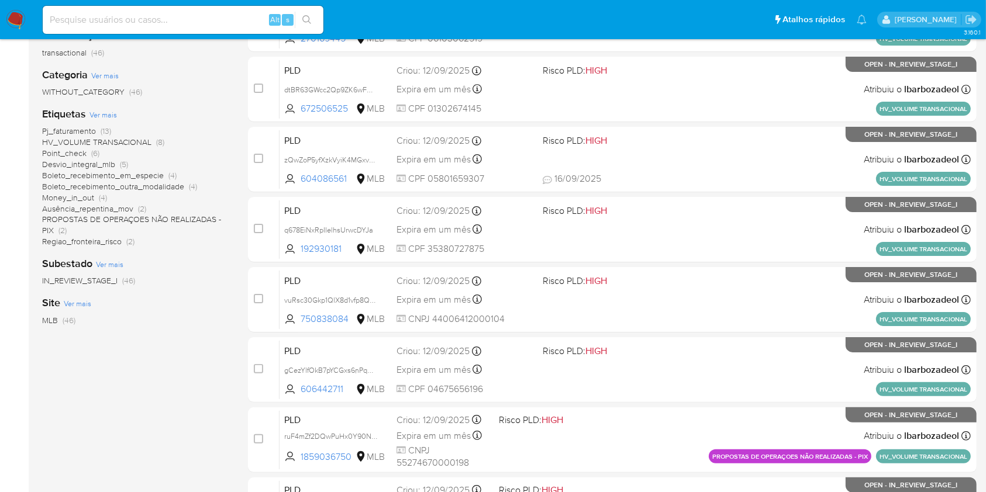
scroll to position [472, 0]
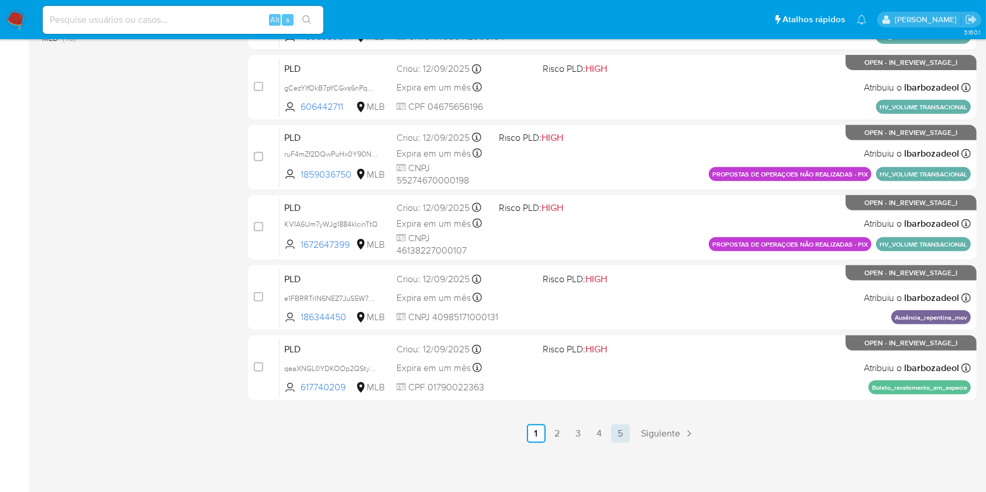
click at [624, 433] on link "5" at bounding box center [620, 433] width 19 height 19
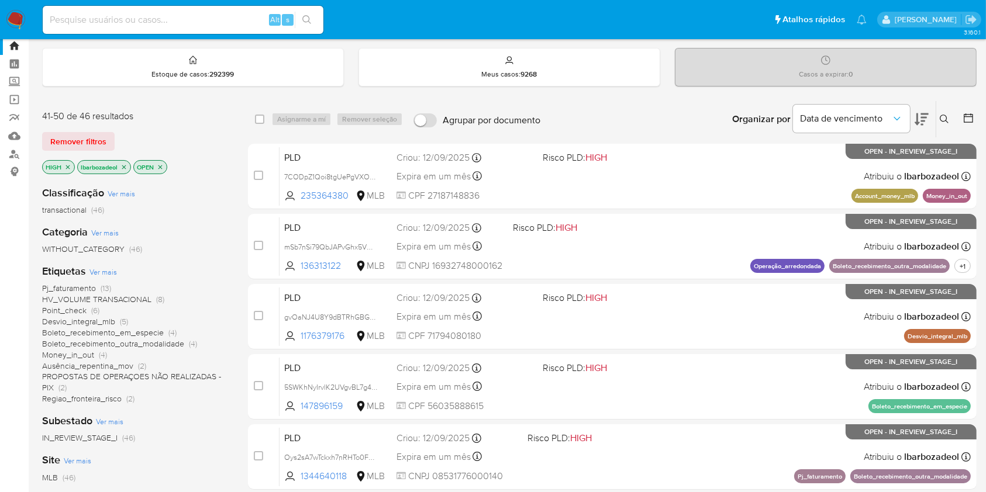
scroll to position [33, 0]
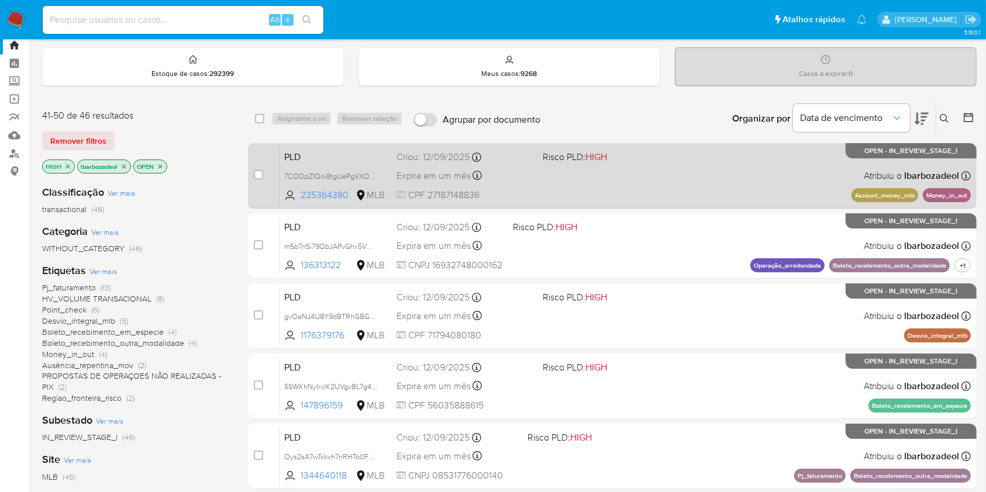
click at [675, 178] on div "PLD 7CODpZ1Qoi8tgUePgVXObace 235364380 MLB Risco PLD: HIGH Criou: [DATE] Criou:…" at bounding box center [624, 175] width 691 height 59
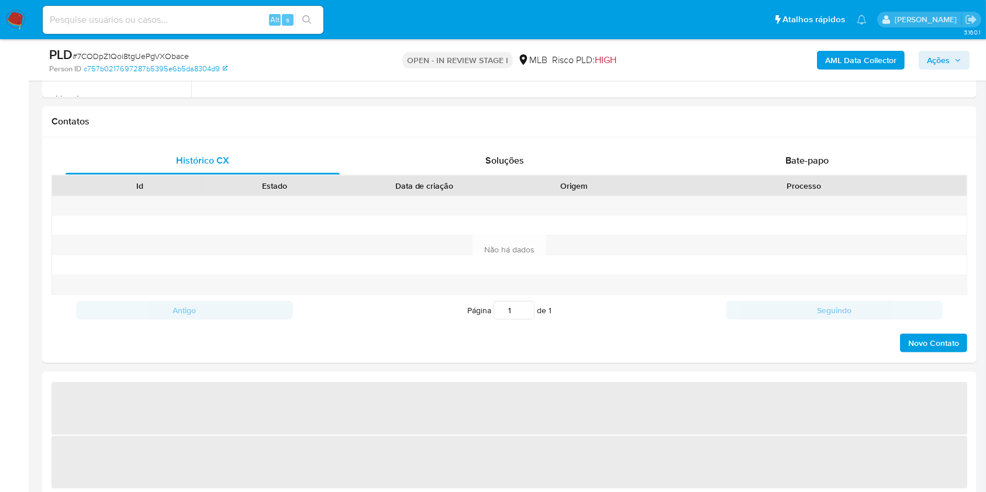
select select "10"
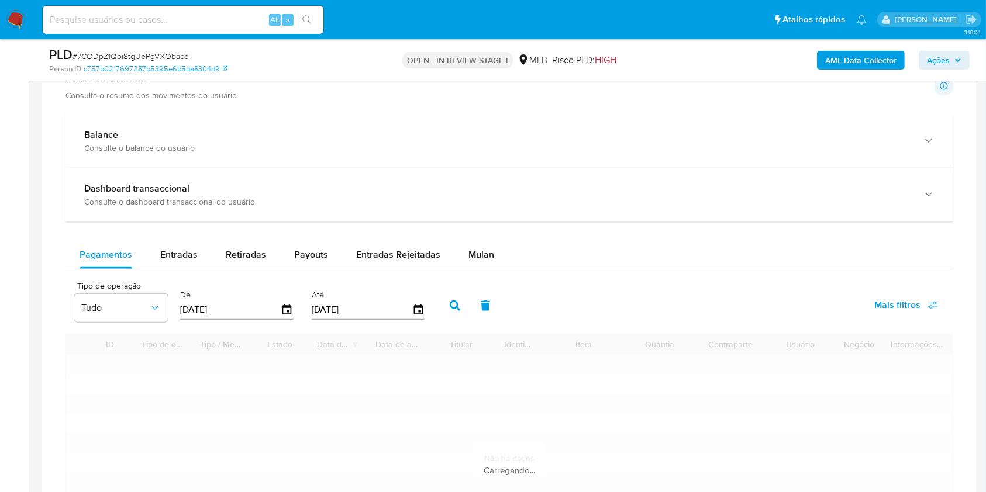
scroll to position [845, 0]
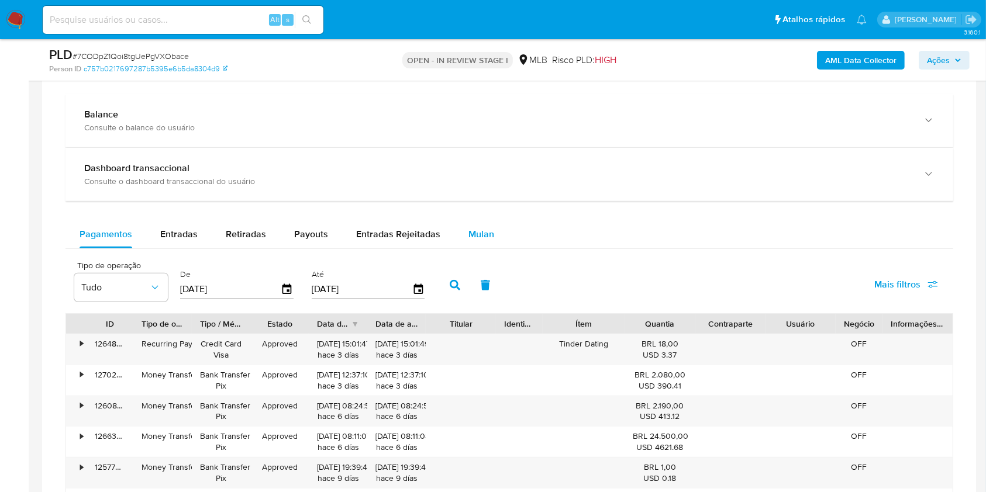
click at [475, 240] on span "Mulan" at bounding box center [481, 233] width 26 height 13
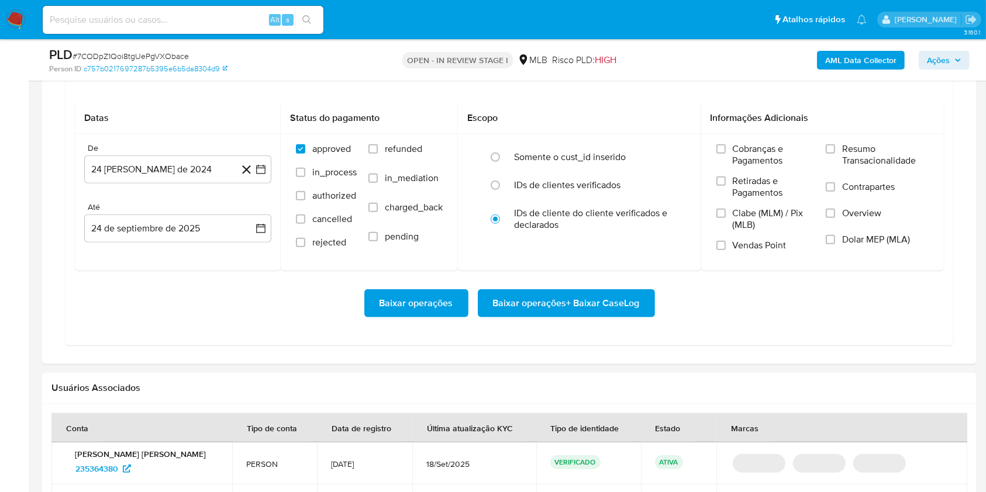
scroll to position [1027, 0]
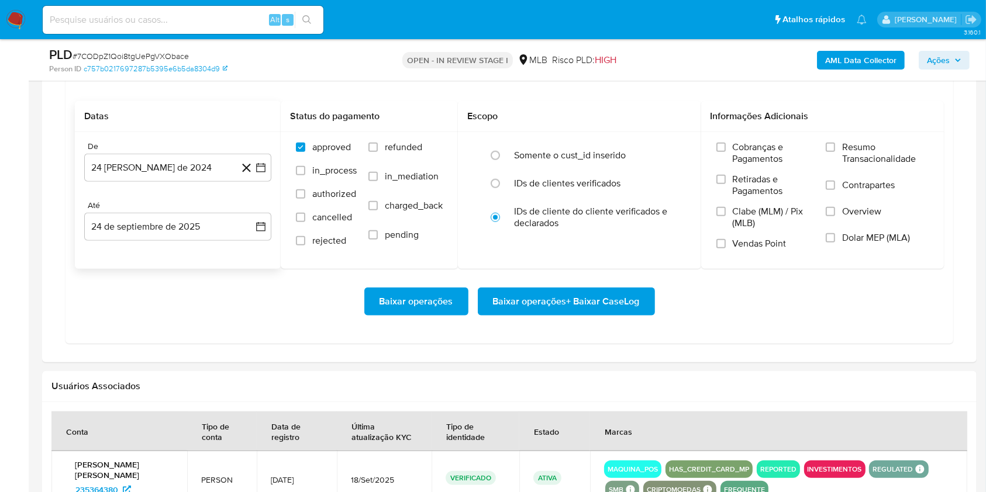
click at [167, 151] on div "De 24 [PERSON_NAME] de 2024 [DATE]" at bounding box center [177, 161] width 187 height 40
click at [175, 167] on button "24 [PERSON_NAME] de 2024" at bounding box center [177, 168] width 187 height 28
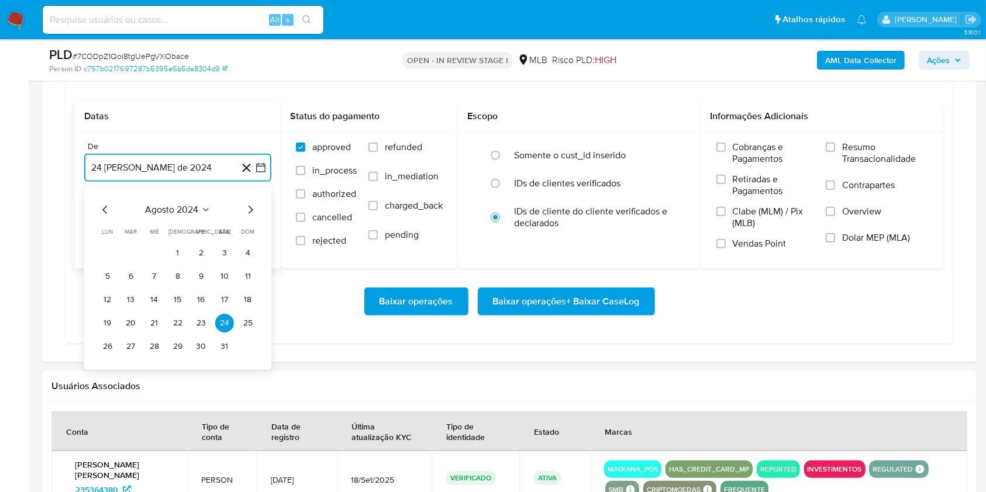
click at [171, 206] on span "agosto 2024" at bounding box center [172, 210] width 53 height 12
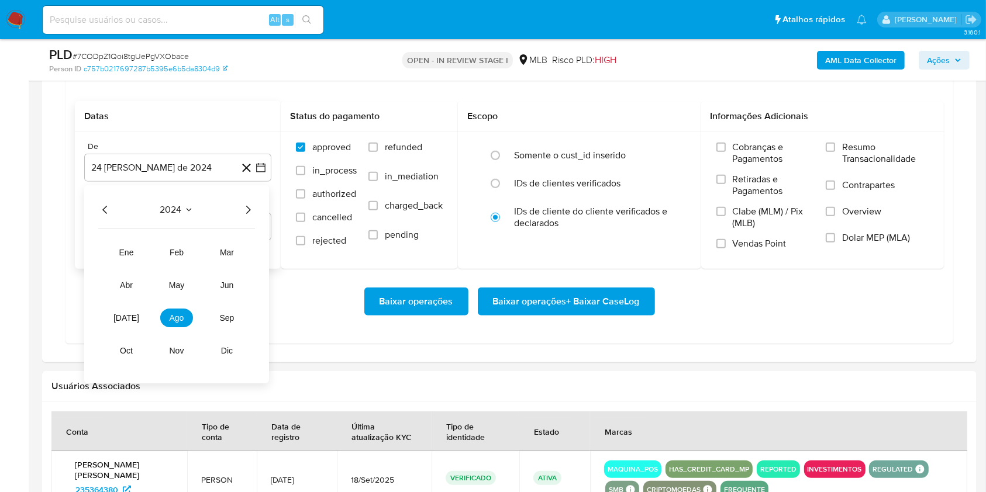
click at [248, 208] on icon "Año siguiente" at bounding box center [248, 210] width 5 height 8
click at [185, 316] on button "ago" at bounding box center [176, 318] width 33 height 19
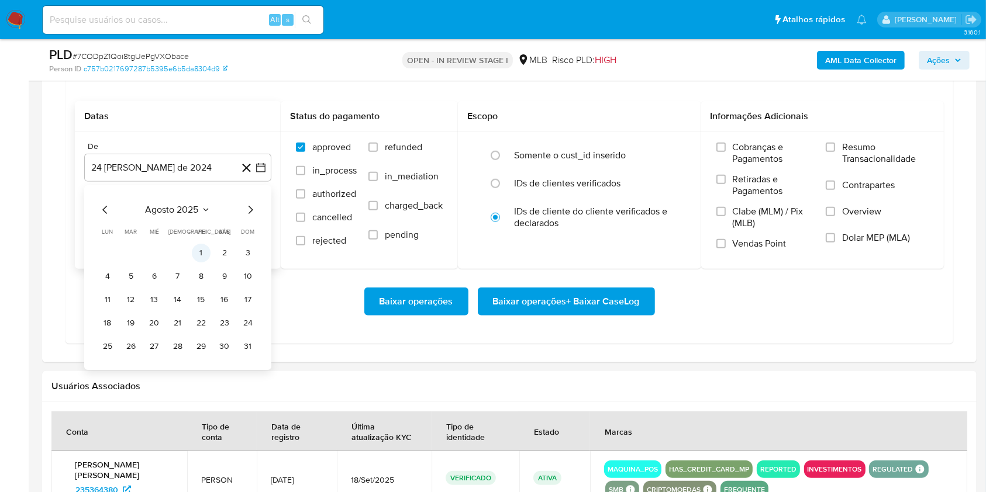
click at [198, 249] on button "1" at bounding box center [201, 253] width 19 height 19
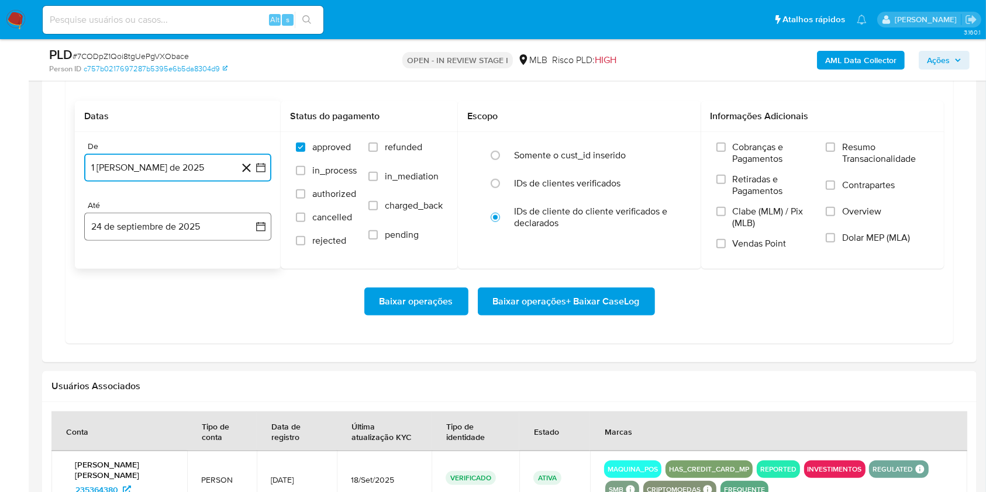
click at [195, 234] on button "24 de septiembre de 2025" at bounding box center [177, 227] width 187 height 28
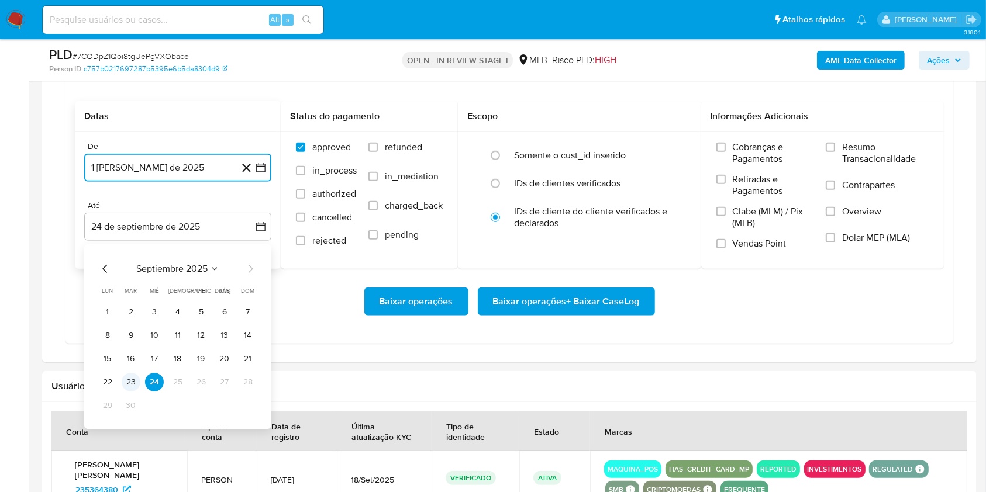
click at [137, 385] on button "23" at bounding box center [131, 382] width 19 height 19
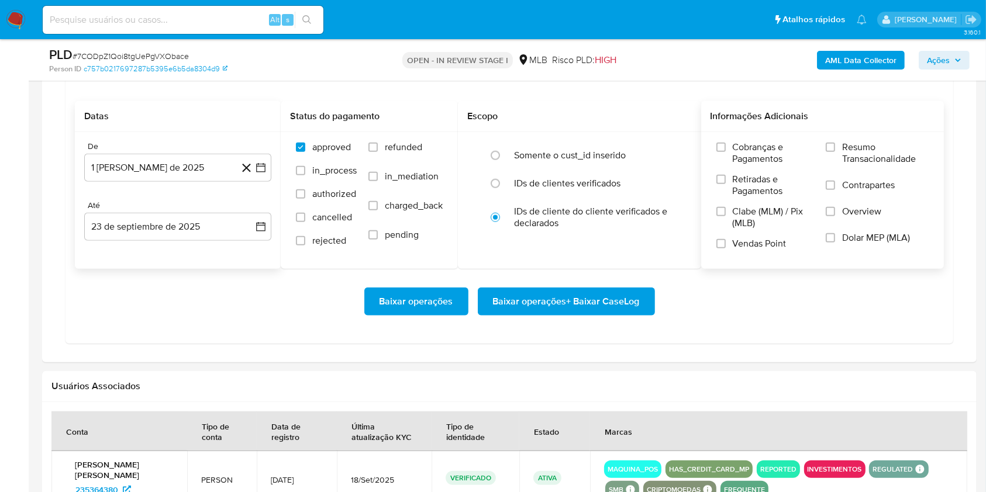
click at [838, 145] on label "Resumo Transacionalidade" at bounding box center [876, 160] width 103 height 38
click at [835, 145] on input "Resumo Transacionalidade" at bounding box center [829, 147] width 9 height 9
click at [630, 302] on span "Baixar operações + Baixar CaseLog" at bounding box center [566, 302] width 147 height 26
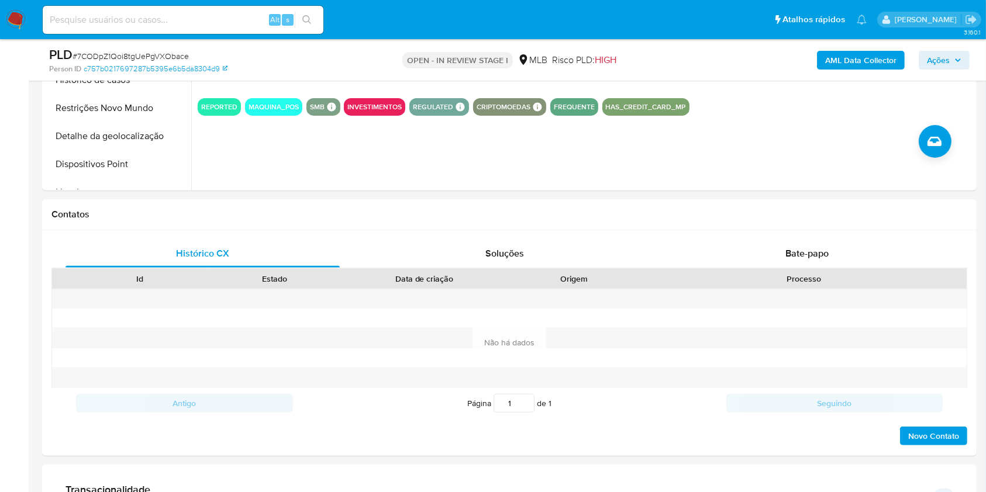
scroll to position [0, 0]
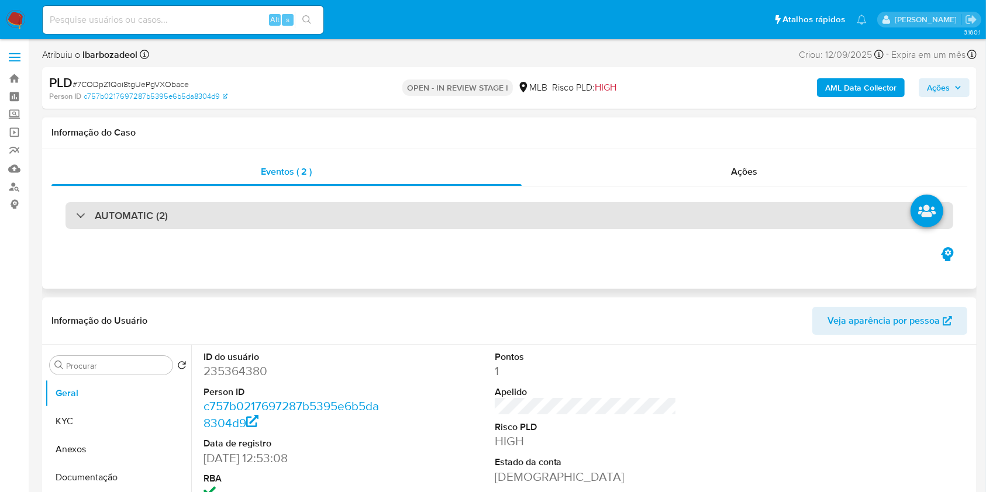
click at [568, 226] on div "AUTOMATIC (2)" at bounding box center [508, 215] width 887 height 27
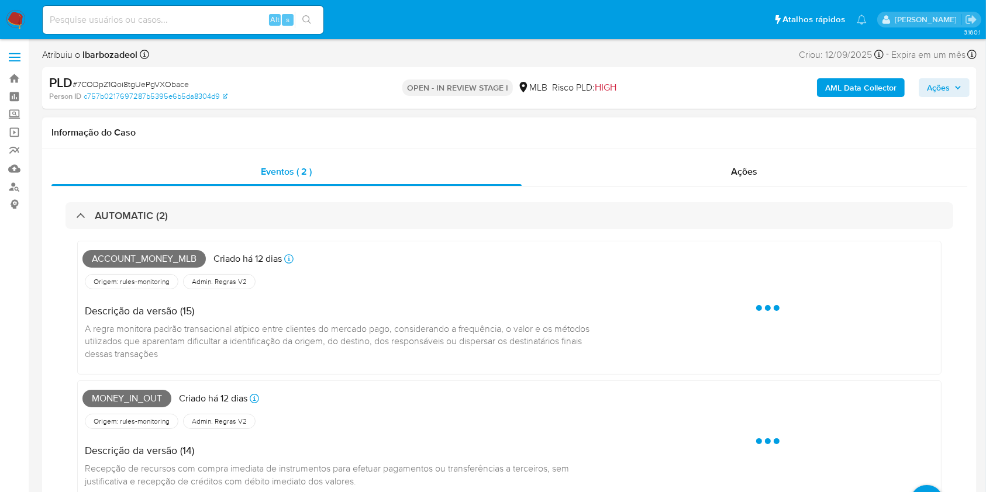
click at [168, 258] on span "Account_money_mlb" at bounding box center [143, 259] width 123 height 18
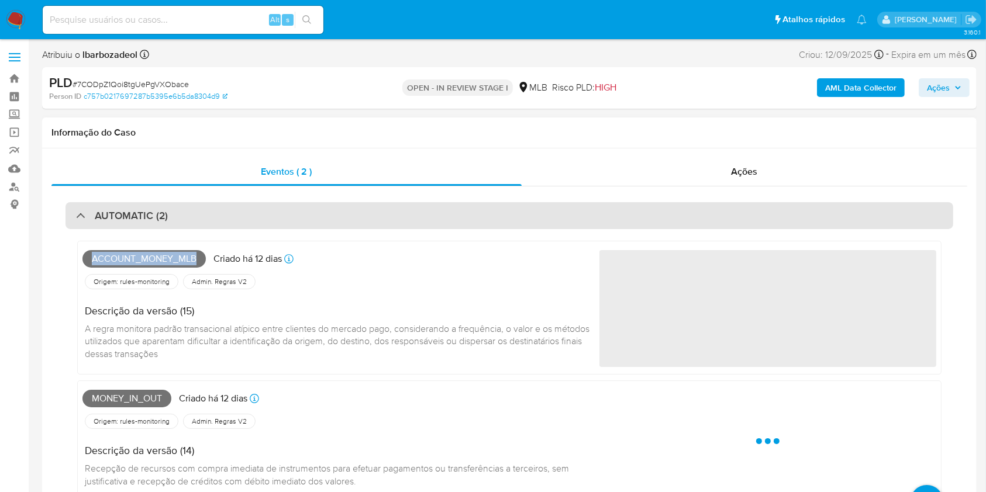
copy span "Account_money_mlb"
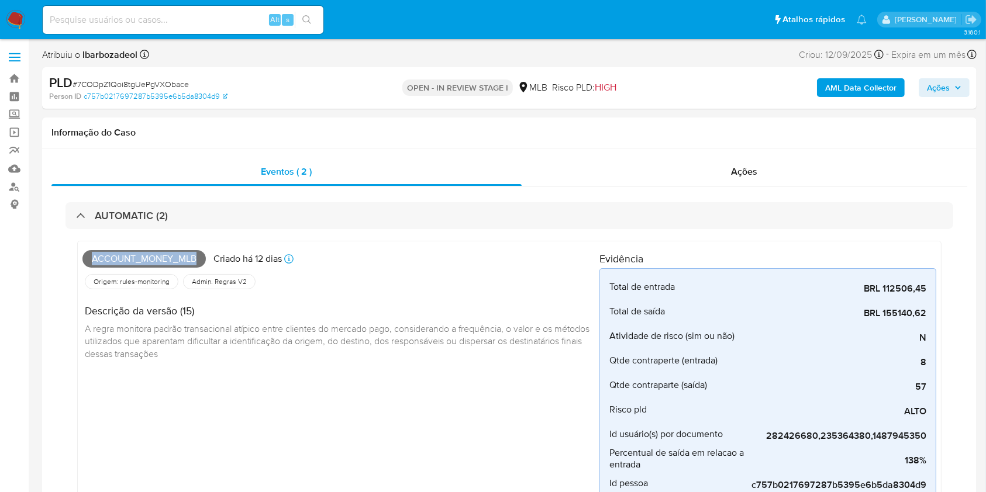
click at [958, 85] on icon "button" at bounding box center [957, 87] width 7 height 7
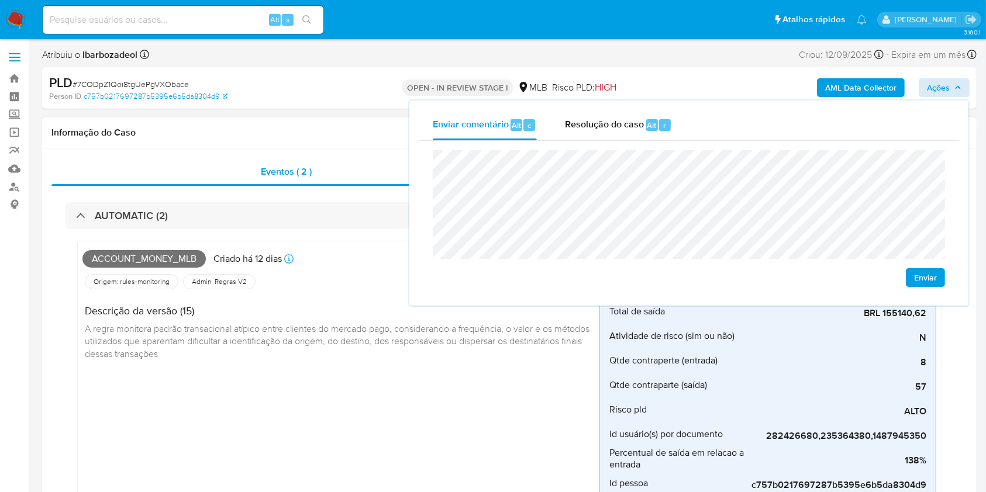
click at [331, 124] on div "Informação do Caso" at bounding box center [509, 132] width 934 height 31
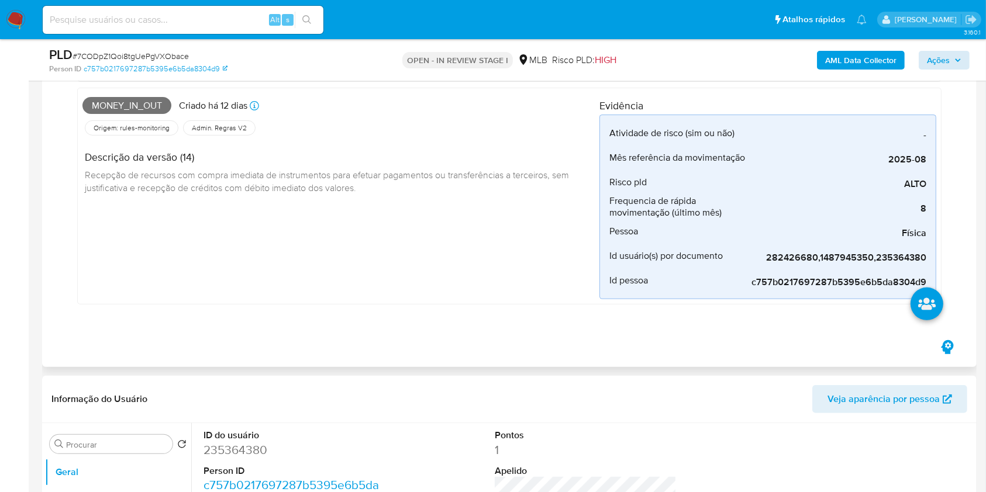
scroll to position [381, 0]
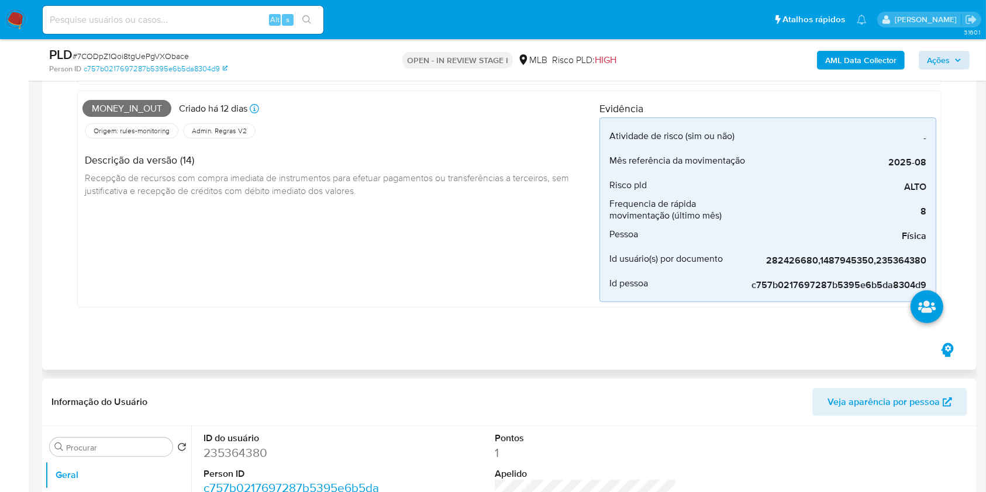
click at [158, 105] on span "Money_in_out" at bounding box center [126, 109] width 89 height 18
click at [157, 105] on span "Money_in_out" at bounding box center [126, 109] width 89 height 18
copy span "Money_in_out"
click at [948, 54] on span "Ações" at bounding box center [938, 60] width 23 height 19
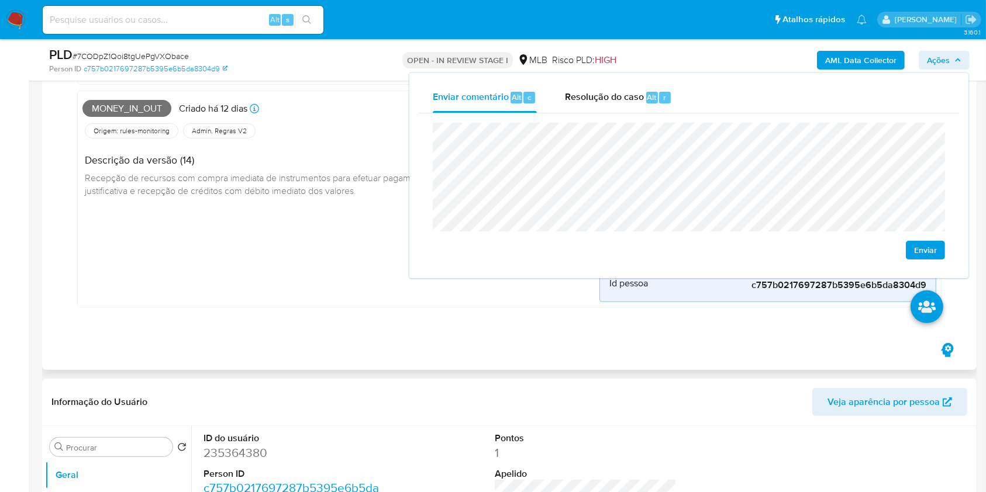
click at [313, 246] on div "Money_in_out Criado há 12 dias Criado: 12/09/2025 00:11:26 Origem: rules-monito…" at bounding box center [340, 199] width 517 height 207
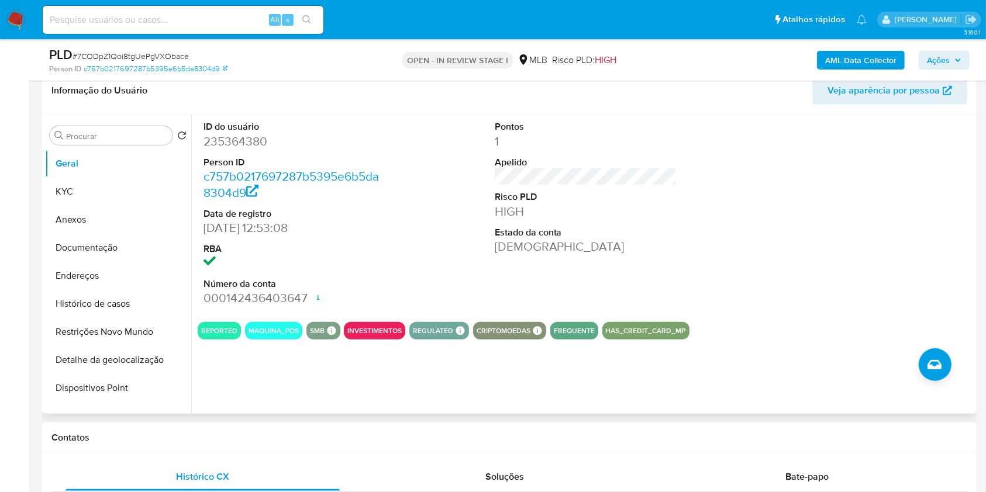
scroll to position [693, 0]
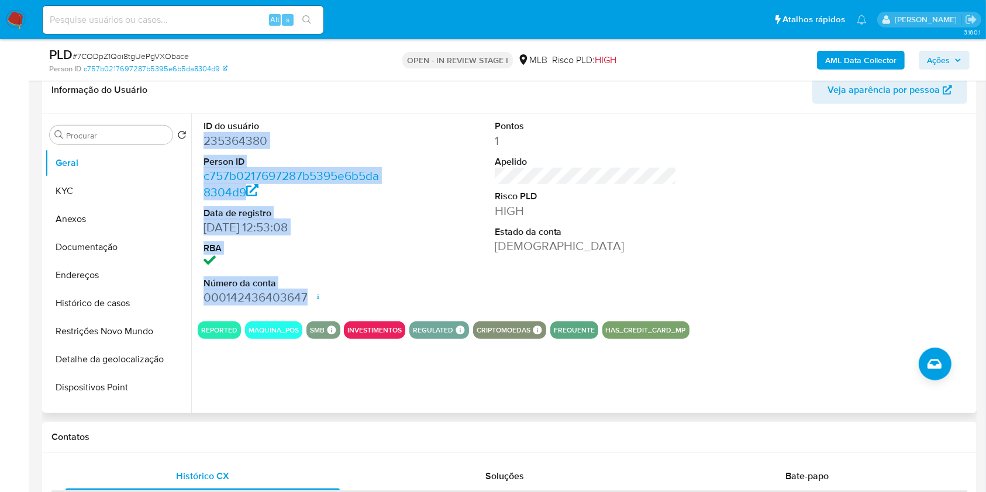
drag, startPoint x: 240, startPoint y: 146, endPoint x: 305, endPoint y: 296, distance: 164.4
click at [305, 296] on div "ID do usuário 235364380 Person ID c757b0217697287b5395e6b5da8304d9 Data de regi…" at bounding box center [295, 213] width 194 height 198
copy dl "235364380 Person ID c757b0217697287b5395e6b5da8304d9 Data de registro 22/11/201…"
drag, startPoint x: 936, startPoint y: 58, endPoint x: 928, endPoint y: 68, distance: 12.8
click at [936, 59] on span "Ações" at bounding box center [938, 60] width 23 height 19
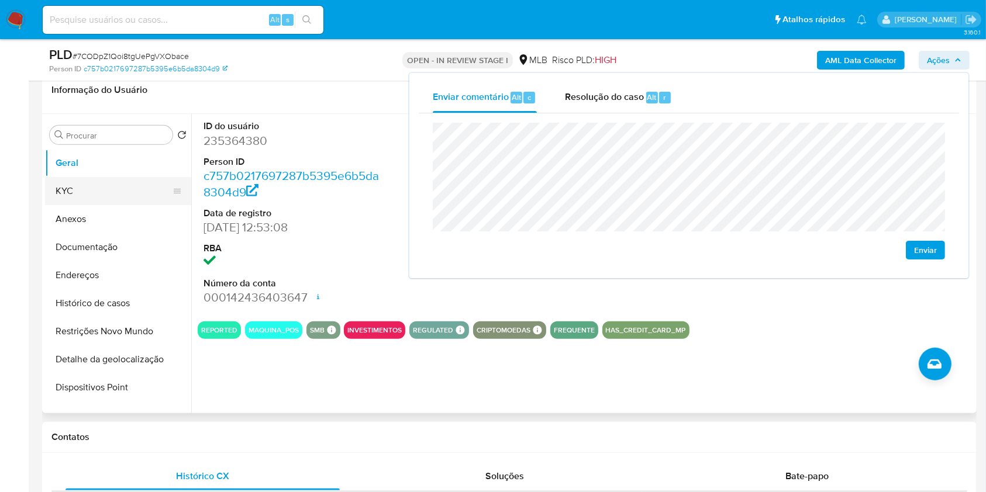
click at [97, 185] on button "KYC" at bounding box center [113, 191] width 137 height 28
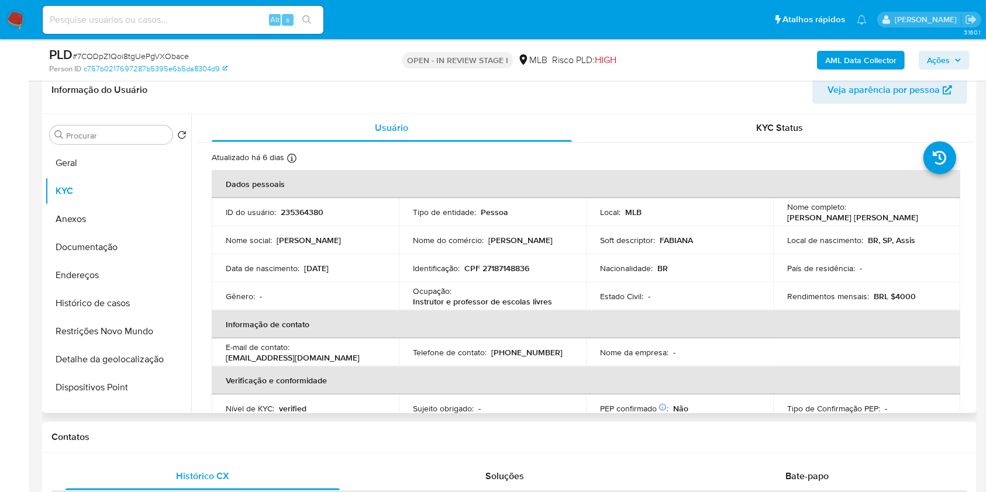
click at [496, 269] on p "CPF 27187148836" at bounding box center [496, 268] width 65 height 11
copy p "27187148836"
click at [949, 53] on span "Ações" at bounding box center [944, 60] width 34 height 16
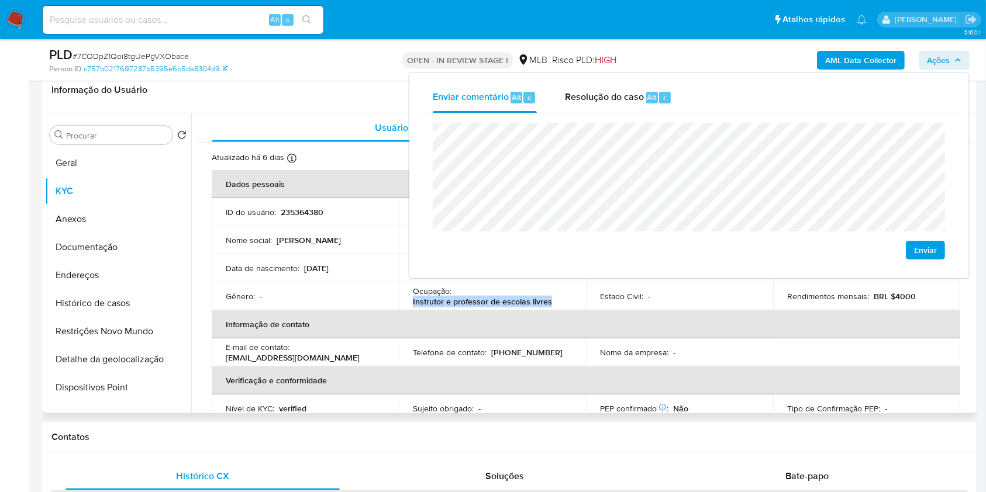
drag, startPoint x: 408, startPoint y: 303, endPoint x: 553, endPoint y: 301, distance: 145.0
click at [551, 301] on td "Ocupação : Instrutor e professor de escolas livres" at bounding box center [492, 296] width 187 height 28
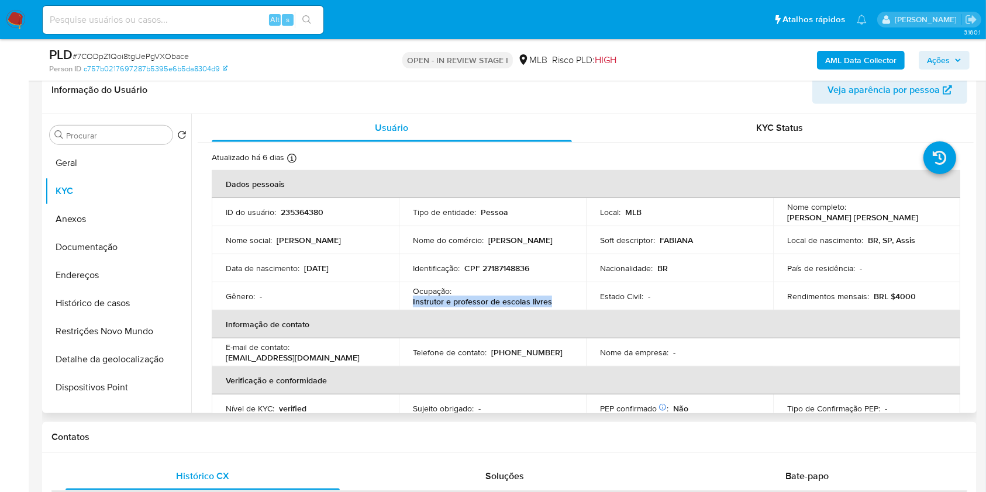
copy p "Instrutor e professor de escolas livres"
click at [931, 59] on span "Ações" at bounding box center [938, 60] width 23 height 19
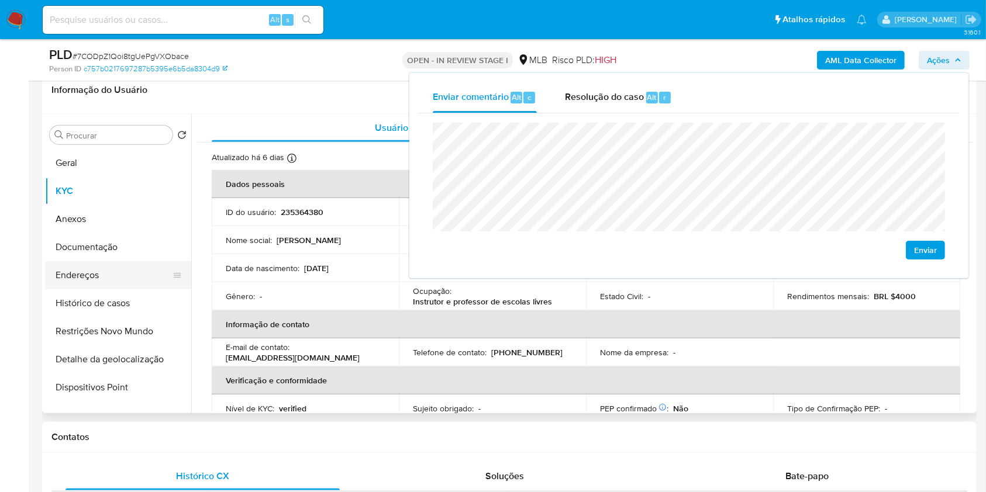
click at [122, 271] on button "Endereços" at bounding box center [113, 275] width 137 height 28
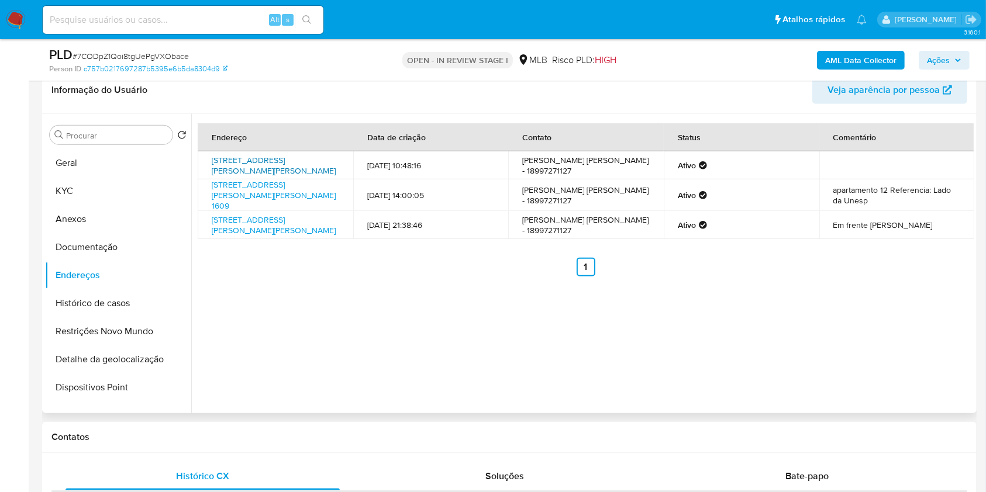
drag, startPoint x: 245, startPoint y: 168, endPoint x: 240, endPoint y: 179, distance: 12.3
click at [245, 168] on link "Rua Cândido De Oliveira Carvalho 347, Assis, São Paulo, 19802410, Brasil 347" at bounding box center [274, 165] width 124 height 22
click at [237, 203] on link "Rua João Gonçalves Foz 1609, Presidente Prudente, São Paulo, 19060050, Brasil 1…" at bounding box center [274, 195] width 124 height 33
click at [239, 224] on link "R Candido De Oliveira Carvalho 347 347, Assis, São Paulo, 19802081, Brasil 347" at bounding box center [274, 225] width 124 height 22
click at [98, 237] on button "Documentação" at bounding box center [113, 247] width 137 height 28
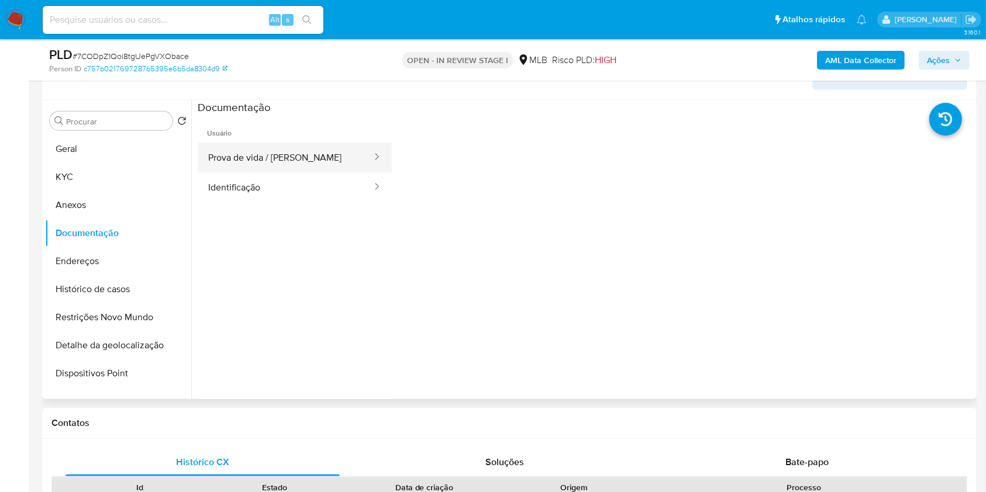
click at [248, 159] on button "Prova de vida / Selfie" at bounding box center [285, 158] width 175 height 30
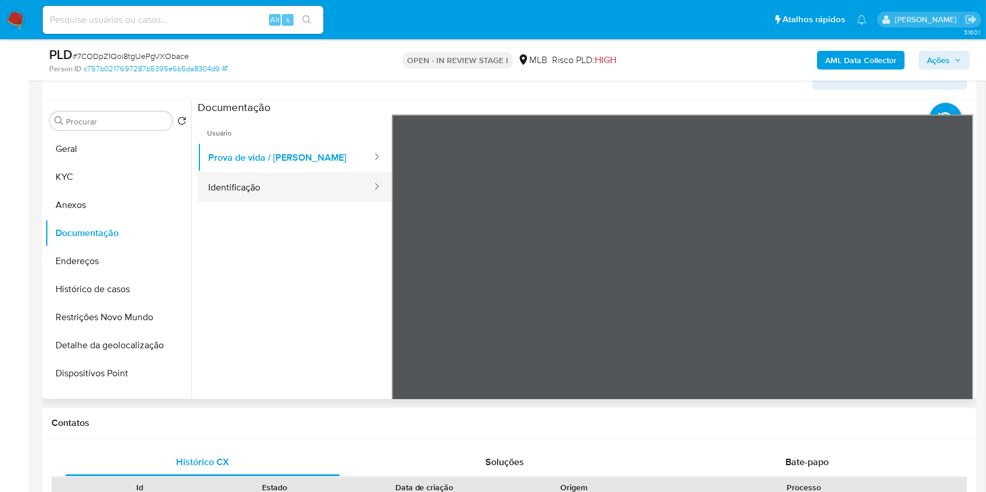
click at [322, 179] on button "Identificação" at bounding box center [285, 187] width 175 height 30
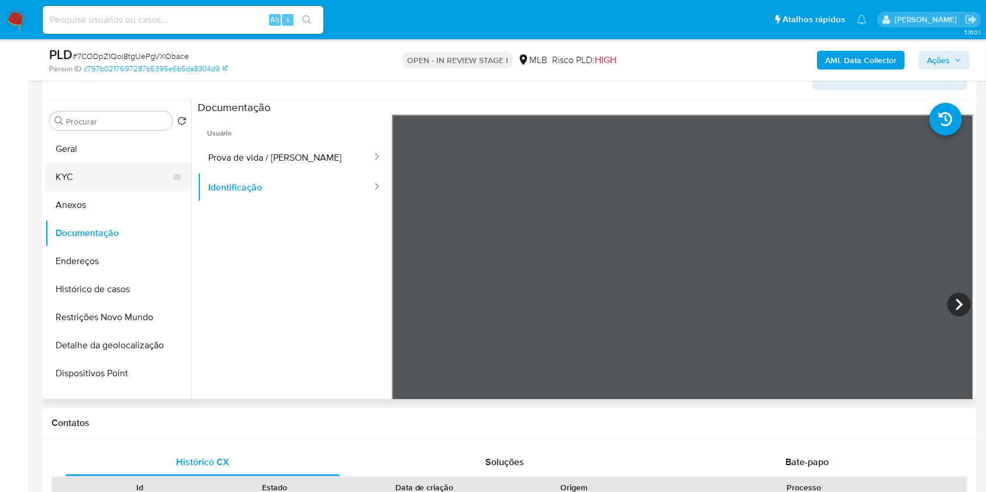
click at [112, 174] on button "KYC" at bounding box center [113, 177] width 137 height 28
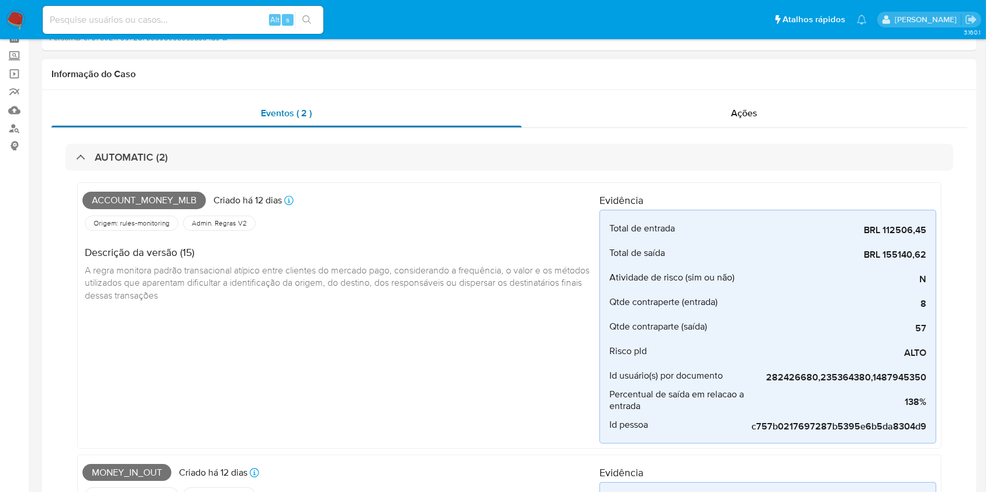
scroll to position [19, 0]
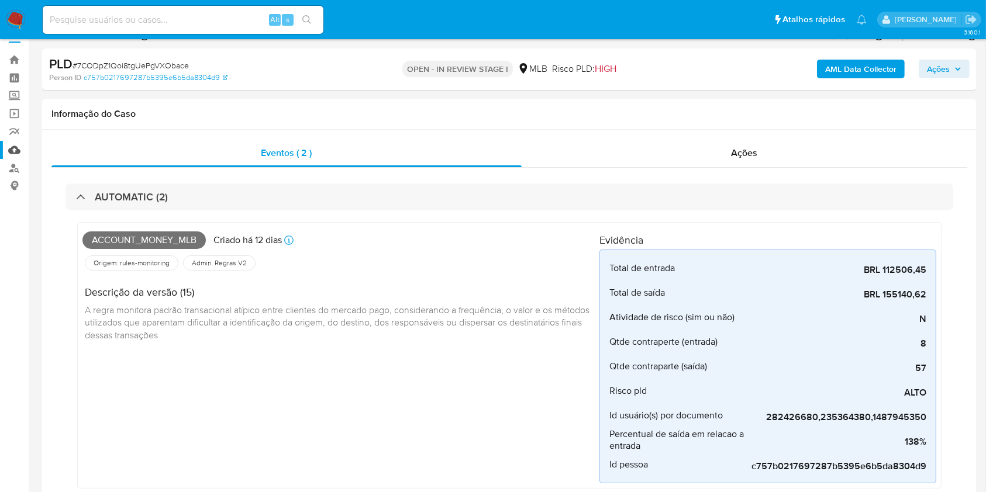
click at [18, 146] on link "Mulan" at bounding box center [69, 150] width 139 height 18
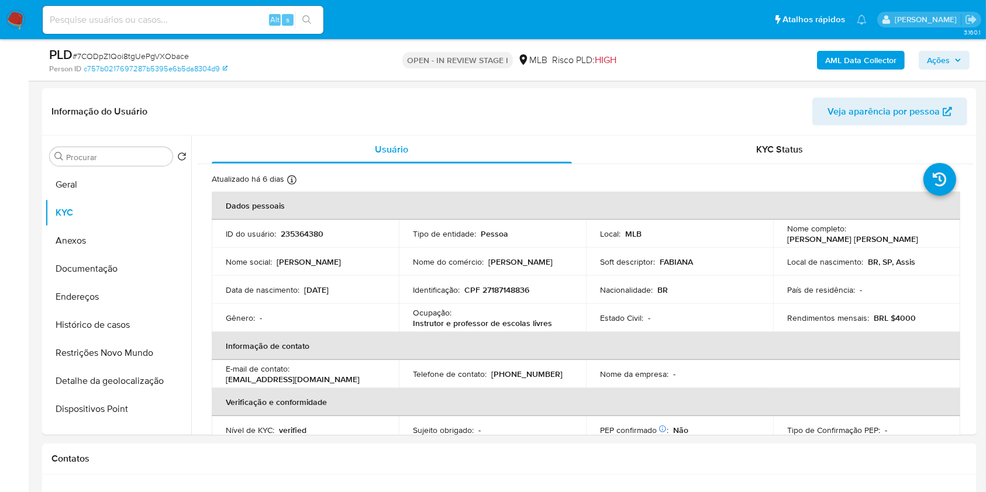
scroll to position [671, 0]
click at [108, 181] on button "Geral" at bounding box center [113, 185] width 137 height 28
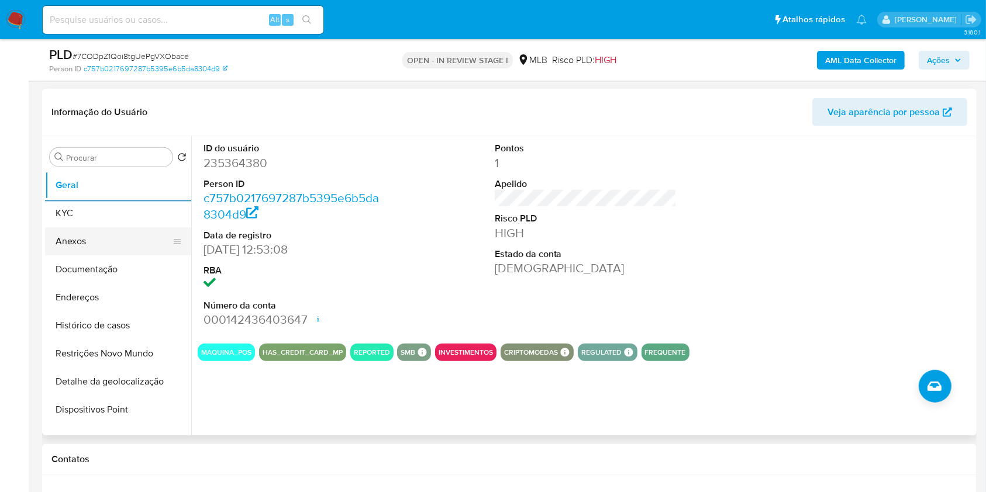
drag, startPoint x: 122, startPoint y: 218, endPoint x: 136, endPoint y: 214, distance: 14.6
click at [122, 219] on button "KYC" at bounding box center [118, 213] width 146 height 28
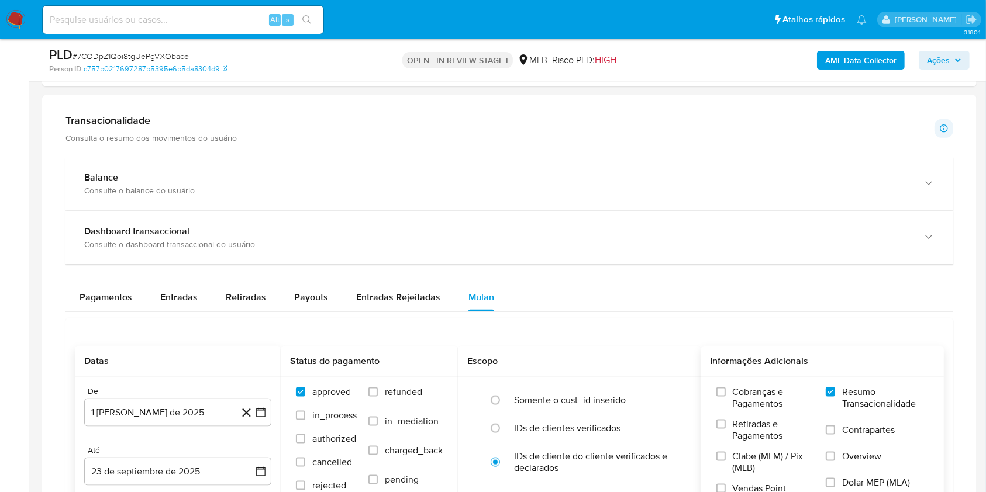
scroll to position [1312, 0]
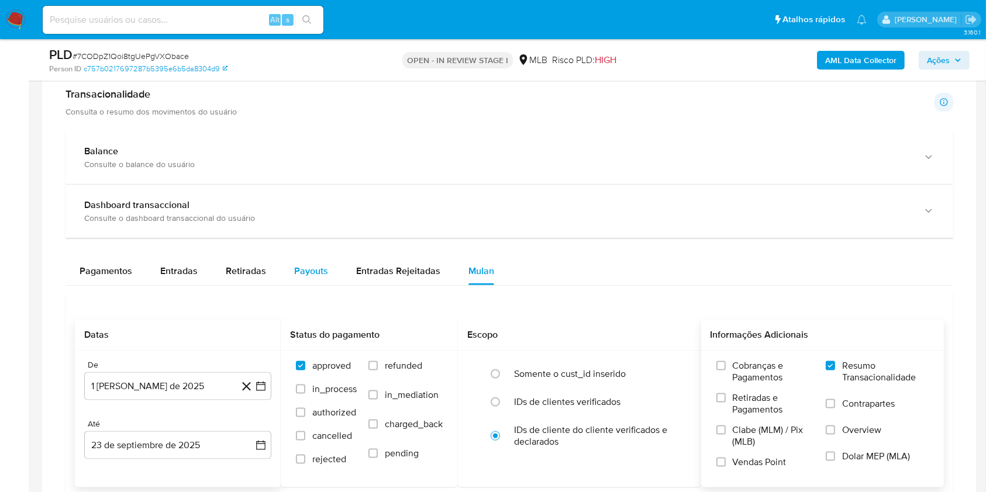
click at [299, 281] on div "Payouts" at bounding box center [311, 271] width 34 height 28
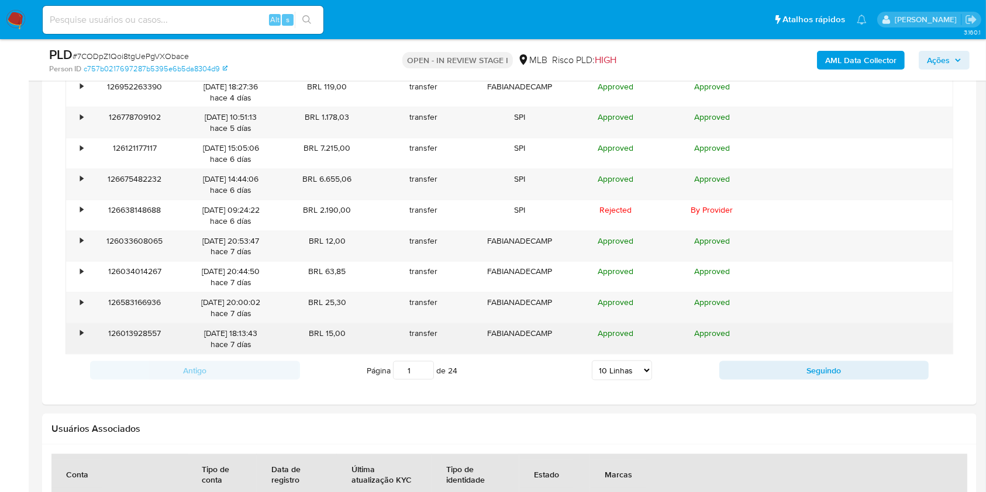
scroll to position [1644, 0]
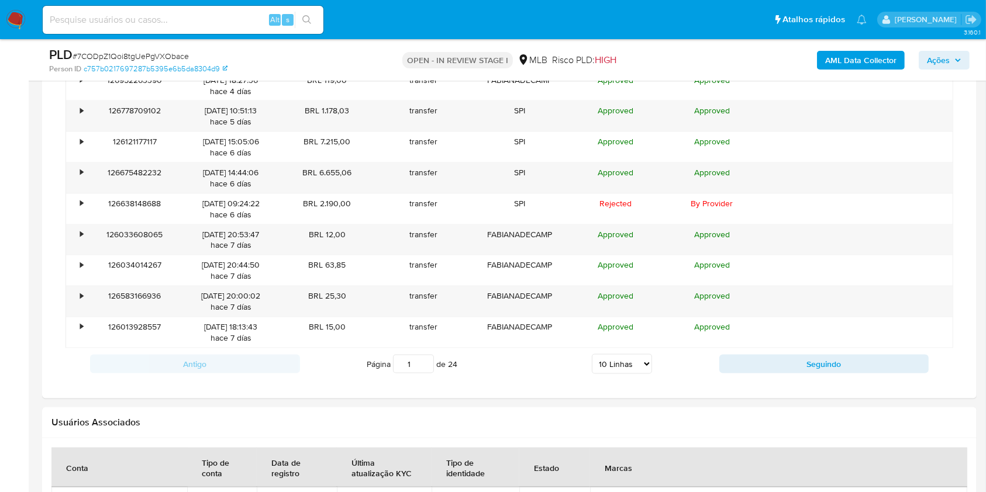
click at [608, 364] on select "5 Linhas 10 Linhas 20 Linhas 25 Linhas 50 Linhas 100 Linhas" at bounding box center [622, 364] width 60 height 20
select select "100"
click at [592, 354] on select "5 Linhas 10 Linhas 20 Linhas 25 Linhas 50 Linhas 100 Linhas" at bounding box center [622, 364] width 60 height 20
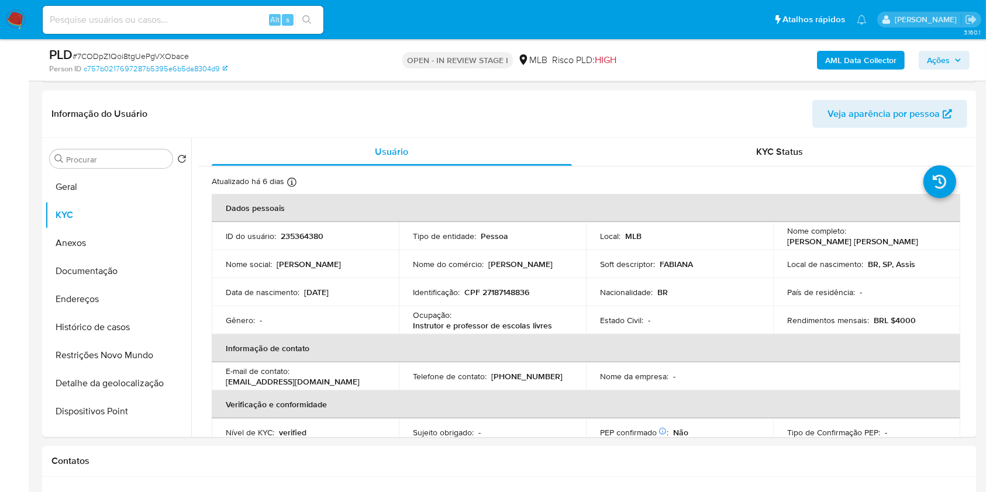
scroll to position [670, 0]
click at [147, 323] on button "Histórico de casos" at bounding box center [113, 327] width 137 height 28
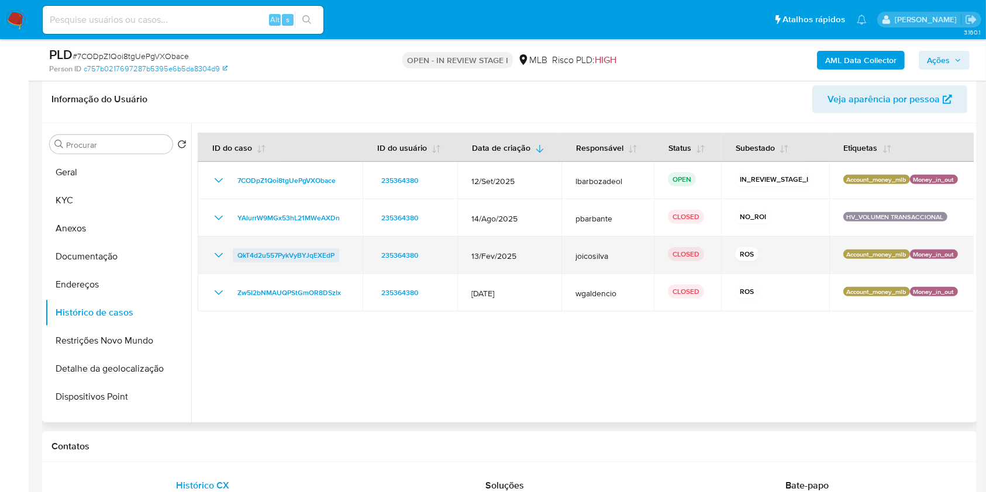
click at [277, 250] on span "QkT4d2u557PykVyBYJqEXEdP" at bounding box center [285, 255] width 97 height 14
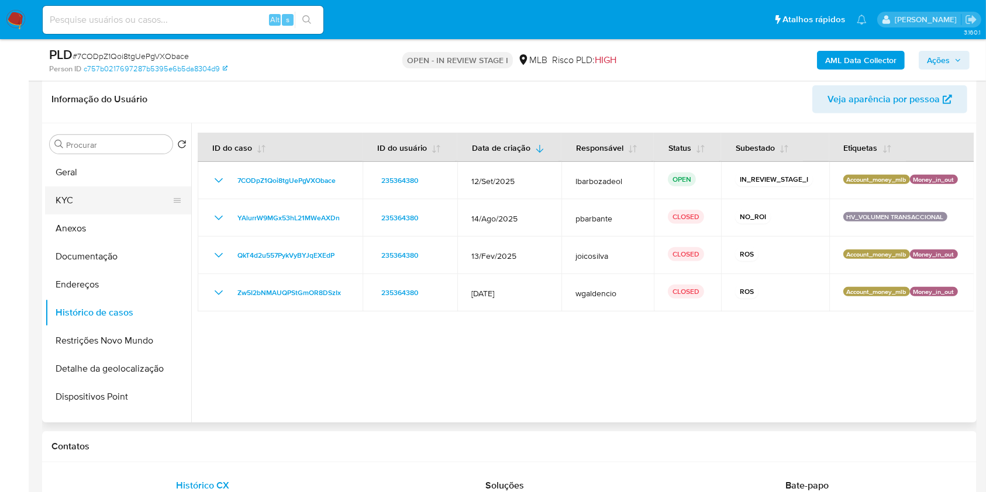
click at [127, 190] on button "KYC" at bounding box center [113, 200] width 137 height 28
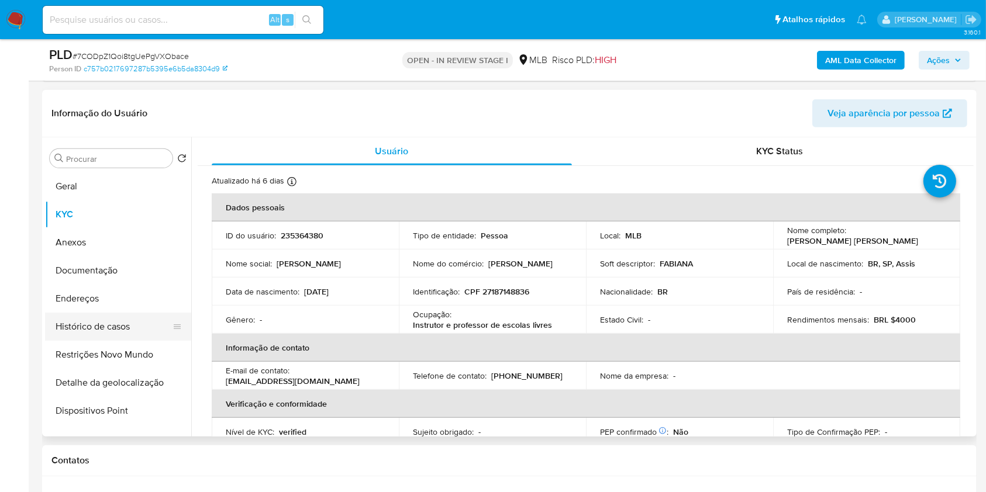
click at [140, 319] on button "Histórico de casos" at bounding box center [113, 327] width 137 height 28
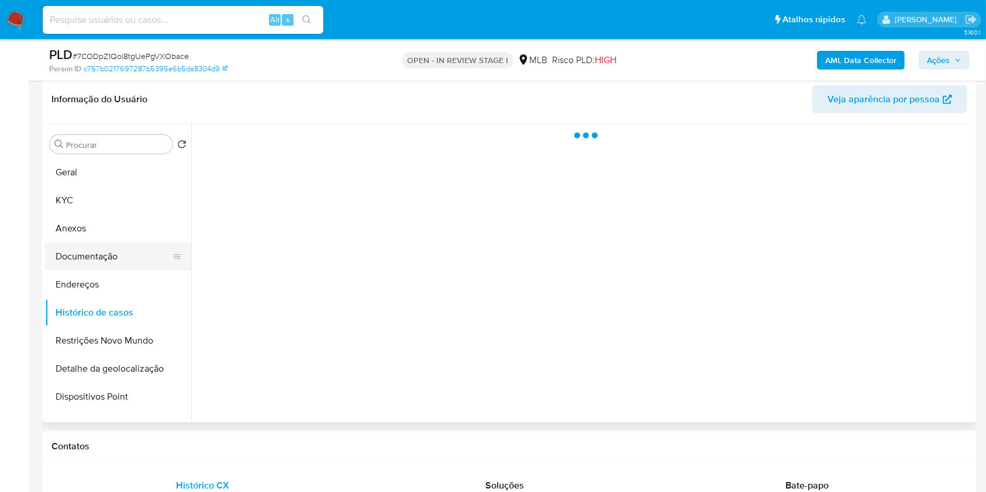
click at [144, 255] on button "Documentação" at bounding box center [113, 257] width 137 height 28
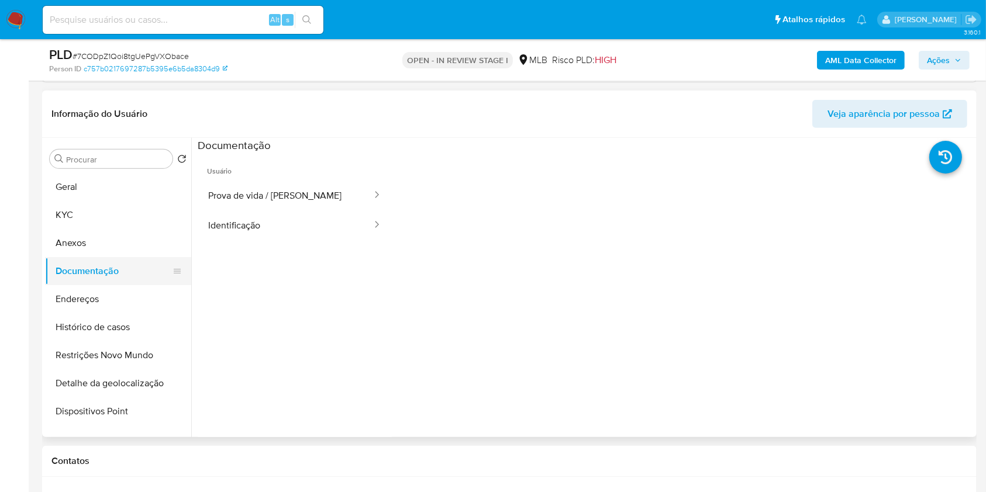
scroll to position [654, 0]
click at [274, 183] on button "Prova de vida / Selfie" at bounding box center [285, 197] width 175 height 30
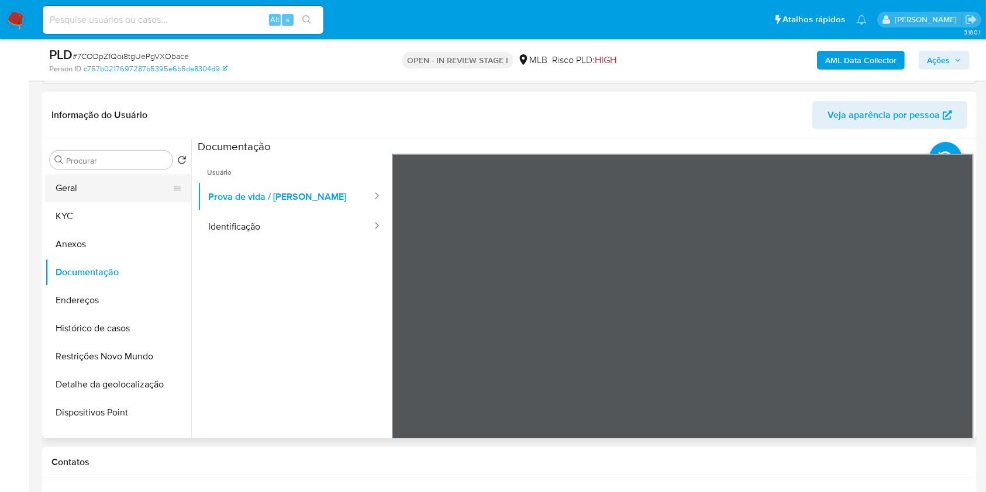
drag, startPoint x: 132, startPoint y: 190, endPoint x: 163, endPoint y: 177, distance: 34.1
click at [132, 190] on button "Geral" at bounding box center [113, 188] width 137 height 28
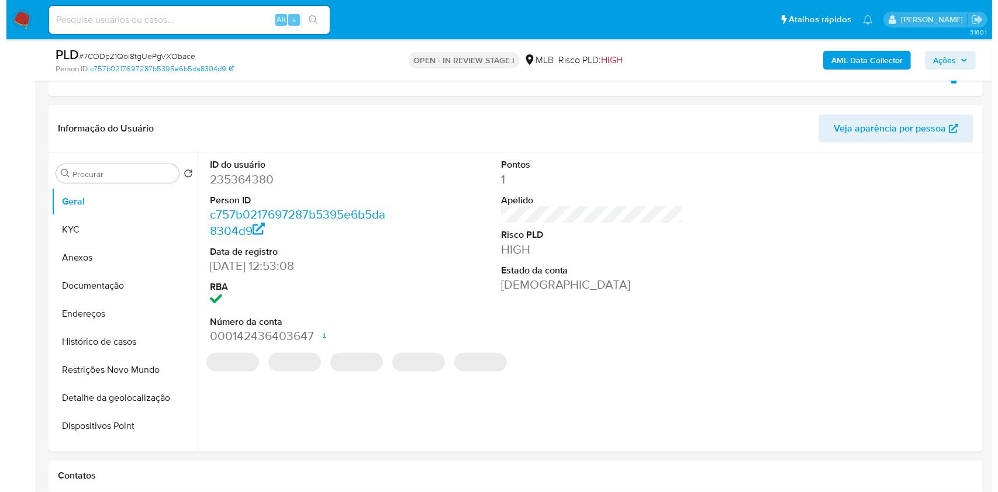
scroll to position [655, 0]
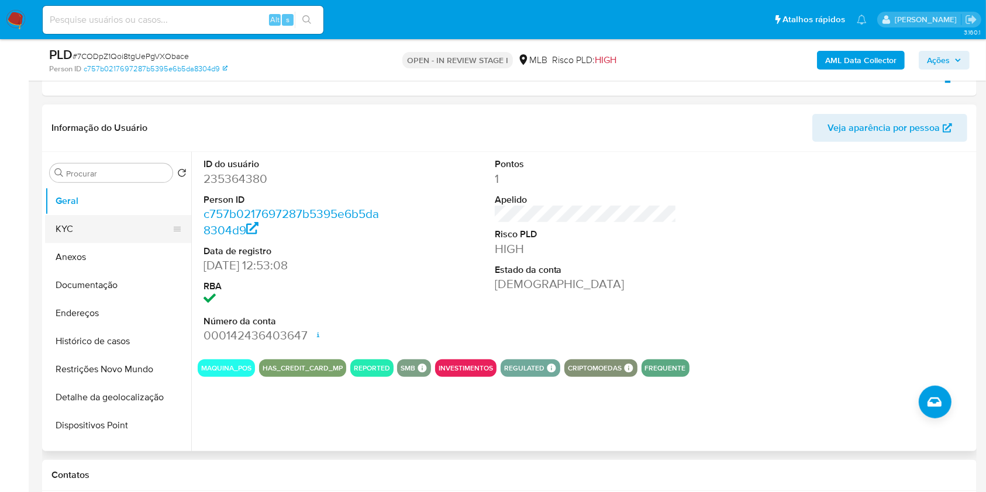
click at [119, 222] on button "KYC" at bounding box center [113, 229] width 137 height 28
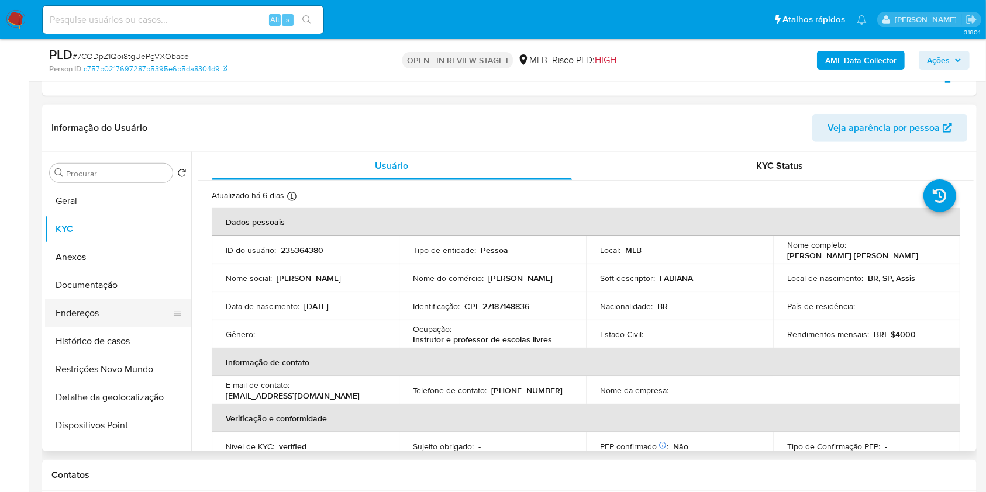
click at [118, 323] on button "Endereços" at bounding box center [113, 313] width 137 height 28
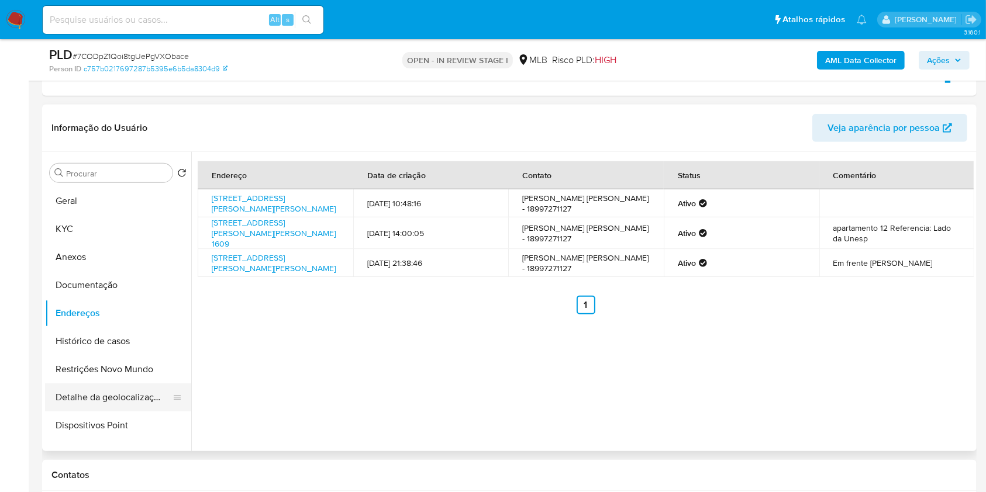
click at [106, 399] on button "Detalhe da geolocalização" at bounding box center [113, 397] width 137 height 28
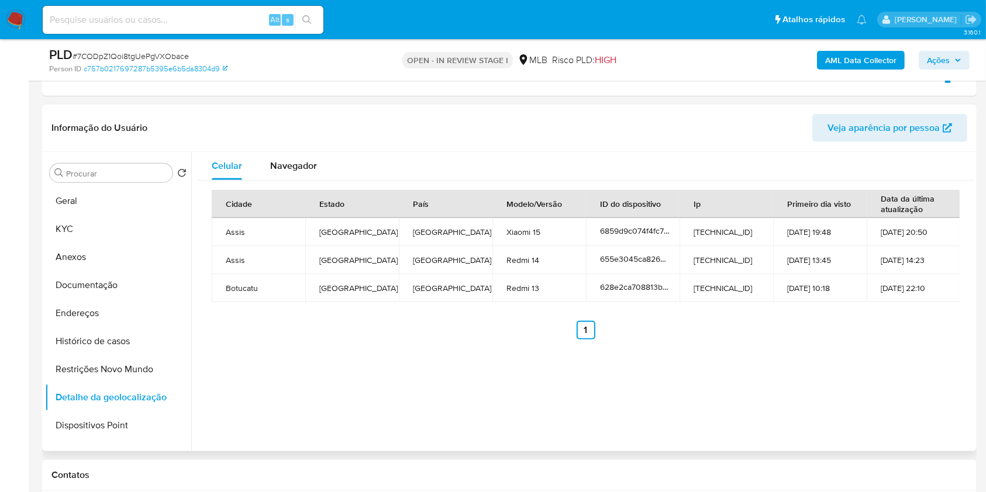
click at [132, 362] on button "Restrições Novo Mundo" at bounding box center [118, 369] width 146 height 28
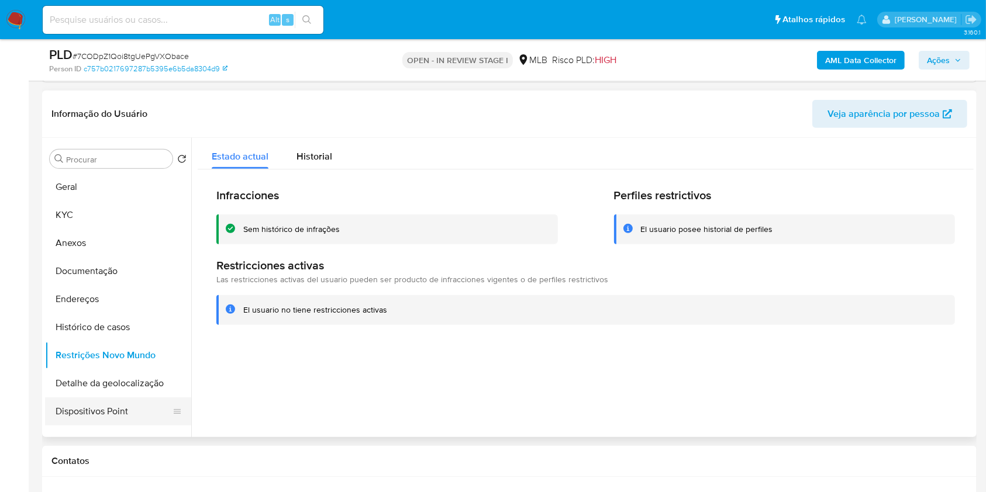
click at [136, 407] on button "Dispositivos Point" at bounding box center [113, 412] width 137 height 28
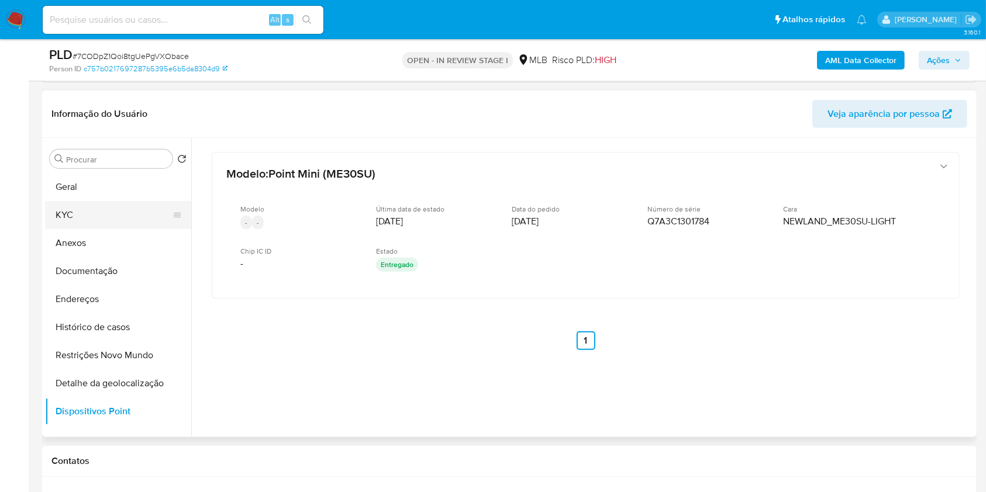
click at [107, 216] on button "KYC" at bounding box center [113, 215] width 137 height 28
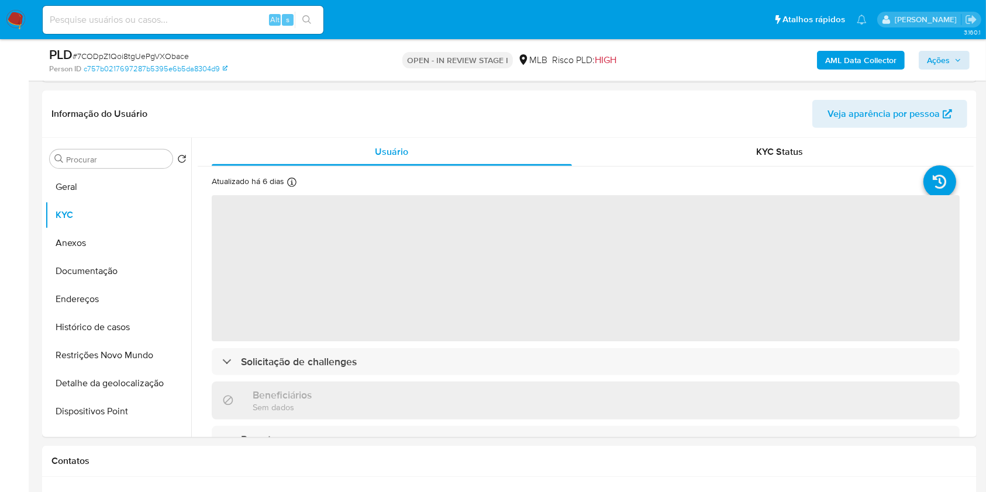
drag, startPoint x: 917, startPoint y: 60, endPoint x: 924, endPoint y: 56, distance: 8.9
click at [924, 56] on div "AML Data Collector Ações" at bounding box center [817, 59] width 303 height 27
click at [925, 56] on button "Ações" at bounding box center [943, 60] width 51 height 19
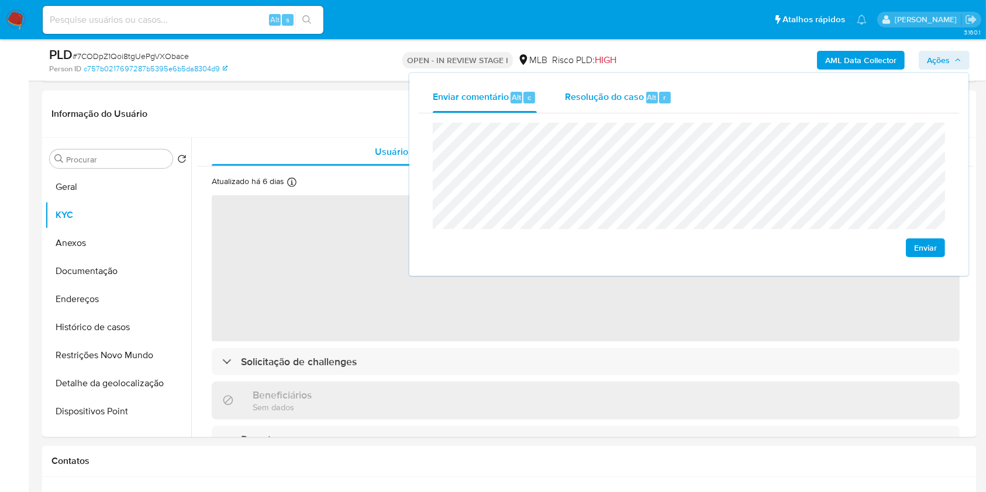
click at [633, 89] on div "Resolução do caso Alt r" at bounding box center [618, 97] width 107 height 30
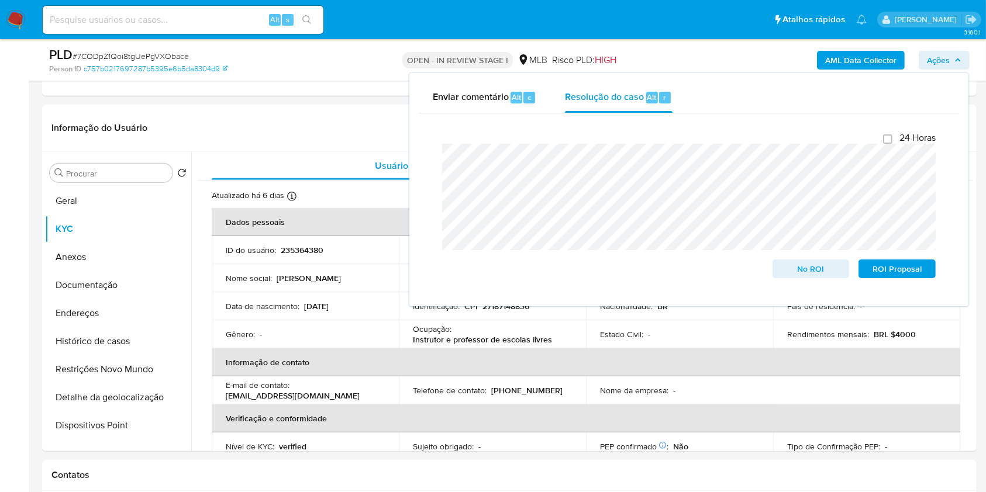
click at [711, 46] on div "AML Data Collector Ações Enviar comentário Alt c Resolução do caso Alt r Fecham…" at bounding box center [817, 59] width 303 height 27
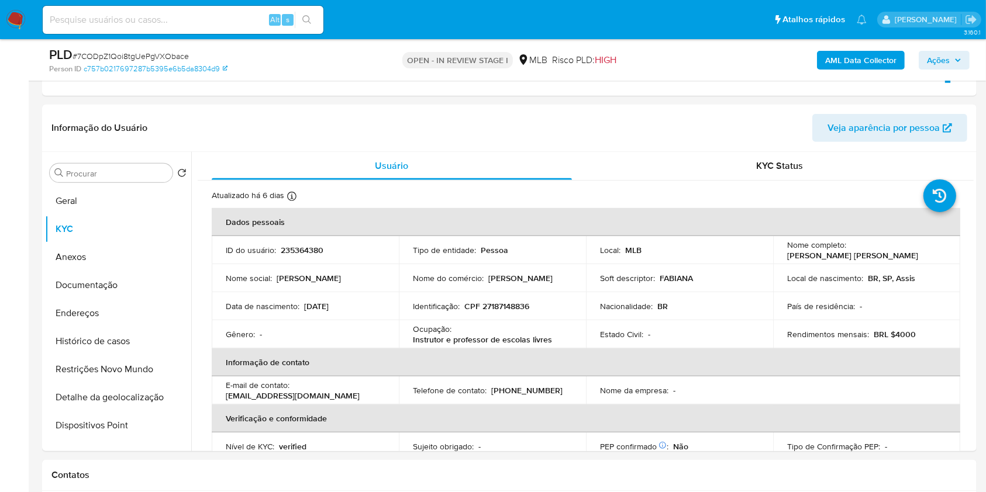
click at [832, 54] on b "AML Data Collector" at bounding box center [860, 60] width 71 height 19
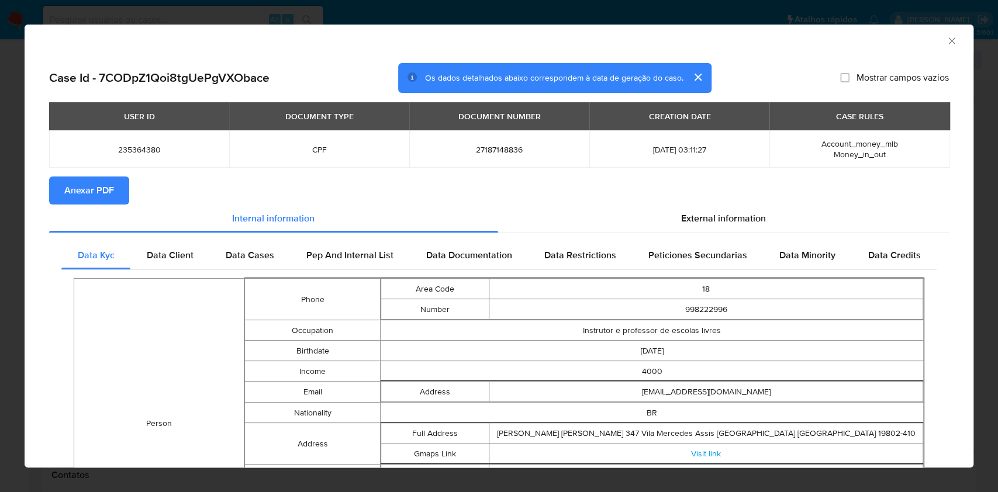
click at [120, 191] on button "Anexar PDF" at bounding box center [89, 191] width 80 height 28
click at [946, 40] on icon "Fechar a janela" at bounding box center [952, 41] width 12 height 12
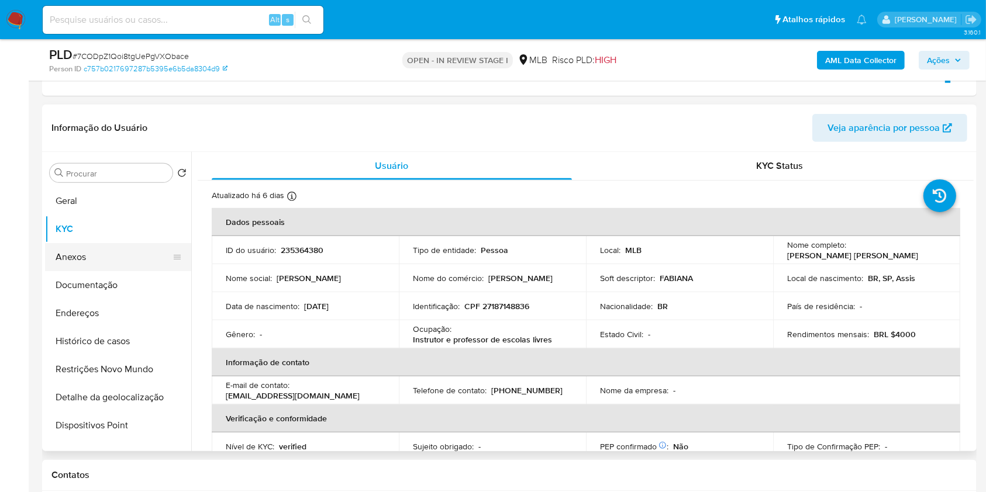
click at [67, 256] on button "Anexos" at bounding box center [113, 257] width 137 height 28
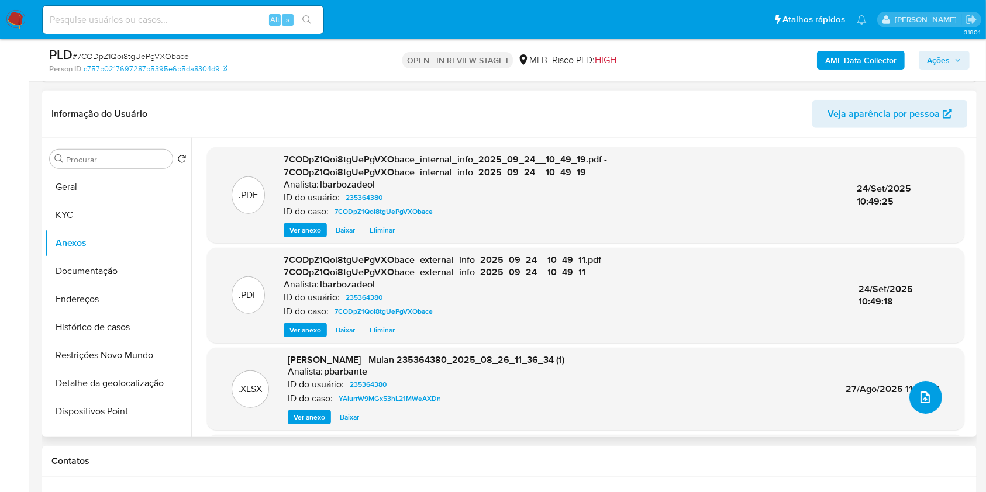
click at [918, 403] on icon "upload-file" at bounding box center [925, 397] width 14 height 14
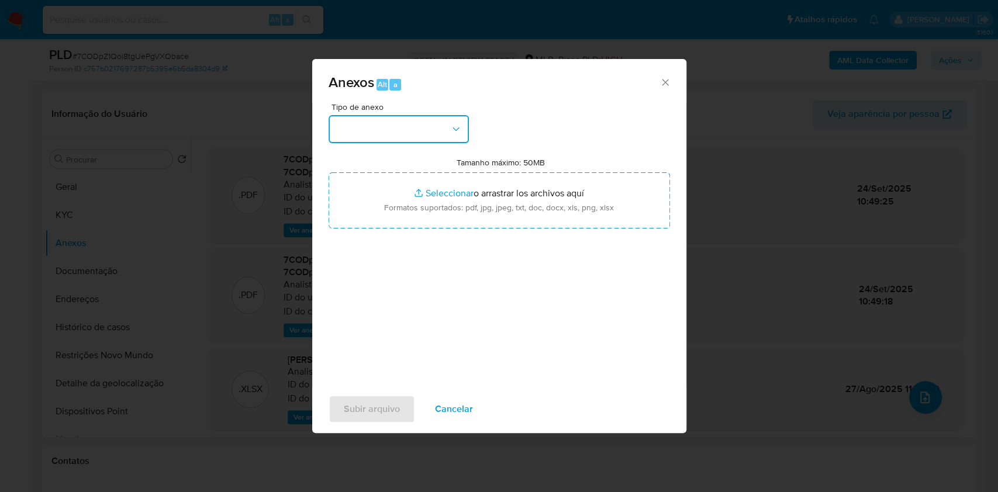
click at [402, 130] on button "button" at bounding box center [399, 129] width 140 height 28
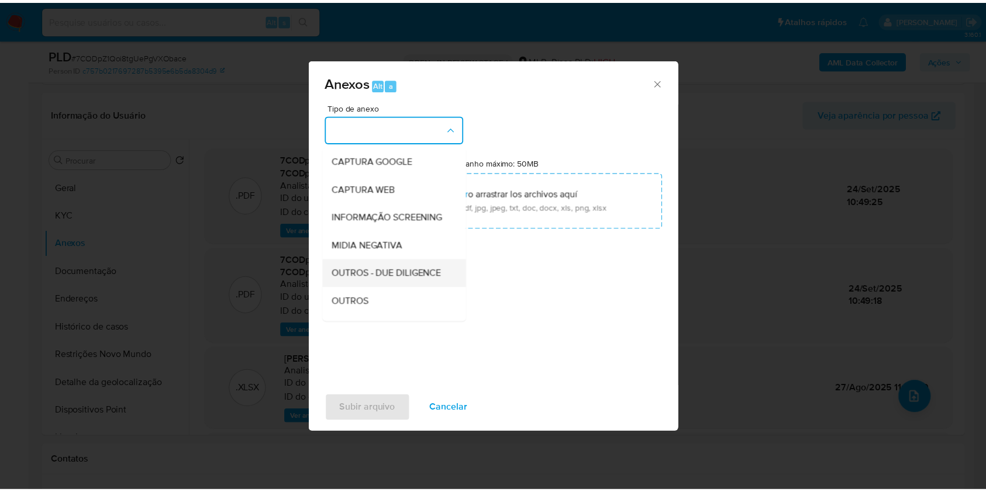
scroll to position [179, 0]
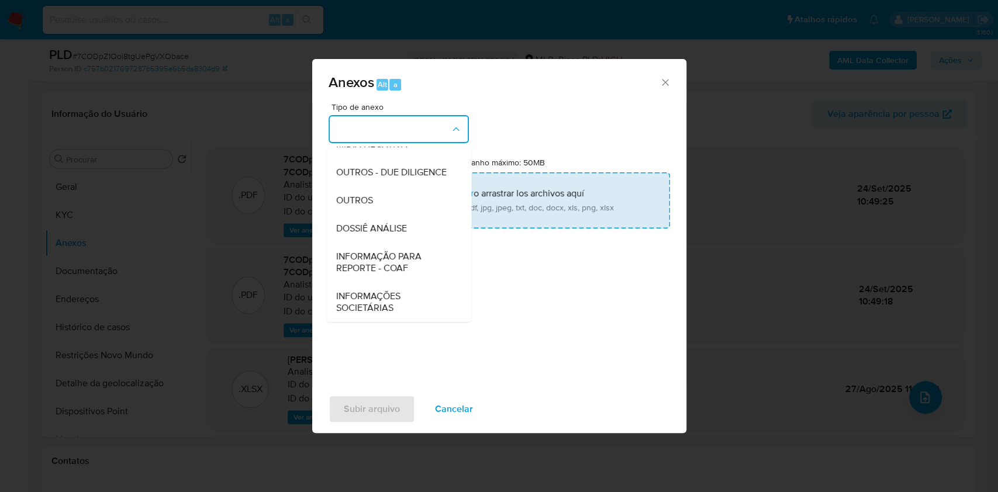
drag, startPoint x: 389, startPoint y: 227, endPoint x: 398, endPoint y: 213, distance: 16.5
click at [389, 227] on span "DOSSIÊ ANÁLISE" at bounding box center [371, 229] width 71 height 12
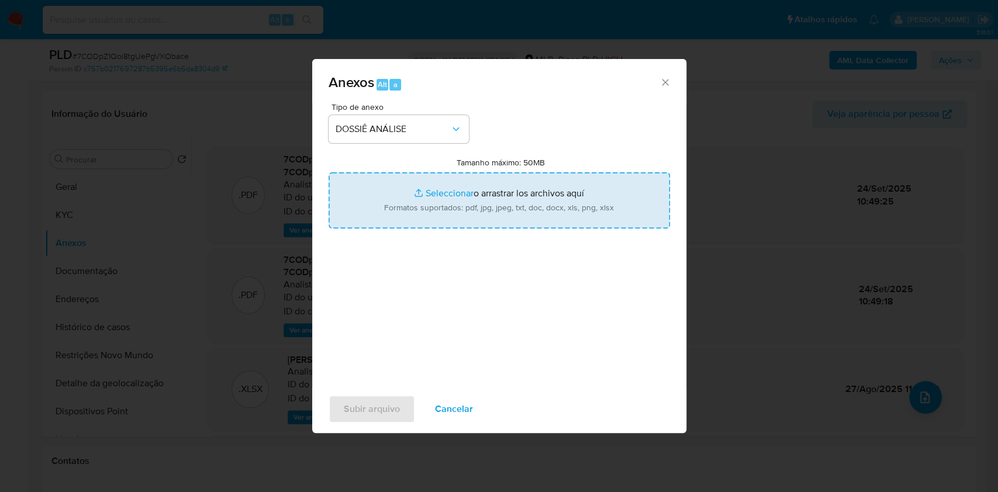
click at [401, 209] on input "Tamanho máximo: 50MB Seleccionar archivos" at bounding box center [499, 200] width 341 height 56
type input "C:\fakepath\3° SAR - XXXX - CPF 27187148836 - FABIANA DE CAMPOS RODRIGUES.pdf"
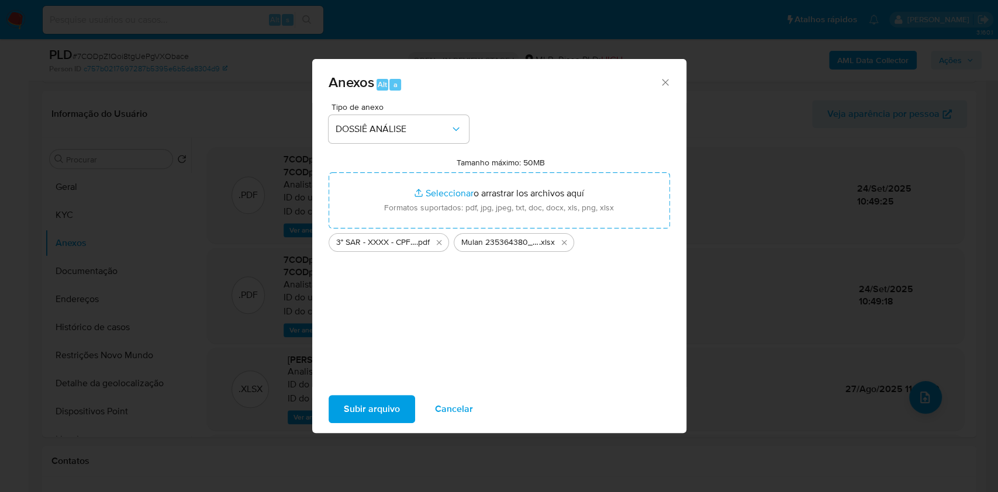
click at [367, 398] on span "Subir arquivo" at bounding box center [372, 409] width 56 height 26
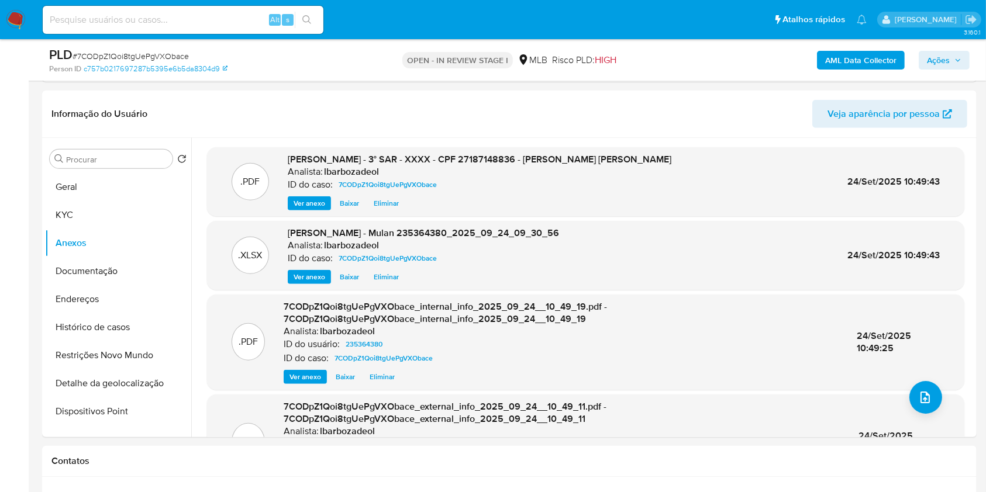
click at [938, 57] on span "Ações" at bounding box center [938, 60] width 23 height 19
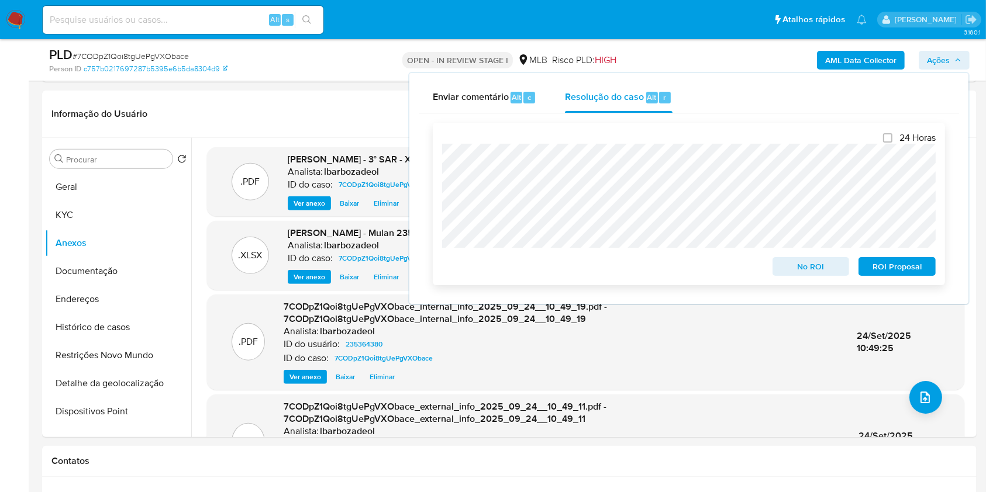
click at [883, 269] on span "ROI Proposal" at bounding box center [896, 266] width 61 height 16
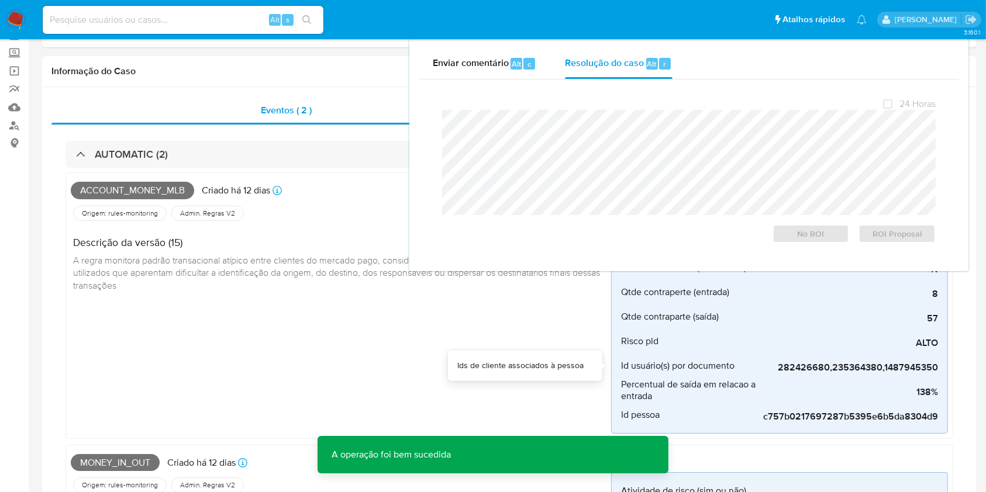
scroll to position [0, 0]
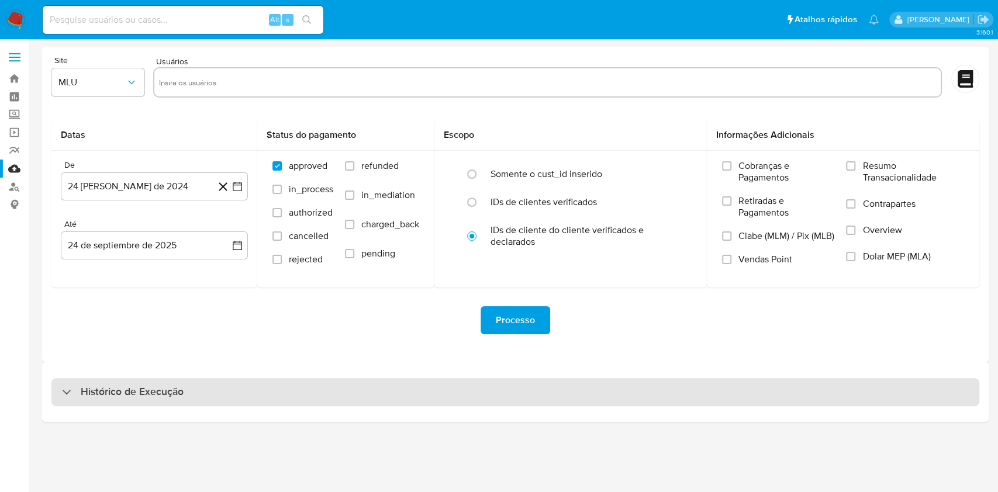
click at [272, 395] on div "Histórico de Execução" at bounding box center [515, 392] width 928 height 28
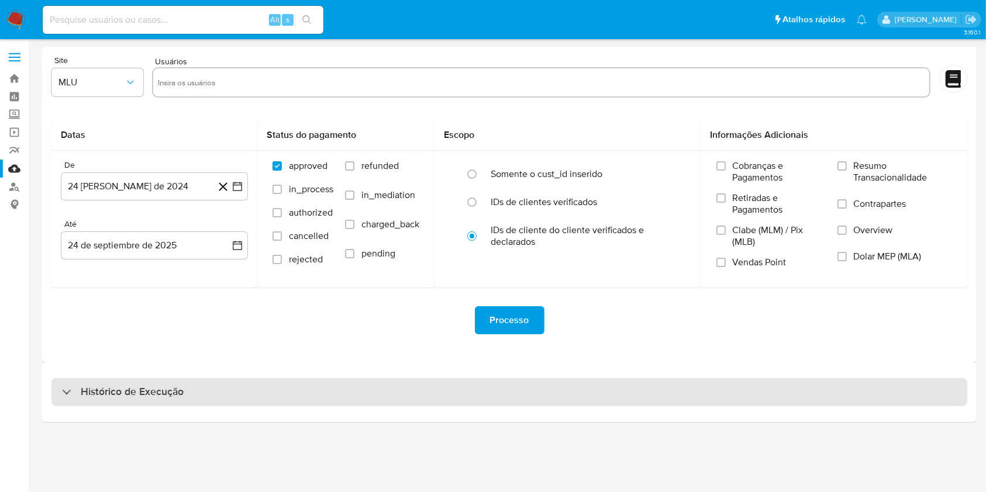
select select "10"
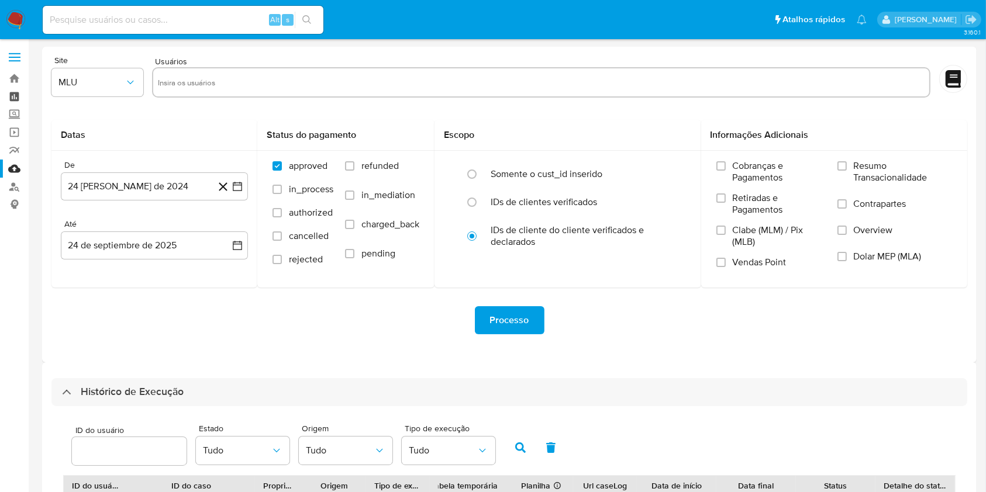
click at [21, 94] on link "Painel" at bounding box center [69, 97] width 139 height 18
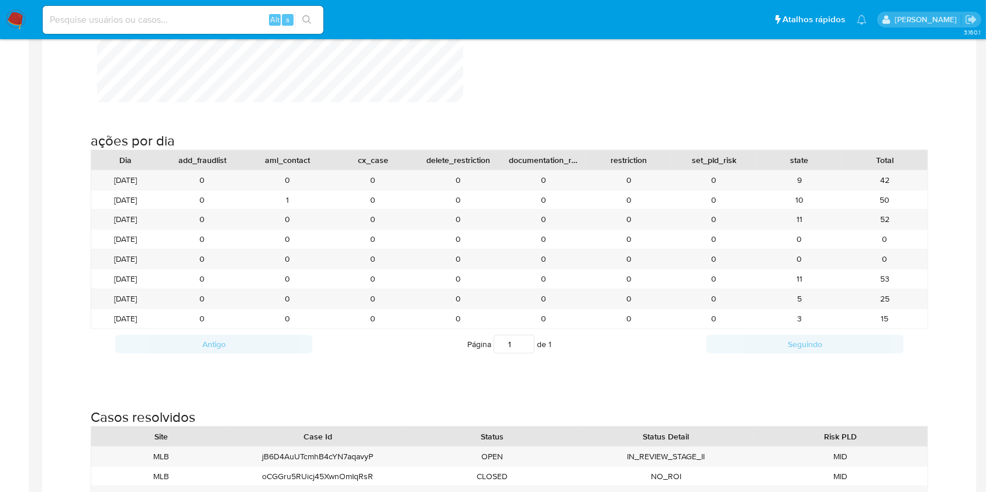
scroll to position [1247, 0]
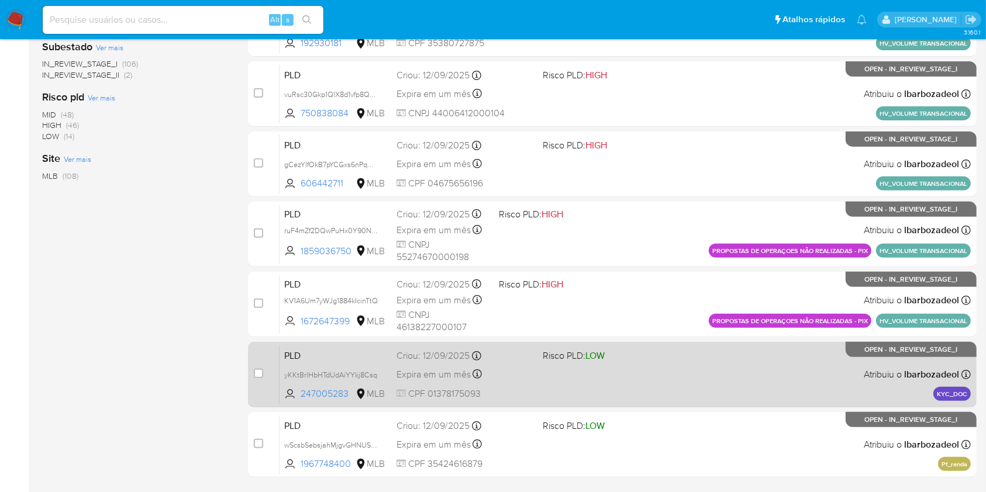
scroll to position [419, 0]
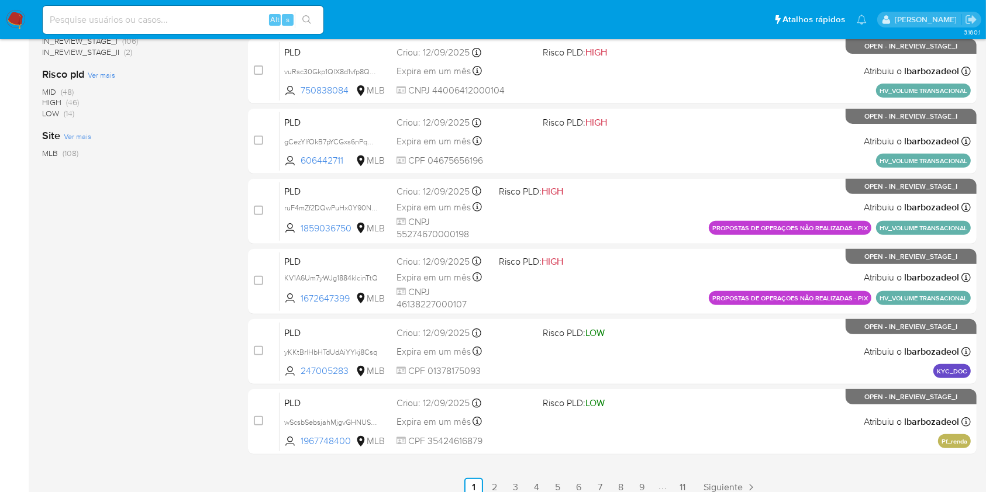
click at [70, 101] on span "(46)" at bounding box center [72, 102] width 13 height 12
click at [70, 108] on span "(14)" at bounding box center [69, 114] width 11 height 12
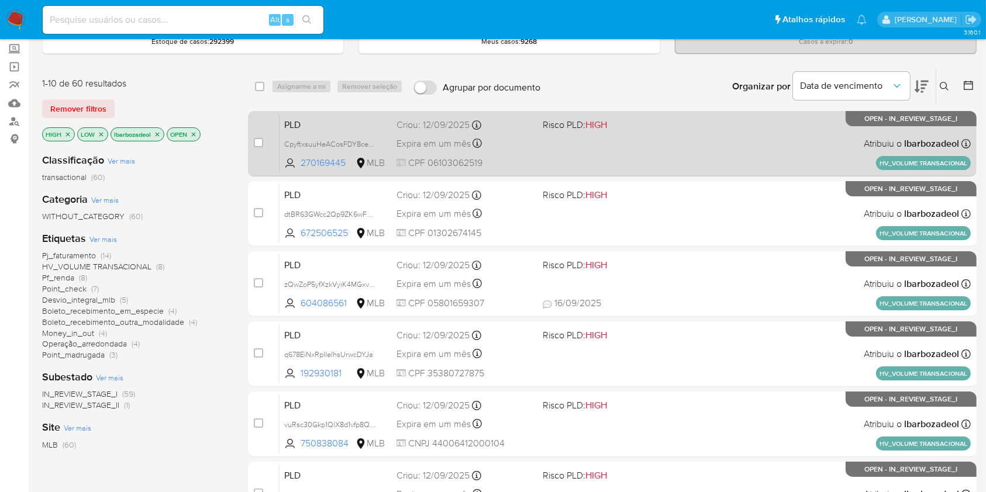
scroll to position [61, 0]
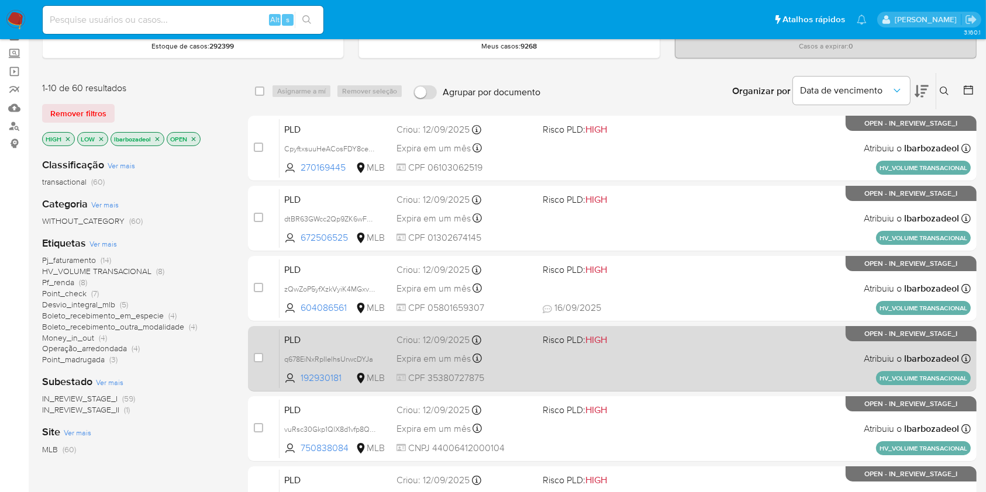
click at [598, 368] on div "PLD q678EiNxRpIIelhsUrwcDYJa 192930181 MLB Risco PLD: HIGH Criou: 12/09/2025 Cr…" at bounding box center [624, 358] width 691 height 59
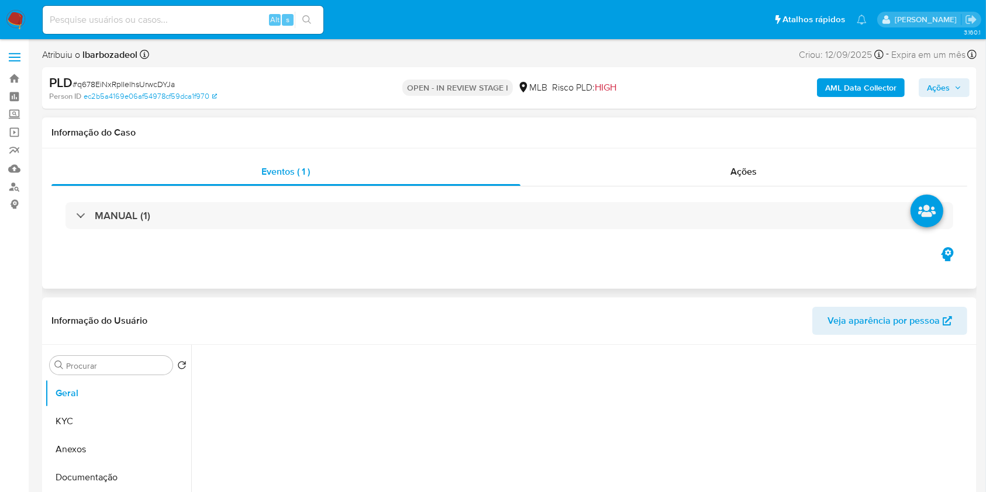
select select "10"
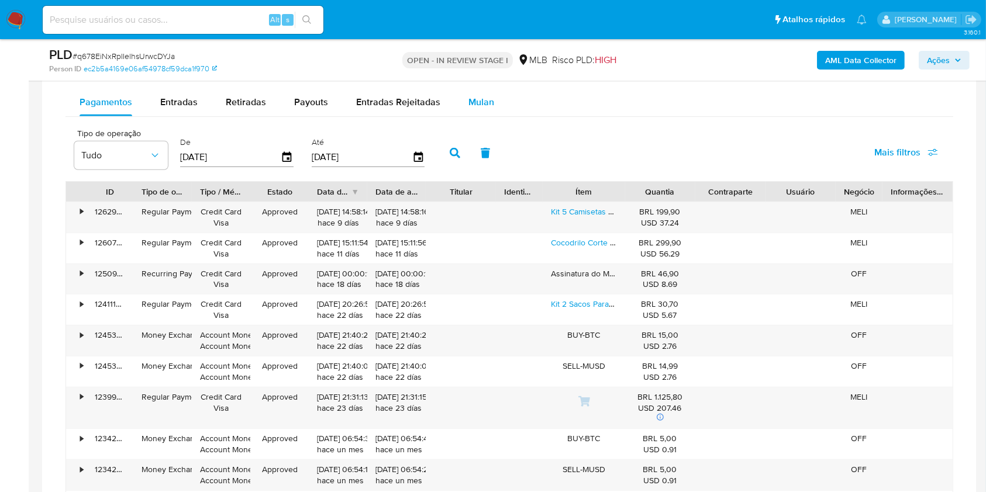
scroll to position [977, 0]
click at [468, 101] on span "Mulan" at bounding box center [481, 101] width 26 height 13
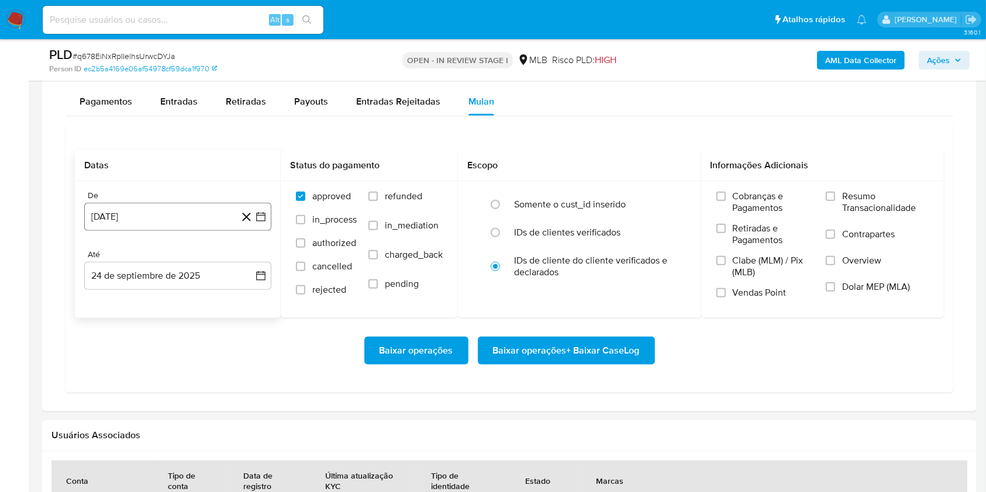
click at [185, 215] on button "[DATE]" at bounding box center [177, 217] width 187 height 28
click at [170, 255] on span "agosto 2024" at bounding box center [172, 259] width 53 height 12
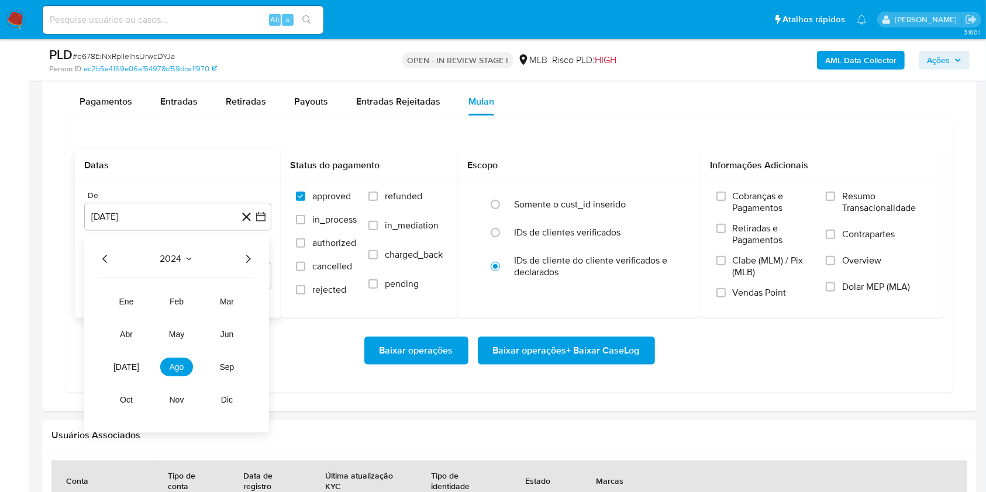
click at [246, 258] on icon "Año siguiente" at bounding box center [248, 259] width 14 height 14
click at [171, 372] on button "ago" at bounding box center [176, 367] width 33 height 19
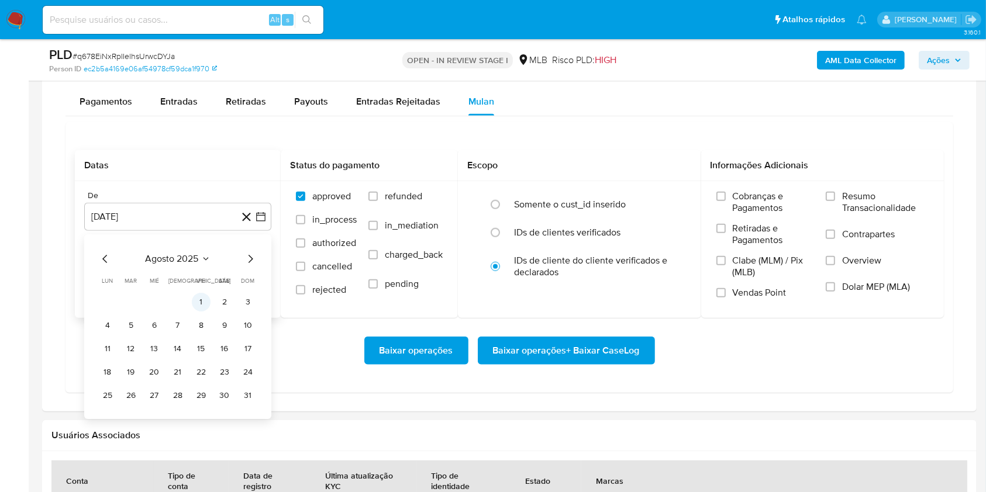
click at [203, 303] on button "1" at bounding box center [201, 302] width 19 height 19
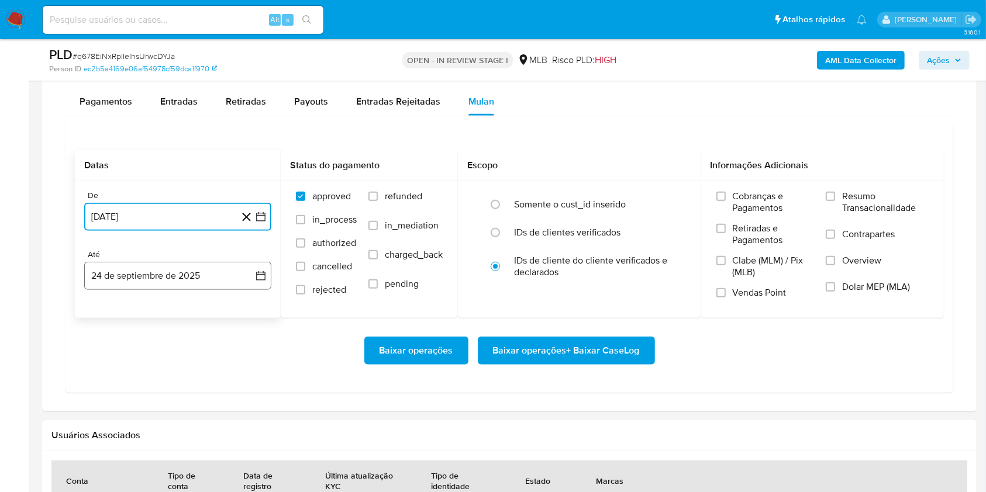
click at [190, 279] on button "24 de septiembre de 2025" at bounding box center [177, 276] width 187 height 28
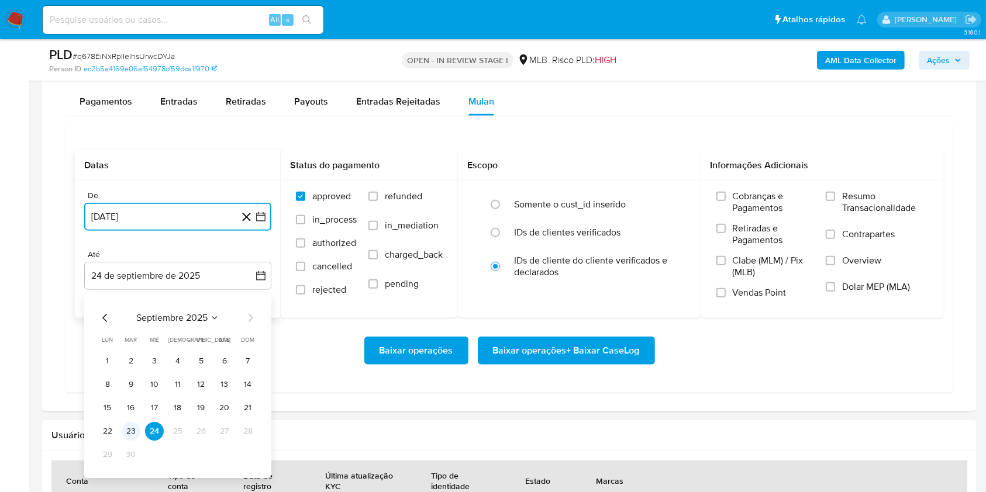
click at [134, 426] on button "23" at bounding box center [131, 431] width 19 height 19
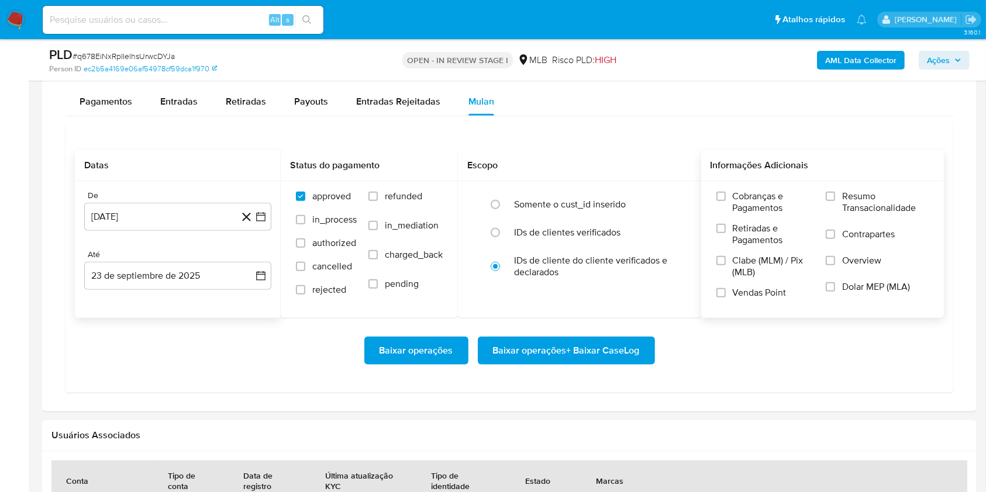
click at [858, 217] on label "Resumo Transacionalidade" at bounding box center [876, 210] width 103 height 38
click at [835, 201] on input "Resumo Transacionalidade" at bounding box center [829, 196] width 9 height 9
click at [862, 210] on span "Resumo Transacionalidade" at bounding box center [885, 202] width 87 height 23
click at [835, 201] on input "Resumo Transacionalidade" at bounding box center [829, 196] width 9 height 9
click at [856, 191] on span "Resumo Transacionalidade" at bounding box center [885, 202] width 87 height 23
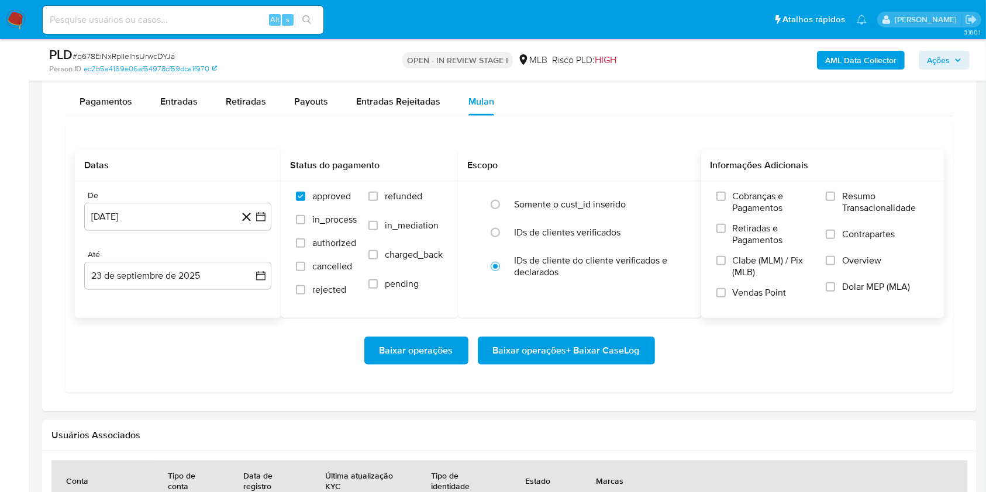
click at [835, 192] on input "Resumo Transacionalidade" at bounding box center [829, 196] width 9 height 9
click at [617, 345] on span "Baixar operações + Baixar CaseLog" at bounding box center [566, 351] width 147 height 26
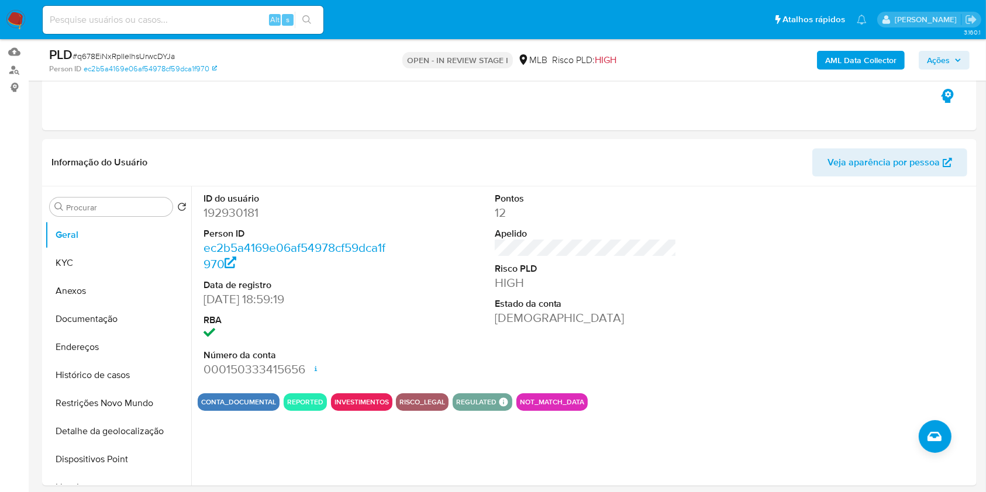
scroll to position [0, 0]
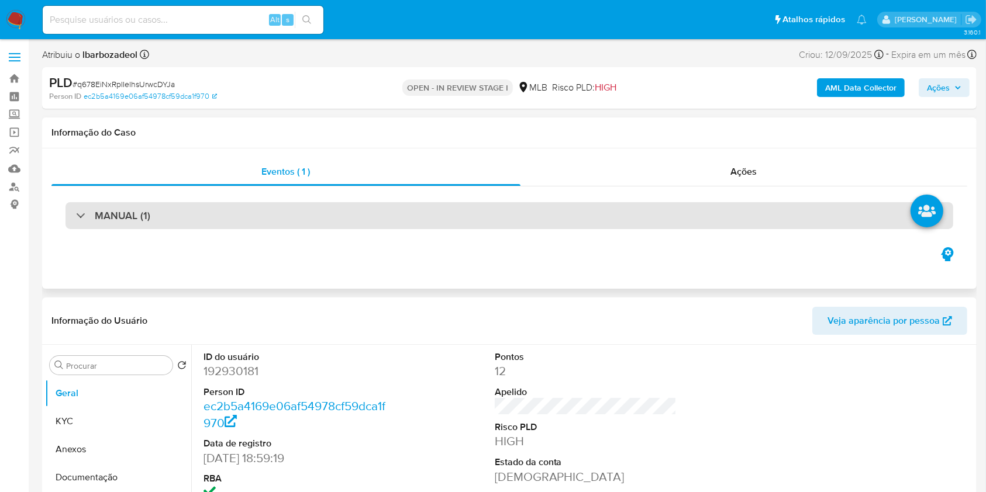
click at [433, 212] on div "MANUAL (1)" at bounding box center [508, 215] width 887 height 27
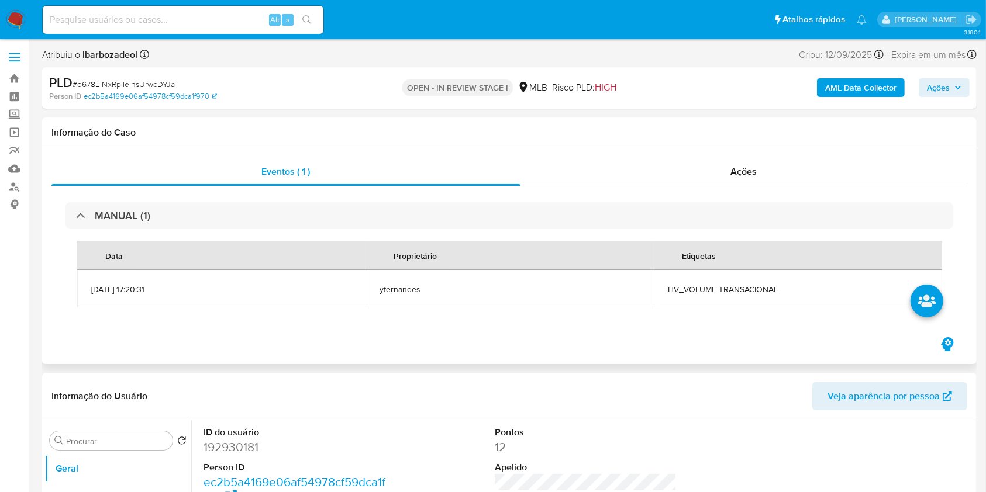
click at [681, 286] on span "HV_VOLUME TRANSACIONAL" at bounding box center [798, 289] width 260 height 11
copy span "HV_VOLUME TRANSACIONAL"
click at [942, 82] on span "Ações" at bounding box center [938, 87] width 23 height 19
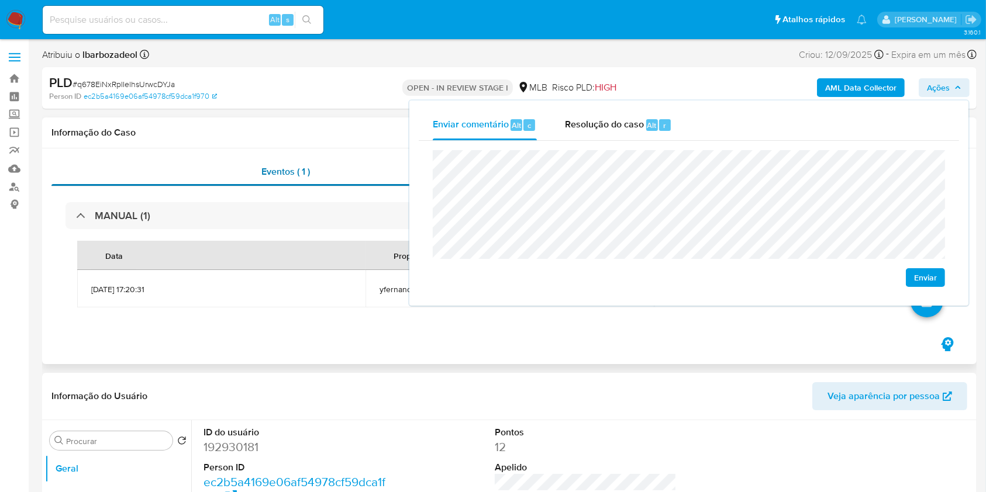
click at [368, 167] on div "Eventos ( 1 )" at bounding box center [285, 172] width 469 height 28
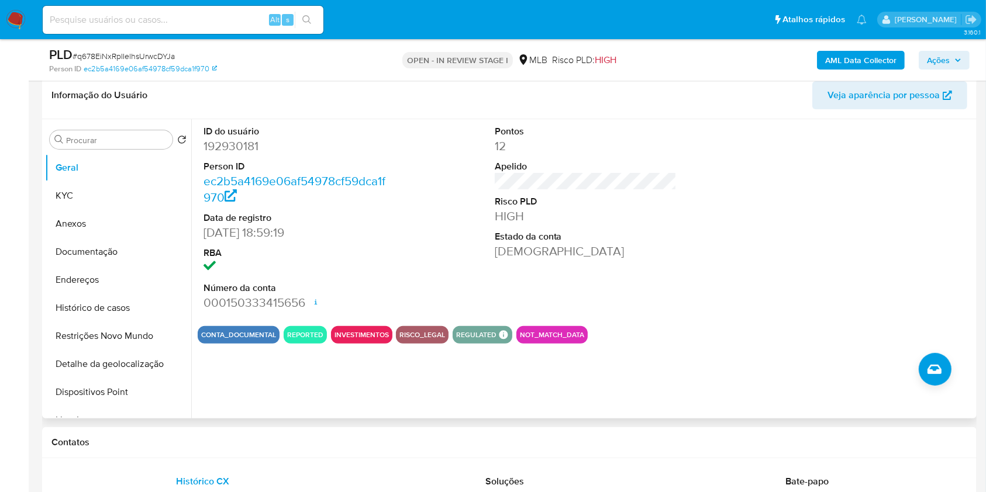
scroll to position [260, 0]
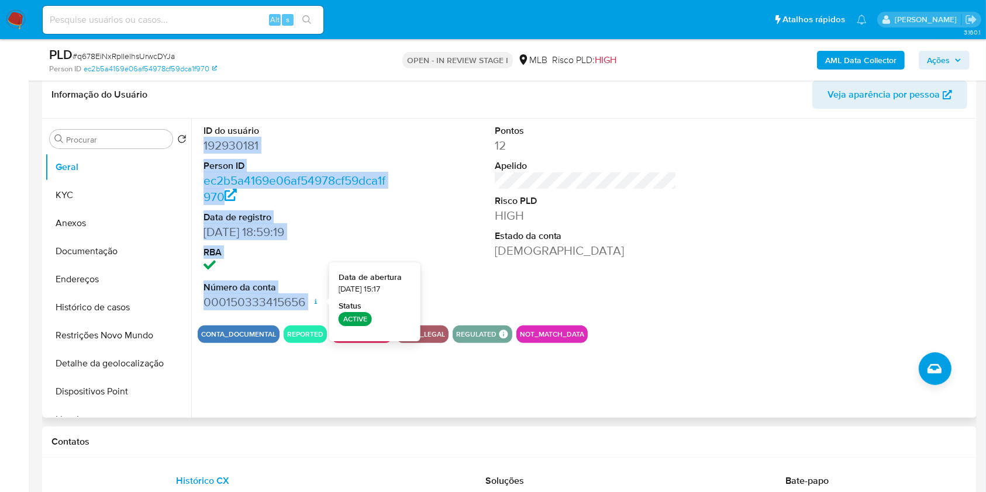
drag, startPoint x: 203, startPoint y: 146, endPoint x: 316, endPoint y: 304, distance: 194.0
click at [316, 304] on div "ID do usuário 192930181 Person ID ec2b5a4169e06af54978cf59dca1f970 Data de regi…" at bounding box center [295, 218] width 194 height 198
copy dl "192930181 Person ID ec2b5a4169e06af54978cf59dca1f970 Data de registro 20/09/201…"
click at [948, 63] on span "Ações" at bounding box center [938, 60] width 23 height 19
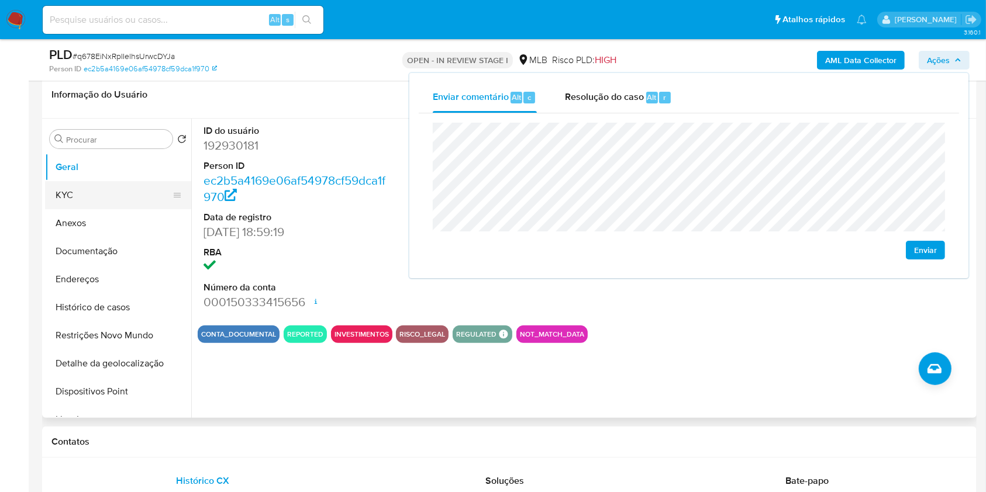
click at [124, 196] on button "KYC" at bounding box center [113, 195] width 137 height 28
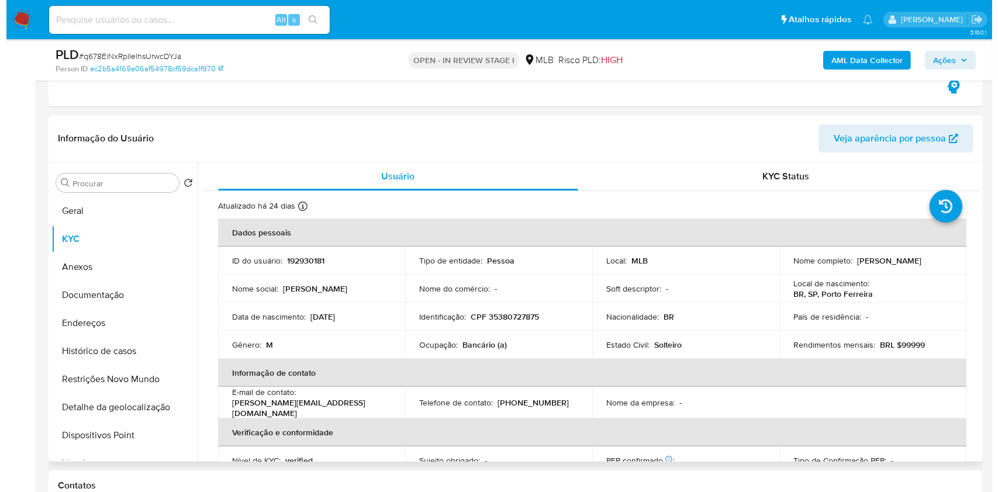
scroll to position [218, 0]
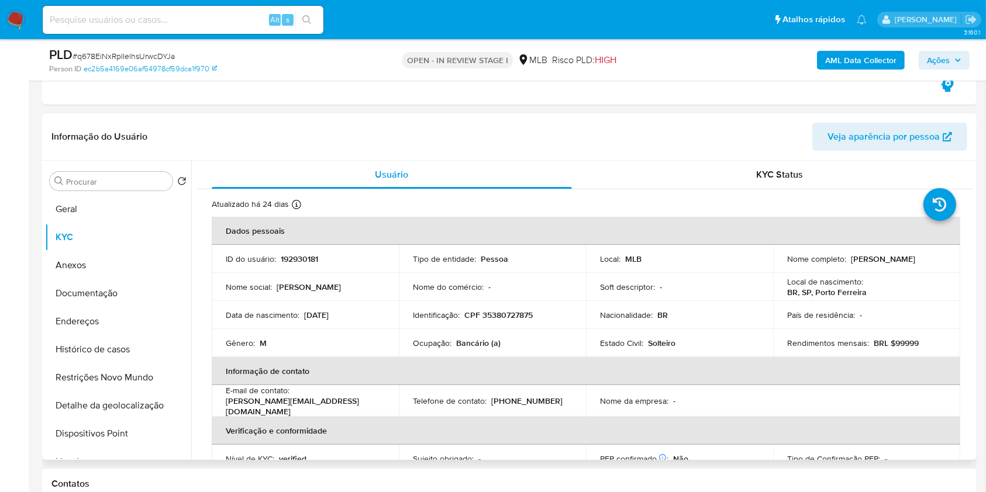
click at [511, 312] on p "CPF 35380727875" at bounding box center [498, 315] width 68 height 11
copy p "35380727875"
click at [934, 66] on div "AML Data Collector Ações" at bounding box center [817, 59] width 303 height 27
click at [934, 66] on span "Ações" at bounding box center [938, 60] width 23 height 19
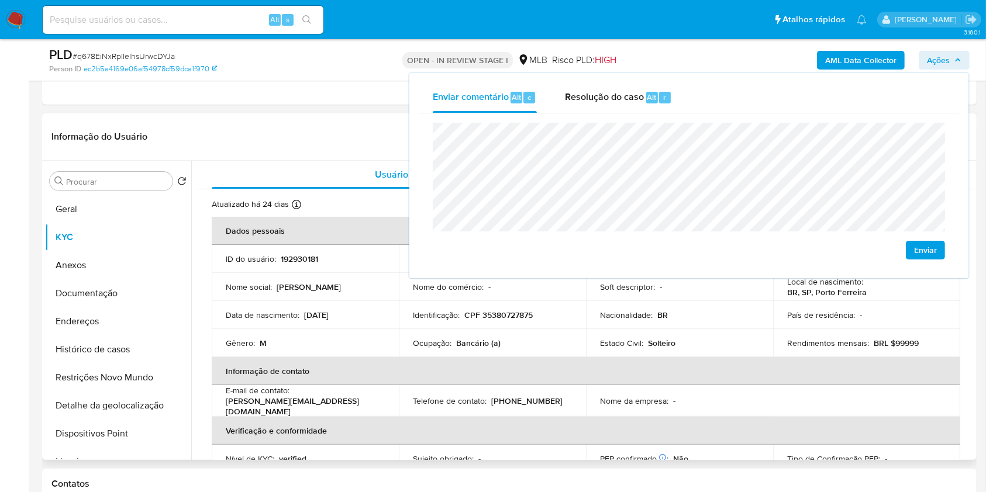
click at [473, 344] on p "Bancário (a)" at bounding box center [478, 343] width 44 height 11
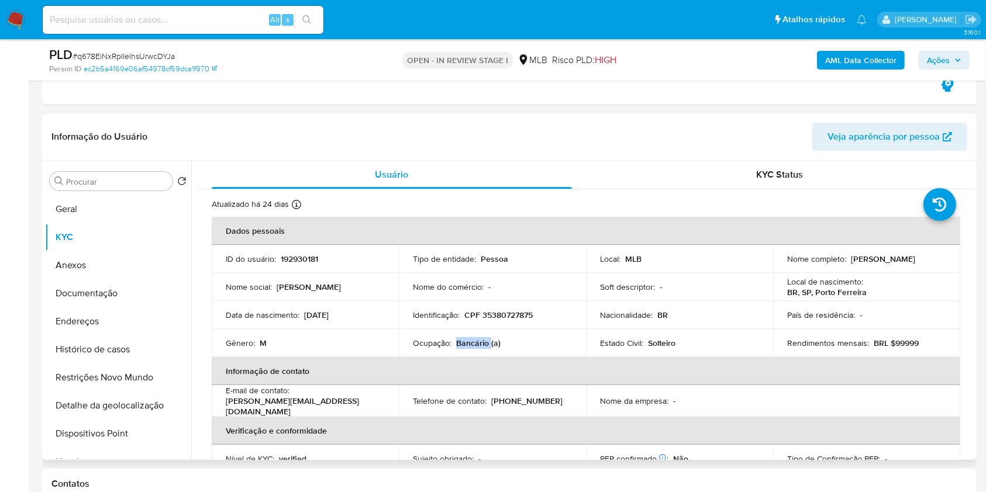
click at [473, 344] on p "Bancário (a)" at bounding box center [478, 343] width 44 height 11
copy p "Bancário"
click at [966, 57] on button "Ações" at bounding box center [943, 60] width 51 height 19
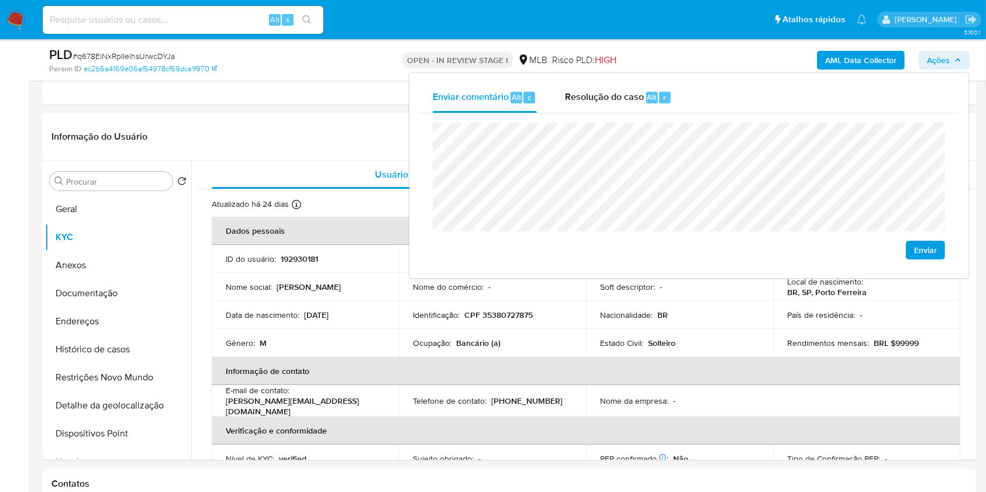
click at [834, 59] on b "AML Data Collector" at bounding box center [860, 60] width 71 height 19
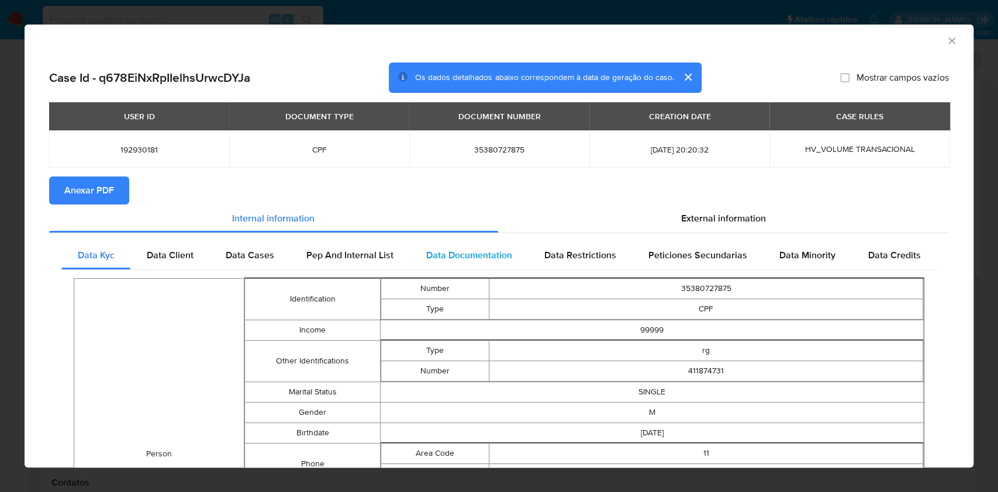
drag, startPoint x: 681, startPoint y: 211, endPoint x: 597, endPoint y: 242, distance: 89.7
click at [681, 211] on div "External information" at bounding box center [723, 219] width 451 height 28
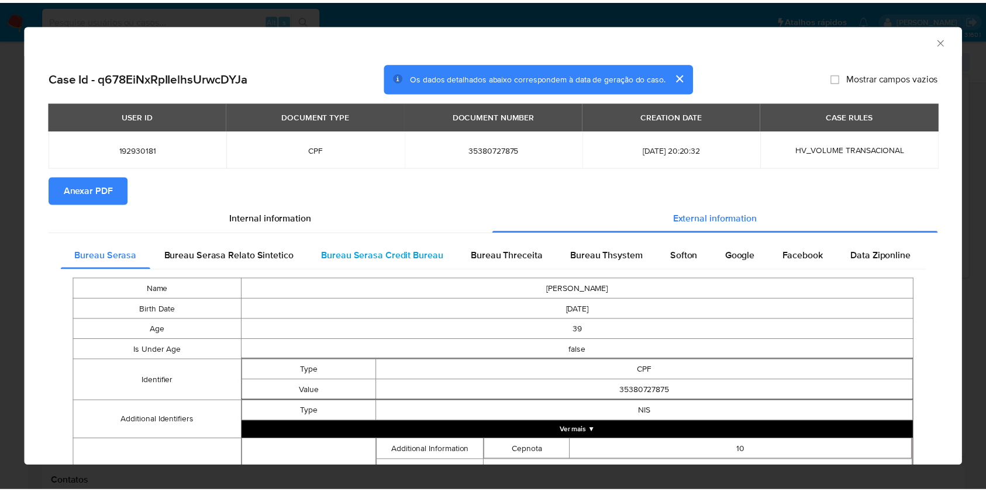
scroll to position [335, 0]
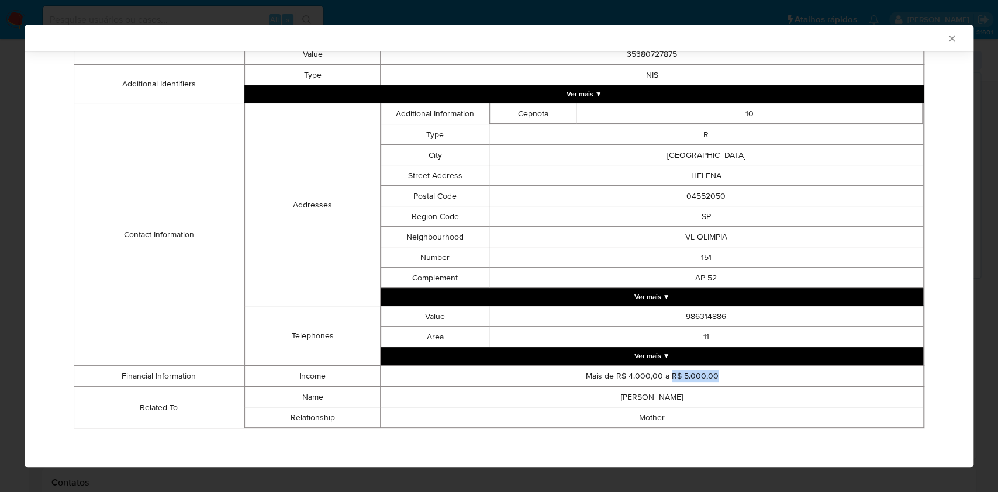
drag, startPoint x: 664, startPoint y: 373, endPoint x: 804, endPoint y: 343, distance: 143.4
click at [716, 372] on td "Mais de R$ 4.000,00 a R$ 5.000,00" at bounding box center [652, 376] width 543 height 20
copy td "R$ 5.000,00"
click at [946, 40] on icon "Fechar a janela" at bounding box center [952, 39] width 12 height 12
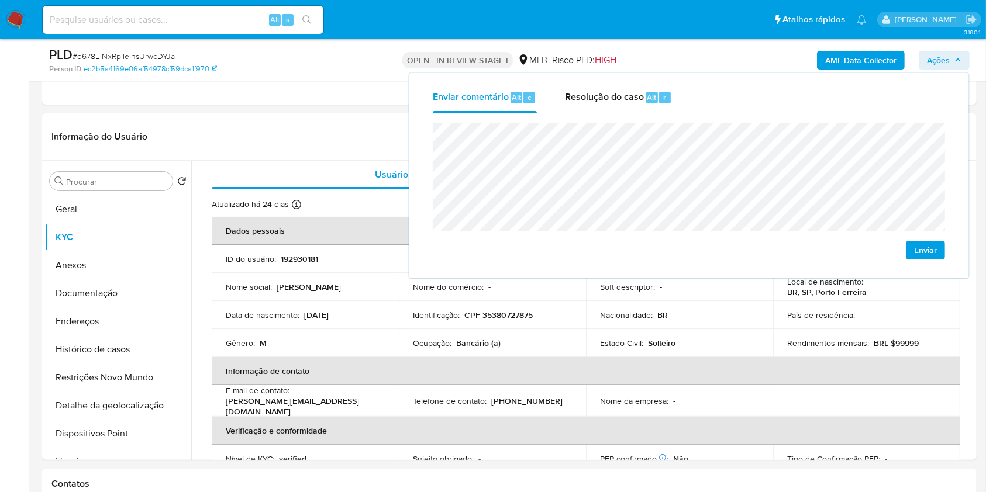
click at [959, 54] on span "Ações" at bounding box center [944, 60] width 34 height 16
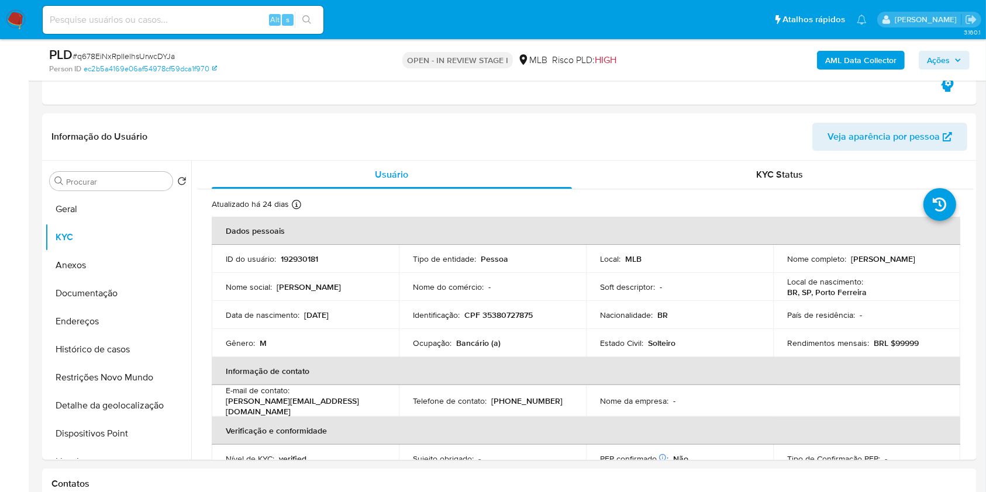
click at [945, 56] on span "Ações" at bounding box center [938, 60] width 23 height 19
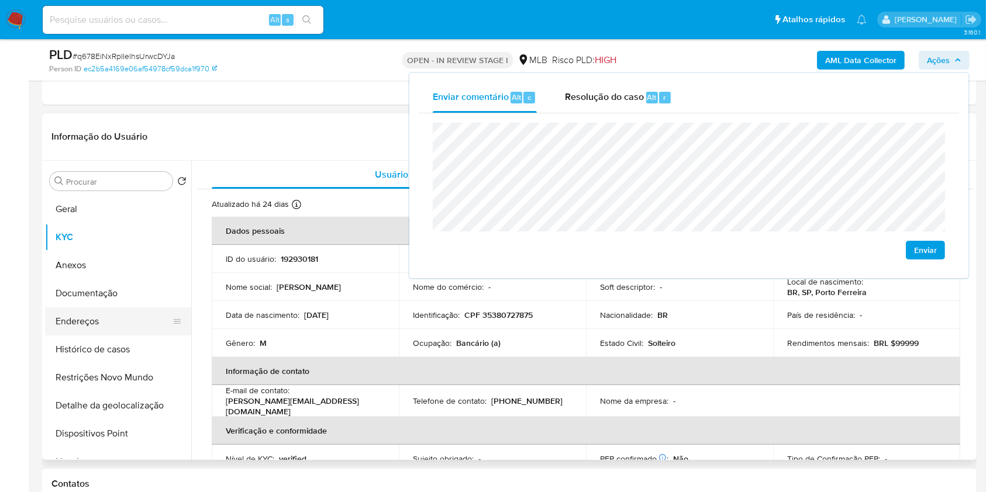
click at [140, 334] on button "Endereços" at bounding box center [113, 321] width 137 height 28
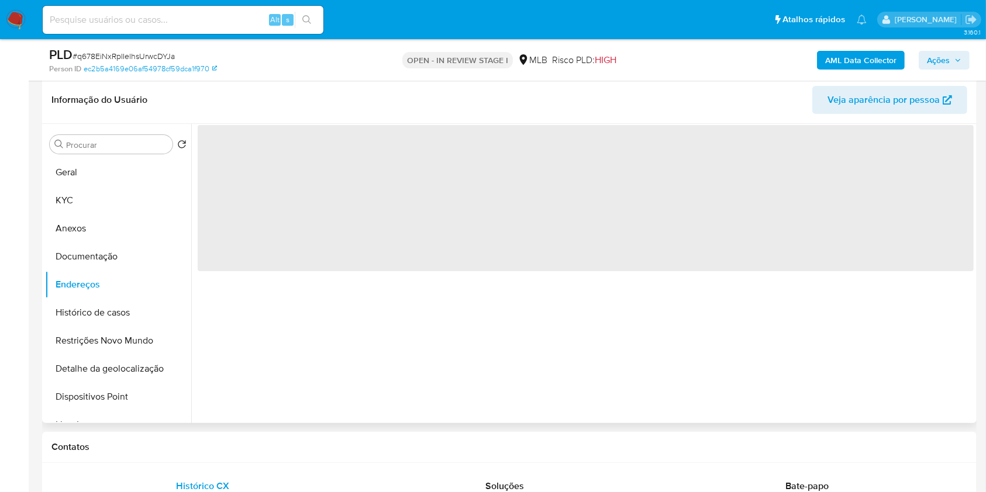
scroll to position [243, 0]
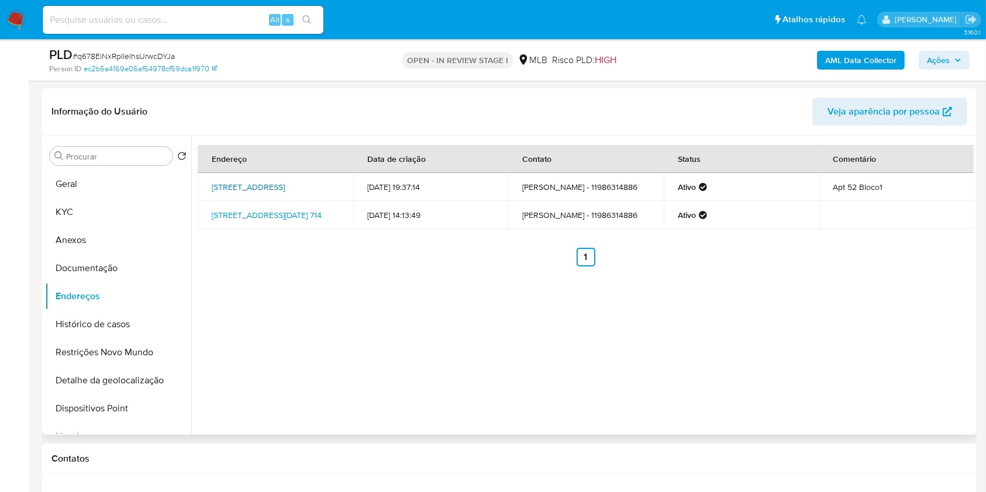
click at [272, 184] on link "Rua Helena 151, São Paulo, São Paulo, 04552050, Brasil 151" at bounding box center [248, 187] width 73 height 12
click at [271, 217] on link "Rua 7 De Setembro 714, Pirassununga, São Paulo, 13630110, Brasil 714" at bounding box center [267, 215] width 110 height 12
click at [136, 266] on button "Documentação" at bounding box center [113, 268] width 137 height 28
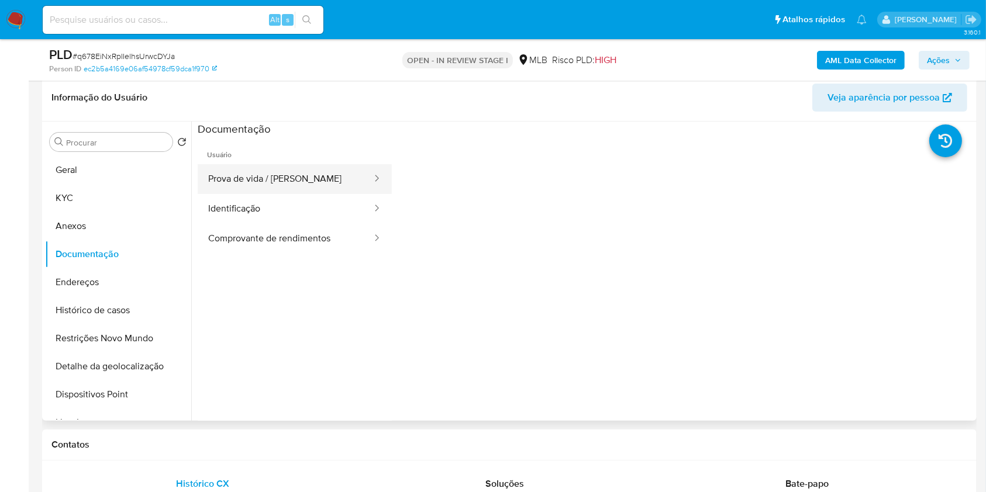
click at [262, 181] on button "Prova de vida / Selfie" at bounding box center [285, 179] width 175 height 30
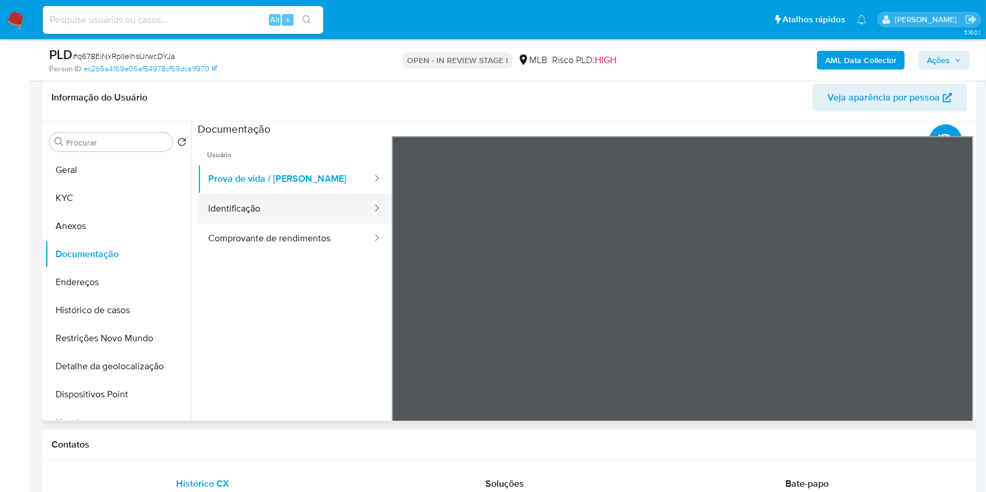
click at [364, 211] on div at bounding box center [373, 208] width 19 height 13
click at [329, 203] on button "Identificação" at bounding box center [285, 209] width 175 height 30
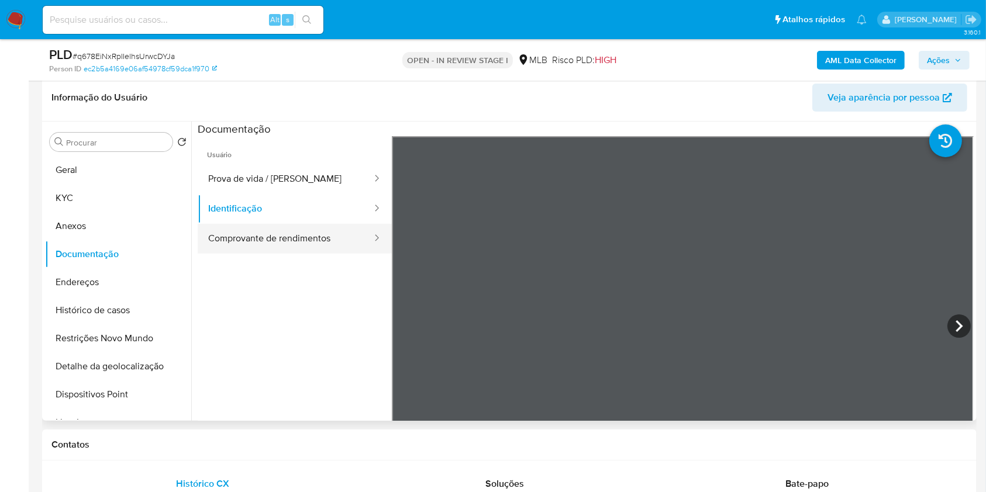
click at [285, 229] on button "Comprovante de rendimentos" at bounding box center [285, 239] width 175 height 30
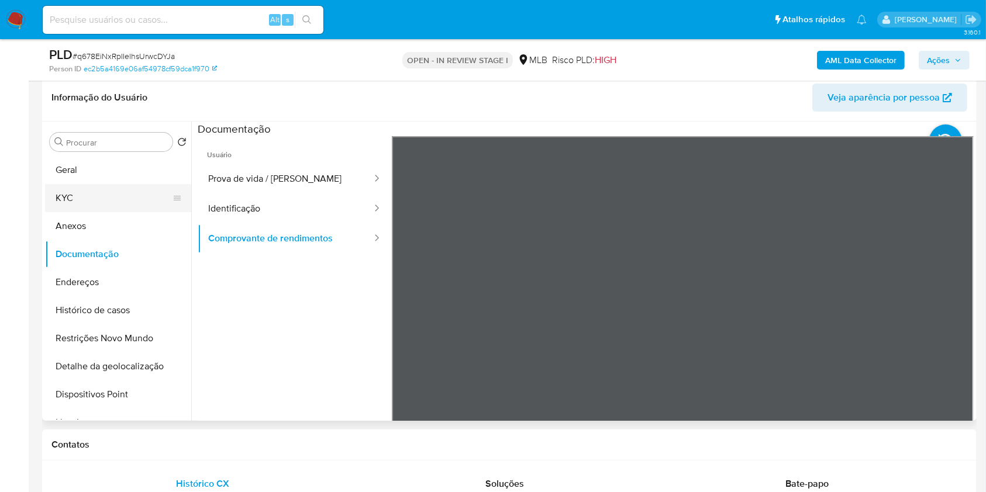
click at [115, 195] on button "KYC" at bounding box center [113, 198] width 137 height 28
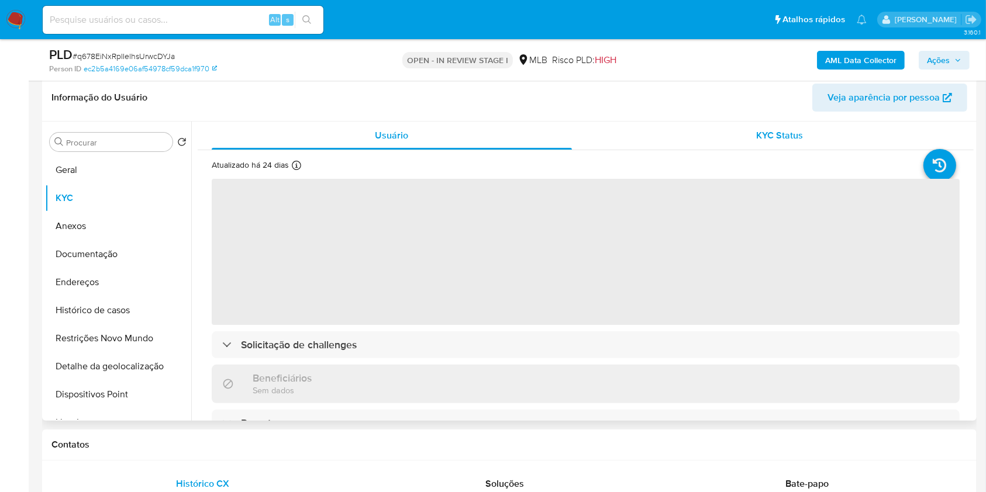
click at [718, 148] on div "KYC Status" at bounding box center [780, 136] width 360 height 28
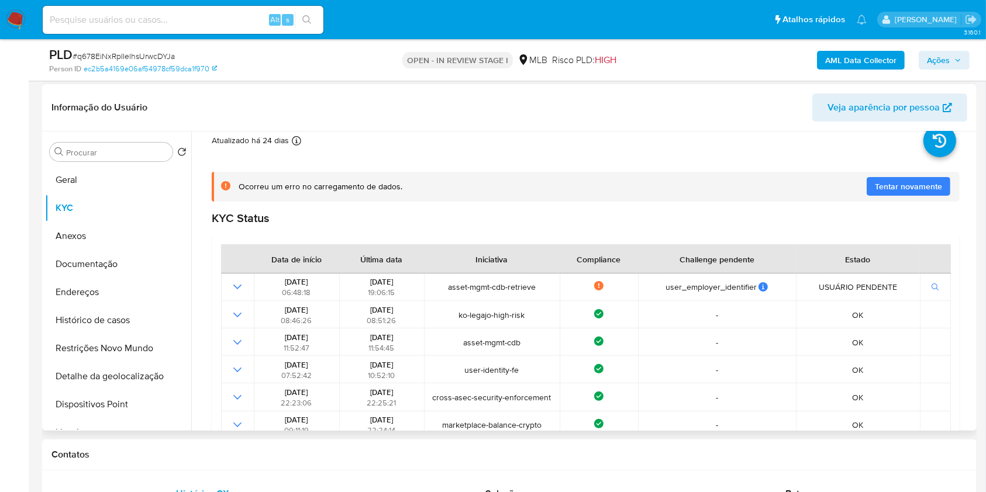
scroll to position [0, 0]
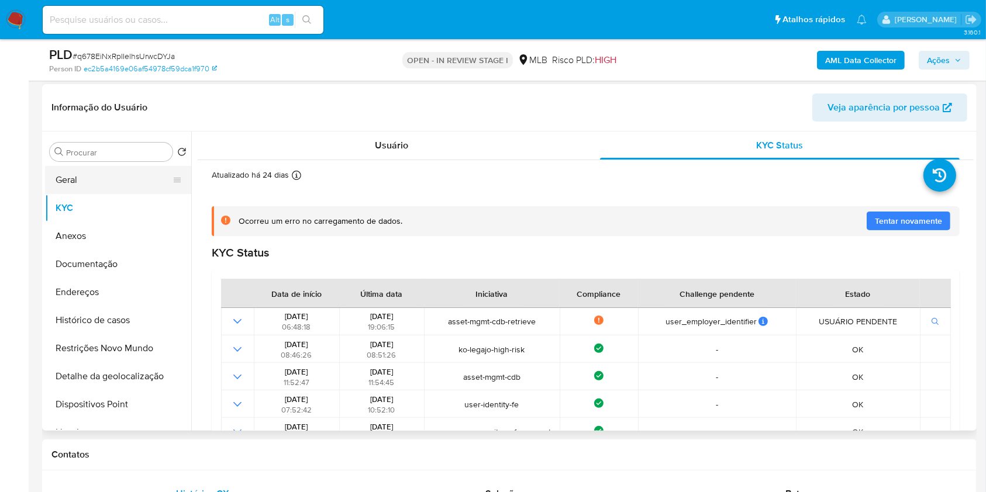
click at [99, 183] on button "Geral" at bounding box center [113, 180] width 137 height 28
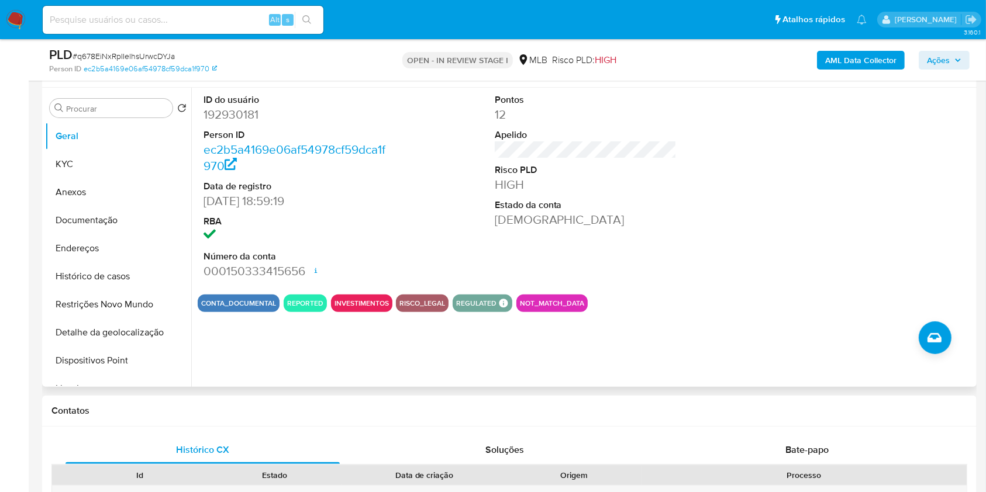
scroll to position [292, 0]
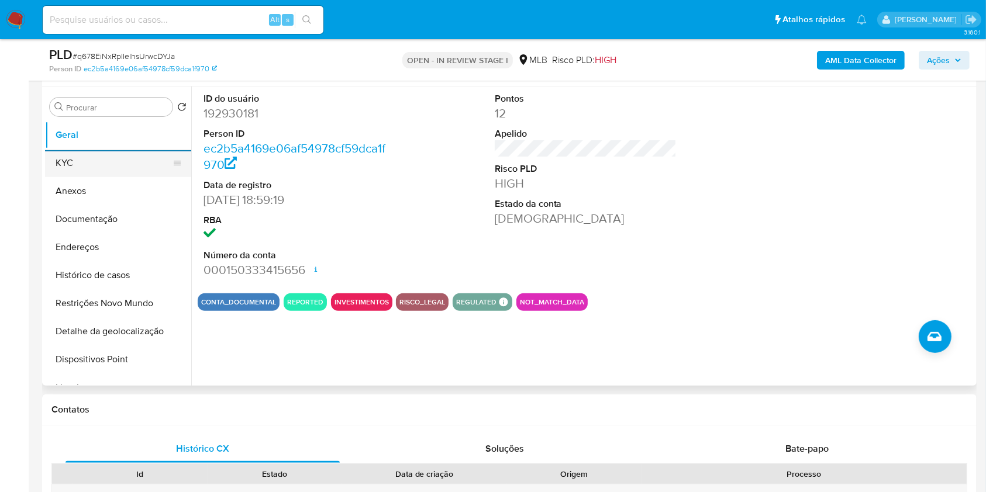
drag, startPoint x: 141, startPoint y: 164, endPoint x: 170, endPoint y: 155, distance: 30.7
click at [141, 165] on button "KYC" at bounding box center [113, 163] width 137 height 28
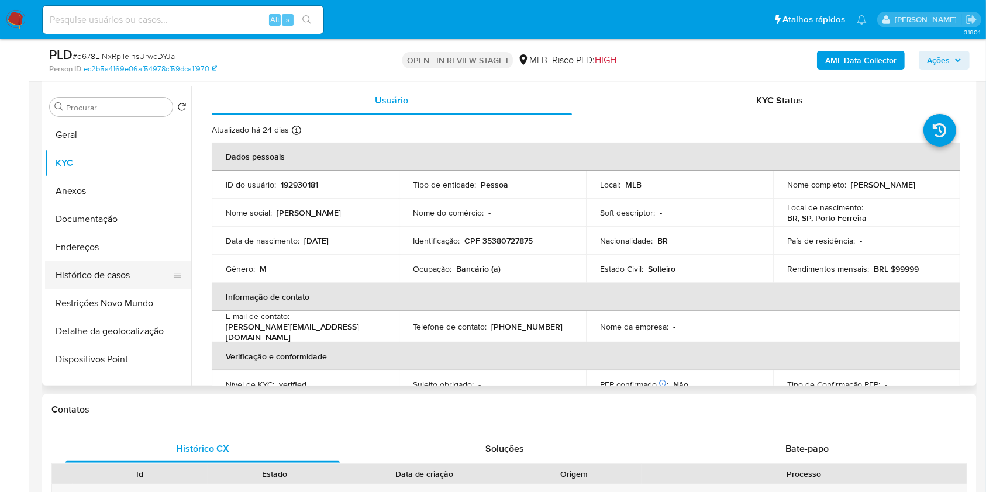
click at [142, 273] on button "Histórico de casos" at bounding box center [113, 275] width 137 height 28
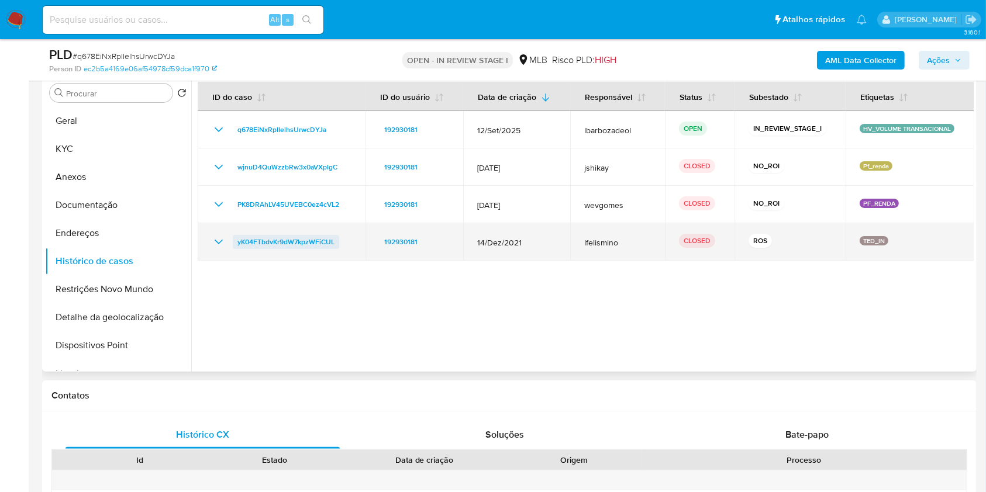
click at [289, 241] on span "yK04FTbdvKr9dW7kpzWFiCUL" at bounding box center [285, 242] width 97 height 14
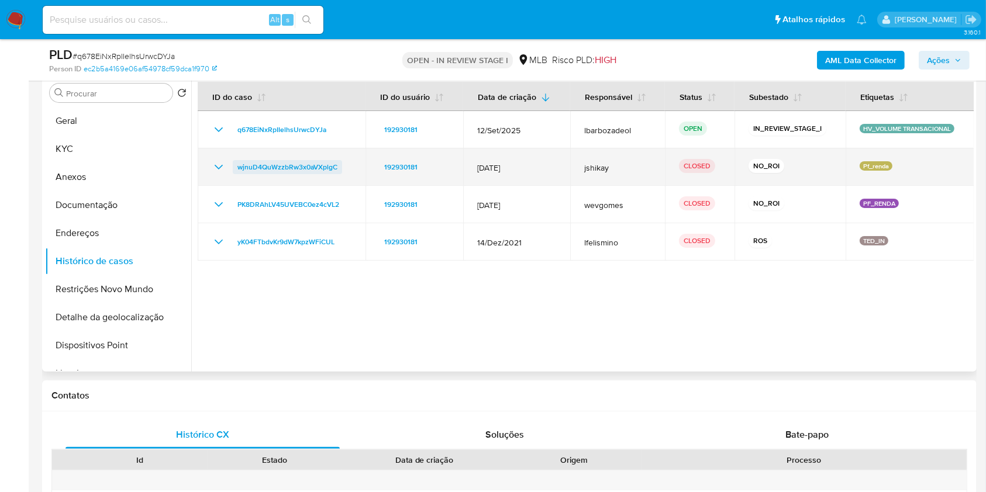
click at [299, 167] on span "wjnuD4QuWzzbRw3x0aVXplgC" at bounding box center [287, 167] width 100 height 14
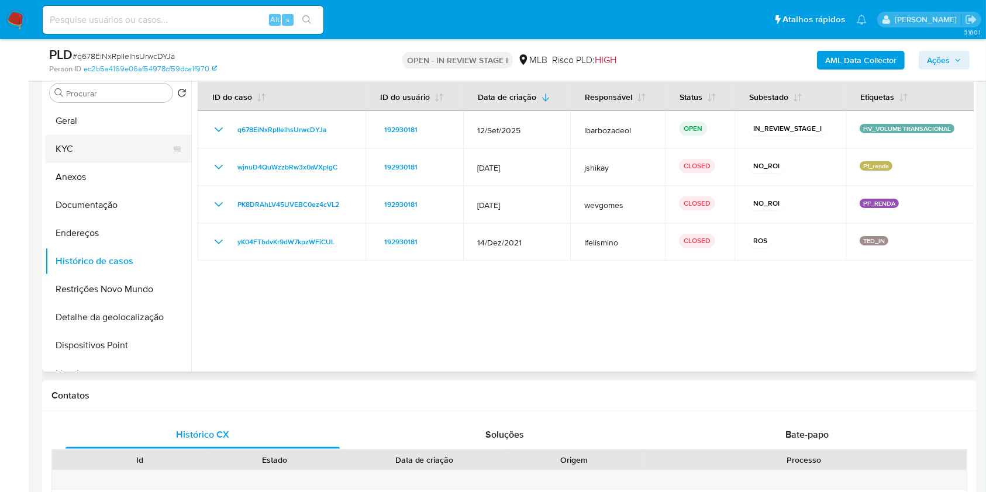
click at [120, 150] on button "KYC" at bounding box center [113, 149] width 137 height 28
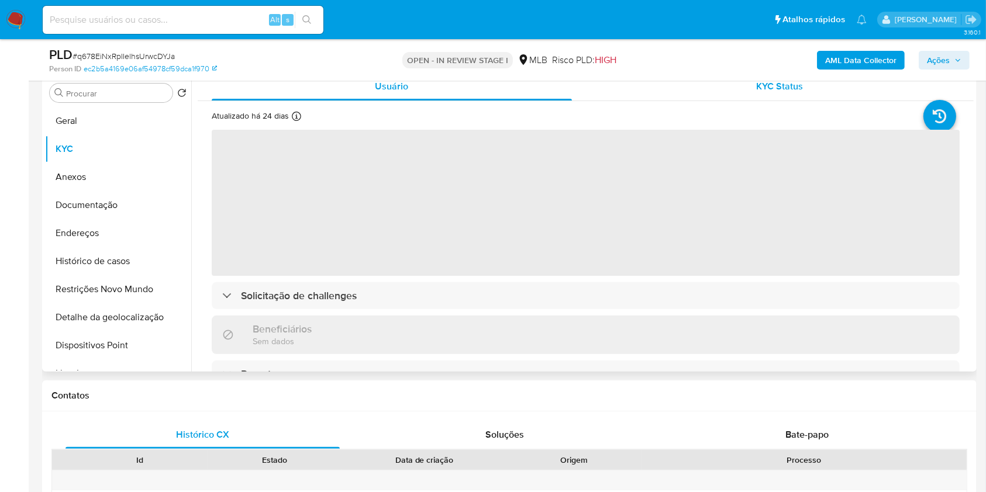
click at [744, 92] on div "KYC Status" at bounding box center [780, 86] width 360 height 28
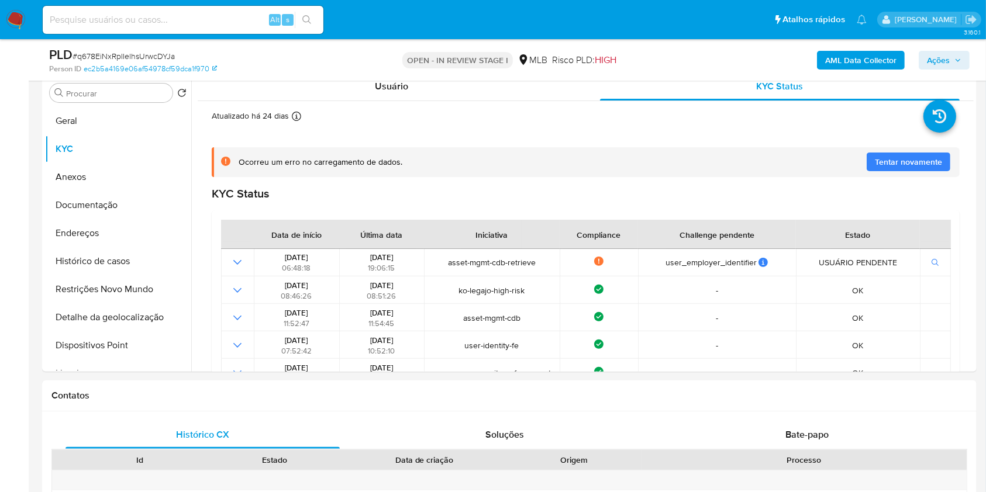
scroll to position [364, 0]
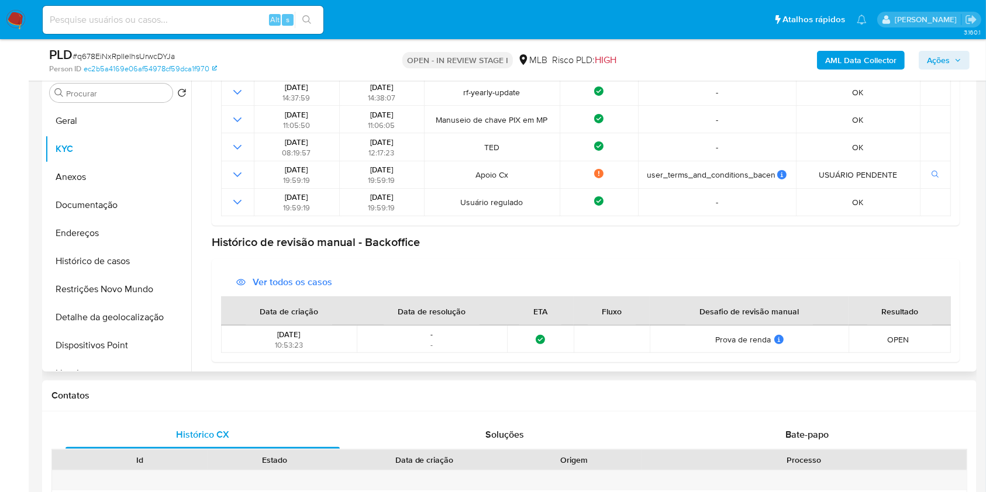
click at [292, 281] on span "Ver todos os casos" at bounding box center [293, 282] width 80 height 28
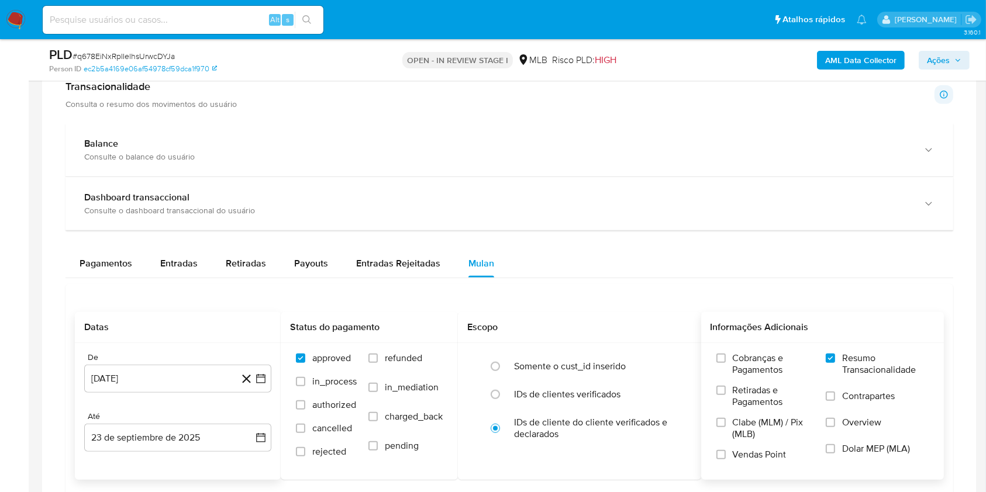
scroll to position [870, 0]
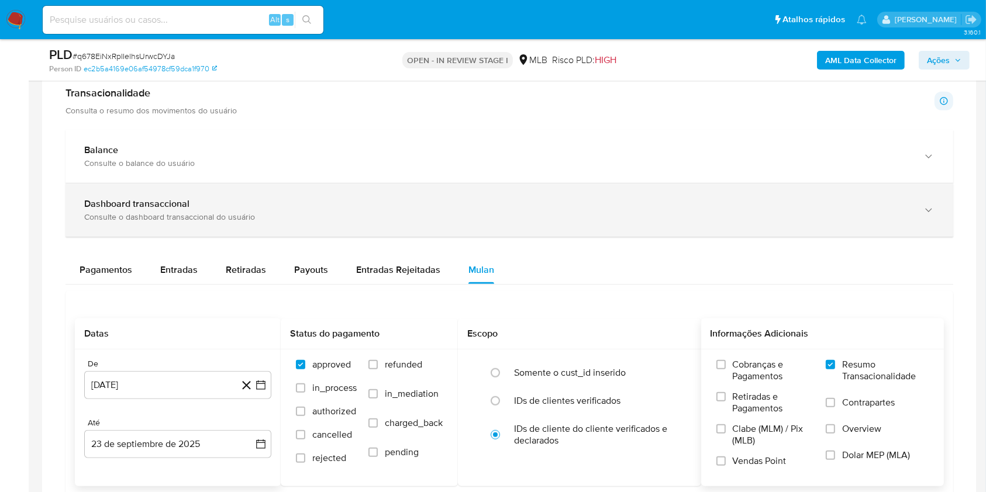
click at [353, 212] on div "Consulte o dashboard transaccional do usuário" at bounding box center [497, 217] width 827 height 11
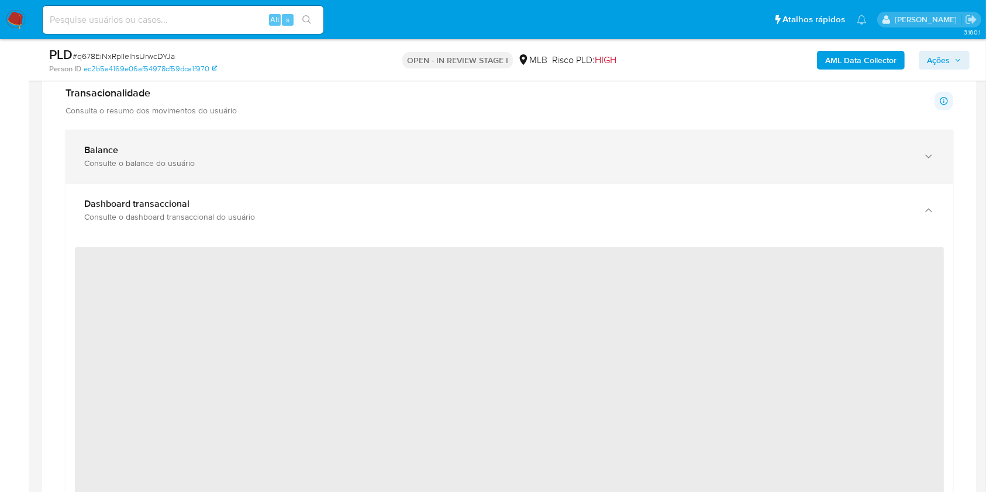
click at [358, 171] on div "Balance Consulte o balance do usuário" at bounding box center [508, 156] width 887 height 53
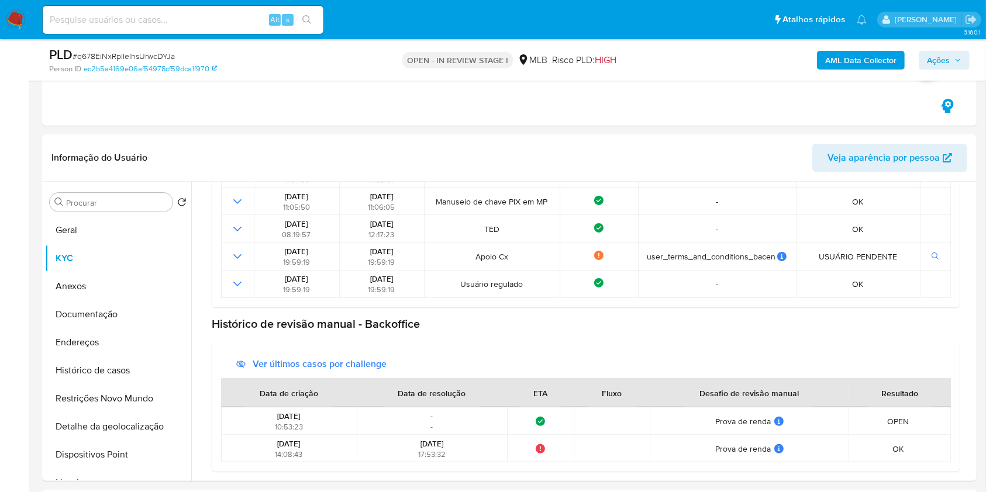
scroll to position [122, 0]
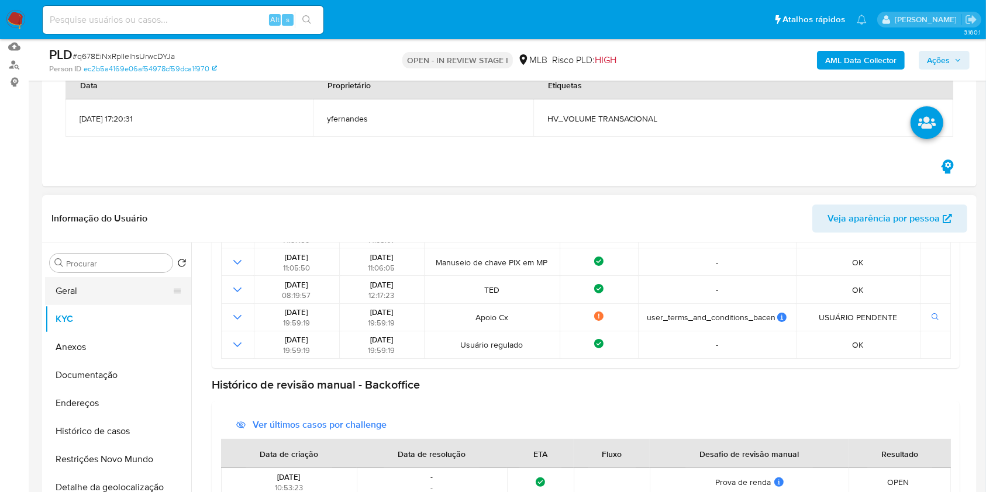
click at [108, 289] on button "Geral" at bounding box center [113, 291] width 137 height 28
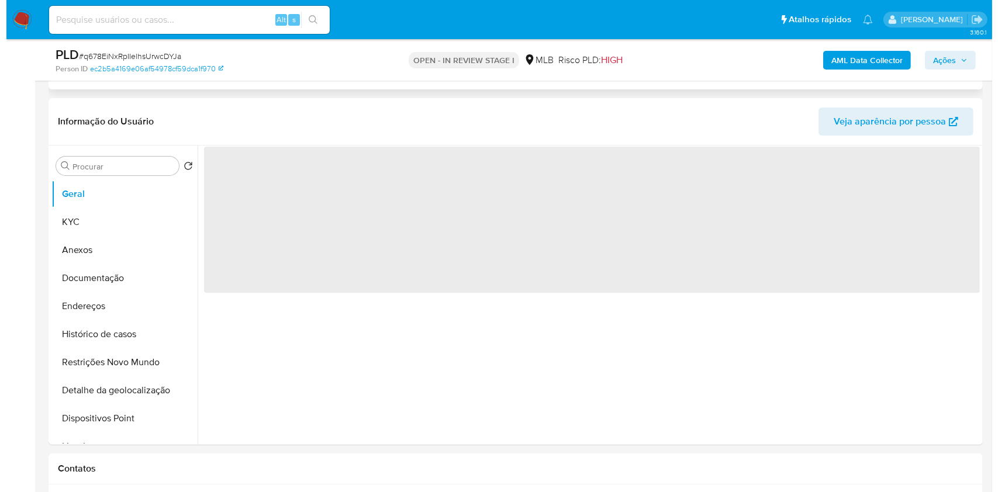
scroll to position [223, 0]
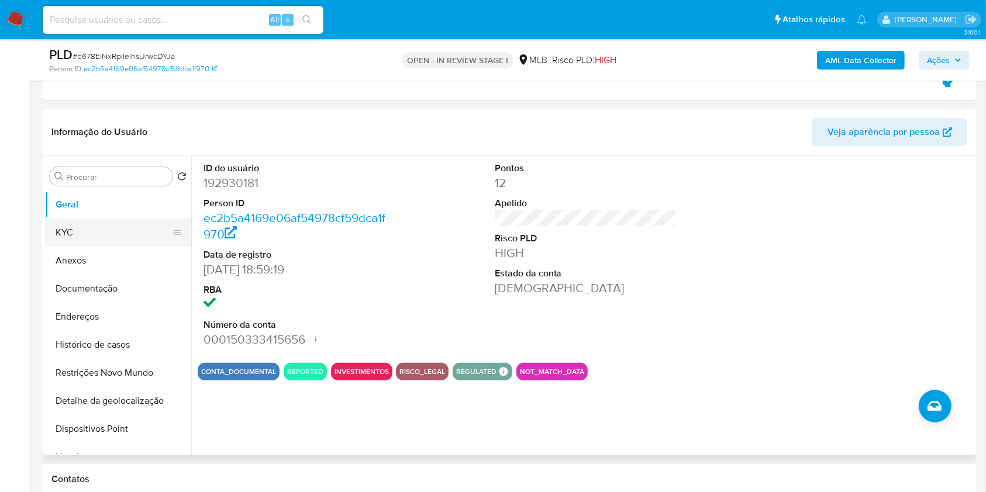
click at [108, 230] on button "KYC" at bounding box center [113, 233] width 137 height 28
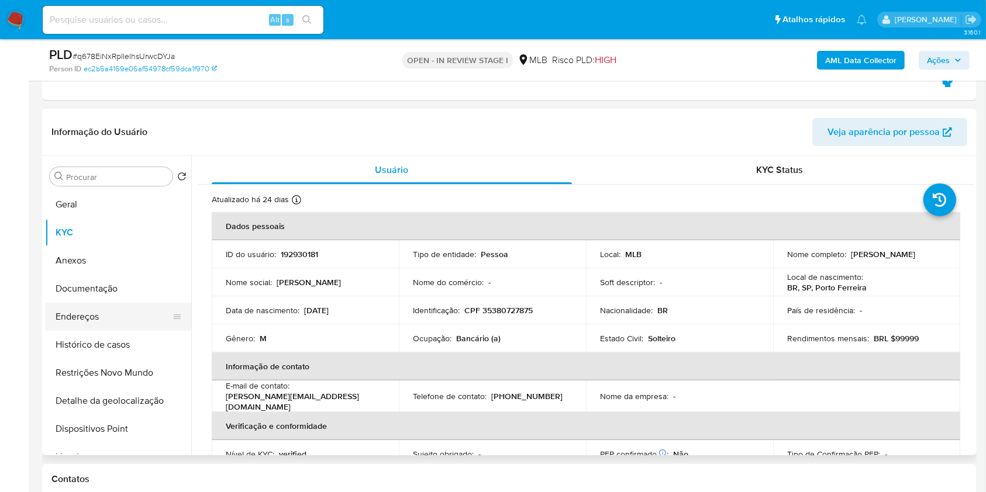
click at [127, 306] on button "Endereços" at bounding box center [113, 317] width 137 height 28
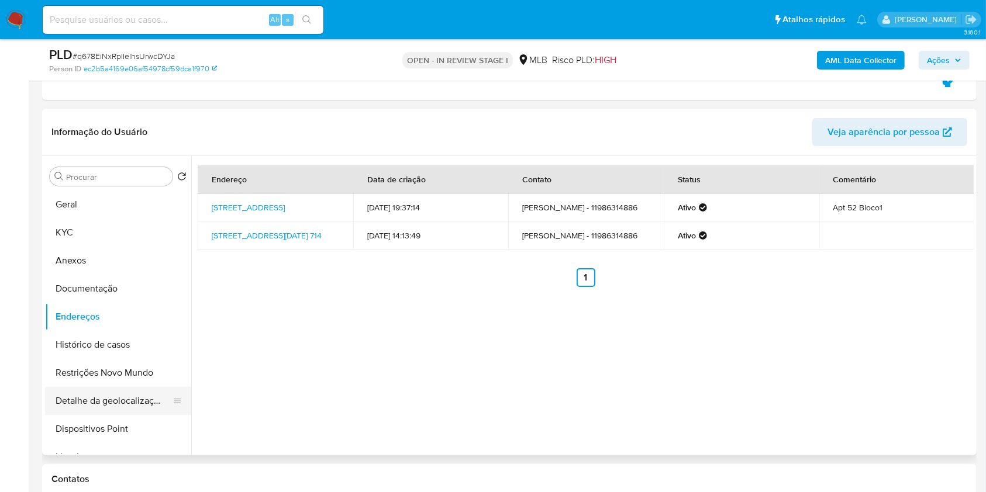
click at [124, 407] on button "Detalhe da geolocalização" at bounding box center [113, 401] width 137 height 28
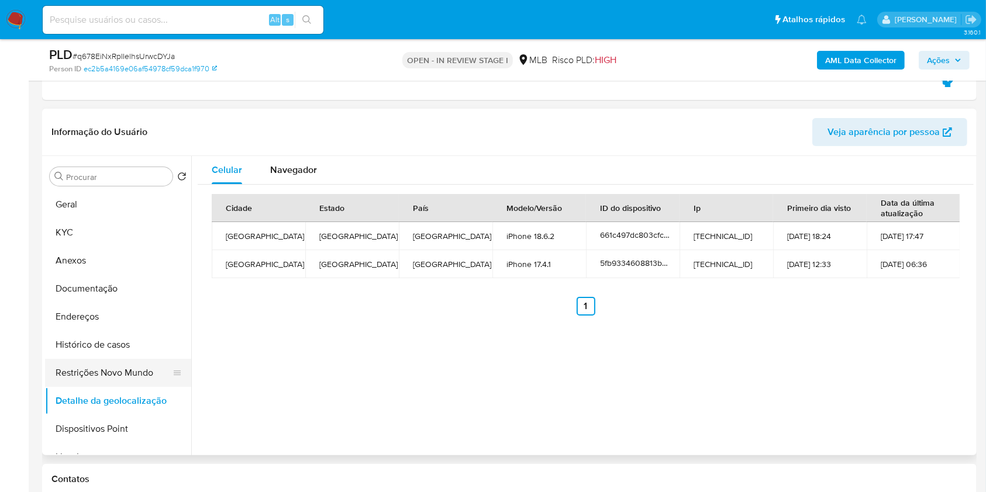
click at [131, 375] on button "Restrições Novo Mundo" at bounding box center [113, 373] width 137 height 28
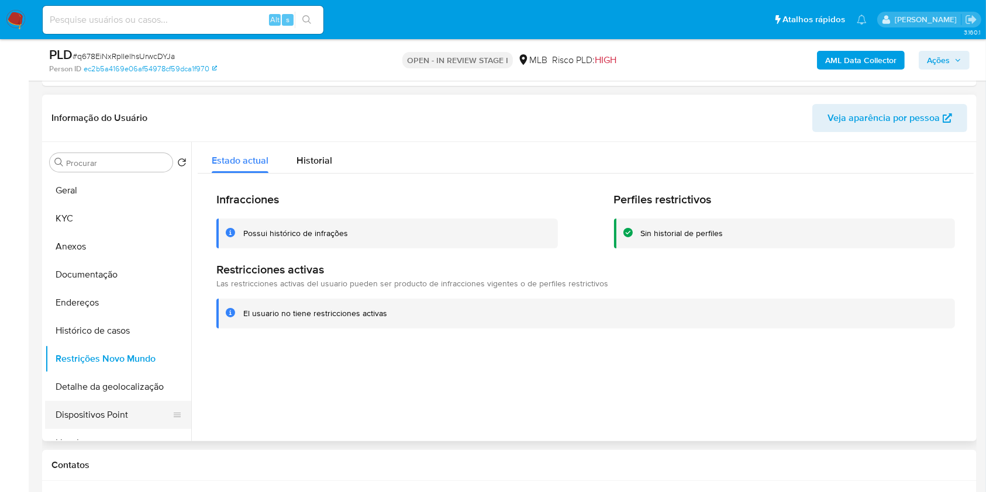
click at [137, 414] on button "Dispositivos Point" at bounding box center [113, 415] width 137 height 28
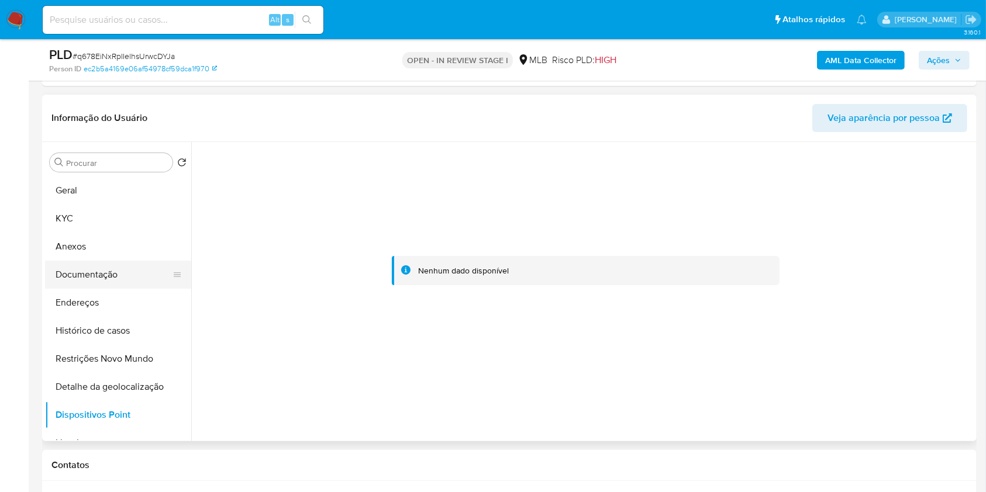
click at [132, 271] on button "Documentação" at bounding box center [113, 275] width 137 height 28
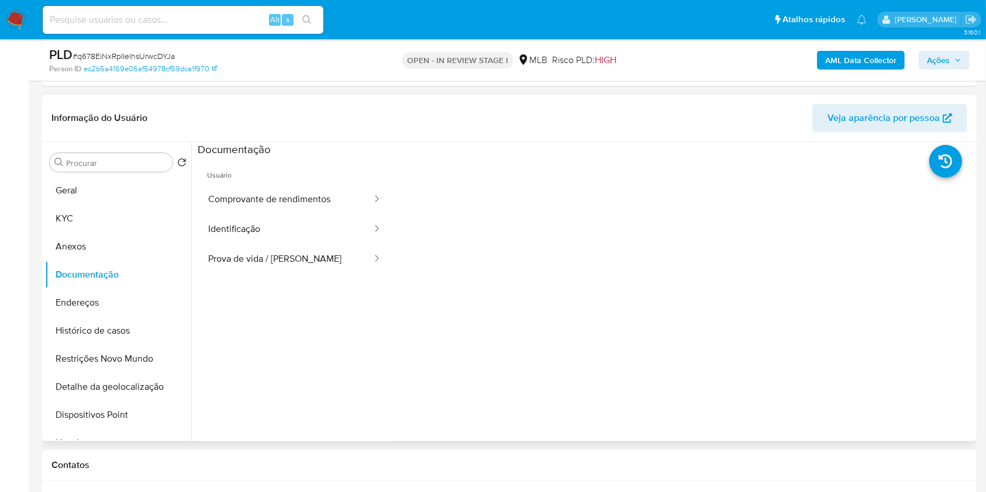
click at [299, 184] on span "Usuário" at bounding box center [295, 171] width 194 height 28
click at [300, 189] on button "Comprovante de rendimentos" at bounding box center [285, 200] width 175 height 30
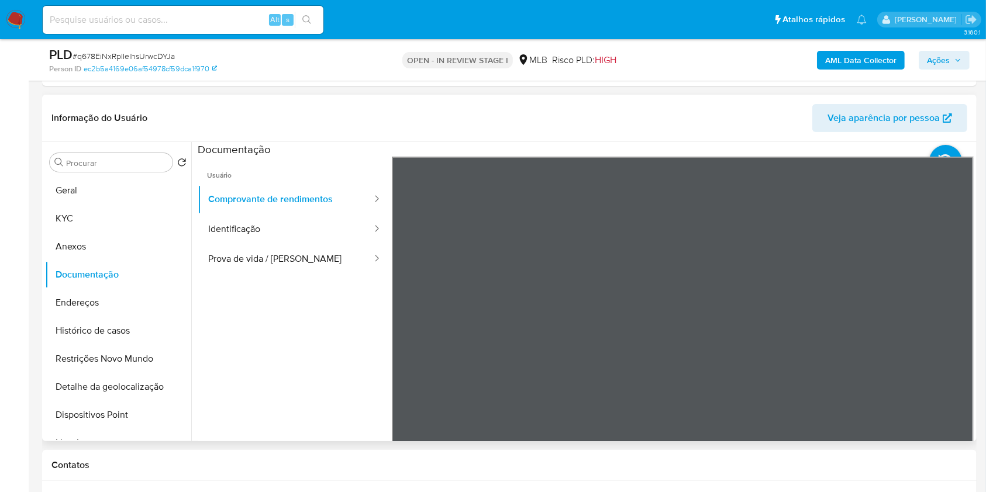
click at [232, 283] on div "Usuário Comprovante de rendimentos Identificação Prova de vida / Selfie" at bounding box center [586, 344] width 776 height 374
click at [104, 216] on button "KYC" at bounding box center [113, 219] width 137 height 28
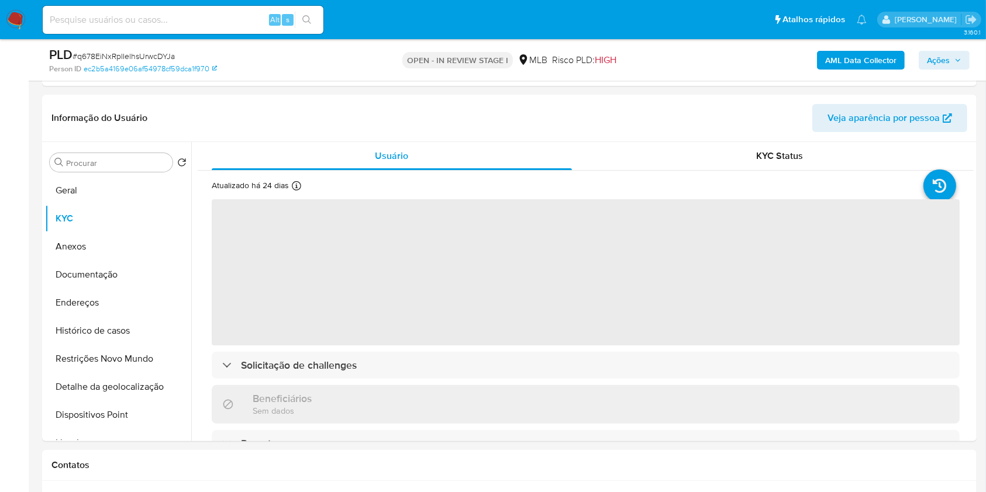
click at [926, 63] on button "Ações" at bounding box center [943, 60] width 51 height 19
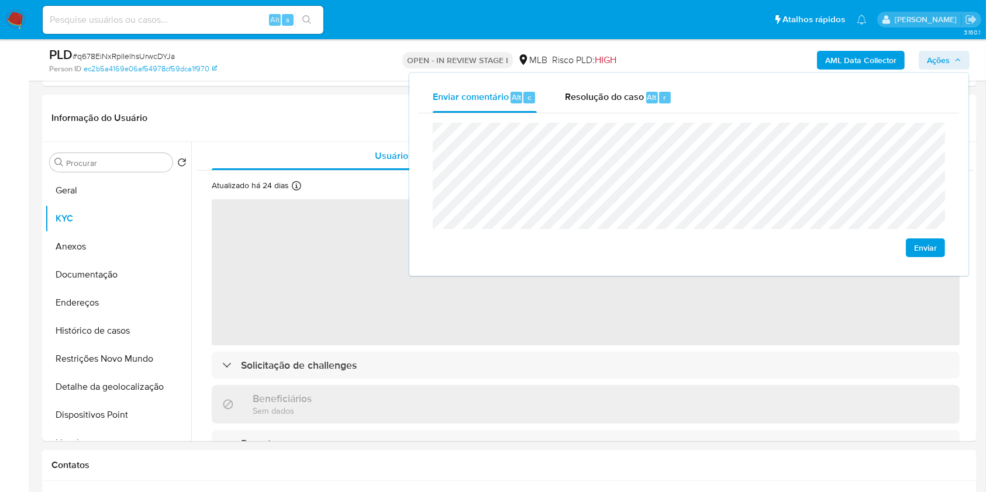
drag, startPoint x: 712, startPoint y: 95, endPoint x: 697, endPoint y: 95, distance: 14.6
click at [697, 95] on div "Enviar comentário Alt c Resolução do caso Alt r" at bounding box center [689, 97] width 540 height 30
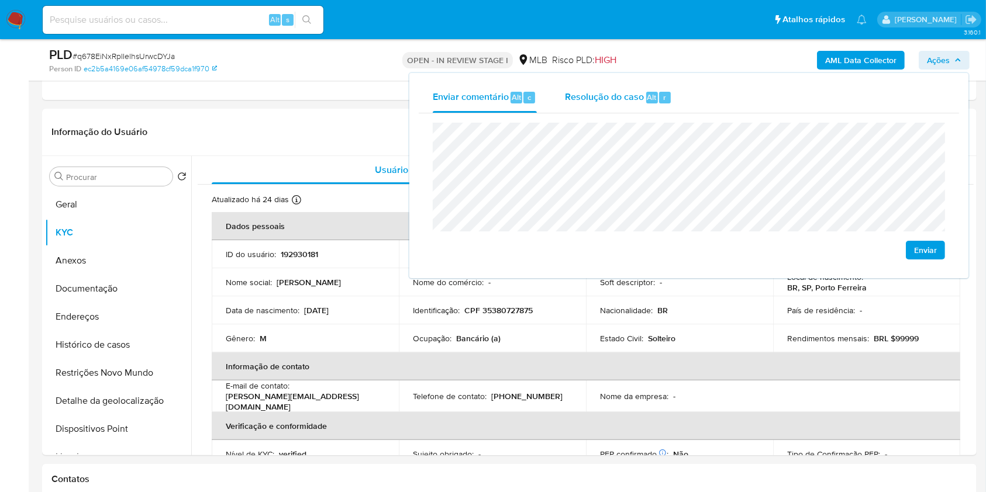
click at [639, 96] on span "Resolução do caso" at bounding box center [604, 96] width 79 height 13
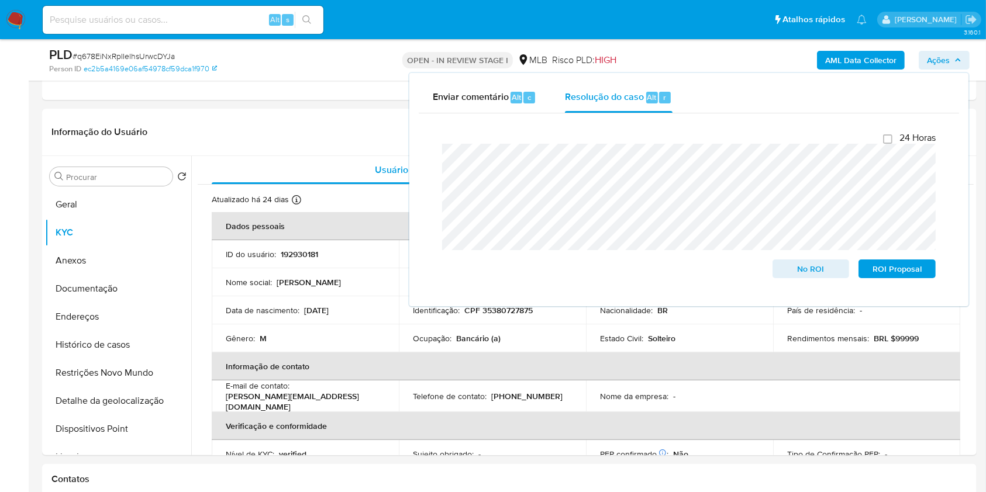
click at [697, 42] on div "PLD # q678EiNxRpIIelhsUrwcDYJa Person ID ec2b5a4169e06af54978cf59dca1f970 OPEN …" at bounding box center [509, 60] width 934 height 42
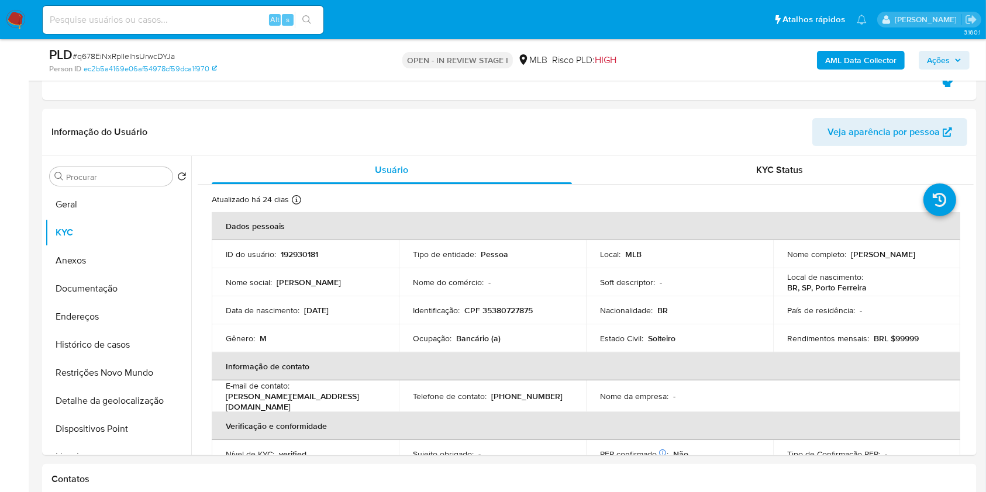
click at [844, 51] on b "AML Data Collector" at bounding box center [860, 60] width 71 height 19
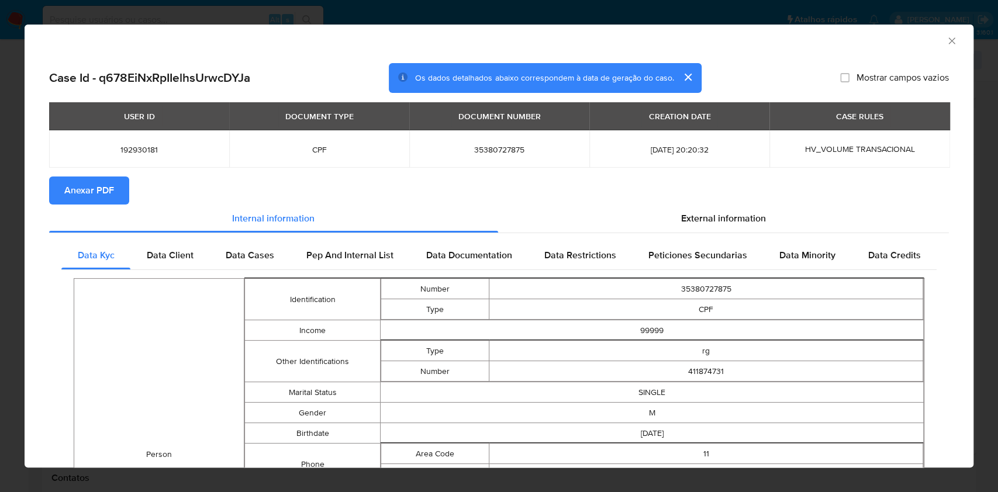
click at [67, 194] on span "Anexar PDF" at bounding box center [89, 191] width 50 height 26
drag, startPoint x: 938, startPoint y: 40, endPoint x: 928, endPoint y: 56, distance: 17.8
click at [946, 37] on icon "Fechar a janela" at bounding box center [952, 41] width 12 height 12
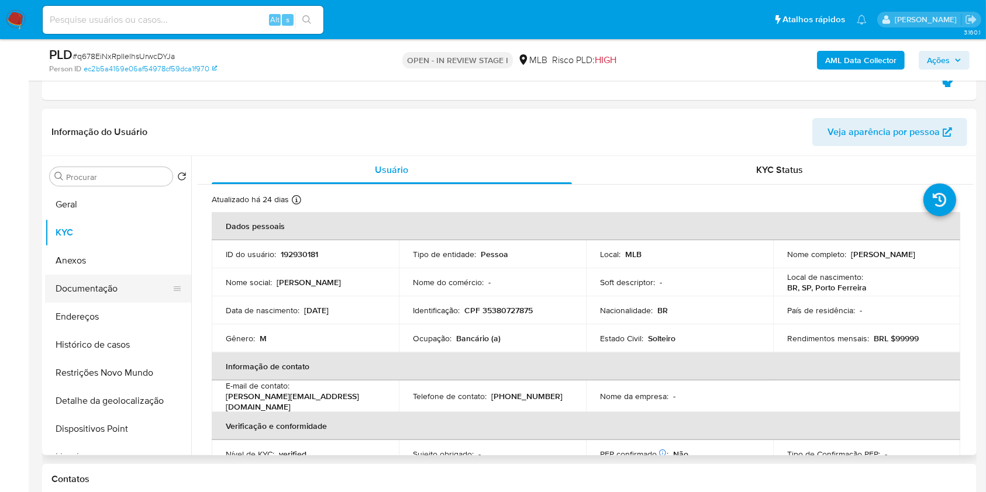
click at [114, 265] on button "Anexos" at bounding box center [118, 261] width 146 height 28
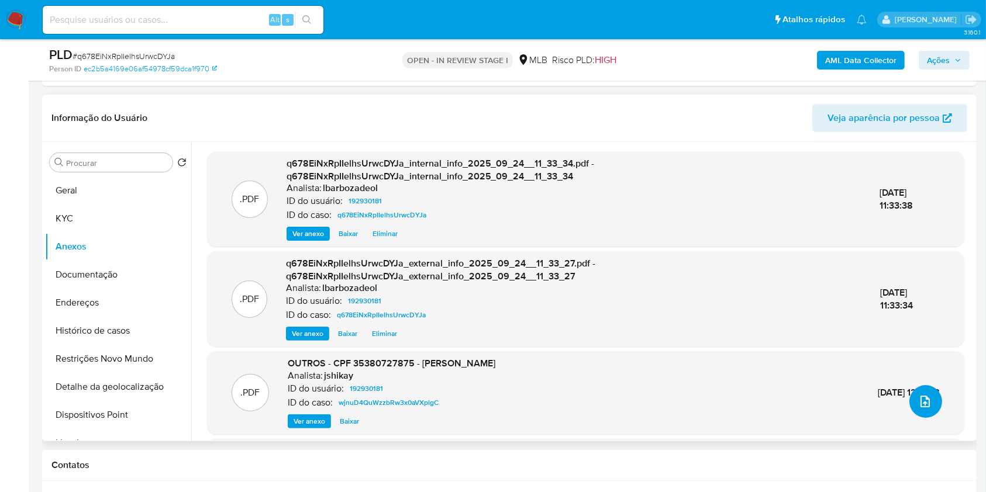
click at [918, 403] on icon "upload-file" at bounding box center [925, 402] width 14 height 14
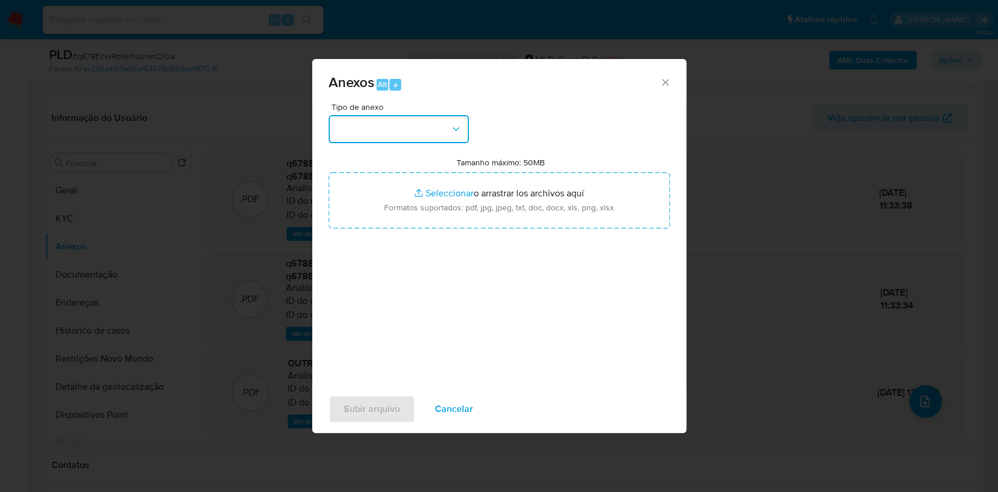
click at [450, 115] on button "button" at bounding box center [399, 129] width 140 height 28
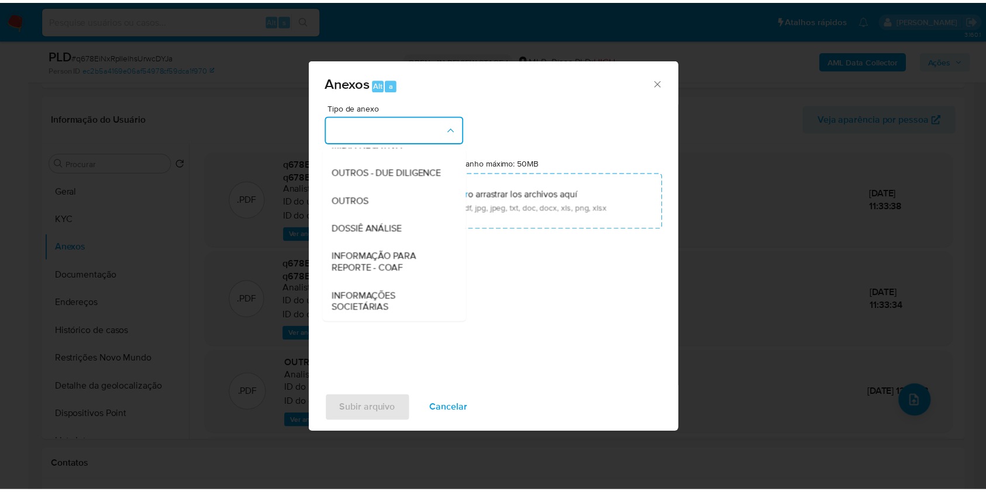
scroll to position [178, 0]
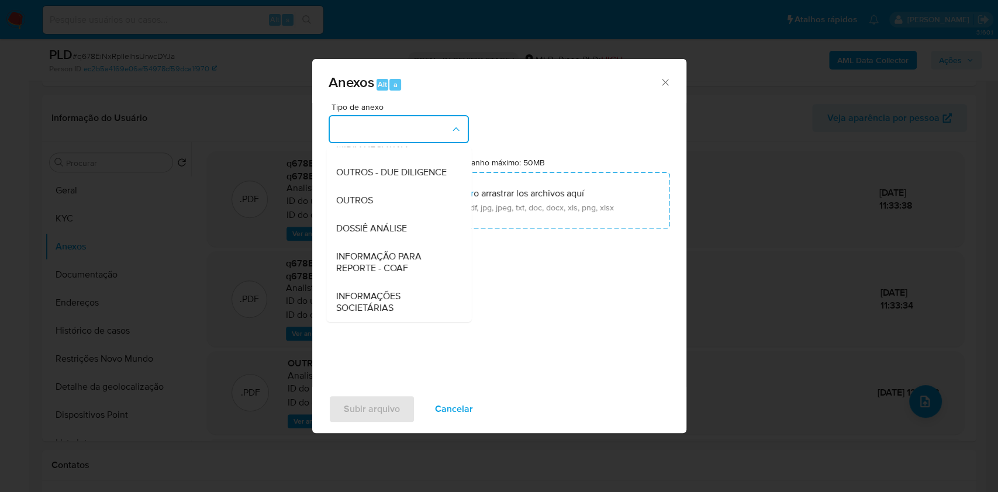
click at [430, 223] on div "DOSSIÊ ANÁLISE" at bounding box center [395, 229] width 119 height 28
click at [430, 223] on input "Tamanho máximo: 50MB Seleccionar archivos" at bounding box center [499, 200] width 341 height 56
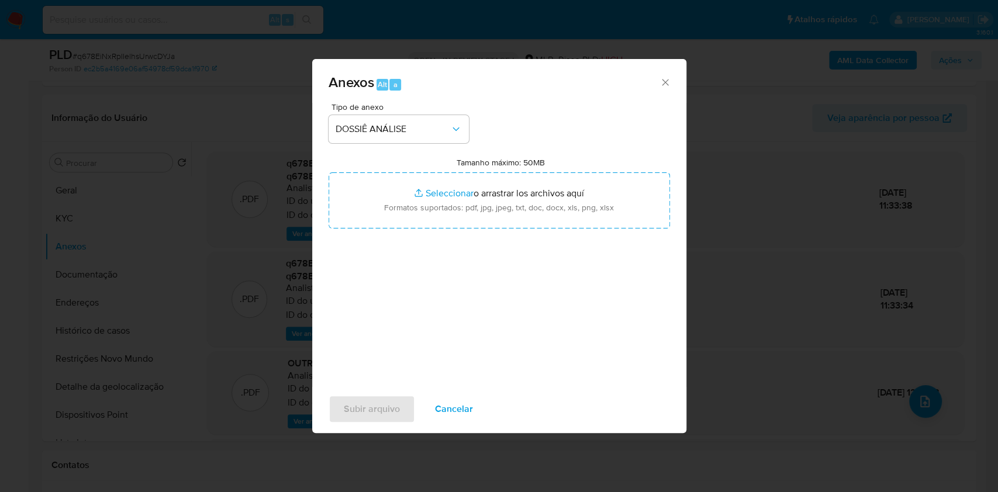
type input "C:\fakepath\Declinio - XXXX - CPF 35380727875 - DANILO BOSCHIM SCHALCH.pdf"
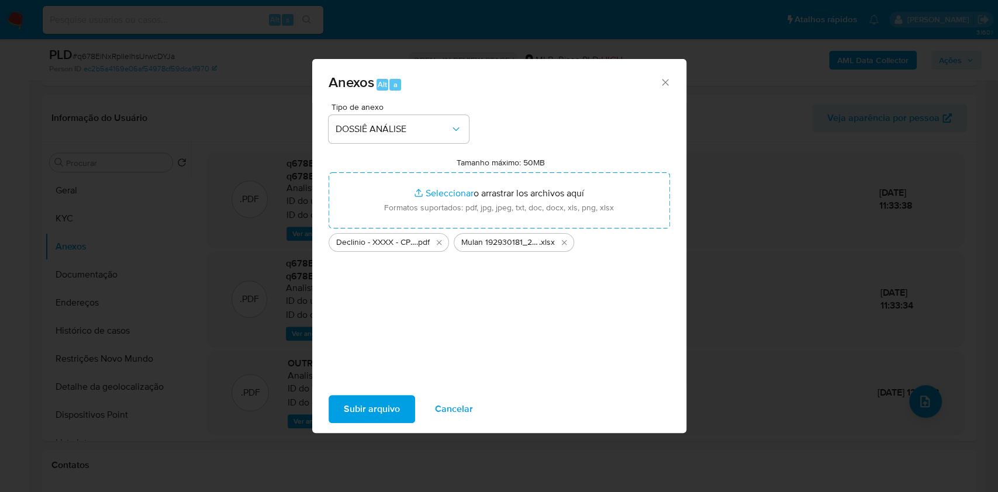
click at [367, 410] on span "Subir arquivo" at bounding box center [372, 409] width 56 height 26
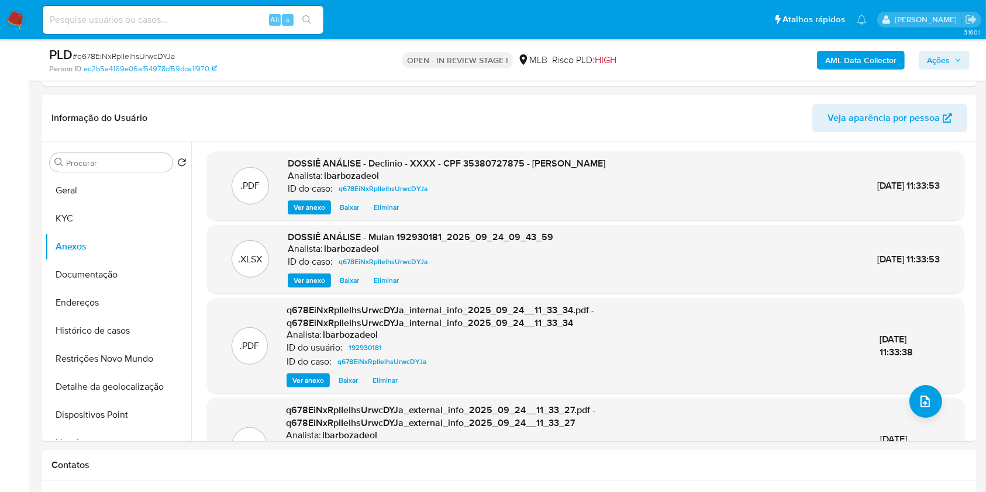
click at [938, 54] on span "Ações" at bounding box center [938, 60] width 23 height 19
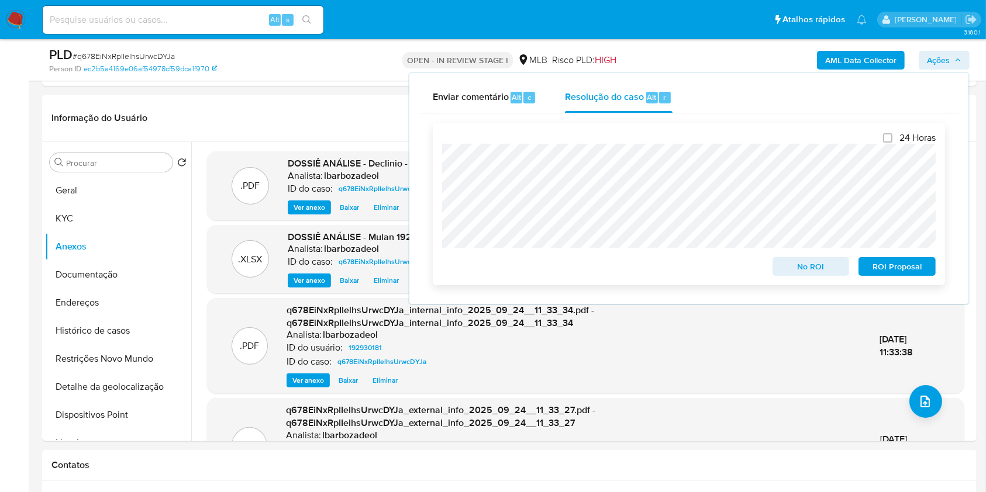
click at [801, 272] on span "No ROI" at bounding box center [810, 266] width 61 height 16
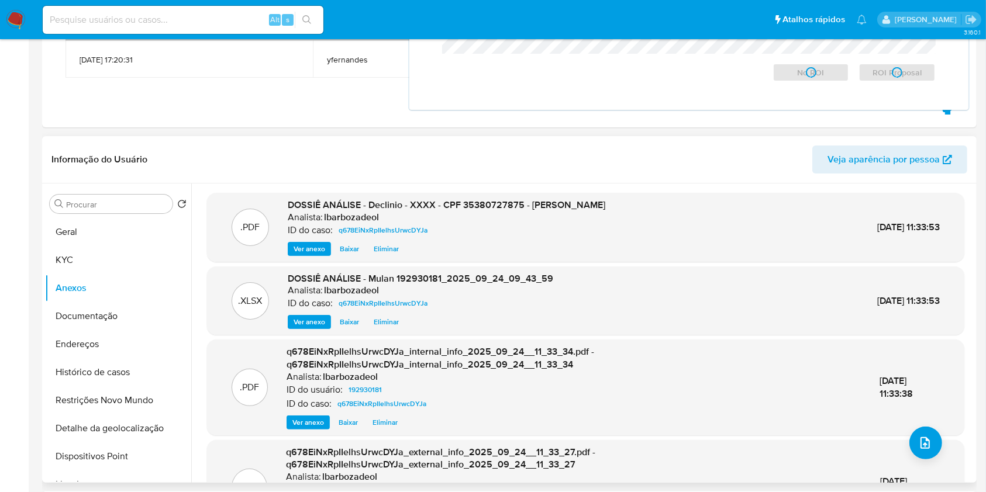
scroll to position [0, 0]
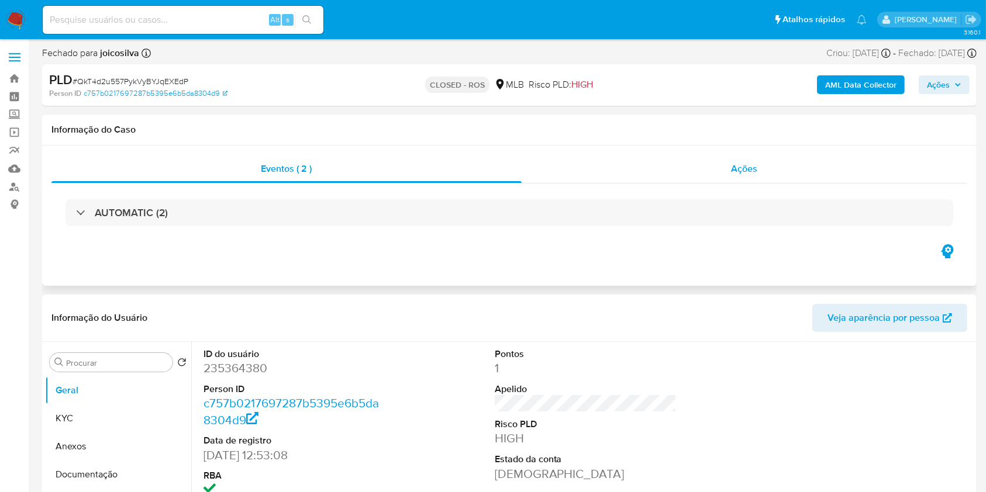
select select "10"
click at [641, 170] on div "Ações" at bounding box center [743, 169] width 445 height 28
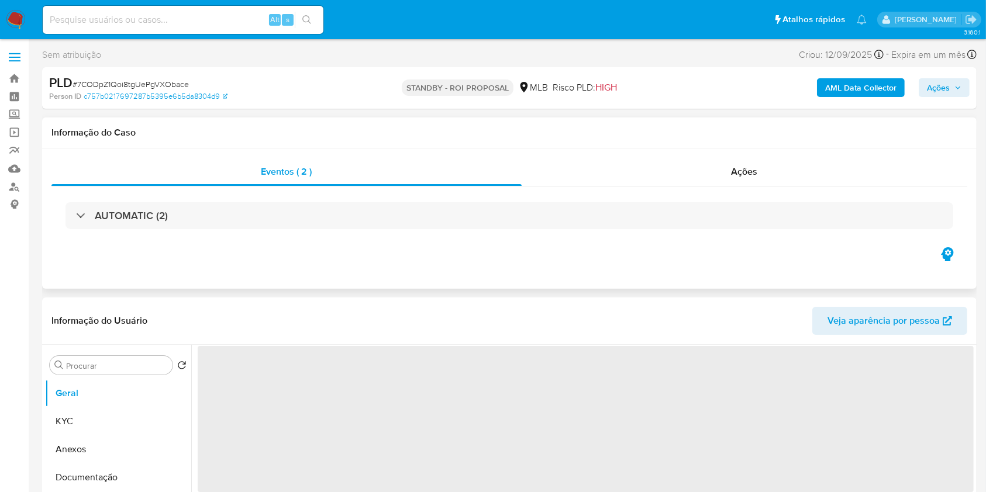
select select "10"
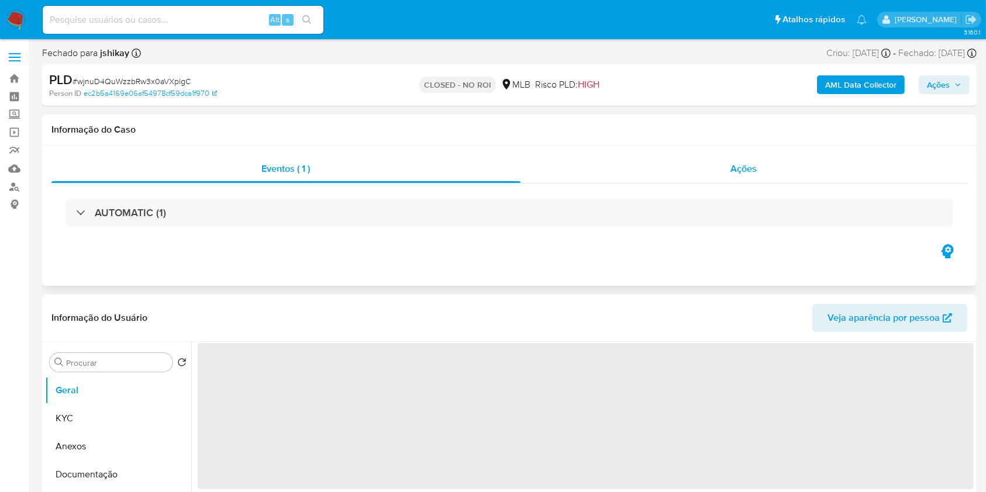
click at [626, 172] on div "Ações" at bounding box center [743, 169] width 447 height 28
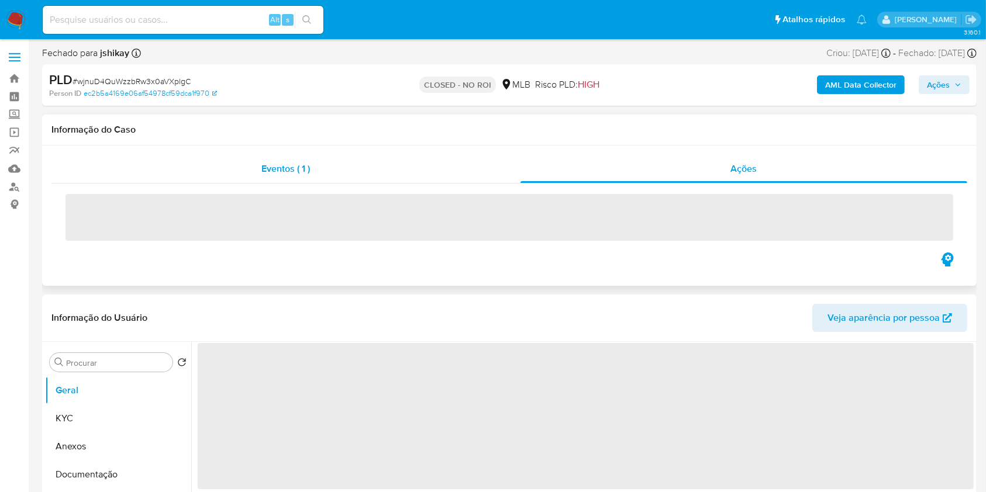
select select "10"
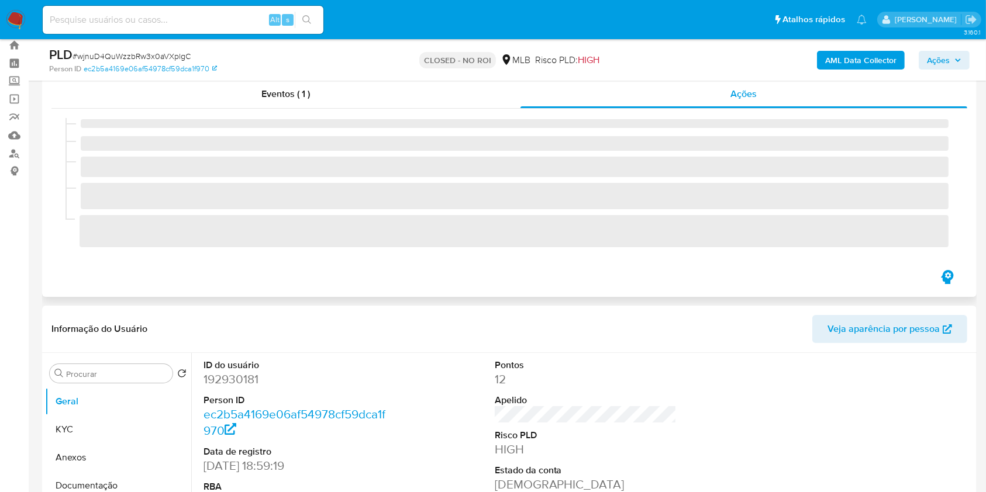
scroll to position [36, 0]
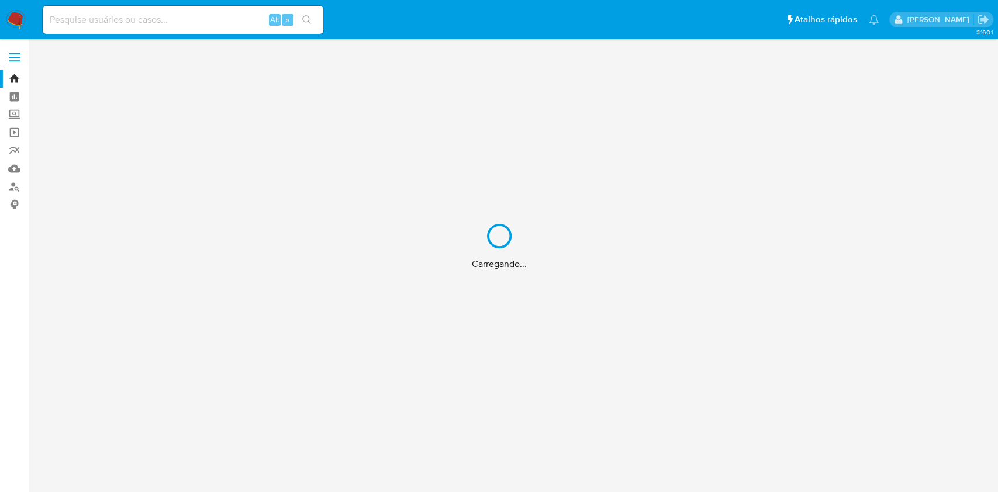
click at [8, 101] on div "Carregando..." at bounding box center [499, 246] width 998 height 492
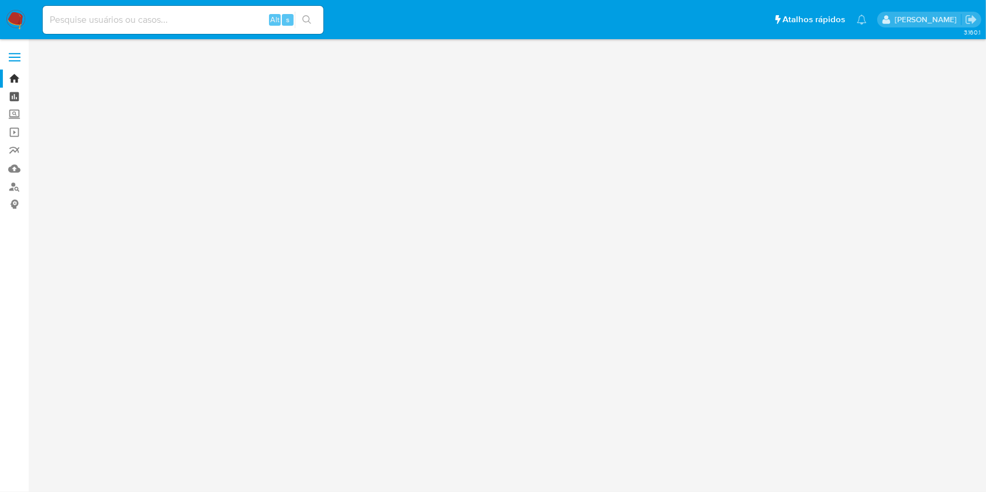
click at [13, 96] on link "Painel" at bounding box center [69, 97] width 139 height 18
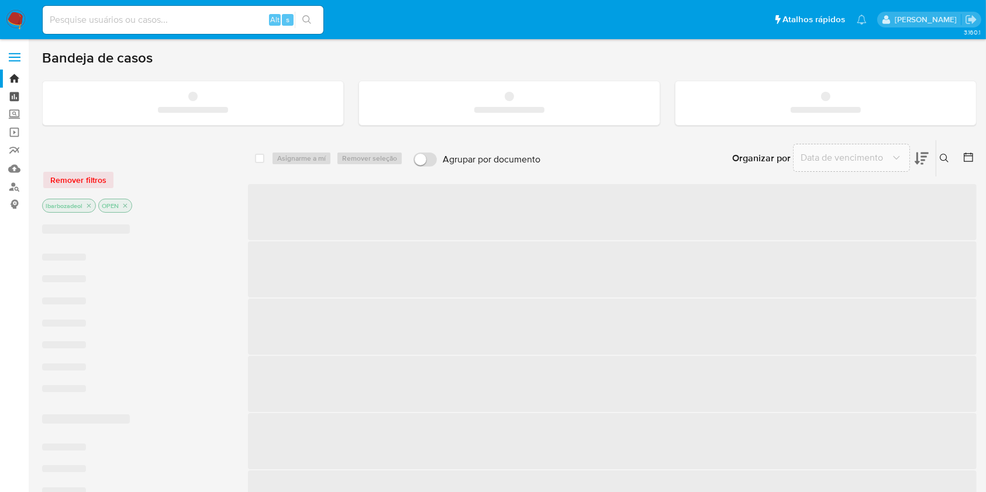
click at [13, 96] on link "Painel" at bounding box center [69, 97] width 139 height 18
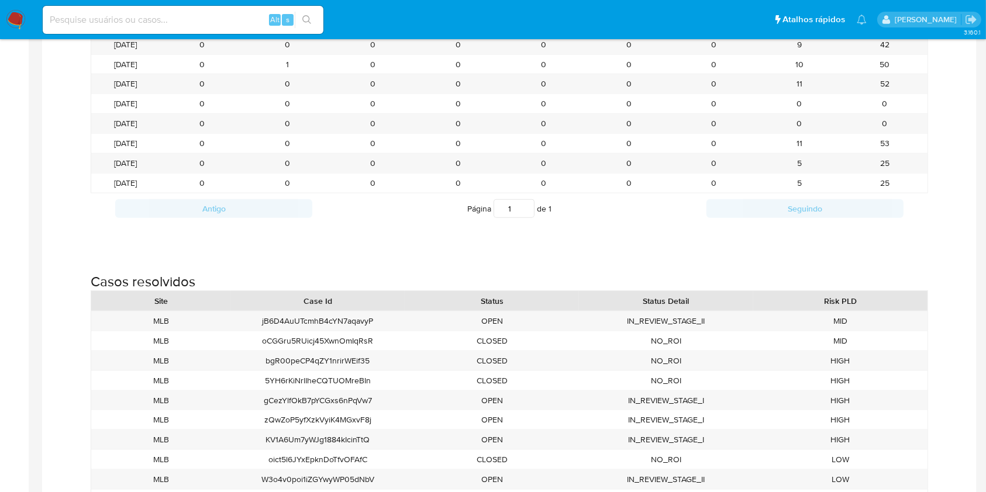
scroll to position [1381, 0]
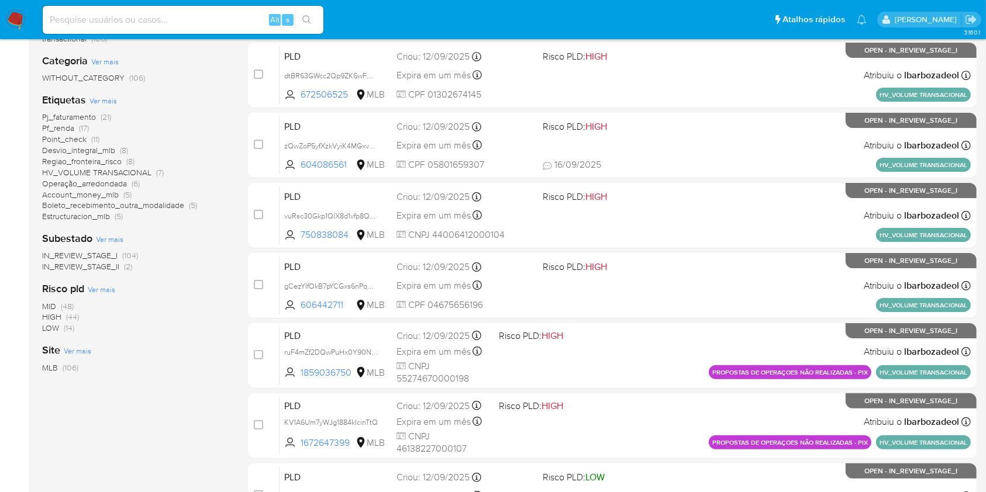
scroll to position [221, 0]
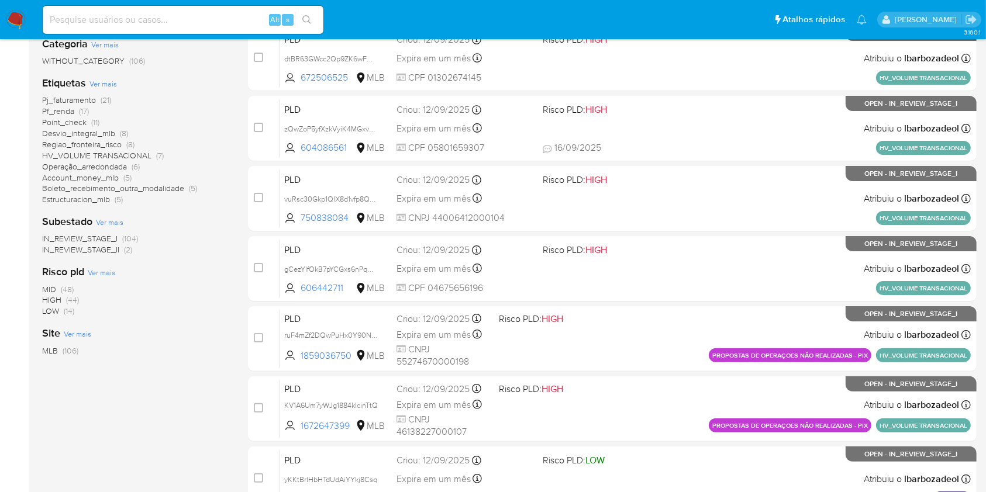
click at [67, 296] on span "(44)" at bounding box center [72, 300] width 13 height 12
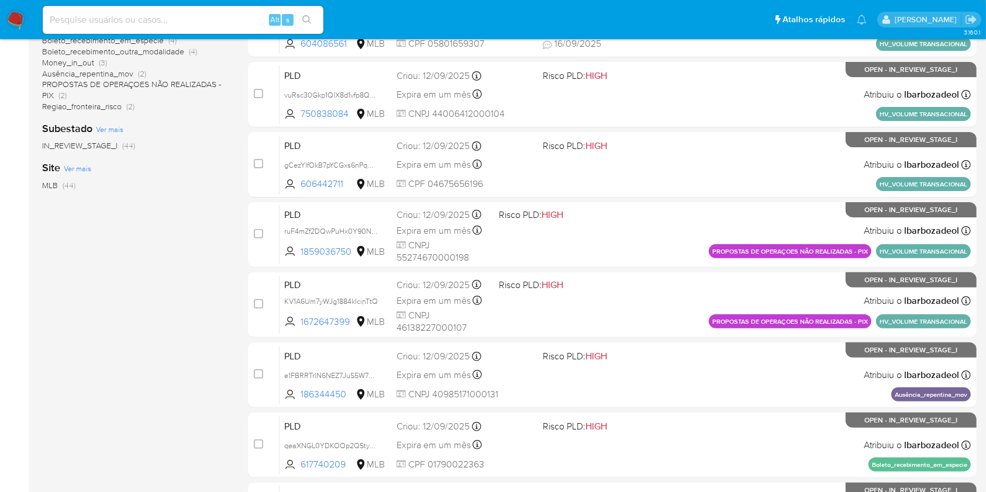
scroll to position [472, 0]
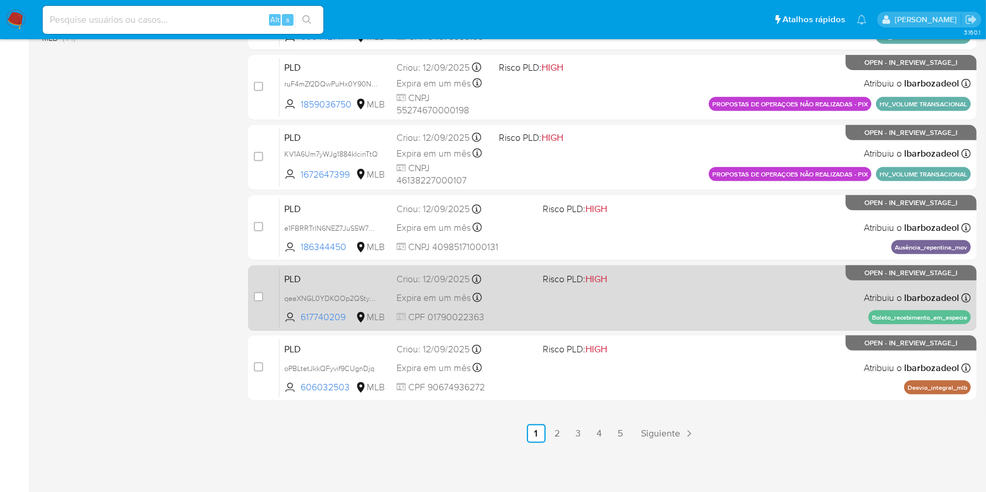
click at [606, 308] on div "PLD qeaXNGL0YDKOOp2QSty0bmVj 617740209 MLB Risco PLD: HIGH Criou: [DATE] Criou:…" at bounding box center [624, 297] width 691 height 59
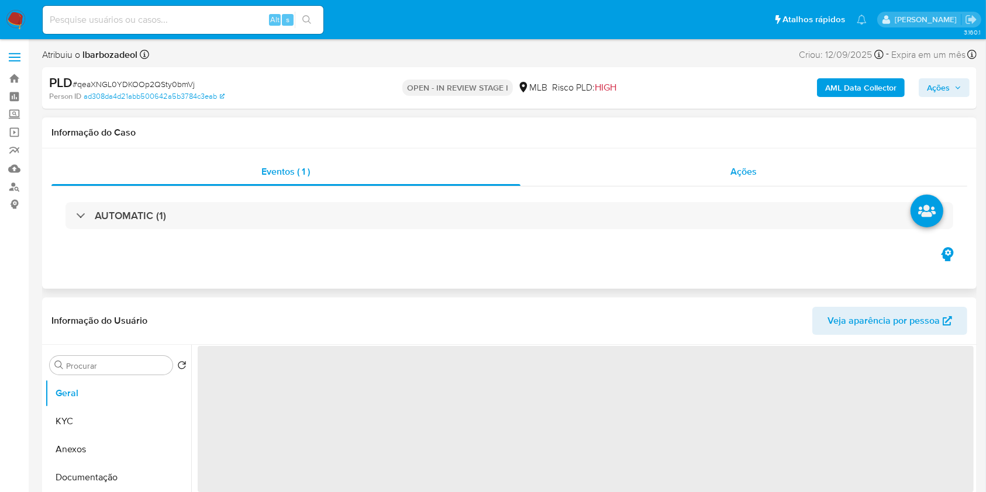
select select "10"
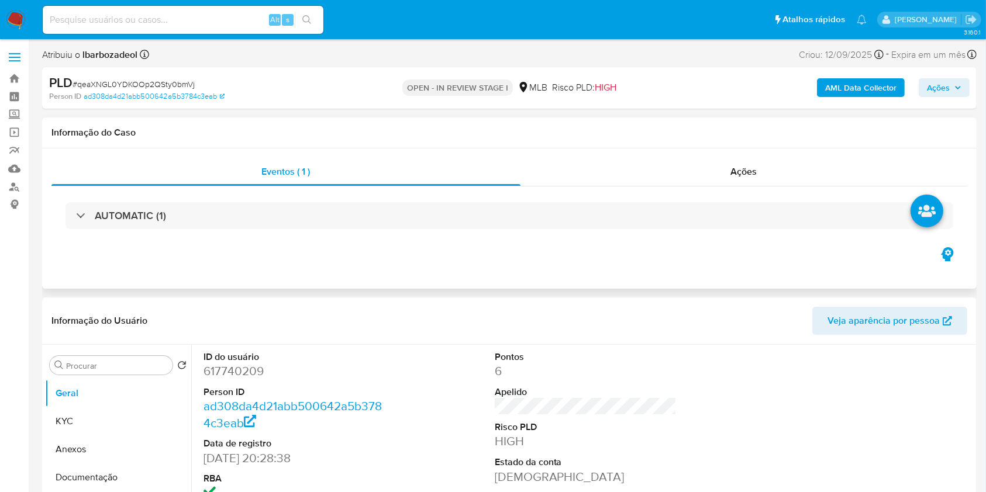
click at [547, 236] on div "AUTOMATIC (1)" at bounding box center [508, 215] width 915 height 58
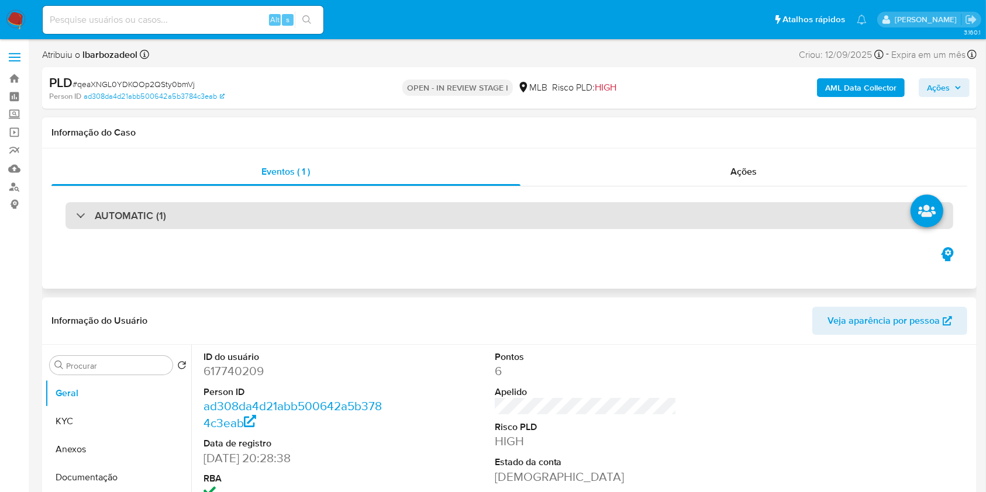
click at [550, 212] on div "AUTOMATIC (1)" at bounding box center [508, 215] width 887 height 27
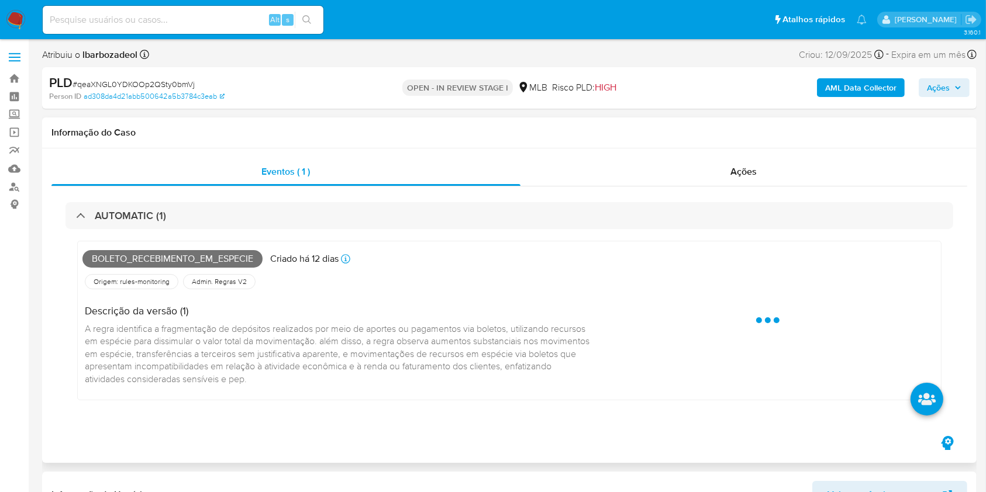
click at [240, 262] on span "Boleto_recebimento_em_especie" at bounding box center [172, 259] width 180 height 18
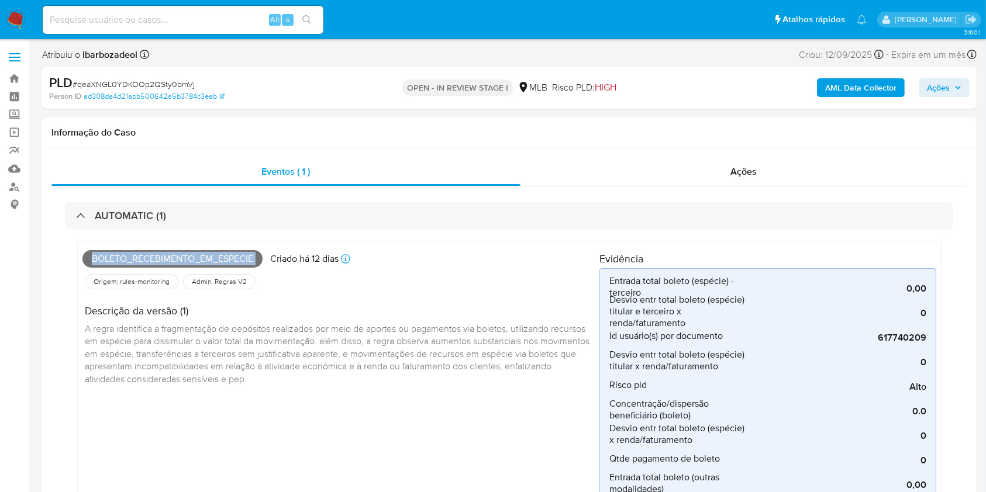
copy span "Boleto_recebimento_em_especie"
click at [940, 89] on span "Ações" at bounding box center [938, 87] width 23 height 19
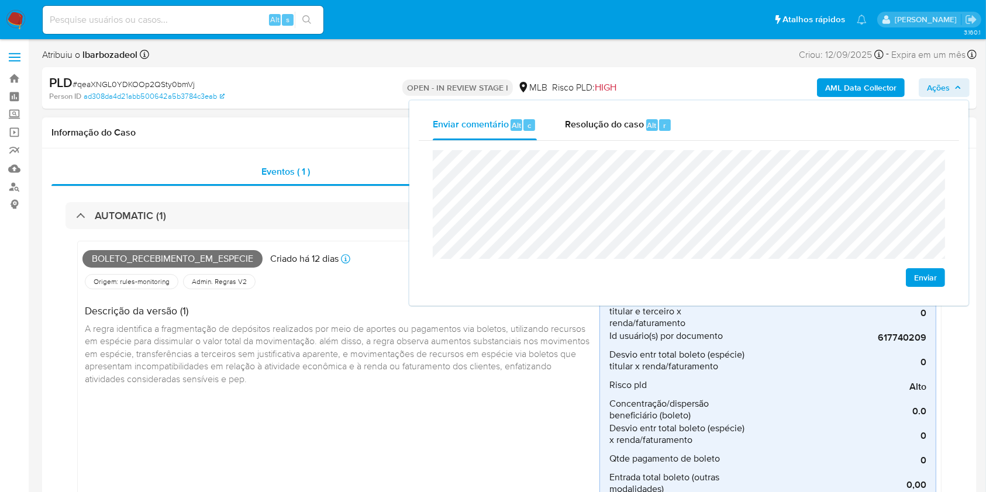
click at [304, 136] on h1 "Informação do Caso" at bounding box center [508, 133] width 915 height 12
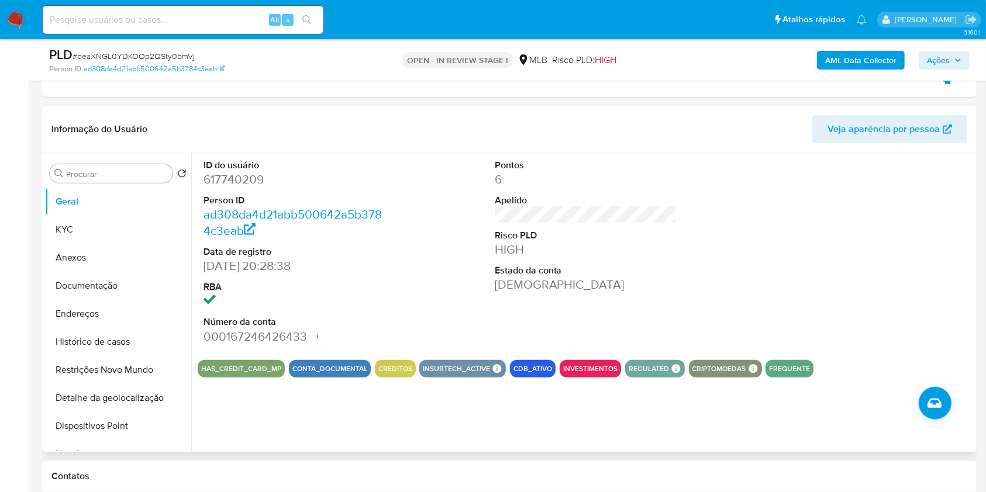
scroll to position [849, 0]
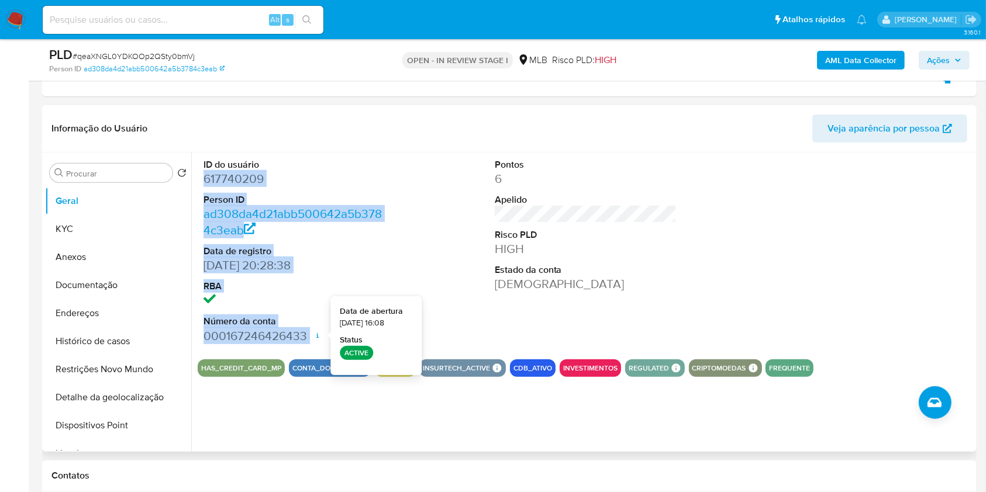
drag, startPoint x: 203, startPoint y: 181, endPoint x: 316, endPoint y: 330, distance: 186.9
click at [316, 330] on dl "ID do usuário 617740209 Person ID ad308da4d21abb500642a5b3784c3eab Data de regi…" at bounding box center [294, 251] width 182 height 186
copy dl "617740209 Person ID ad308da4d21abb500642a5b3784c3eab Data de registro [DATE] 20…"
click at [954, 58] on icon "button" at bounding box center [957, 60] width 7 height 7
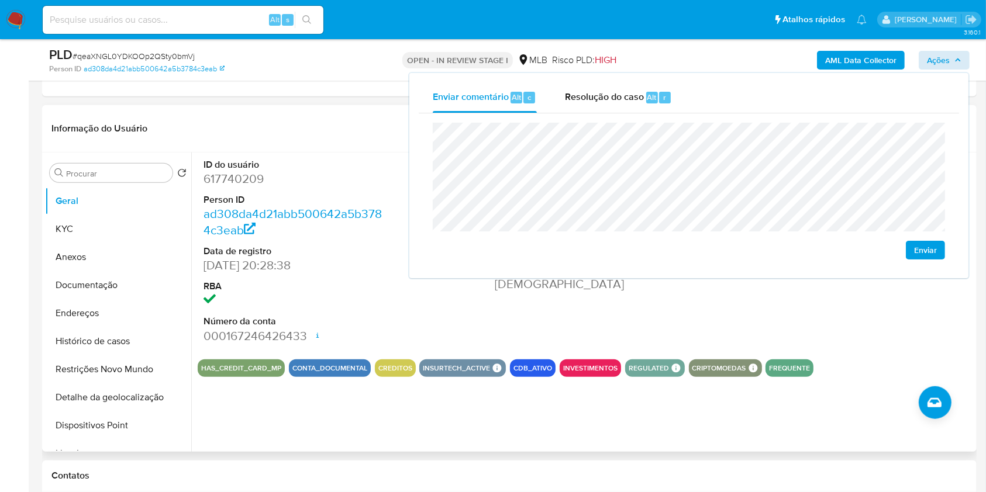
click at [348, 127] on header "Informação do Usuário Veja aparência por pessoa" at bounding box center [508, 129] width 915 height 28
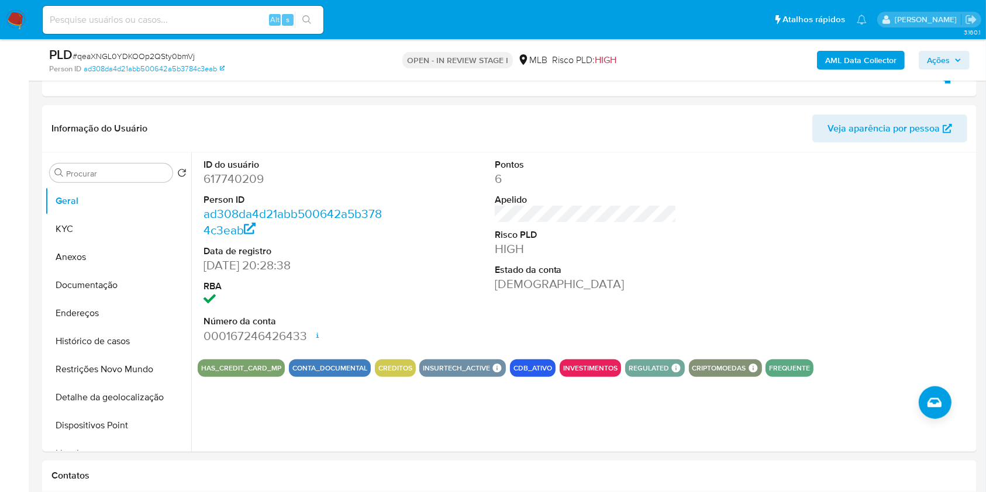
click at [949, 58] on span "Ações" at bounding box center [944, 60] width 34 height 16
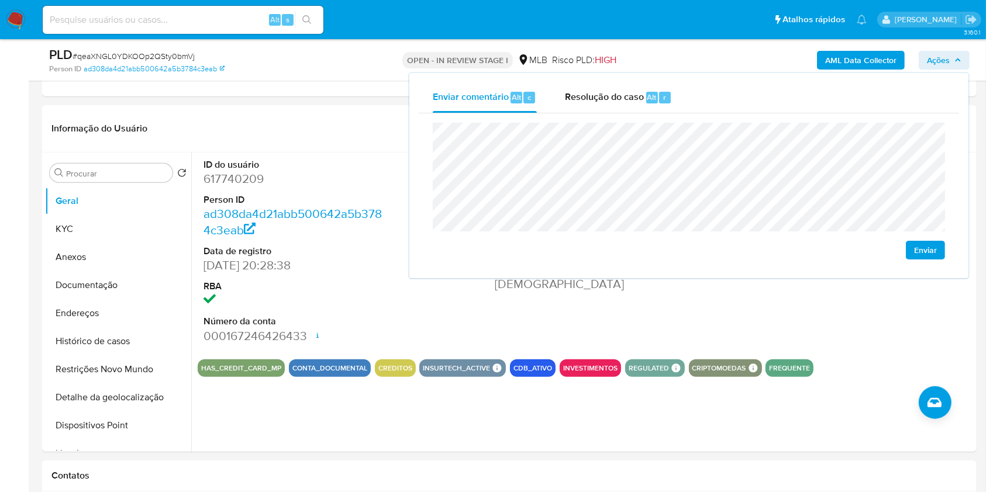
click at [949, 58] on span "Ações" at bounding box center [944, 60] width 34 height 16
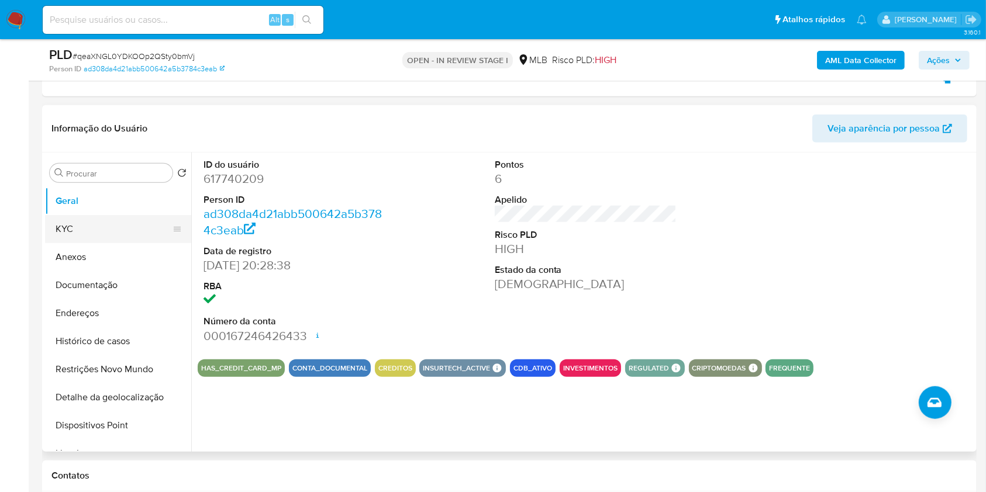
click at [128, 217] on button "KYC" at bounding box center [113, 229] width 137 height 28
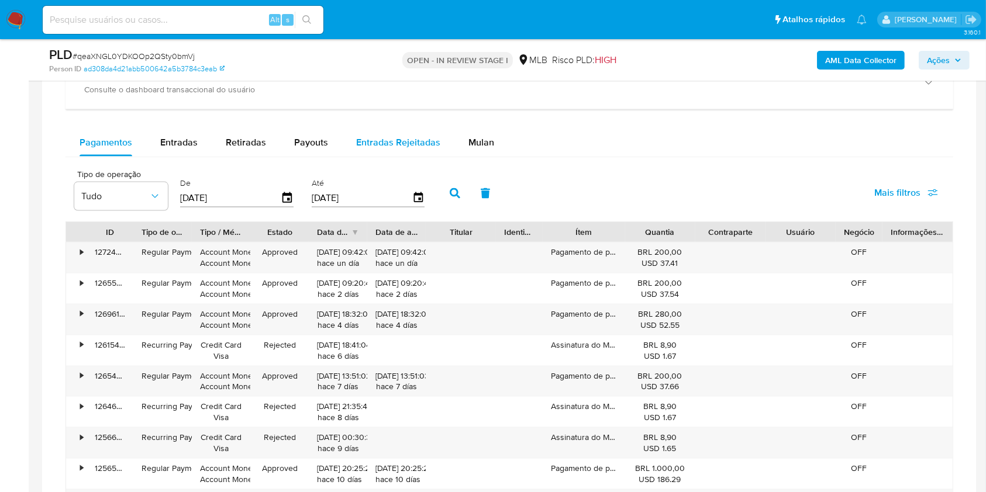
scroll to position [1576, 0]
drag, startPoint x: 438, startPoint y: 138, endPoint x: 466, endPoint y: 134, distance: 28.3
click at [443, 138] on button "Entradas Rejeitadas" at bounding box center [398, 142] width 112 height 28
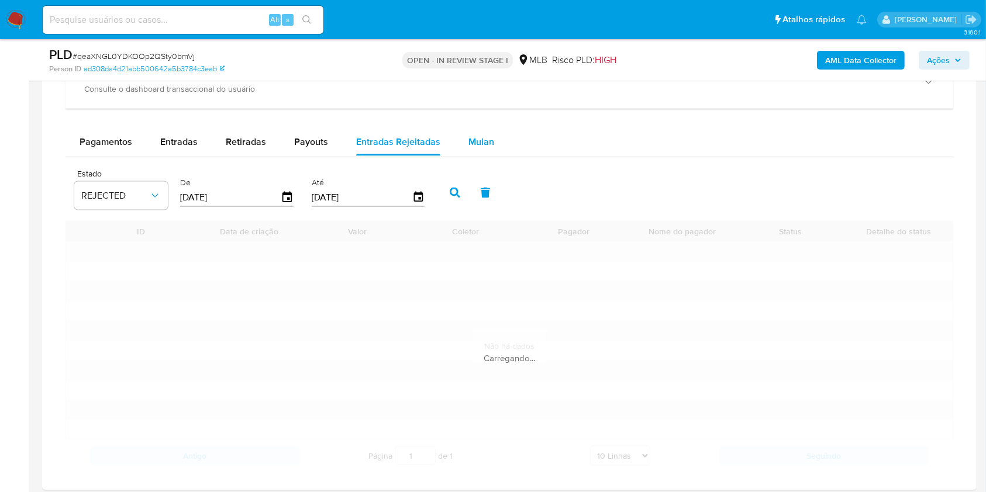
click at [468, 135] on span "Mulan" at bounding box center [481, 141] width 26 height 13
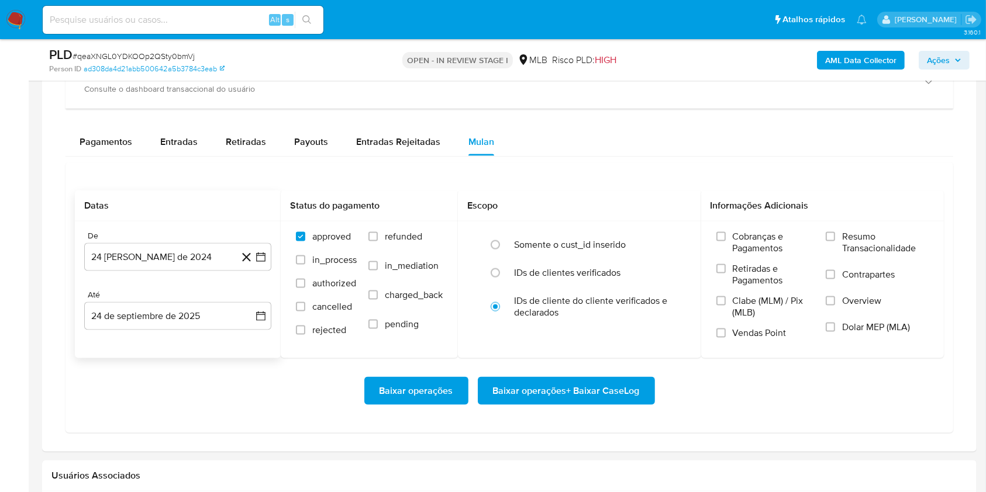
drag, startPoint x: 144, startPoint y: 262, endPoint x: 184, endPoint y: 195, distance: 78.6
click at [144, 262] on button "24 [PERSON_NAME] de 2024" at bounding box center [177, 257] width 187 height 28
click at [172, 297] on span "agosto 2024" at bounding box center [172, 300] width 53 height 12
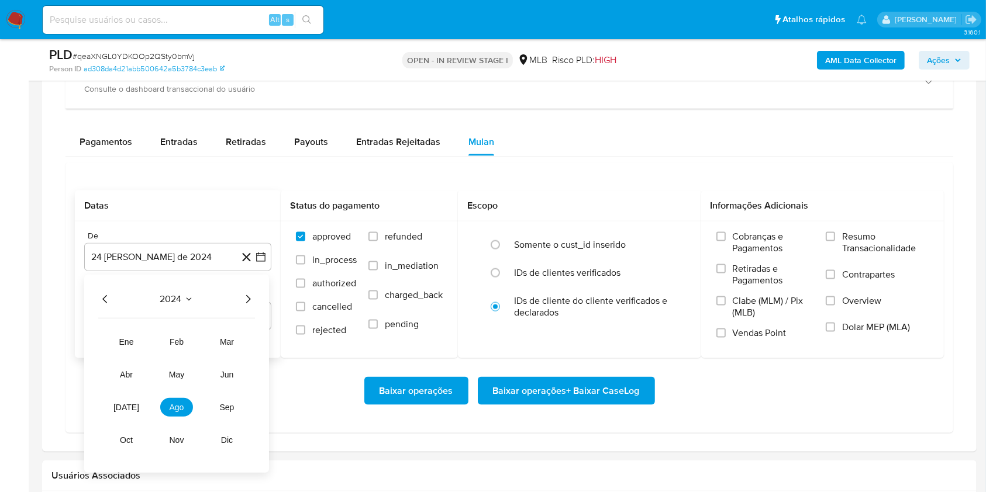
click at [245, 300] on icon "Año siguiente" at bounding box center [248, 300] width 14 height 14
click at [174, 404] on span "ago" at bounding box center [177, 407] width 15 height 9
click at [207, 338] on button "1" at bounding box center [201, 343] width 19 height 19
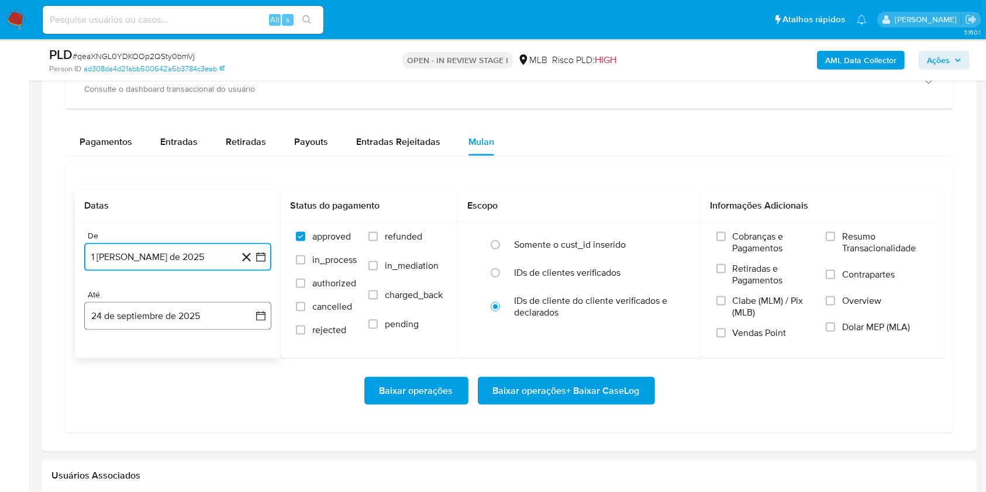
drag, startPoint x: 181, startPoint y: 320, endPoint x: 178, endPoint y: 313, distance: 7.3
click at [180, 320] on button "24 de septiembre de 2025" at bounding box center [177, 316] width 187 height 28
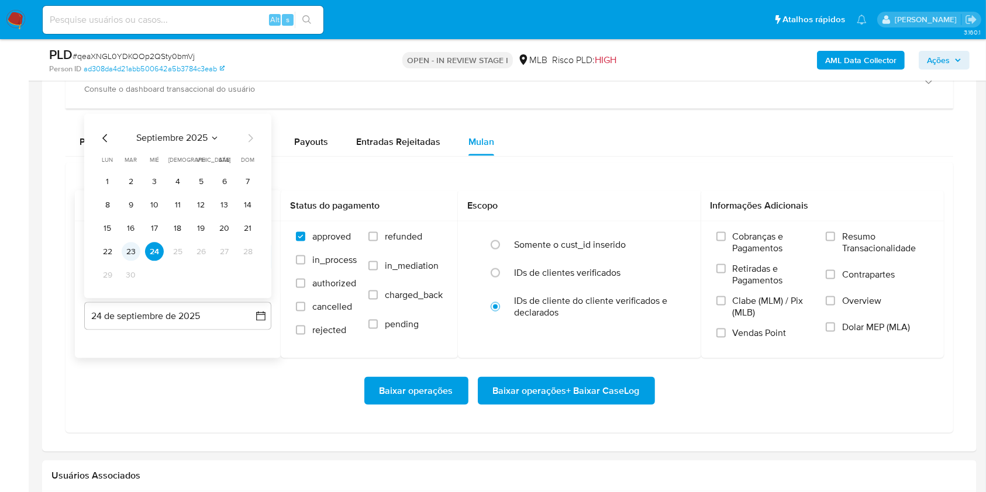
click at [137, 252] on button "23" at bounding box center [131, 252] width 19 height 19
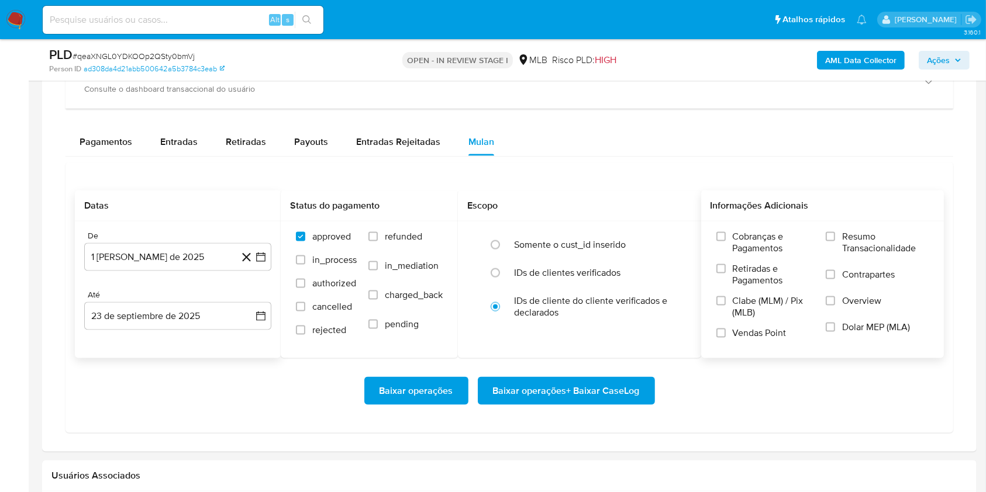
click at [896, 243] on span "Resumo Transacionalidade" at bounding box center [885, 242] width 87 height 23
click at [835, 241] on input "Resumo Transacionalidade" at bounding box center [829, 236] width 9 height 9
click at [603, 388] on span "Baixar operações + Baixar CaseLog" at bounding box center [566, 391] width 147 height 26
